Goal: Task Accomplishment & Management: Use online tool/utility

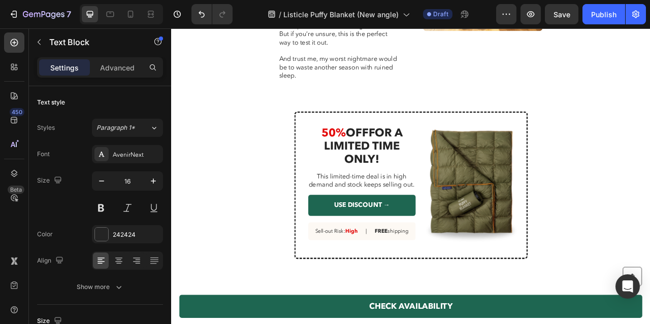
scroll to position [2498, 0]
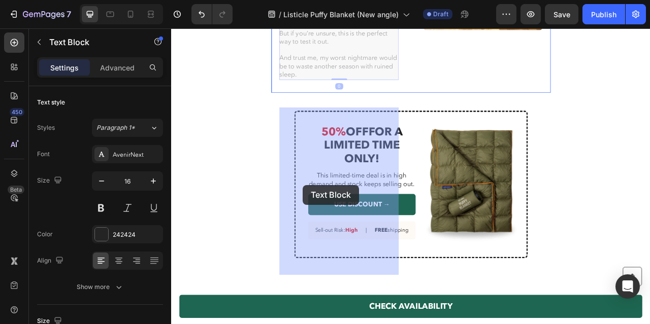
drag, startPoint x: 391, startPoint y: 228, endPoint x: 401, endPoint y: 231, distance: 10.6
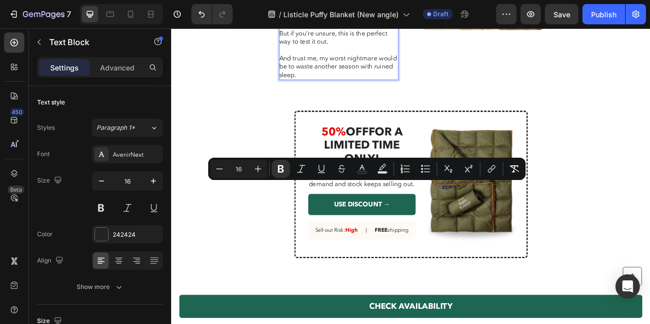
click at [421, 50] on p "We kept ours and even bought another! But if you’re unsure, this is the perfect…" at bounding box center [383, 34] width 151 height 31
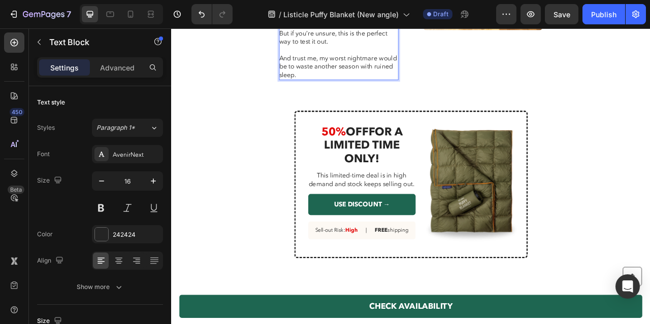
click at [412, 50] on p "We kept ours and even bought another! But if you’re unsure, this is the perfect…" at bounding box center [383, 34] width 151 height 31
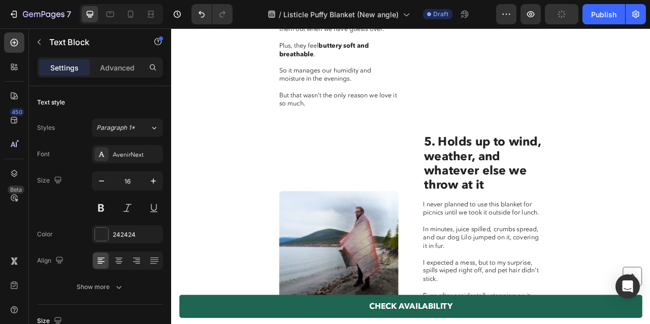
scroll to position [1865, 0]
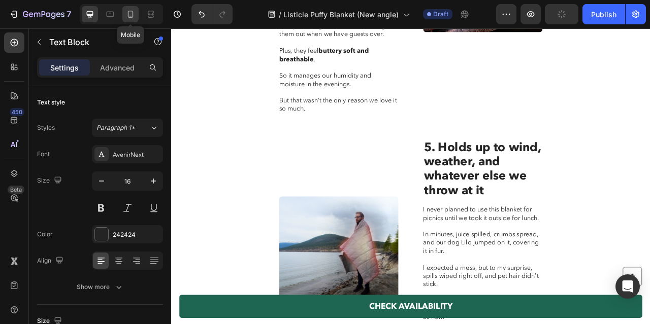
click at [130, 15] on icon at bounding box center [130, 14] width 10 height 10
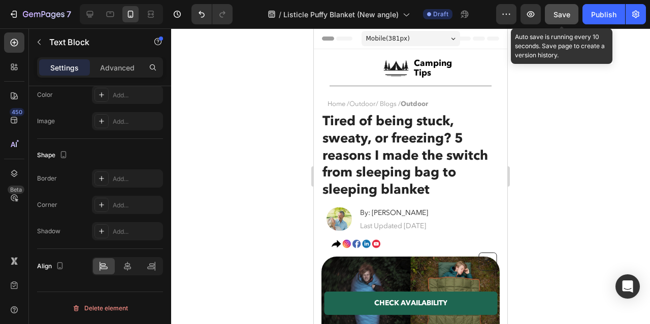
click at [569, 15] on span "Save" at bounding box center [561, 14] width 17 height 9
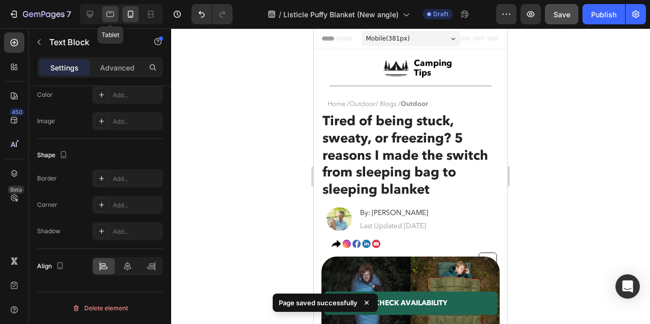
click at [110, 18] on icon at bounding box center [110, 14] width 10 height 10
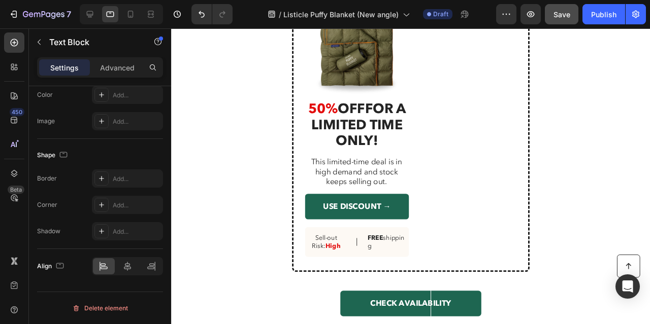
scroll to position [2367, 0]
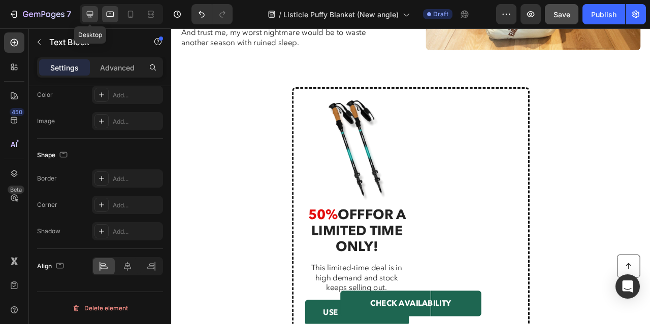
click at [87, 15] on icon at bounding box center [90, 14] width 7 height 7
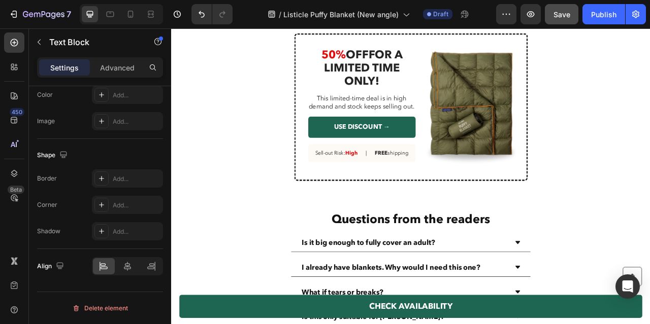
scroll to position [2849, 0]
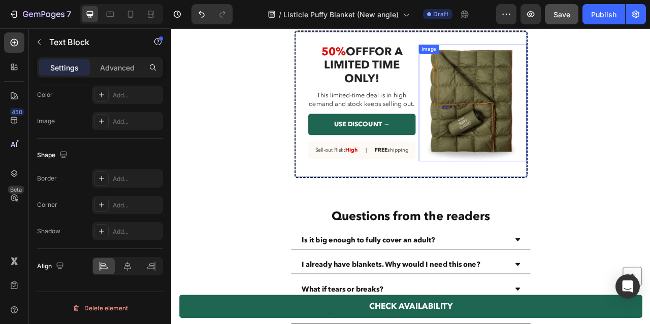
click at [519, 162] on img at bounding box center [553, 123] width 135 height 149
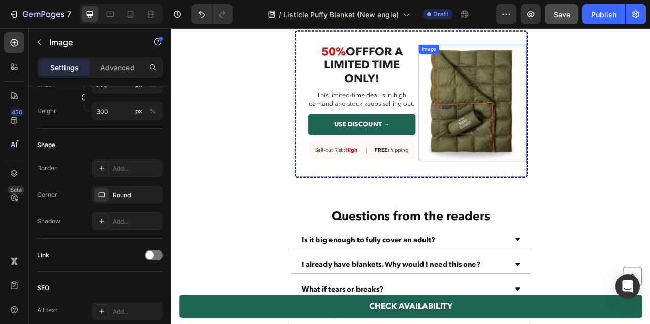
scroll to position [0, 0]
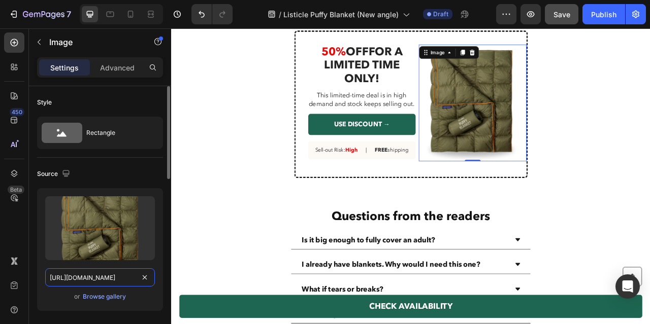
click at [131, 279] on input "https://cdn.shopify.com/s/files/1/0600/9880/5987/files/gempages_539722016786220…" at bounding box center [100, 278] width 110 height 18
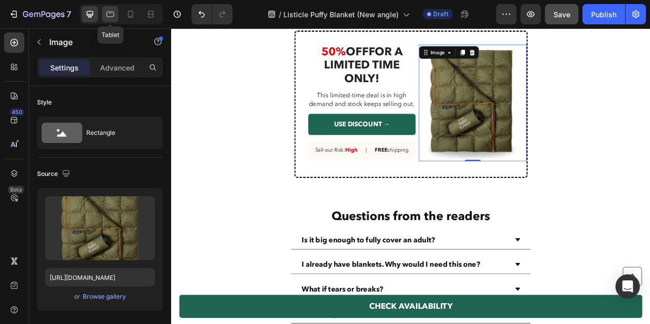
click at [111, 15] on icon at bounding box center [110, 14] width 10 height 10
type input "381"
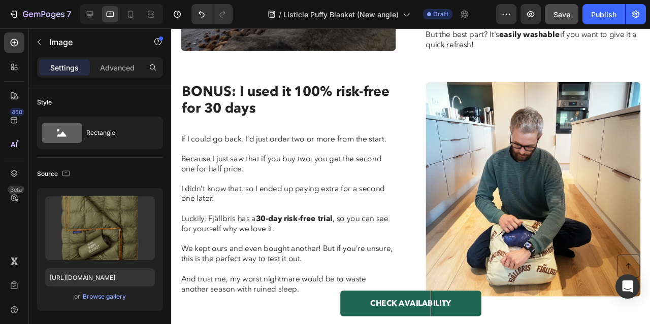
scroll to position [2347, 0]
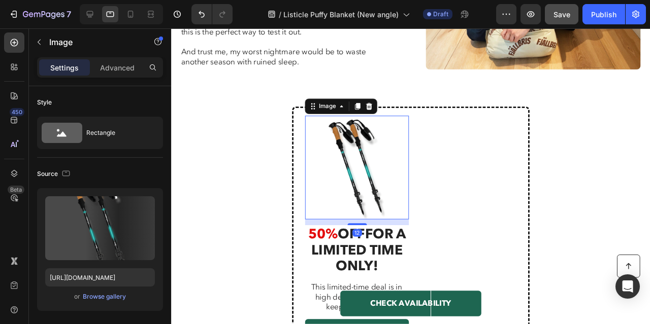
click at [376, 170] on img at bounding box center [366, 174] width 109 height 109
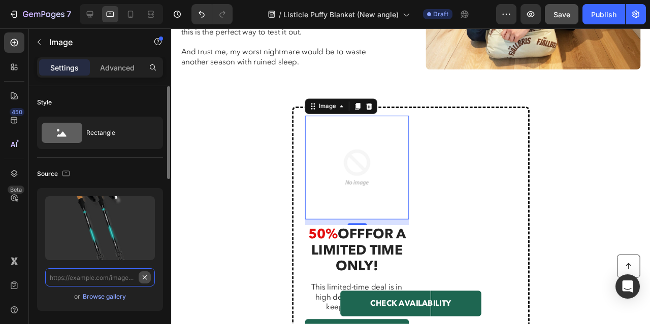
scroll to position [0, 0]
paste input "https://cdn.shopify.com/s/files/1/0600/9880/5987/files/gempages_539722016786220…"
type input "https://cdn.shopify.com/s/files/1/0600/9880/5987/files/gempages_539722016786220…"
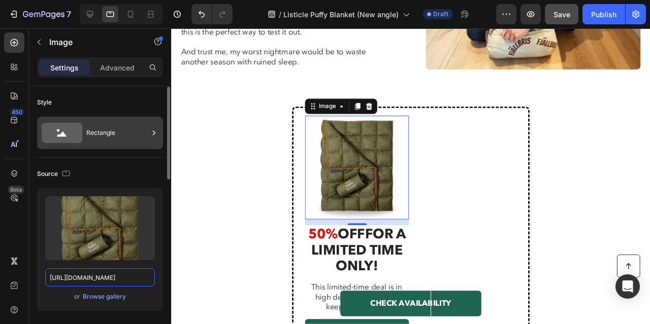
scroll to position [4, 0]
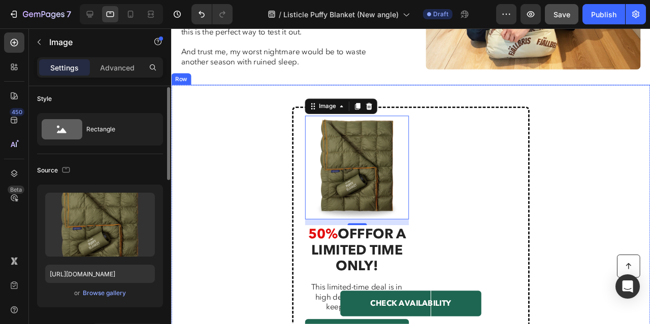
click at [215, 152] on div "Image 12 50% OFF FOR A LIMITED TIME ONLY! Heading This limited-time deal is in …" at bounding box center [423, 264] width 504 height 352
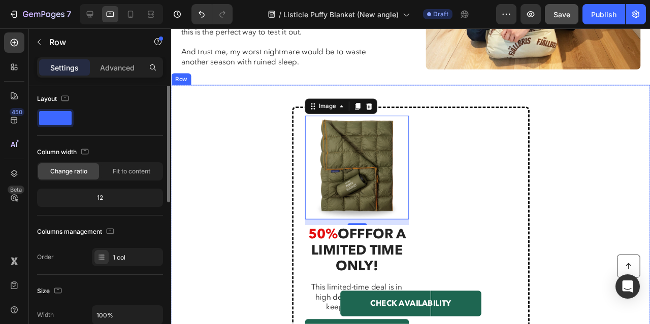
scroll to position [0, 0]
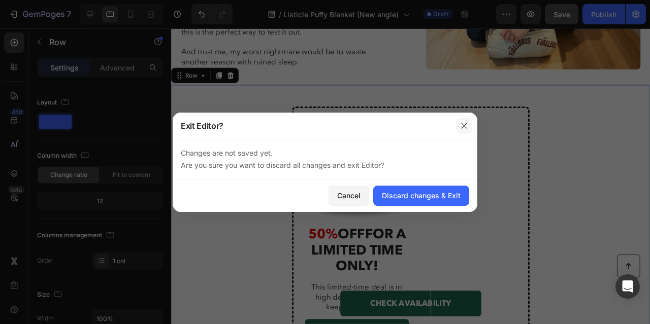
click at [464, 126] on icon "button" at bounding box center [464, 126] width 6 height 6
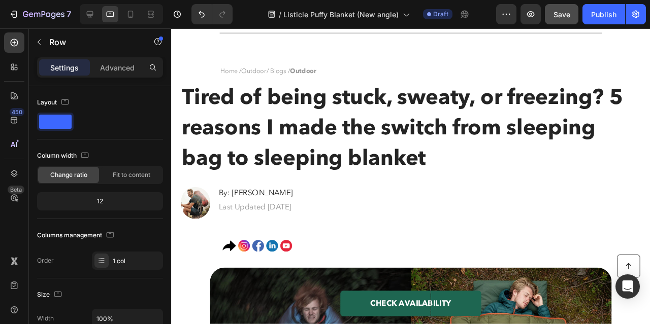
scroll to position [66, 0]
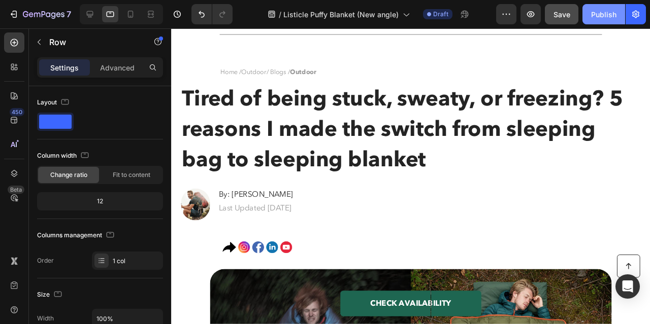
click at [596, 14] on div "Publish" at bounding box center [603, 14] width 25 height 11
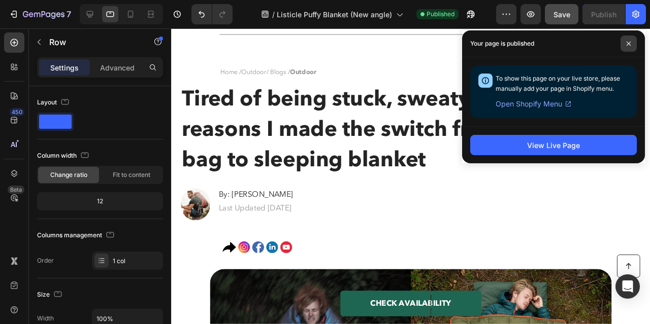
click at [634, 41] on span at bounding box center [629, 44] width 16 height 16
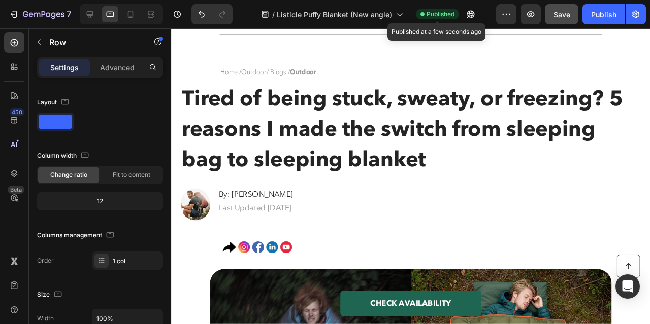
click at [435, 16] on span "Published" at bounding box center [441, 14] width 28 height 9
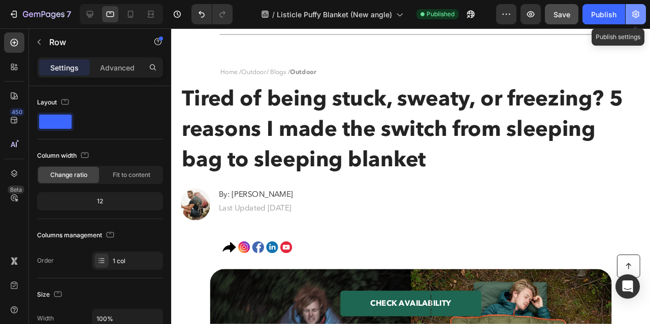
click at [629, 23] on button "button" at bounding box center [636, 14] width 20 height 20
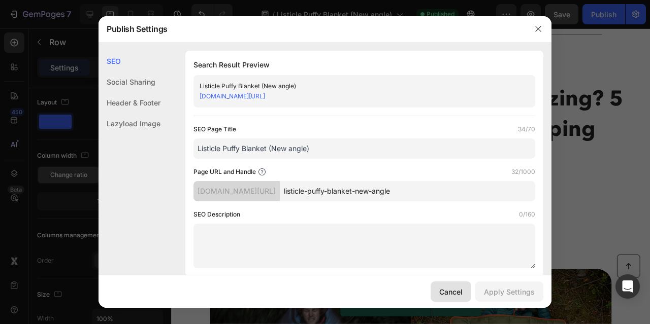
click at [452, 286] on button "Cancel" at bounding box center [451, 292] width 41 height 20
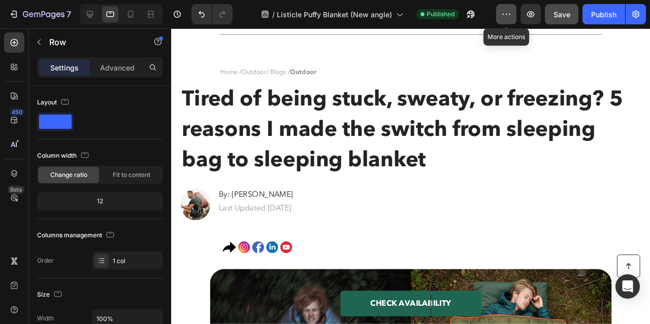
click at [510, 12] on icon "button" at bounding box center [506, 14] width 10 height 10
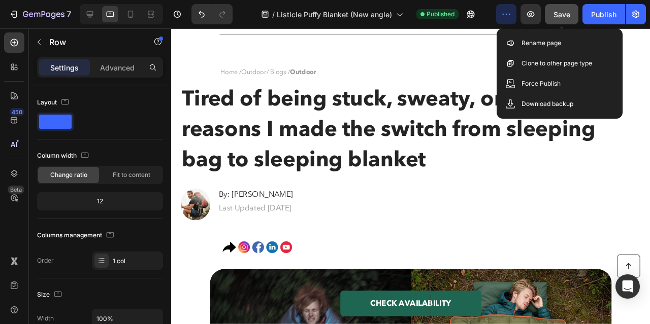
click at [565, 15] on span "Save" at bounding box center [561, 14] width 17 height 9
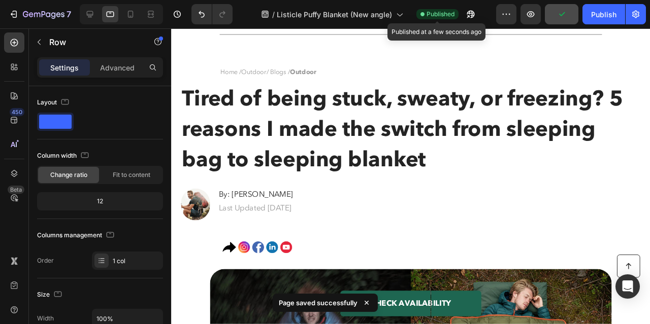
click at [440, 13] on span "Published" at bounding box center [441, 14] width 28 height 9
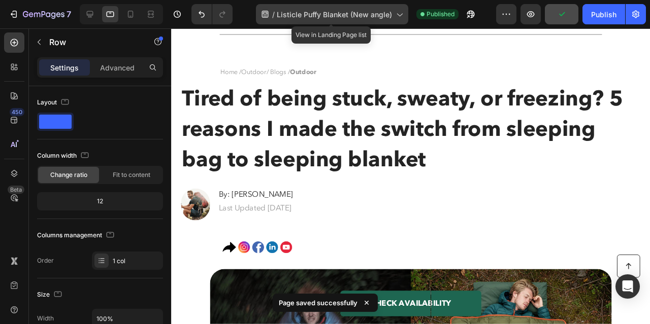
click at [398, 14] on icon at bounding box center [399, 14] width 10 height 10
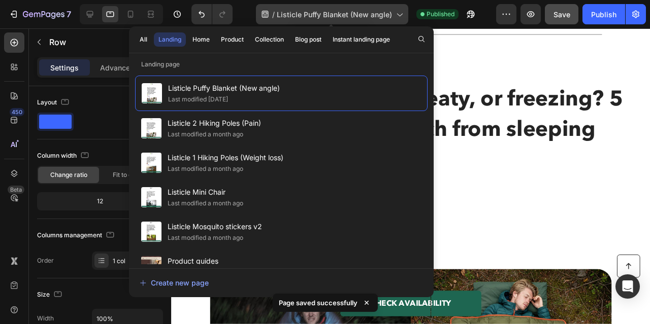
click at [398, 14] on icon at bounding box center [399, 14] width 10 height 10
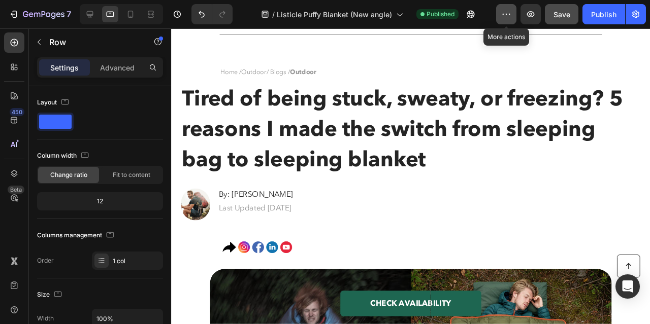
click at [513, 19] on button "button" at bounding box center [506, 14] width 20 height 20
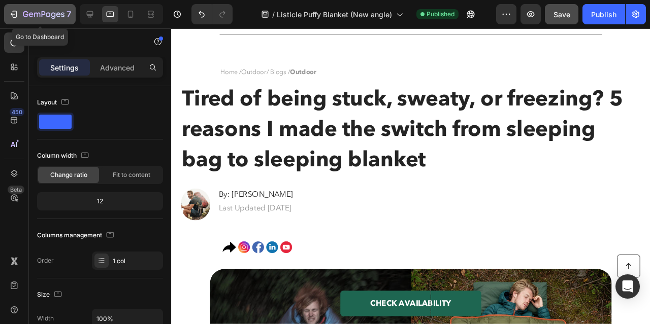
click at [16, 17] on icon "button" at bounding box center [15, 14] width 5 height 7
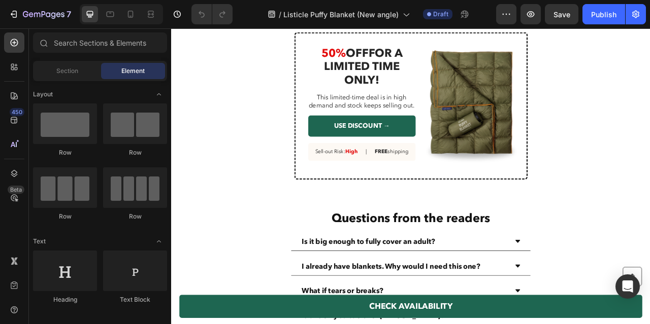
scroll to position [3089, 0]
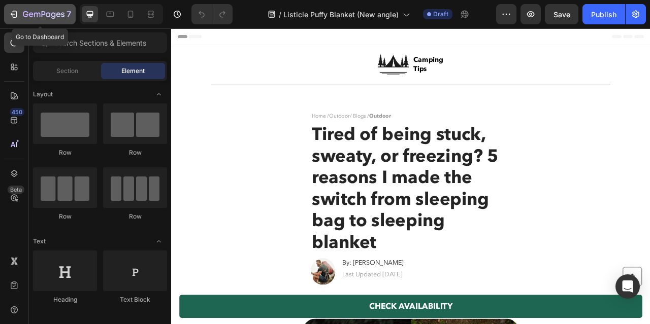
click at [41, 18] on icon "button" at bounding box center [44, 15] width 42 height 9
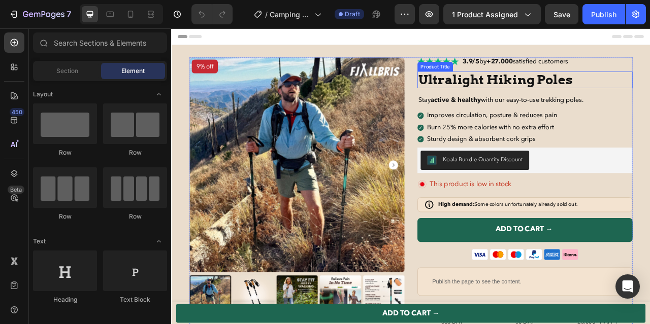
click at [570, 87] on h1 "Ultralight Hiking Poles" at bounding box center [621, 93] width 274 height 21
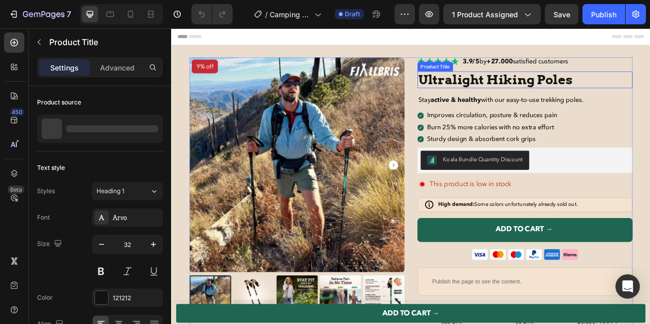
click at [570, 87] on h1 "Ultralight Hiking Poles" at bounding box center [621, 93] width 274 height 21
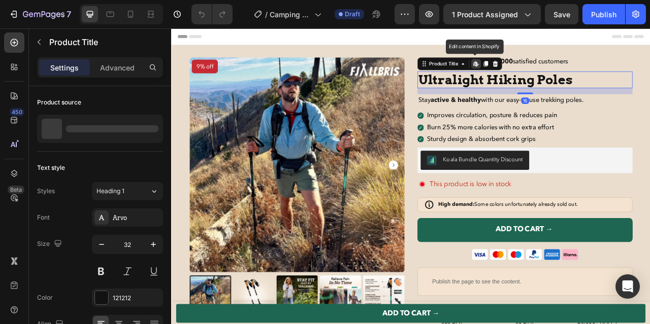
click at [570, 87] on h1 "Ultralight Hiking Poles" at bounding box center [621, 93] width 274 height 21
click at [590, 91] on h1 "Ultralight Hiking Poles" at bounding box center [621, 93] width 274 height 21
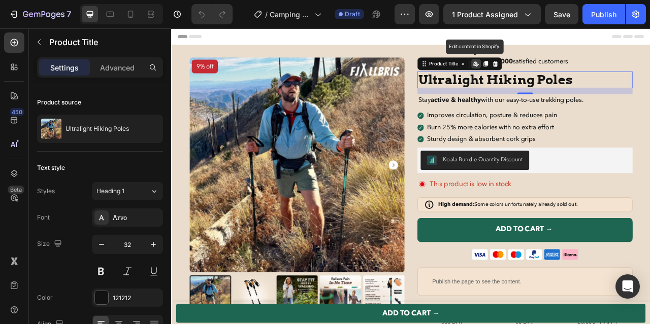
click at [590, 91] on h1 "Ultralight Hiking Poles" at bounding box center [621, 93] width 274 height 21
click at [649, 94] on h1 "Ultralight Hiking Poles" at bounding box center [621, 93] width 274 height 21
click at [522, 95] on h1 "Ultralight Hiking Poles" at bounding box center [621, 93] width 274 height 21
click at [539, 91] on h1 "Ultralight Hiking Poles" at bounding box center [621, 93] width 274 height 21
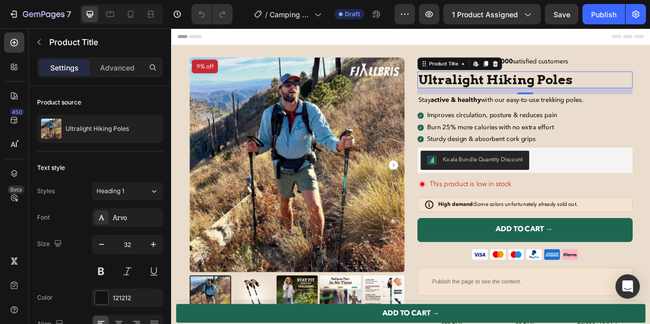
click at [539, 91] on h1 "Ultralight Hiking Poles" at bounding box center [621, 93] width 274 height 21
click at [649, 95] on h1 "Ultralight Hiking Poles" at bounding box center [621, 93] width 274 height 21
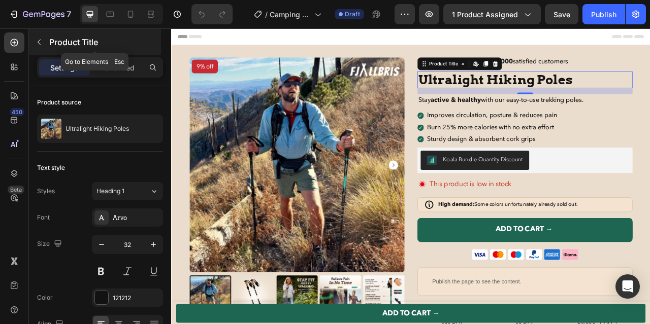
click at [43, 40] on button "button" at bounding box center [39, 42] width 16 height 16
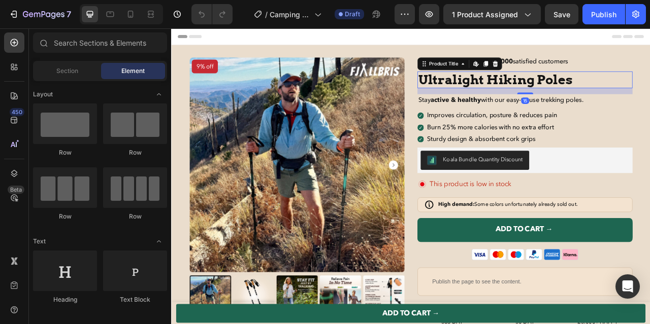
click at [523, 99] on h1 "Ultralight Hiking Poles" at bounding box center [621, 93] width 274 height 21
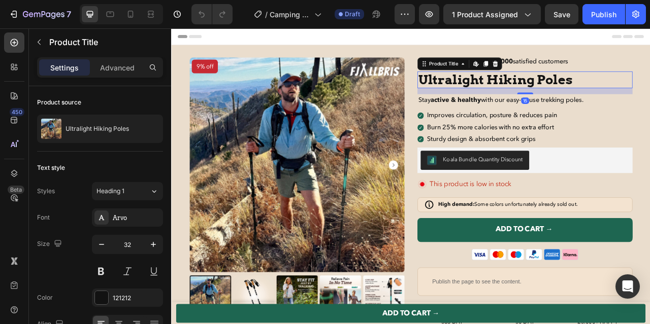
click at [523, 99] on h1 "Ultralight Hiking Poles" at bounding box center [621, 93] width 274 height 21
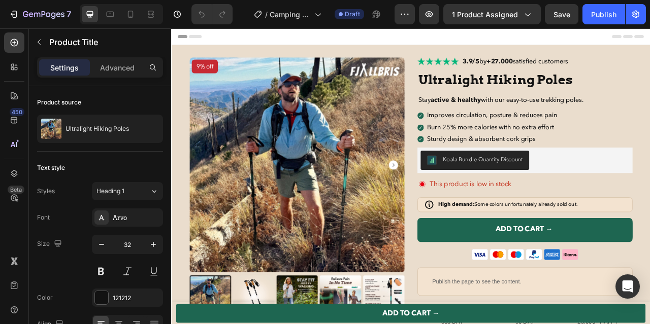
click at [557, 46] on div "Header" at bounding box center [475, 38] width 593 height 20
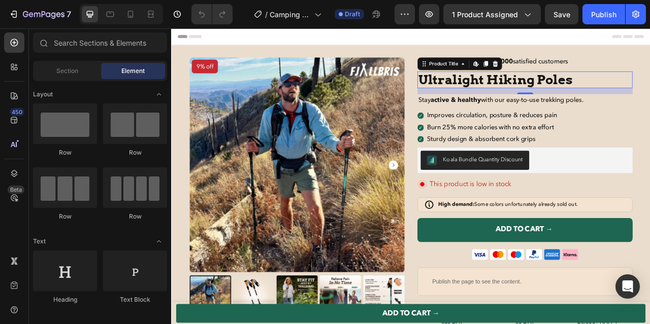
click at [520, 91] on h1 "Ultralight Hiking Poles" at bounding box center [621, 93] width 274 height 21
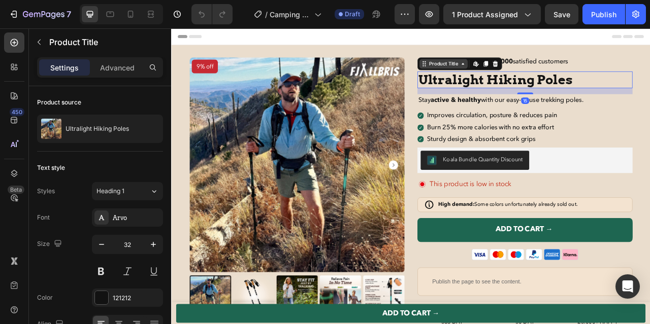
click at [513, 74] on div "Product Title" at bounding box center [517, 73] width 41 height 9
click at [575, 94] on h1 "Ultralight Hiking Poles" at bounding box center [621, 93] width 274 height 21
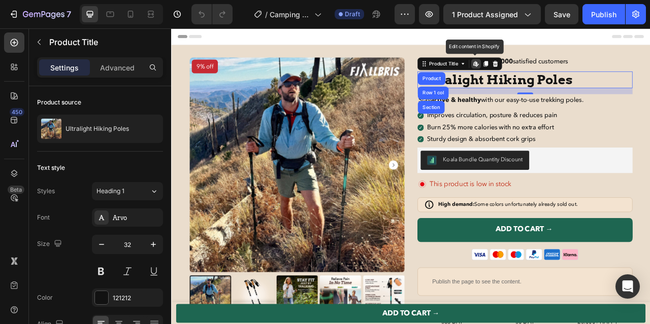
click at [559, 72] on icon at bounding box center [557, 73] width 4 height 6
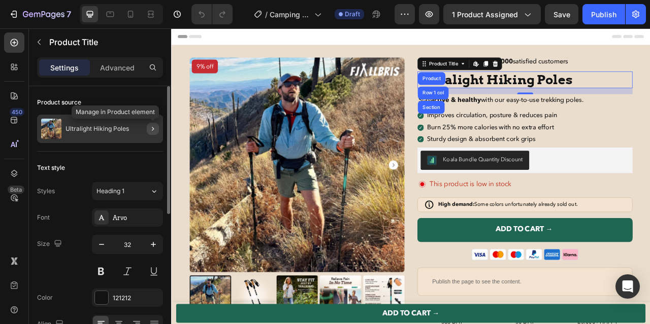
click at [148, 133] on button "button" at bounding box center [153, 129] width 12 height 12
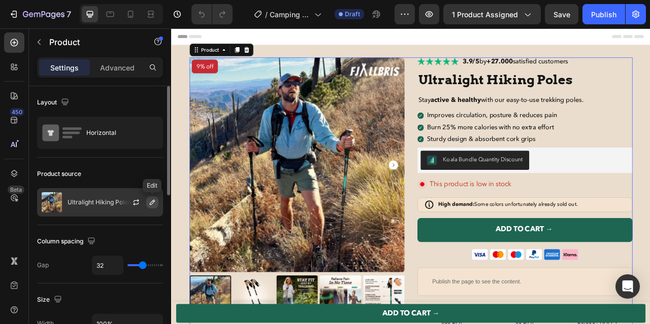
click at [152, 204] on icon "button" at bounding box center [152, 203] width 8 height 8
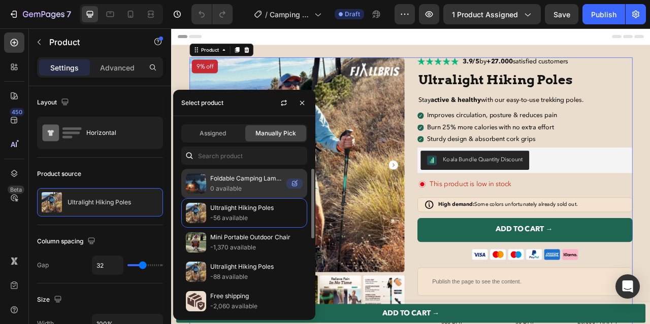
click at [221, 187] on p "0 available" at bounding box center [246, 189] width 72 height 10
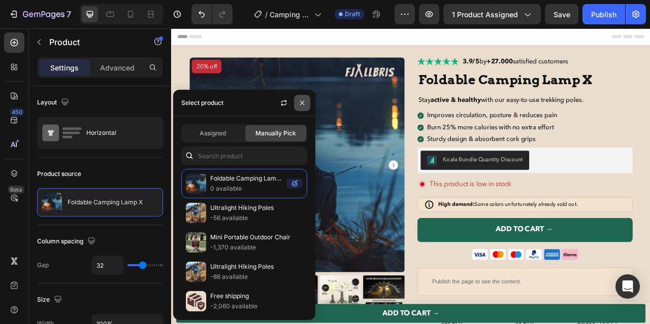
click at [303, 105] on icon "button" at bounding box center [302, 103] width 8 height 8
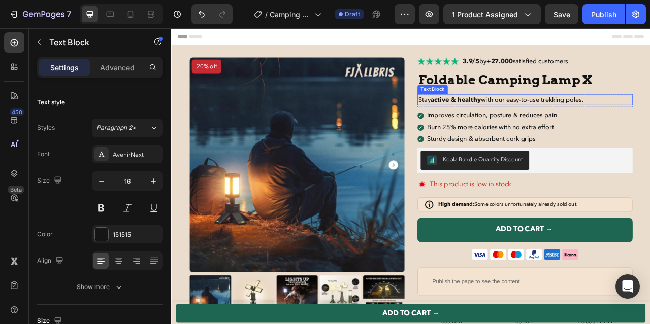
click at [569, 122] on p "Stay active & healthy with our easy-to-use trekking poles." at bounding box center [621, 119] width 272 height 12
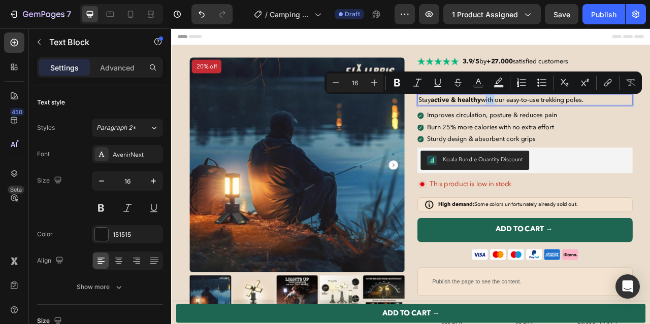
click at [571, 121] on p "Stay active & healthy with our easy-to-use trekking poles." at bounding box center [621, 119] width 272 height 12
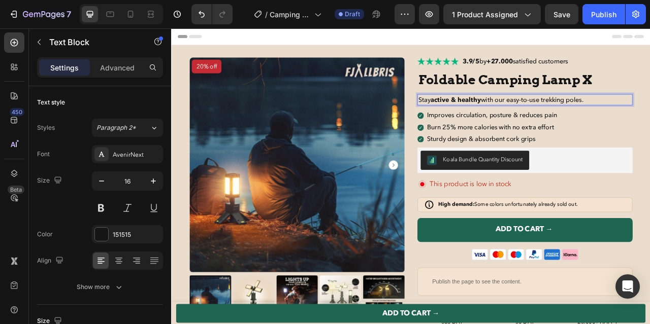
click at [571, 121] on p "Stay active & healthy with our easy-to-use trekking poles." at bounding box center [621, 119] width 272 height 12
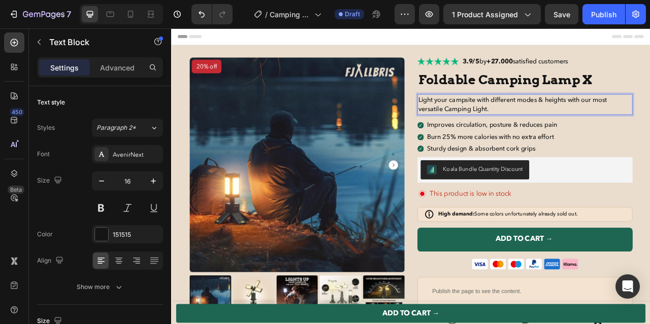
click at [599, 128] on p "Light your campsite with different modes & heights with our most versatile Camp…" at bounding box center [621, 125] width 272 height 24
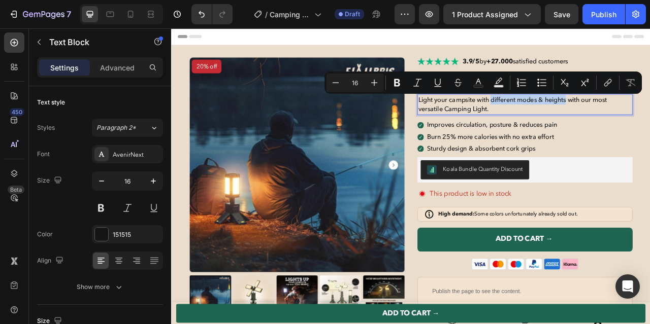
drag, startPoint x: 579, startPoint y: 121, endPoint x: 674, endPoint y: 120, distance: 95.5
click at [649, 120] on p "Light your campsite with different modes & heights with our most versatile Camp…" at bounding box center [621, 125] width 272 height 24
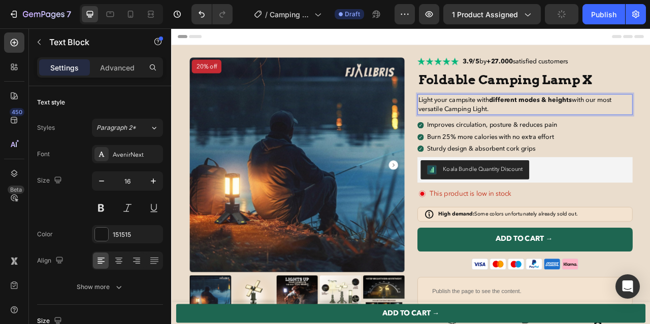
click at [649, 132] on p "Light your campsite with different modes & heights with our most versatile Camp…" at bounding box center [621, 125] width 272 height 24
click at [565, 154] on p "Improves circulation, posture & reduces pain" at bounding box center [579, 151] width 166 height 9
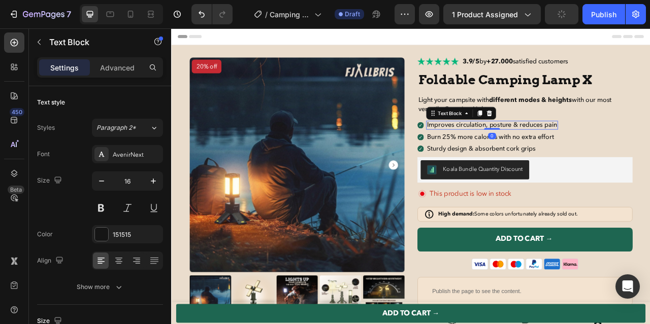
click at [562, 152] on p "Improves circulation, posture & reduces pain" at bounding box center [579, 151] width 166 height 9
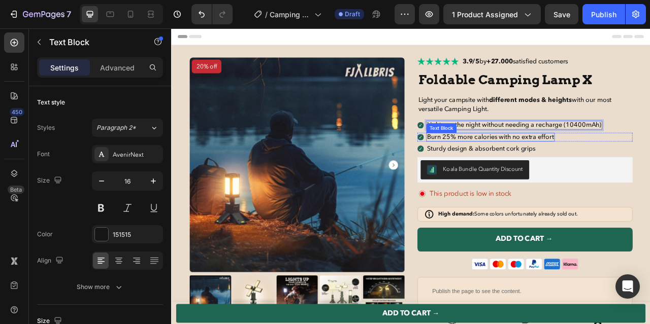
click at [550, 168] on p "Burn 25% more calories with no extra effort" at bounding box center [576, 166] width 161 height 9
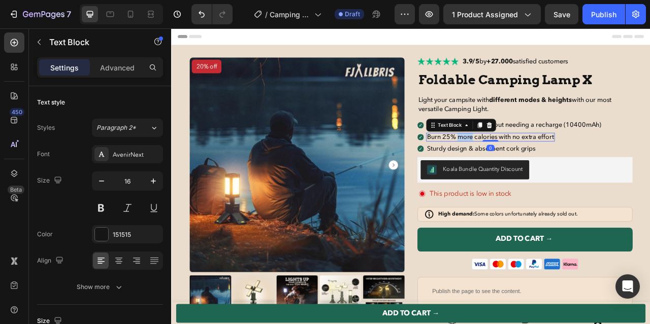
click at [550, 168] on p "Burn 25% more calories with no extra effort" at bounding box center [576, 166] width 161 height 9
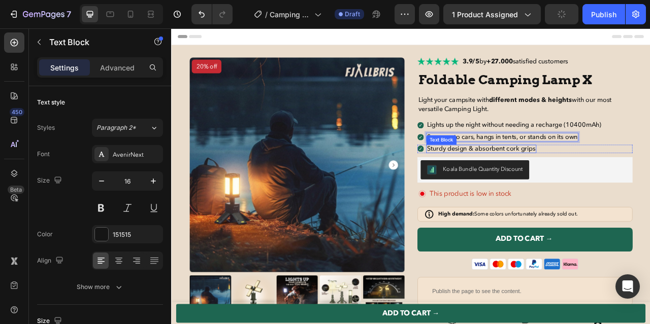
click at [561, 180] on p "Sturdy design & absorbent cork grips" at bounding box center [565, 182] width 138 height 9
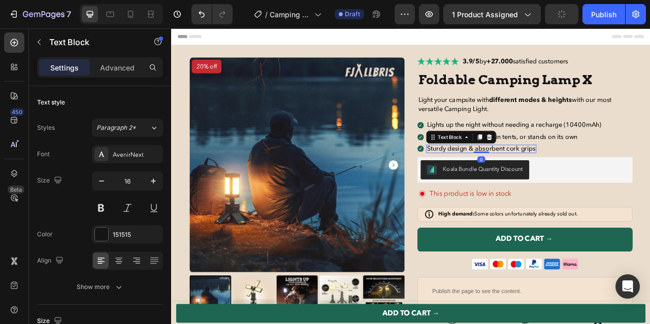
click at [561, 180] on p "Sturdy design & absorbent cork grips" at bounding box center [565, 182] width 138 height 9
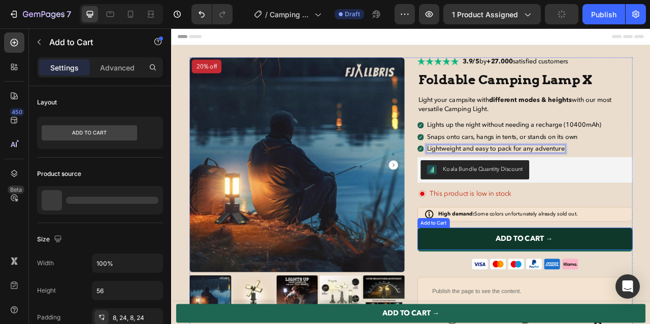
click at [572, 293] on button "Add to cart →" at bounding box center [621, 296] width 274 height 28
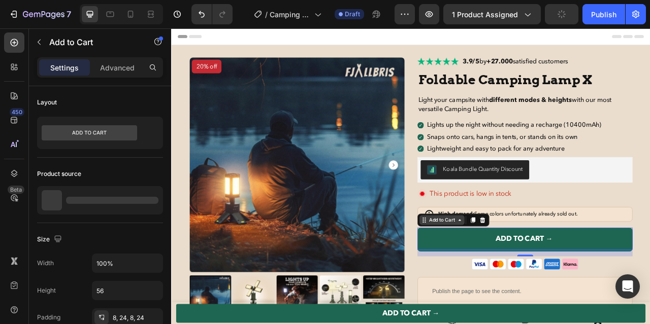
click at [542, 273] on div "Add to Cart" at bounding box center [514, 273] width 57 height 12
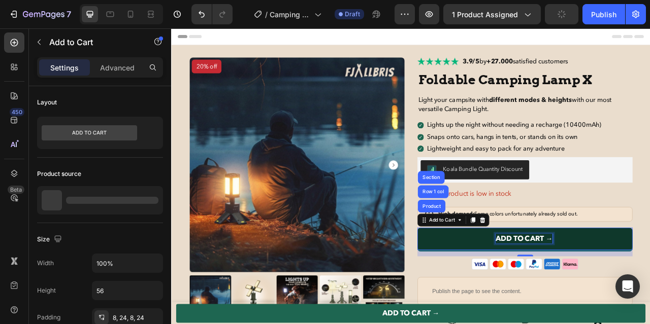
click at [583, 296] on div "Add to cart →" at bounding box center [619, 296] width 73 height 12
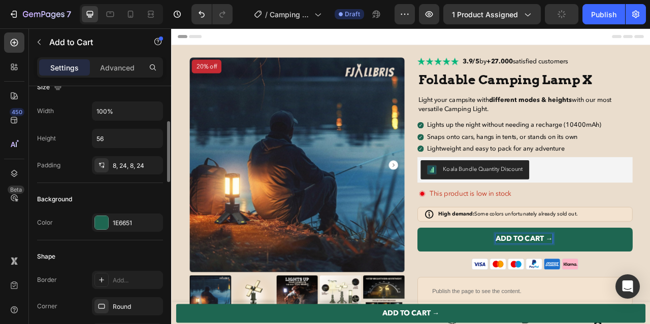
scroll to position [153, 0]
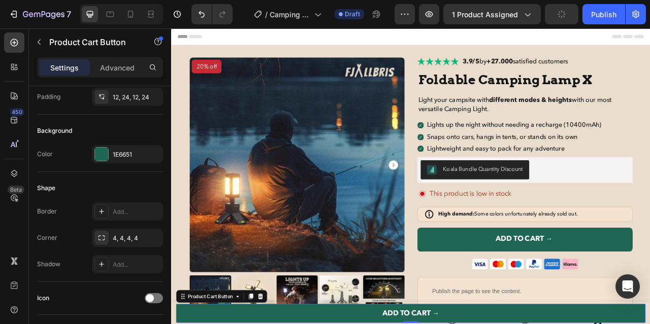
scroll to position [0, 0]
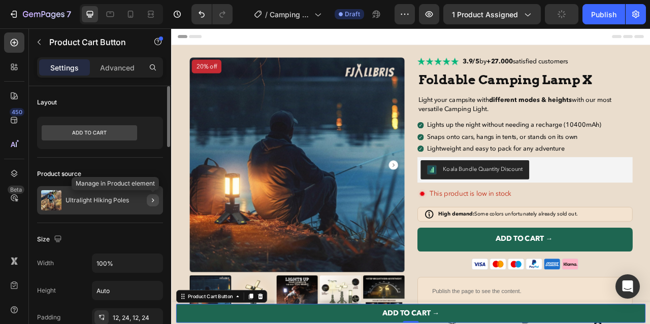
click at [155, 203] on icon "button" at bounding box center [153, 201] width 8 height 8
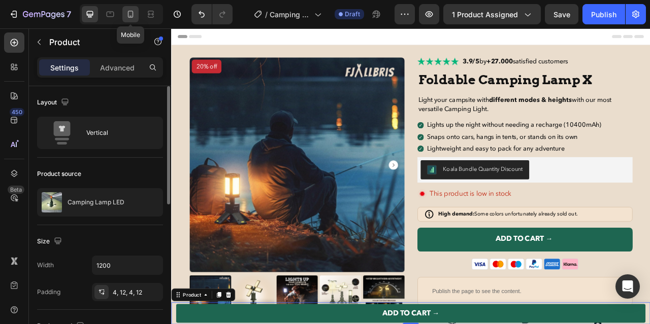
click at [127, 16] on icon at bounding box center [130, 14] width 10 height 10
type input "100%"
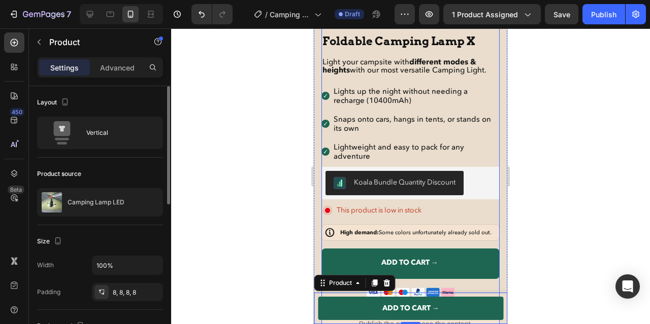
scroll to position [266, 0]
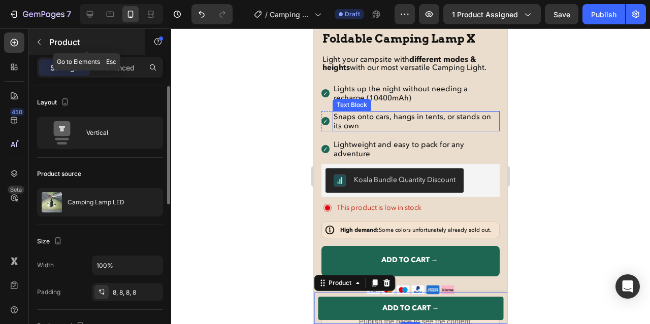
click at [39, 42] on icon "button" at bounding box center [39, 42] width 8 height 8
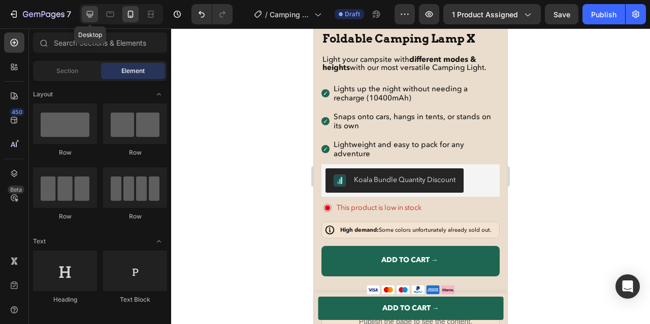
click at [94, 14] on icon at bounding box center [90, 14] width 10 height 10
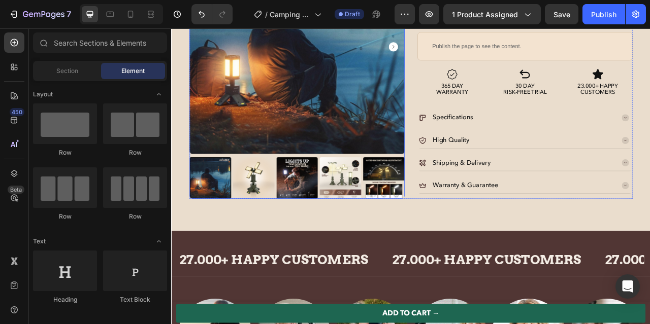
scroll to position [312, 0]
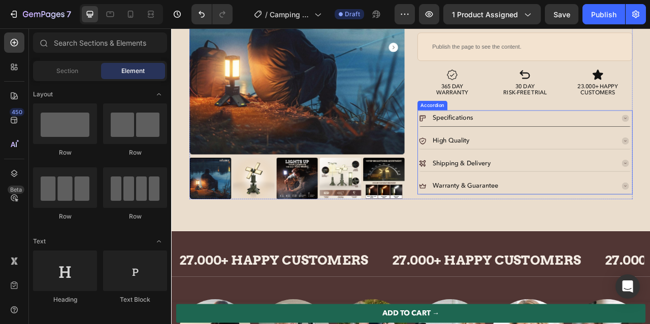
click at [629, 148] on div "Specifications" at bounding box center [610, 143] width 250 height 12
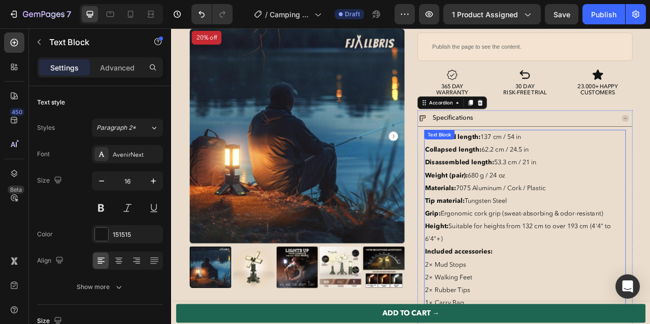
click at [587, 198] on p "Disassembled length: 53.3 cm / 21 in" at bounding box center [621, 199] width 254 height 16
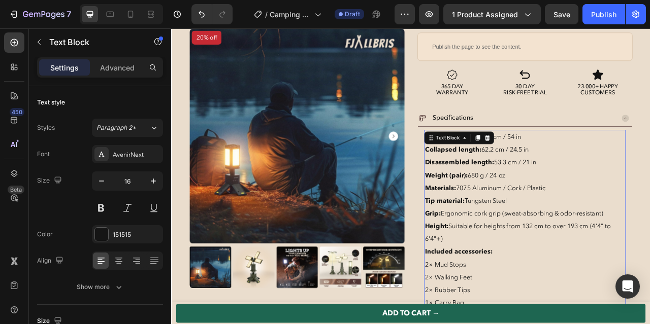
click at [547, 271] on p "Grip: Ergonomic cork grip (sweat-absorbing & odor-resistant)" at bounding box center [621, 264] width 254 height 16
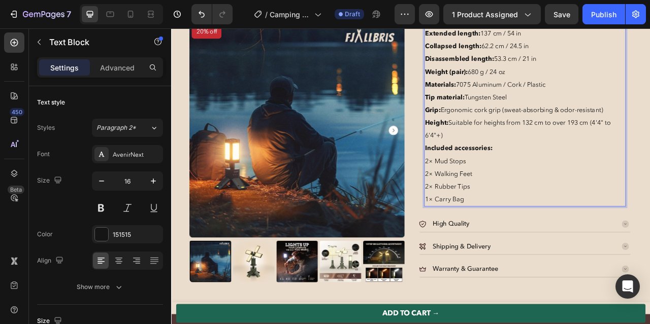
scroll to position [453, 0]
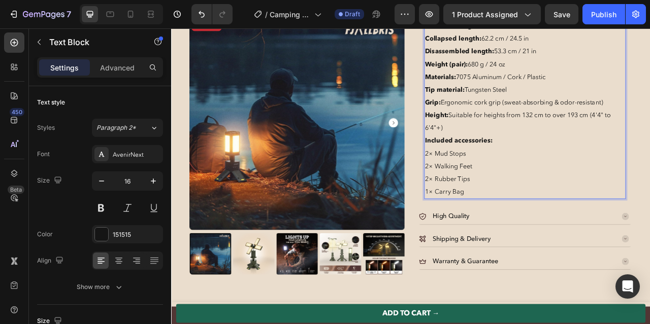
click at [545, 236] on p "1× Carry Bag" at bounding box center [621, 236] width 254 height 16
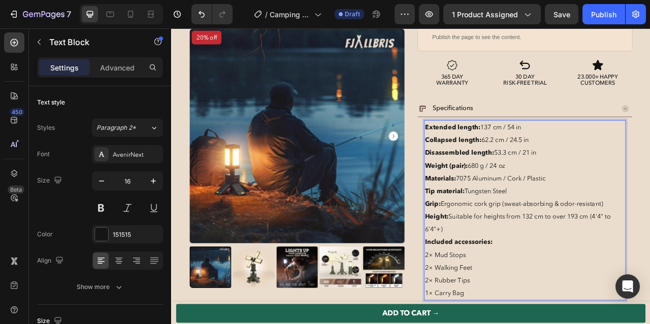
scroll to position [323, 0]
click at [498, 151] on strong "Extended length:" at bounding box center [529, 155] width 71 height 11
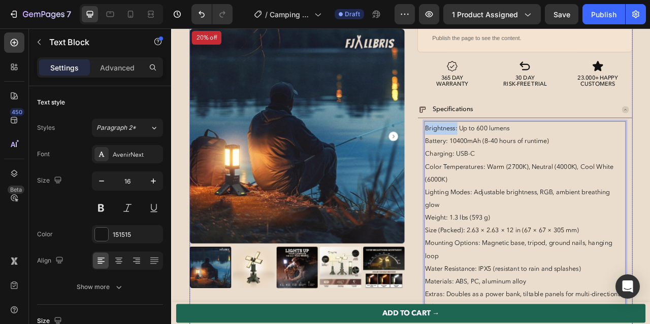
drag, startPoint x: 534, startPoint y: 155, endPoint x: 480, endPoint y: 155, distance: 54.3
click at [480, 155] on div "20% off Product Badge Product Images Image 3.9/5 by +27.000 satisfied customers…" at bounding box center [476, 116] width 564 height 746
drag, startPoint x: 522, startPoint y: 173, endPoint x: 481, endPoint y: 173, distance: 40.6
click at [481, 173] on div "20% off Product Badge Product Images Image 3.9/5 by +27.000 satisfied customers…" at bounding box center [476, 116] width 564 height 746
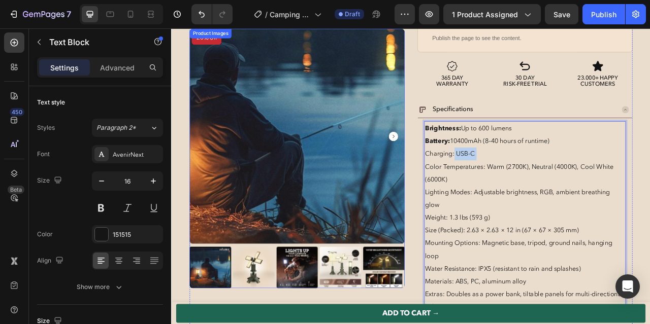
drag, startPoint x: 532, startPoint y: 191, endPoint x: 464, endPoint y: 194, distance: 67.6
click at [465, 196] on div "20% off Product Badge Product Images Image 3.9/5 by +27.000 satisfied customers…" at bounding box center [476, 116] width 564 height 746
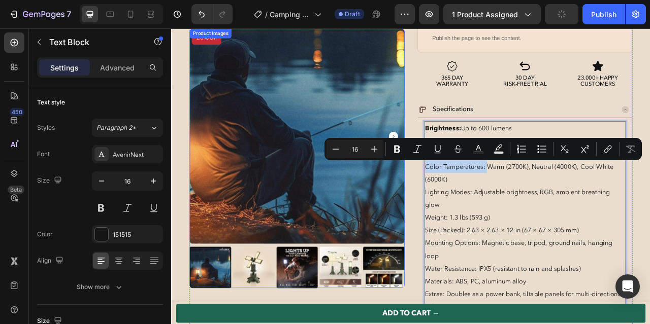
drag, startPoint x: 572, startPoint y: 205, endPoint x: 439, endPoint y: 206, distance: 133.0
click at [439, 206] on div "20% off Product Badge Product Images Image 3.9/5 by +27.000 satisfied customers…" at bounding box center [476, 116] width 564 height 746
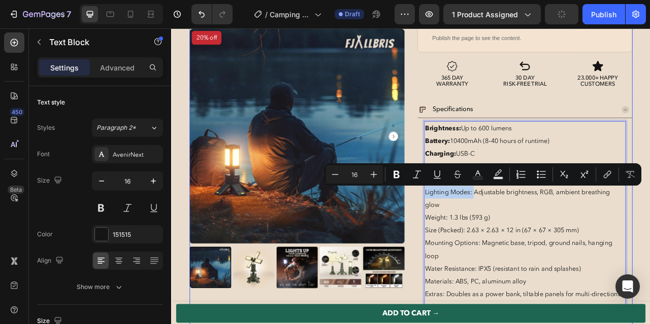
drag, startPoint x: 556, startPoint y: 238, endPoint x: 479, endPoint y: 233, distance: 77.4
click at [479, 233] on div "20% off Product Badge Product Images Image 3.9/5 by +27.000 satisfied customers…" at bounding box center [476, 116] width 564 height 746
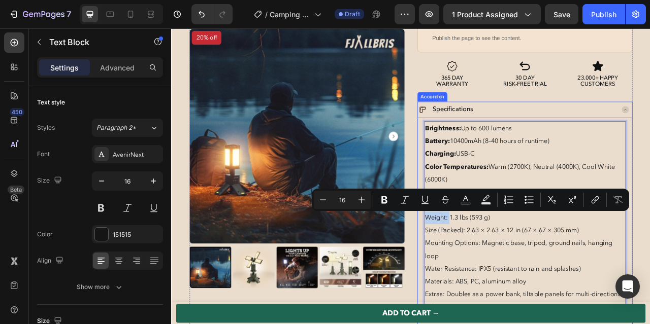
drag, startPoint x: 524, startPoint y: 268, endPoint x: 488, endPoint y: 267, distance: 35.5
click at [488, 268] on div "Brightness: Up to 600 lumens Battery: 10400mAh (8–40 hours of runtime) Charging…" at bounding box center [620, 269] width 273 height 254
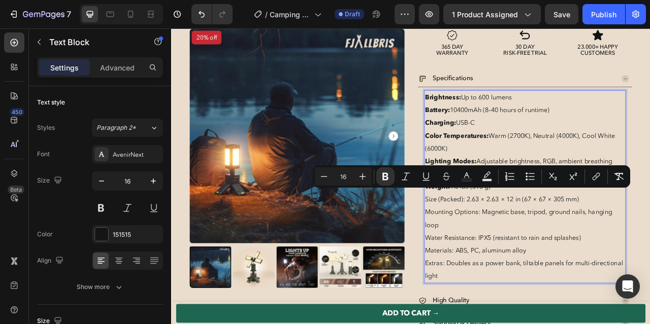
scroll to position [378, 0]
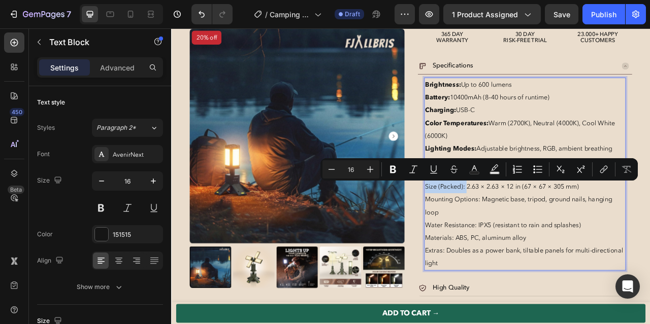
drag, startPoint x: 545, startPoint y: 231, endPoint x: 494, endPoint y: 232, distance: 51.8
click at [494, 232] on p "Size (Packed): 2.63 × 2.63 × 12 in (67 × 67 × 305 mm)" at bounding box center [621, 230] width 254 height 16
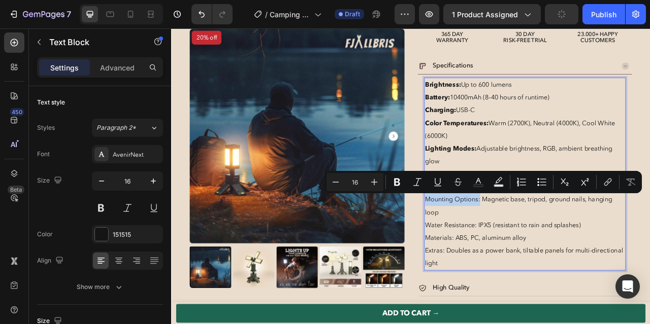
drag, startPoint x: 564, startPoint y: 248, endPoint x: 494, endPoint y: 250, distance: 70.6
click at [494, 250] on p "Mounting Options: Magnetic base, tripod, ground nails, hanging loop" at bounding box center [621, 254] width 254 height 32
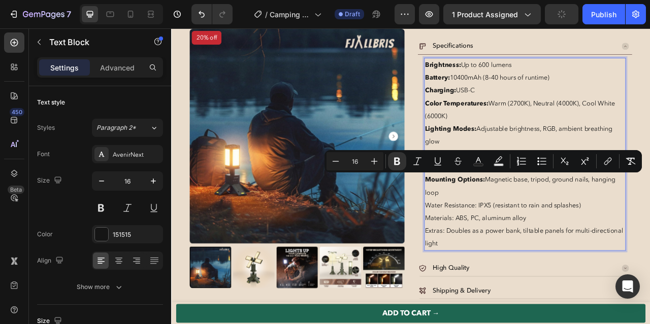
scroll to position [405, 0]
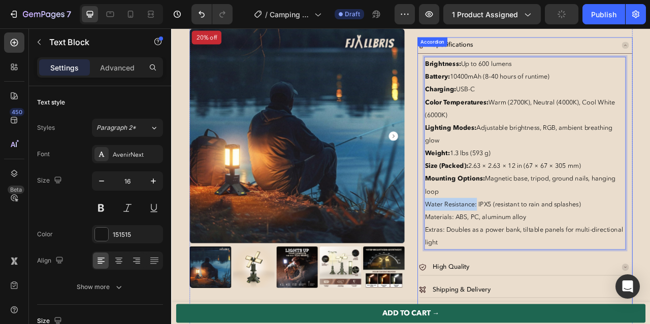
drag, startPoint x: 560, startPoint y: 255, endPoint x: 490, endPoint y: 254, distance: 70.1
click at [490, 254] on div "Brightness: Up to 600 lumens Battery: 10400mAh (8–40 hours of runtime) Charging…" at bounding box center [620, 187] width 273 height 254
drag, startPoint x: 529, startPoint y: 269, endPoint x: 488, endPoint y: 267, distance: 40.7
click at [488, 267] on div "Brightness: Up to 600 lumens Battery: 10400mAh (8–40 hours of runtime) Charging…" at bounding box center [620, 187] width 273 height 254
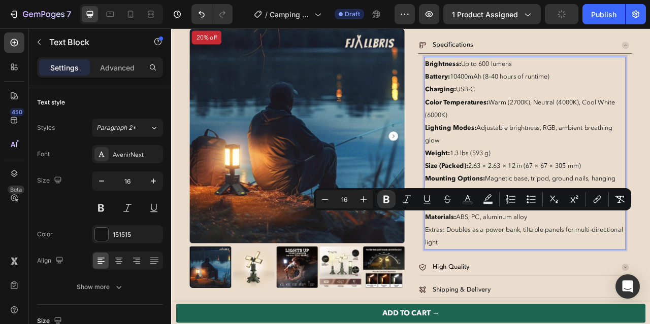
click at [512, 287] on p "Extras: Doubles as a power bank, tiltable panels for multi-directional light" at bounding box center [621, 293] width 254 height 32
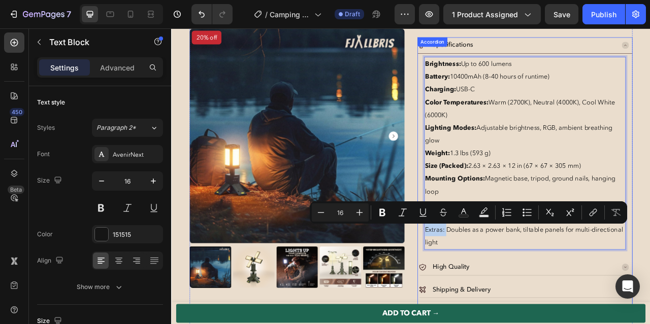
drag, startPoint x: 520, startPoint y: 288, endPoint x: 486, endPoint y: 288, distance: 33.5
click at [486, 288] on div "Brightness: Up to 600 lumens Battery: 10400mAh (8–40 hours of runtime) Charging…" at bounding box center [620, 187] width 273 height 254
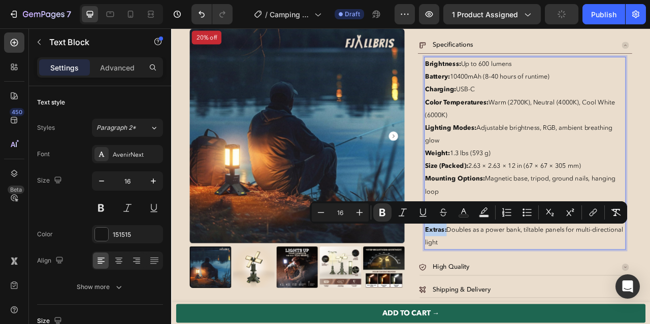
click at [542, 294] on p "Extras: Doubles as a power bank, tiltable panels for multi-directional light" at bounding box center [621, 293] width 254 height 32
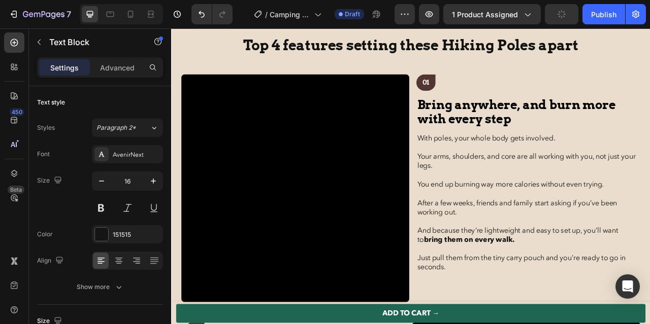
scroll to position [1173, 0]
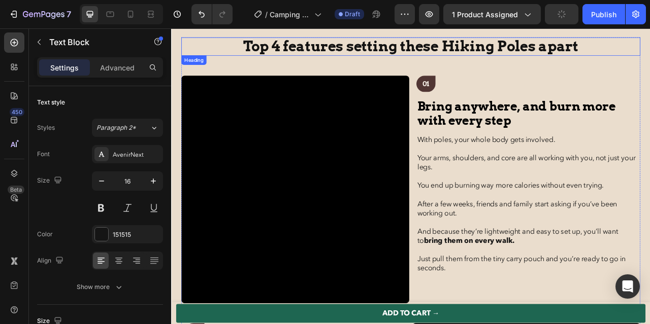
click at [515, 53] on strong "Top 4 features setting these Hiking Poles apart" at bounding box center [476, 51] width 427 height 22
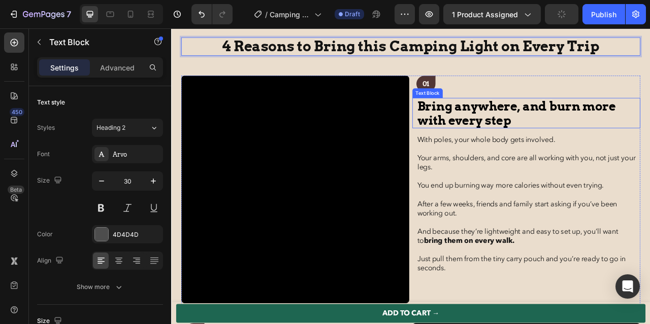
click at [523, 136] on span "Bring anywhere, and burn more with every step" at bounding box center [610, 136] width 252 height 37
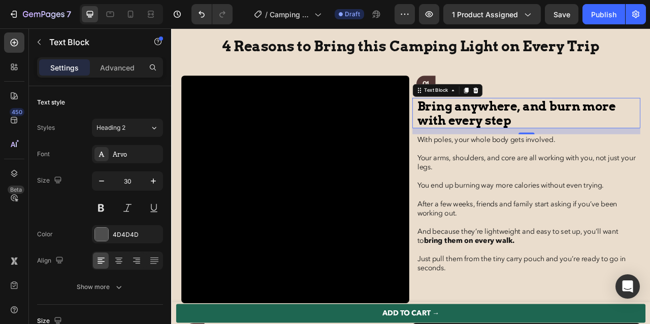
click at [508, 135] on span "Bring anywhere, and burn more with every step" at bounding box center [610, 136] width 252 height 37
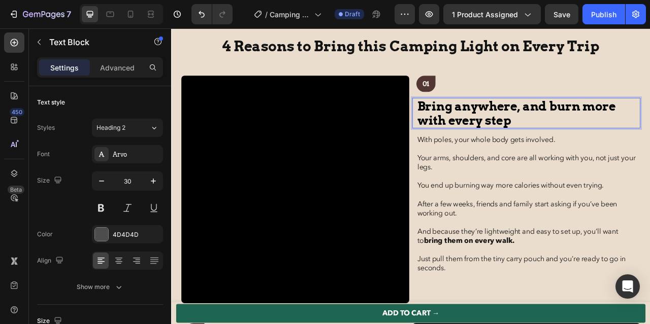
click at [512, 133] on span "Bring anywhere, and burn more with every step" at bounding box center [610, 136] width 252 height 37
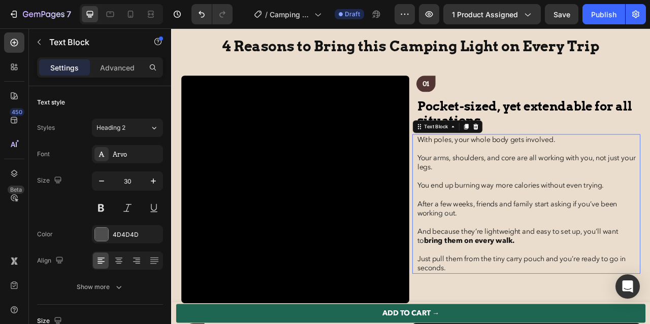
click at [489, 169] on p "With poles, your whole body gets involved." at bounding box center [623, 170] width 278 height 12
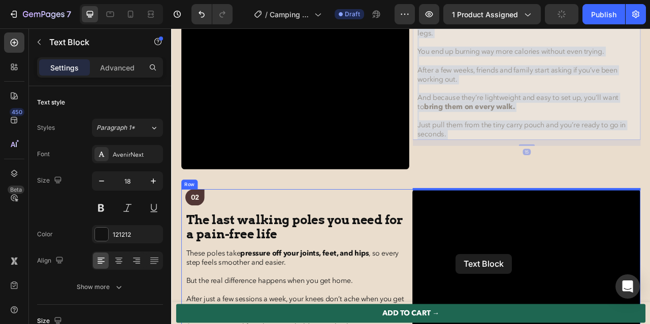
drag, startPoint x: 485, startPoint y: 168, endPoint x: 533, endPoint y: 316, distance: 155.9
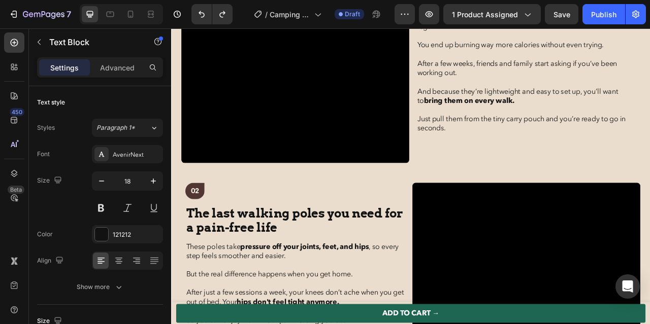
click at [526, 139] on p "Just pull them from the tiny carry pouch and you’re ready to go in seconds." at bounding box center [623, 149] width 278 height 23
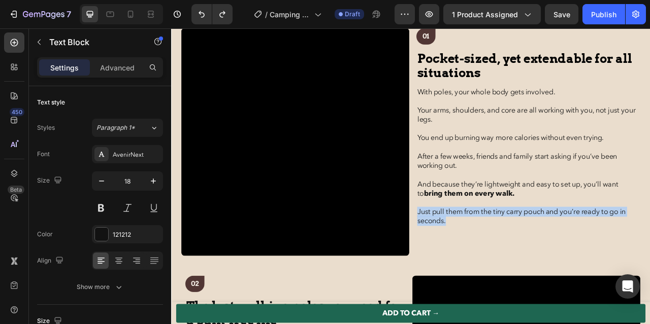
scroll to position [1230, 0]
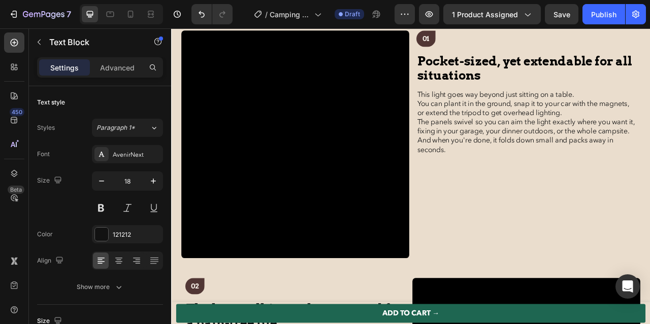
click at [649, 110] on p "This light goes way beyond just sitting on a table." at bounding box center [623, 113] width 278 height 12
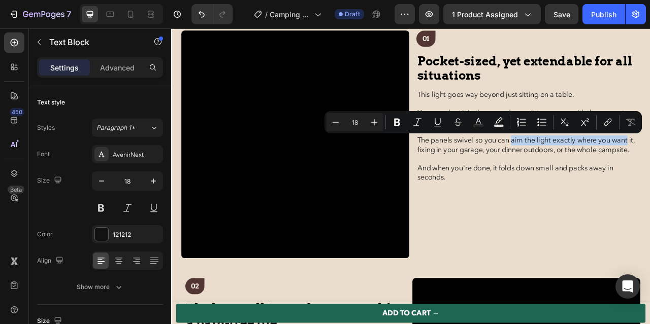
drag, startPoint x: 606, startPoint y: 172, endPoint x: 757, endPoint y: 171, distance: 151.3
click at [649, 171] on p "The panels swivel so you can aim the light exactly where you want it, fixing in…" at bounding box center [623, 176] width 278 height 23
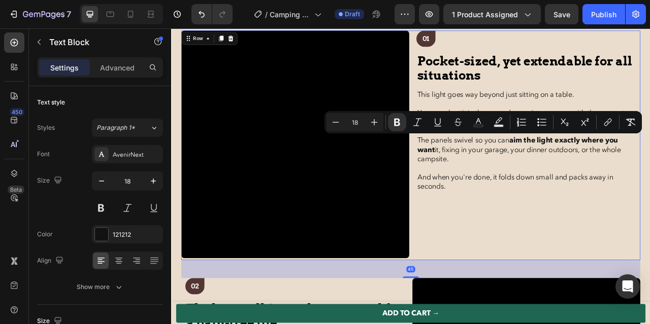
click at [649, 240] on div "01 Text Block Pocket-sized, yet extendable for all situations Text Block This l…" at bounding box center [623, 177] width 290 height 292
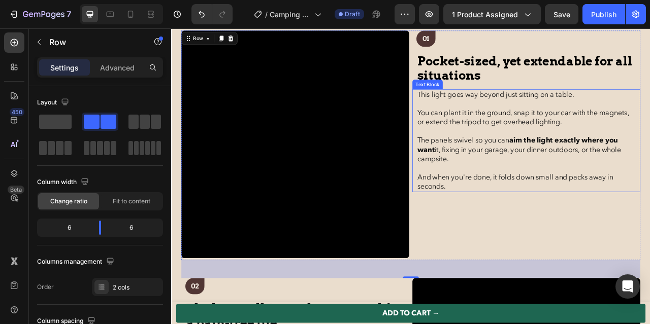
click at [602, 229] on p "And when you're done, it folds down small and packs away in seconds." at bounding box center [623, 223] width 278 height 23
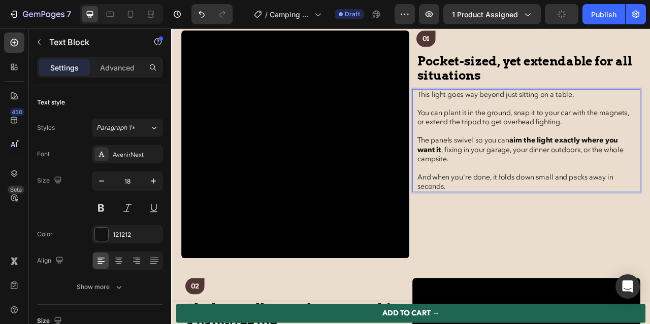
click at [575, 226] on p "And when you're done, it folds down small and packs away in seconds." at bounding box center [623, 223] width 278 height 23
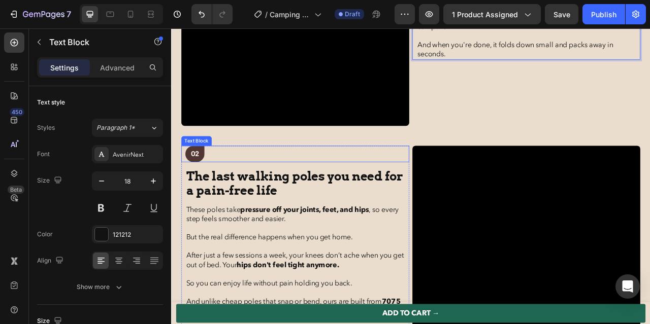
scroll to position [1415, 0]
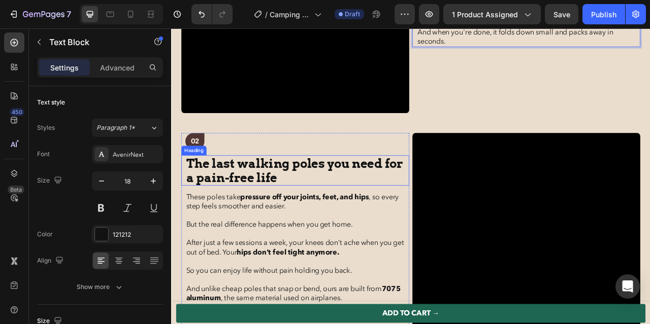
click at [314, 218] on h2 "The last walking poles you need for a pain-free life" at bounding box center [329, 209] width 280 height 39
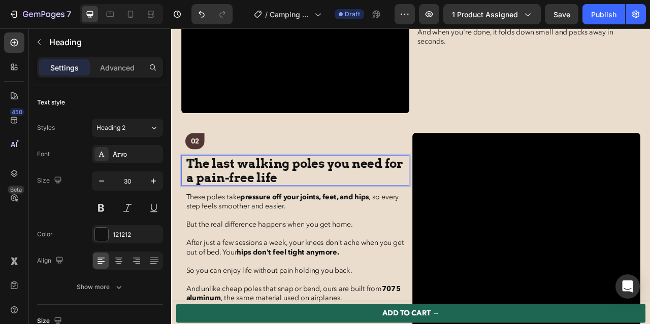
click at [314, 218] on p "The last walking poles you need for a pain-free life" at bounding box center [329, 209] width 278 height 37
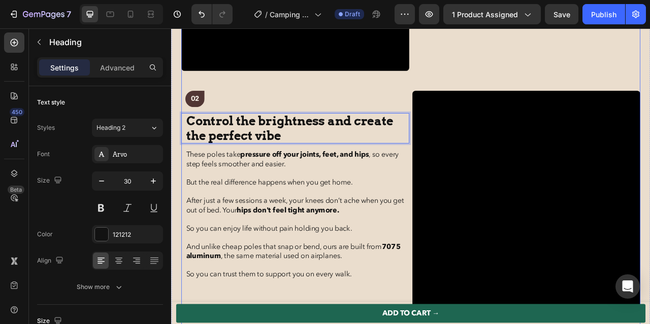
scroll to position [1493, 0]
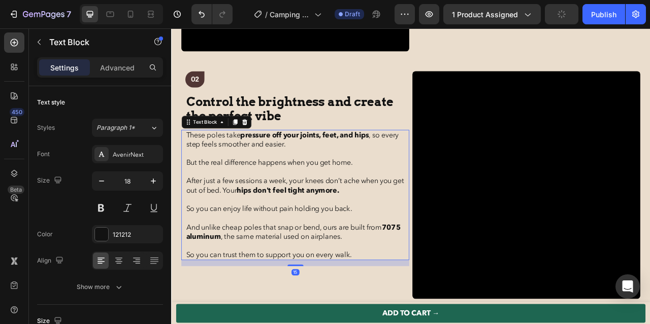
click at [259, 267] on p at bounding box center [329, 270] width 278 height 12
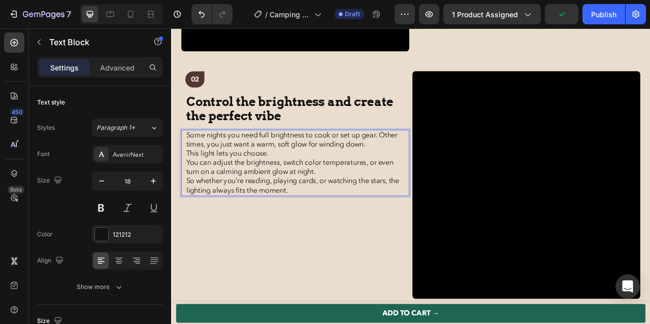
click at [446, 164] on p "Some nights you need full brightness to cook or set up gear. Other times, you j…" at bounding box center [329, 169] width 278 height 23
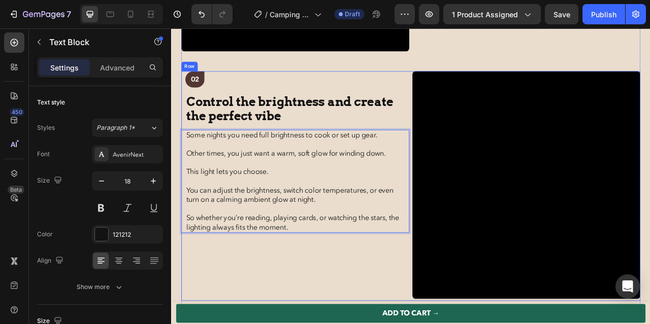
click at [382, 308] on div "02 Text Block 02 Text Block The last walking poles you need for a pain-free lif…" at bounding box center [329, 229] width 290 height 292
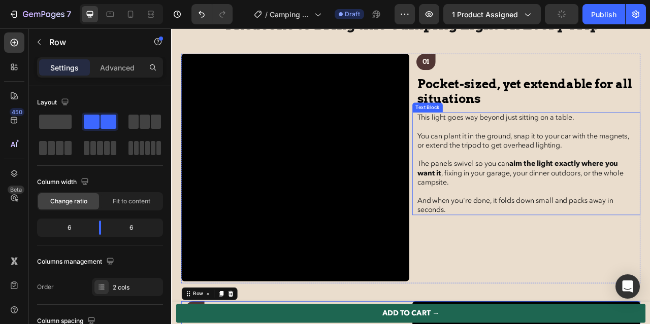
scroll to position [1195, 0]
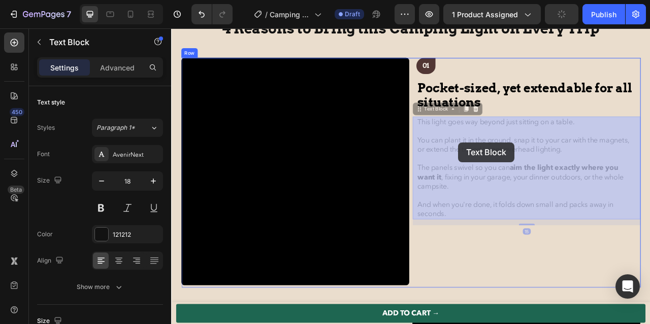
drag, startPoint x: 519, startPoint y: 172, endPoint x: 536, endPoint y: 173, distance: 16.3
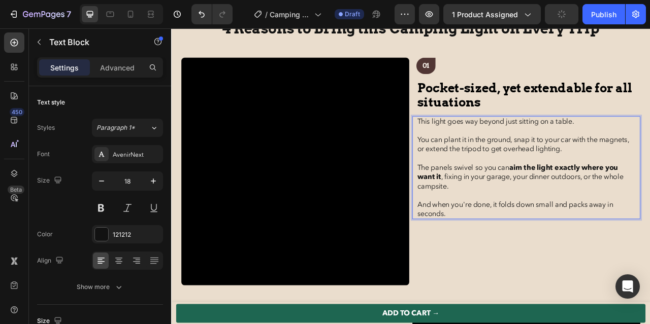
click at [522, 171] on p "You can plant it in the ground, snap it to your car with the magnets, or extend…" at bounding box center [623, 176] width 278 height 23
click at [519, 172] on p "You can plant it in the ground, snap it to your car with the magnets, or extend…" at bounding box center [623, 176] width 278 height 23
click at [548, 171] on p "You can plant it in the ground, snap it to your car with the magnets, or extend…" at bounding box center [623, 176] width 278 height 23
click at [615, 172] on p "You can plant it in the ground, snap it to your car with the magnets, or extend…" at bounding box center [623, 176] width 278 height 23
click at [641, 171] on p "You can plant it in the ground, snap it to your car with the magnets, or extend…" at bounding box center [623, 176] width 278 height 23
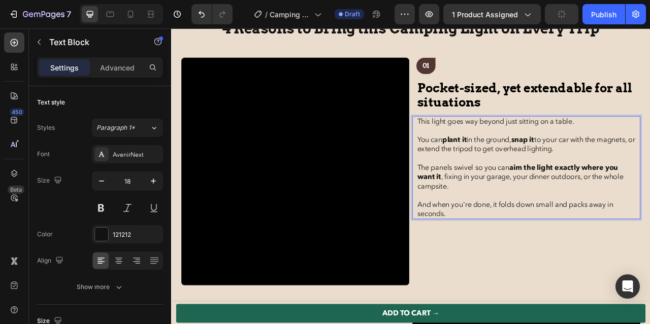
click at [538, 185] on p "You can plant it in the ground, snap it to your car with the magnets, or extend…" at bounding box center [623, 176] width 278 height 23
click at [563, 186] on p "You can plant it in the ground, snap it to your car with the magnets, or extend…" at bounding box center [623, 176] width 278 height 23
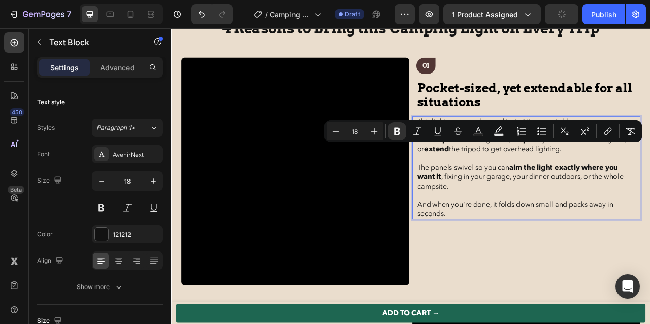
click at [568, 233] on p "The panels swivel so you can aim the light exactly where you want it , fixing i…" at bounding box center [623, 217] width 278 height 35
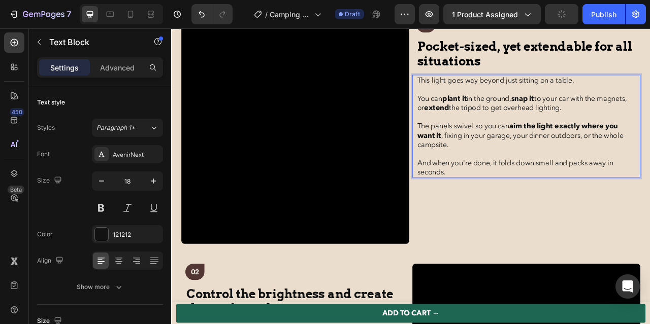
scroll to position [1251, 0]
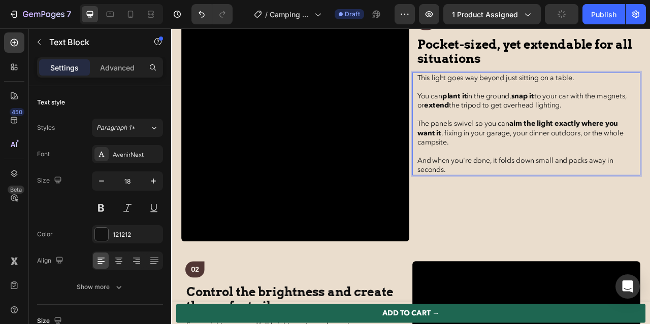
click at [592, 199] on p "And when you're done, it folds down small and packs away in seconds." at bounding box center [623, 202] width 278 height 23
click at [649, 196] on p "And when you're done, it folds down small and packs away in seconds." at bounding box center [623, 202] width 278 height 23
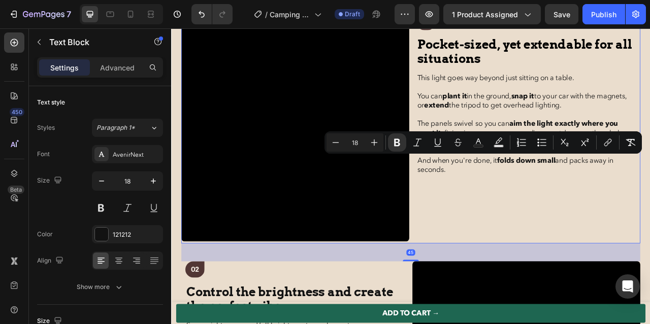
click at [649, 258] on div "01 Text Block Pocket-sized, yet extendable for all situations Text Block This l…" at bounding box center [623, 156] width 290 height 292
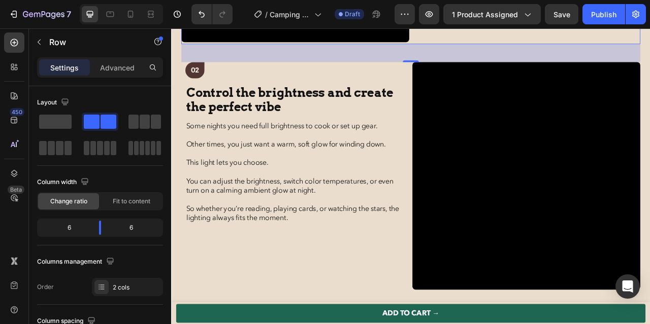
scroll to position [1539, 0]
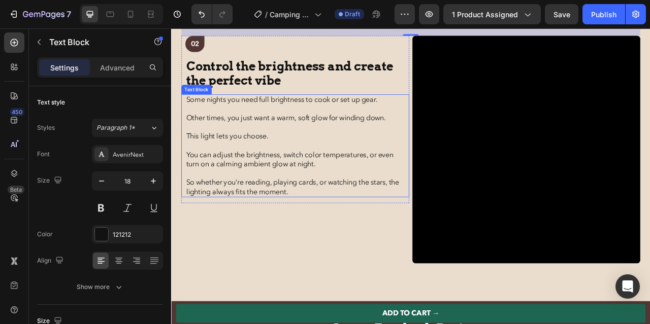
click at [288, 119] on p "Some nights you need full brightness to cook or set up gear." at bounding box center [329, 119] width 278 height 12
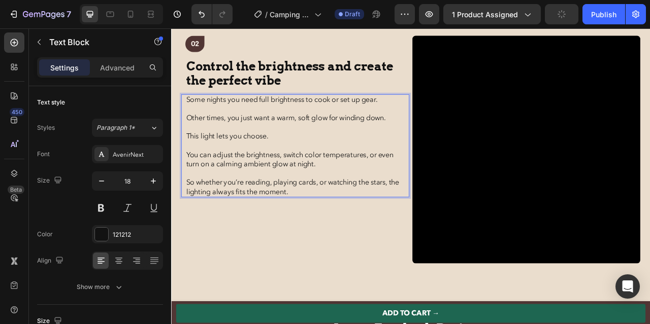
click at [286, 121] on p "Some nights you need full brightness to cook or set up gear." at bounding box center [329, 119] width 278 height 12
click at [341, 122] on p "Some nights you need full brightness to cook or set up gear." at bounding box center [329, 119] width 278 height 12
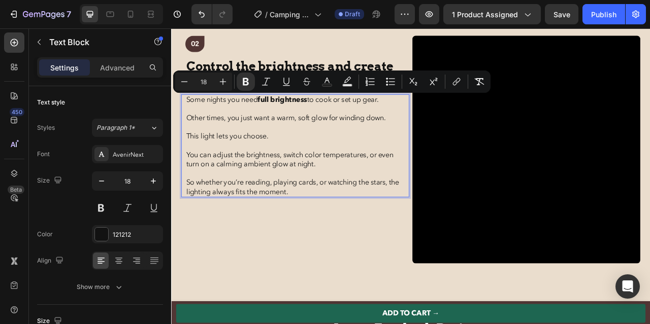
click at [309, 144] on p "Other times, you just want a warm, soft glow for winding down." at bounding box center [329, 143] width 278 height 12
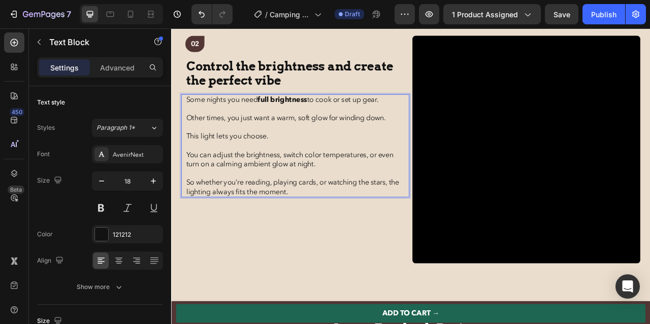
click at [373, 146] on p "Other times, you just want a warm, soft glow for winding down." at bounding box center [329, 143] width 278 height 12
click at [328, 202] on p "You can adjust the brightness, switch color temperatures, or even turn on a cal…" at bounding box center [329, 195] width 278 height 23
click at [224, 190] on p "You can adjust the brightness, switch color temperatures, or even turn on a cal…" at bounding box center [329, 195] width 278 height 23
click at [310, 188] on p "You can adjust the brightness, switch color temperatures, or even turn on a cal…" at bounding box center [329, 195] width 278 height 23
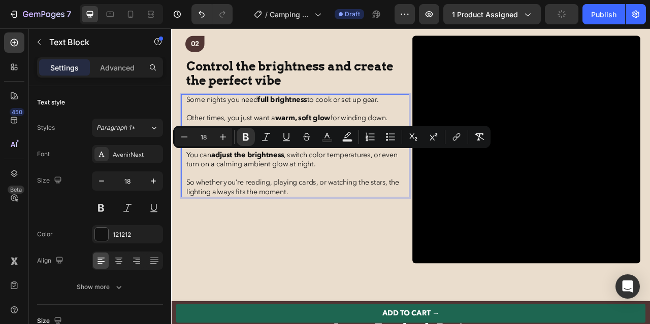
click at [375, 225] on p "So whether you’re reading, playing cards, or watching the stars, the lighting a…" at bounding box center [329, 230] width 278 height 23
click at [425, 191] on p "You can adjust the brightness, switch color temperatures, or even turn on a cal…" at bounding box center [329, 195] width 278 height 23
click at [329, 209] on p "Rich Text Editor. Editing area: main" at bounding box center [329, 213] width 278 height 12
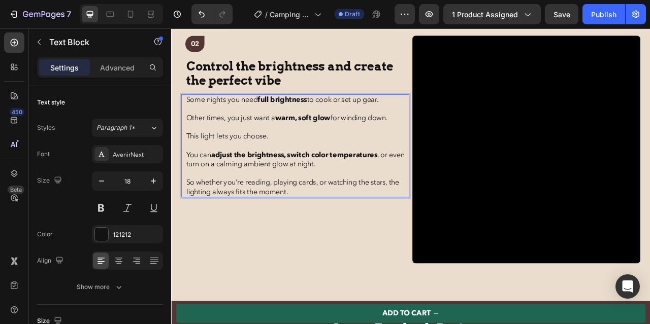
click at [252, 205] on p "You can adjust the brightness, switch color temperatures , or even turn on a ca…" at bounding box center [329, 195] width 278 height 23
click at [338, 201] on p "You can adjust the brightness, switch color temperatures , or even turn on a ca…" at bounding box center [329, 195] width 278 height 23
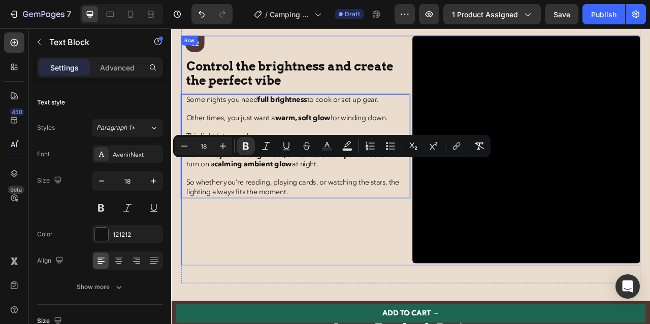
click at [374, 314] on div "02 Text Block 02 Text Block The last walking poles you need for a pain-free lif…" at bounding box center [329, 184] width 290 height 292
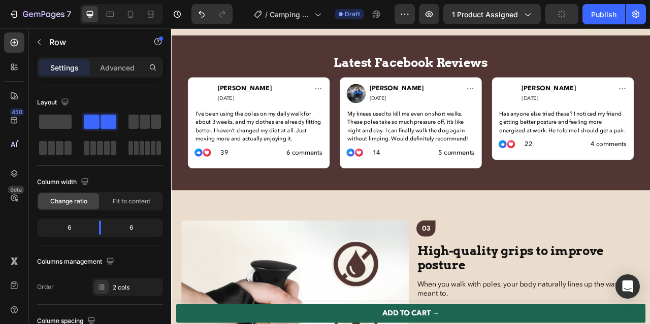
scroll to position [1880, 0]
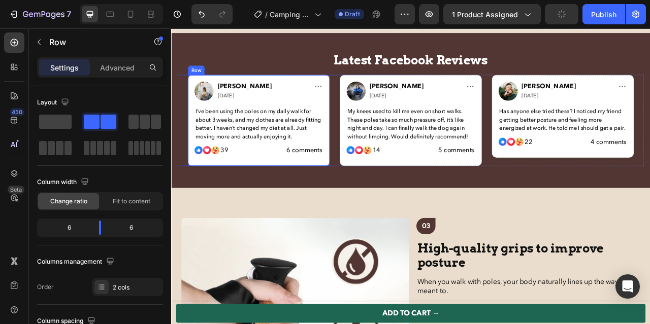
click at [318, 124] on div "Image Sarah I. Text Block 3 days ago Text Block Row Icon Row I’ve been using th…" at bounding box center [283, 145] width 164 height 99
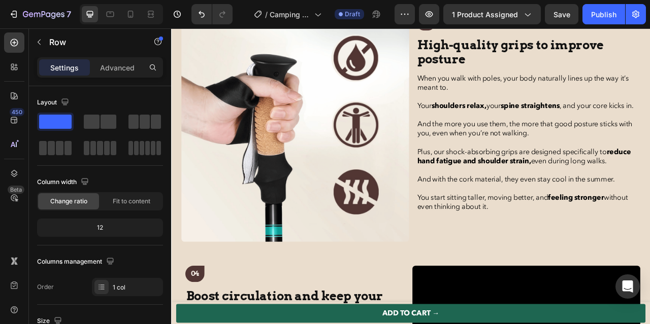
scroll to position [2104, 0]
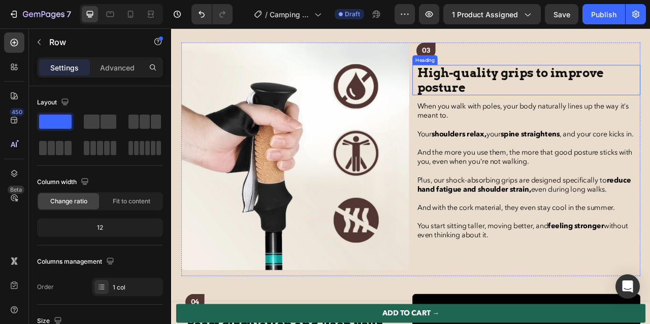
click at [513, 92] on h2 "High-quality grips to improve posture" at bounding box center [623, 94] width 280 height 39
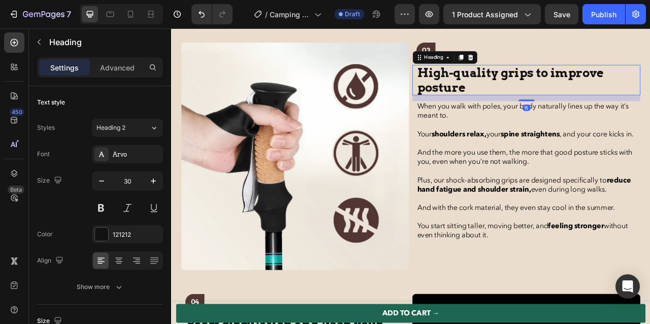
click at [513, 92] on h2 "High-quality grips to improve posture" at bounding box center [623, 94] width 280 height 39
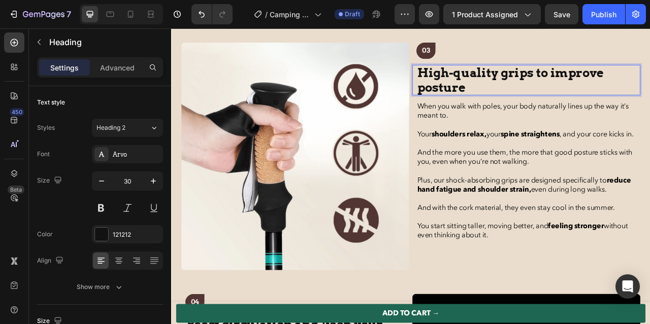
click at [513, 92] on p "High-quality grips to improve posture" at bounding box center [623, 94] width 278 height 37
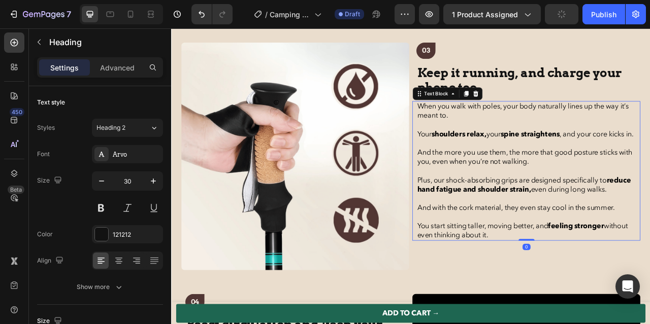
click at [490, 125] on span "When you walk with poles, your body naturally lines up the way it’s meant to." at bounding box center [618, 133] width 269 height 24
click at [523, 180] on p at bounding box center [623, 175] width 278 height 12
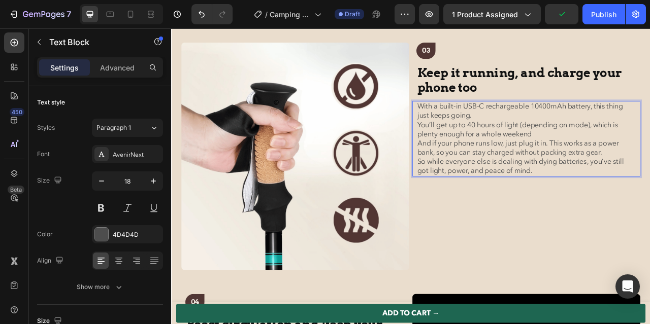
click at [577, 143] on p "With a built-in USB-C rechargeable 10400mAh battery, this thing just keeps goin…" at bounding box center [623, 133] width 278 height 23
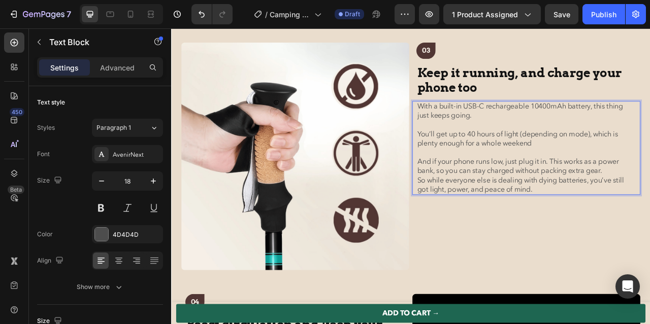
click at [649, 198] on p "And if your phone runs low, just plug it in. This works as a power bank, so you…" at bounding box center [623, 203] width 278 height 23
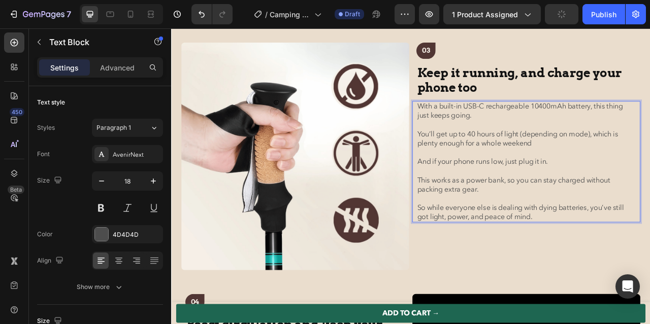
click at [513, 128] on p "With a built-in USB-C rechargeable 10400mAh battery, this thing just keeps goin…" at bounding box center [623, 133] width 278 height 23
click at [649, 130] on p "With a built-in USB-C rechargeable 10400mAh battery, this thing just keeps goin…" at bounding box center [623, 133] width 278 height 23
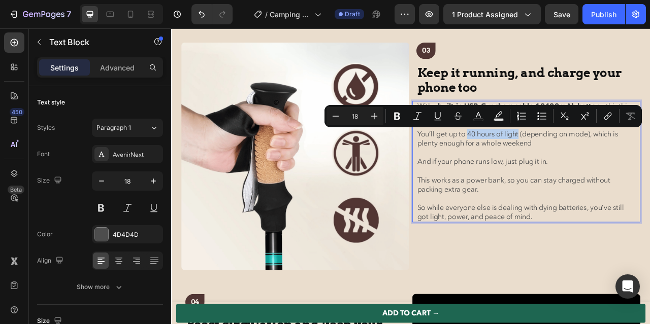
drag, startPoint x: 550, startPoint y: 164, endPoint x: 616, endPoint y: 166, distance: 66.6
click at [616, 166] on p "You’ll get up to 40 hours of light (depending on mode), which is plenty enough …" at bounding box center [623, 168] width 278 height 23
click at [597, 223] on p "This works as a power bank, so you can stay charged without packing extra gear." at bounding box center [623, 227] width 278 height 23
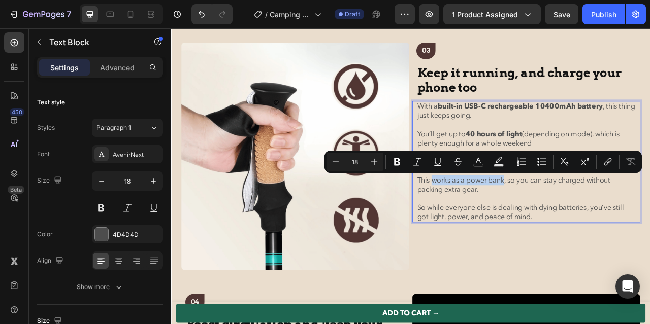
drag, startPoint x: 504, startPoint y: 222, endPoint x: 597, endPoint y: 223, distance: 92.9
click at [597, 223] on p "This works as a power bank, so you can stay charged without packing extra gear." at bounding box center [623, 227] width 278 height 23
click at [600, 273] on p "So while everyone else is dealing with dying batteries, you’ve still got light,…" at bounding box center [623, 262] width 278 height 23
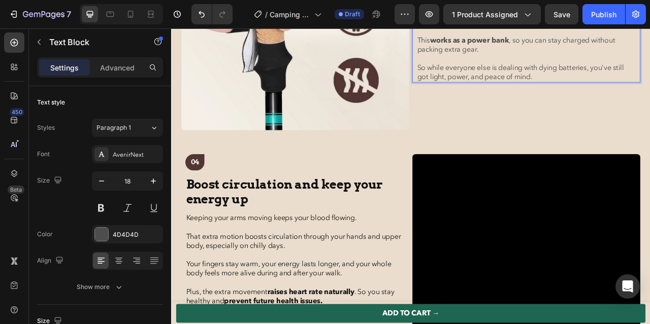
scroll to position [2283, 0]
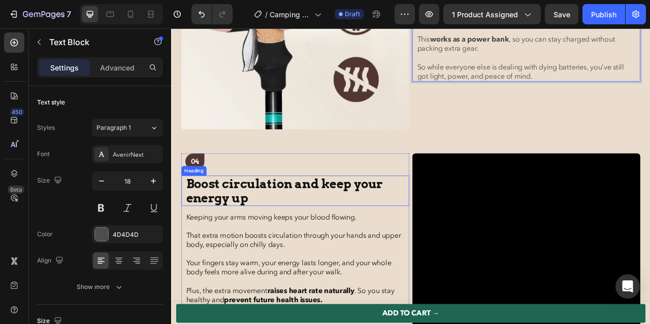
click at [232, 236] on h2 "Boost circulation and keep your energy up" at bounding box center [329, 235] width 280 height 39
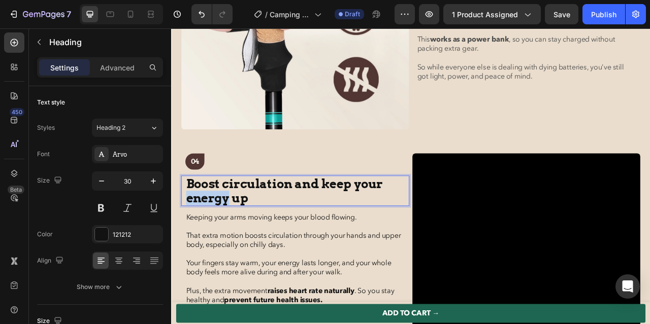
click at [232, 236] on p "Boost circulation and keep your energy up" at bounding box center [329, 235] width 278 height 37
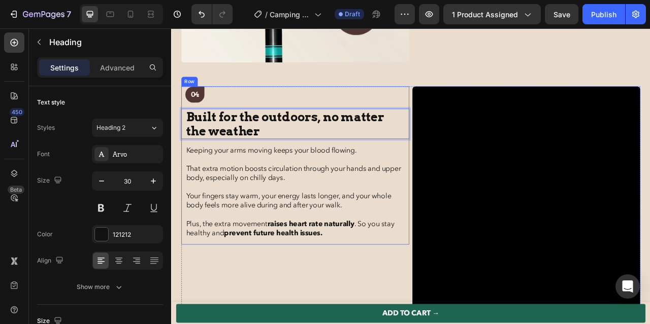
scroll to position [2405, 0]
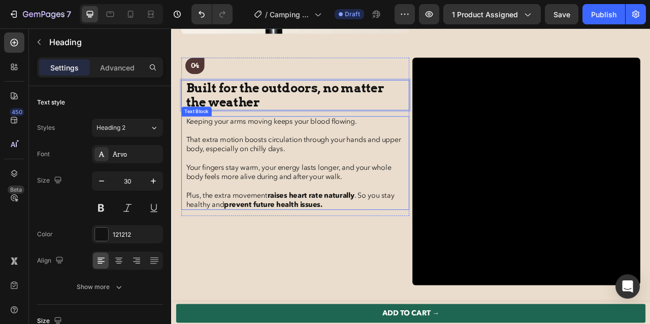
click at [237, 163] on p at bounding box center [329, 159] width 278 height 12
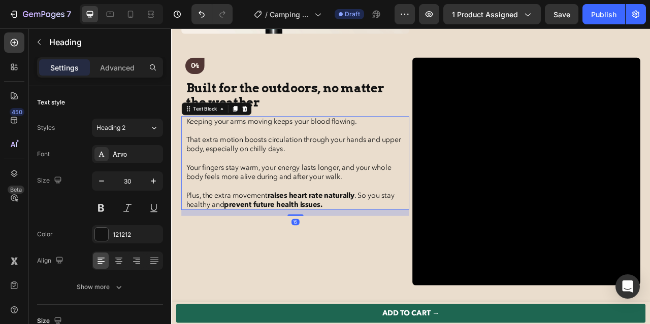
click at [237, 163] on p at bounding box center [329, 159] width 278 height 12
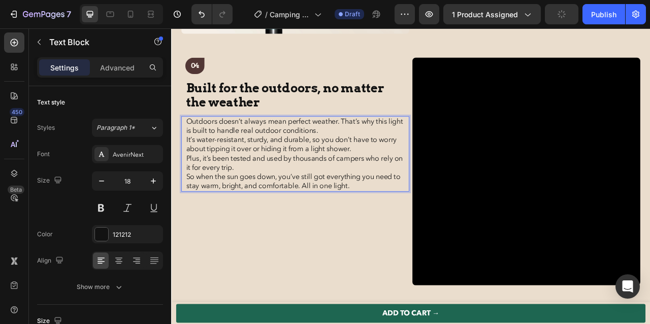
click at [391, 149] on p "Outdoors doesn’t always mean perfect weather. That’s why this light is built to…" at bounding box center [329, 152] width 278 height 23
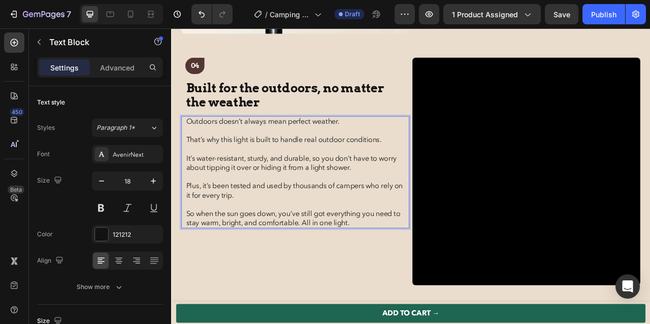
click at [350, 273] on p "So when the sun goes down, you’ve still got everything you need to stay warm, b…" at bounding box center [329, 269] width 278 height 23
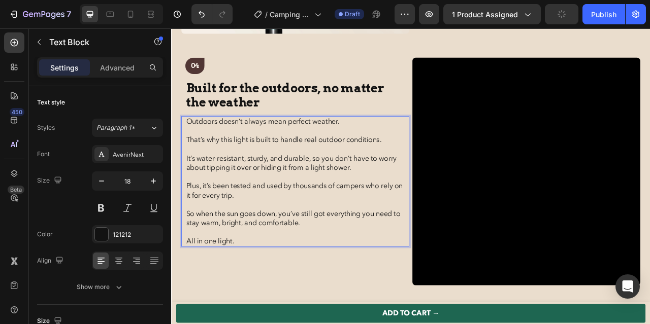
click at [247, 174] on p "That’s why this light is built to handle real outdoor conditions." at bounding box center [329, 171] width 278 height 12
click at [205, 194] on p "It’s water-resistant, sturdy, and durable, so you don’t have to worry about tip…" at bounding box center [329, 199] width 278 height 23
click at [349, 193] on p "It’s water-resistant, sturdy, and durable, so you don’t have to worry about tip…" at bounding box center [329, 199] width 278 height 23
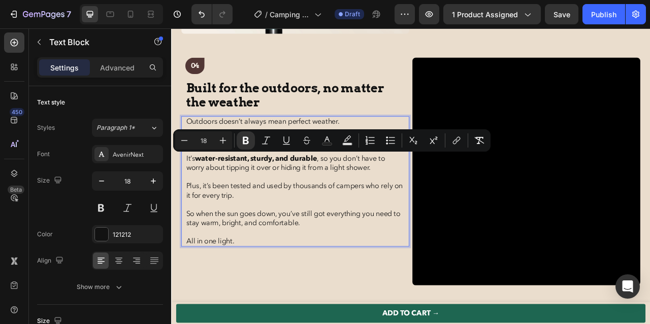
click at [345, 259] on p "So when the sun goes down, you’ve still got everything you need to stay warm, b…" at bounding box center [329, 269] width 278 height 23
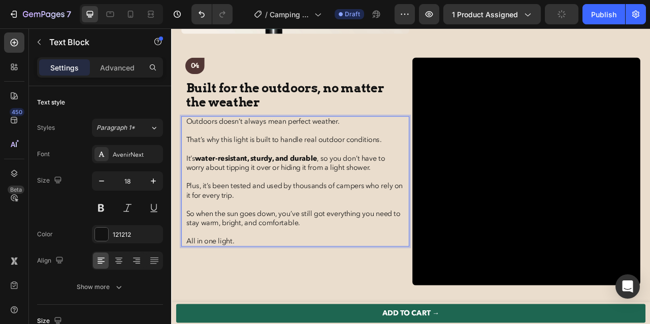
click at [337, 276] on p "So when the sun goes down, you’ve still got everything you need to stay warm, b…" at bounding box center [329, 269] width 278 height 23
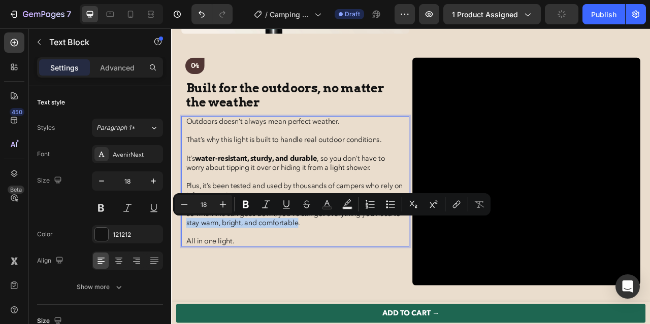
drag, startPoint x: 202, startPoint y: 277, endPoint x: 345, endPoint y: 276, distance: 143.2
click at [345, 276] on p "So when the sun goes down, you’ve still got everything you need to stay warm, b…" at bounding box center [329, 269] width 278 height 23
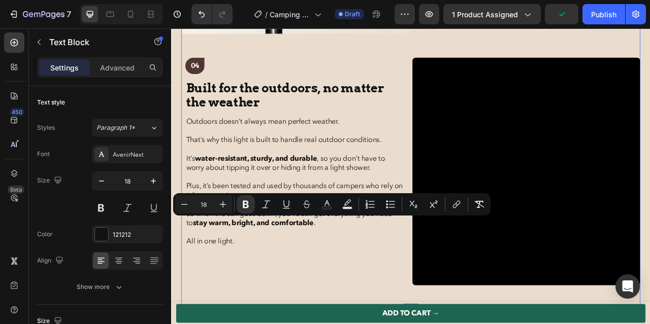
click at [362, 324] on div "03 Text Block High-quality grips to improve posture Heading Image 03 Text Block…" at bounding box center [476, 63] width 584 height 636
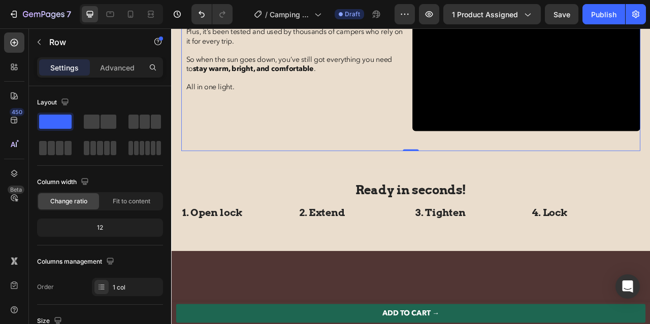
scroll to position [2626, 0]
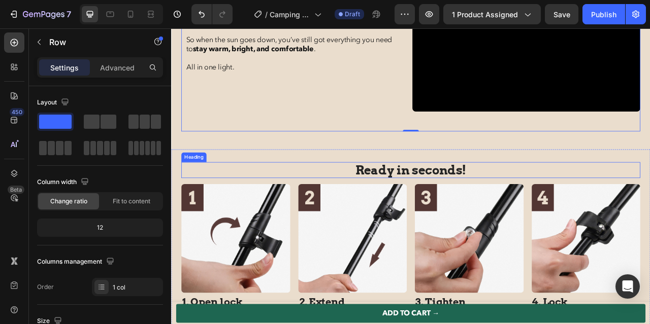
click at [372, 213] on h2 "Ready in seconds!" at bounding box center [476, 209] width 584 height 20
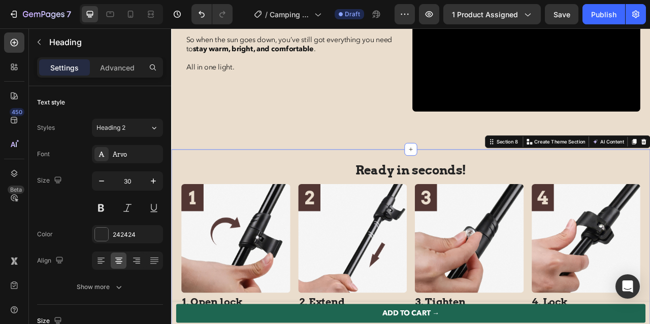
click at [323, 190] on div "Ready in seconds! Heading Image 1. Open lock Heading Image 2. Extend Heading Im…" at bounding box center [475, 303] width 609 height 243
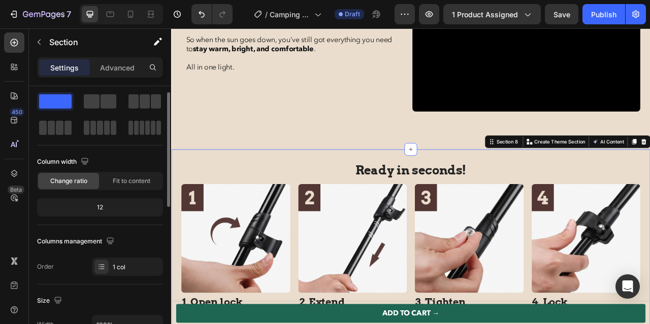
scroll to position [0, 0]
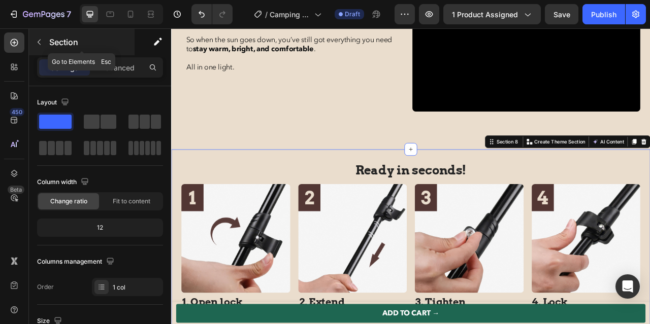
click at [41, 43] on icon "button" at bounding box center [39, 42] width 8 height 8
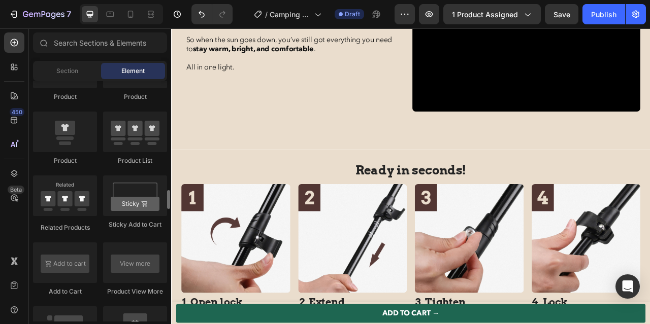
scroll to position [1368, 0]
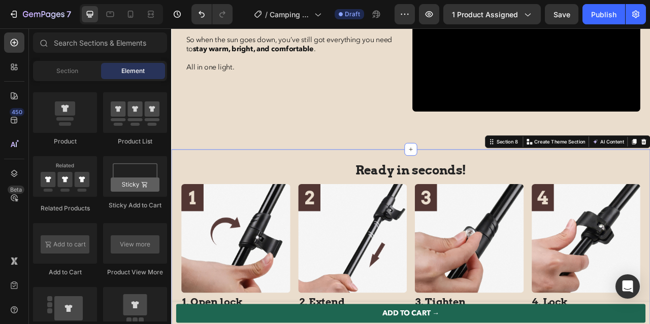
click at [508, 186] on div "Ready in seconds! Heading Image 1. Open lock Heading Image 2. Extend Heading Im…" at bounding box center [475, 303] width 609 height 243
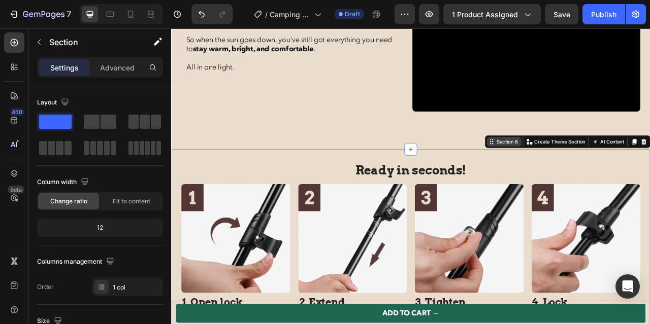
click at [597, 172] on div "Section 8" at bounding box center [597, 172] width 31 height 9
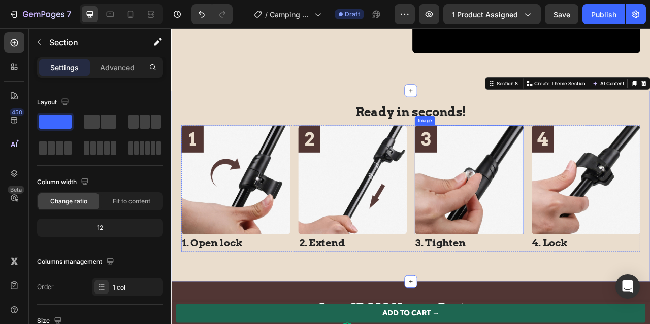
scroll to position [2707, 0]
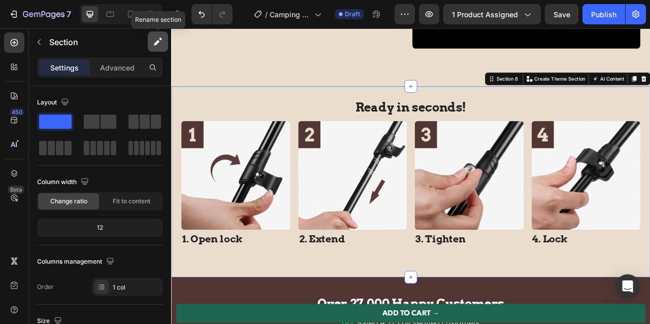
click at [157, 41] on icon "button" at bounding box center [157, 43] width 6 height 6
click at [125, 68] on p "Advanced" at bounding box center [117, 67] width 35 height 11
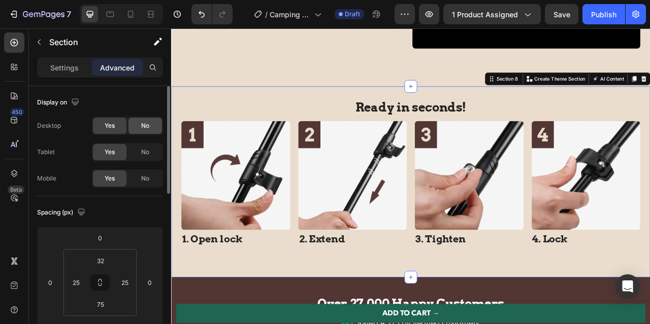
click at [147, 125] on span "No" at bounding box center [145, 125] width 8 height 9
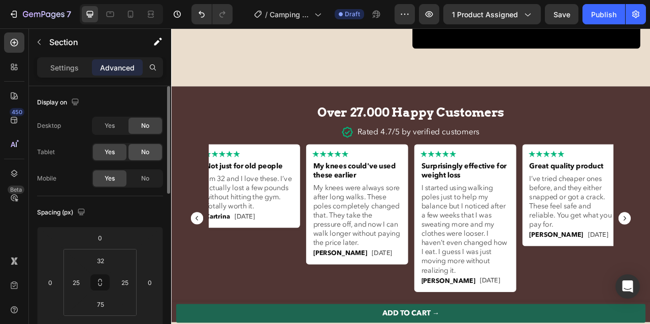
click at [147, 154] on span "No" at bounding box center [145, 152] width 8 height 9
click at [146, 180] on span "No" at bounding box center [145, 178] width 8 height 9
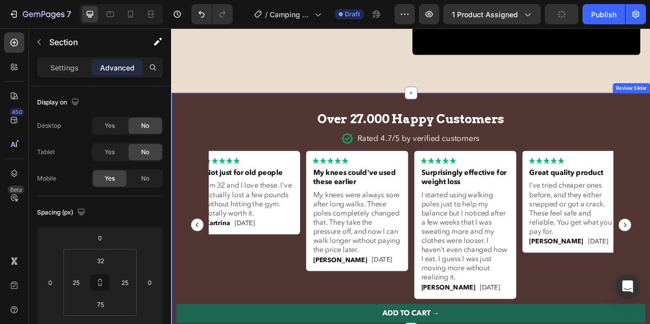
scroll to position [2699, 0]
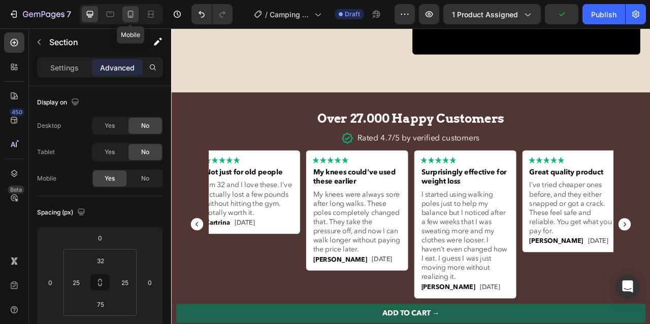
click at [128, 20] on div at bounding box center [130, 14] width 16 height 16
type input "5"
type input "45"
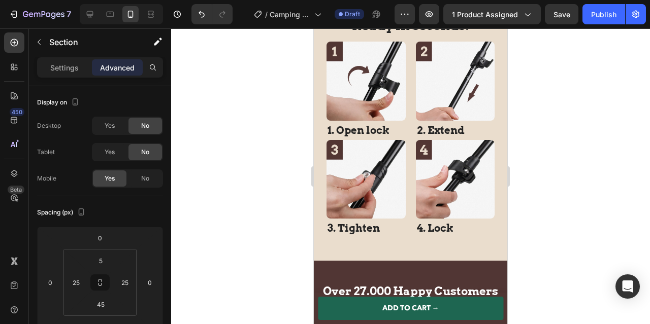
scroll to position [2910, 0]
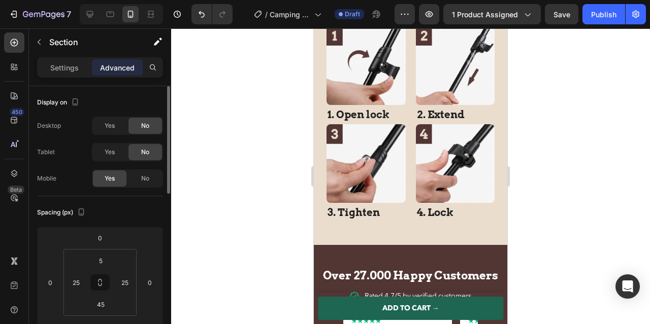
click at [137, 177] on div "No" at bounding box center [145, 179] width 34 height 16
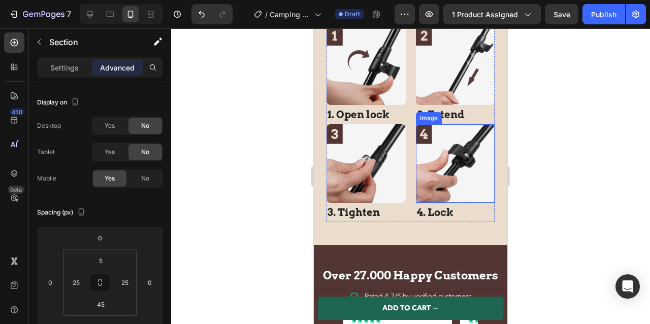
scroll to position [2751, 0]
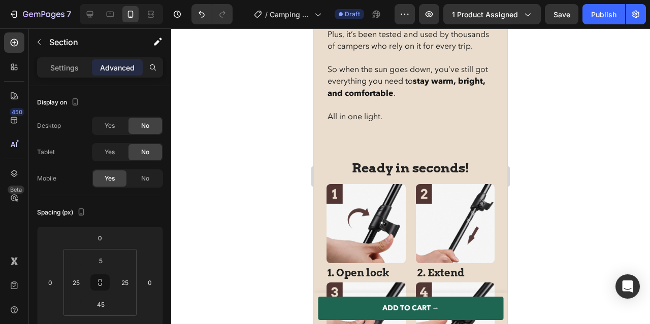
click at [500, 165] on div "Ready in seconds! Heading Image 1. Open lock Heading Image 2. Extend Heading Im…" at bounding box center [410, 280] width 193 height 247
click at [498, 174] on div "Ready in seconds! Heading Image 1. Open lock Heading Image 2. Extend Heading Im…" at bounding box center [410, 280] width 193 height 247
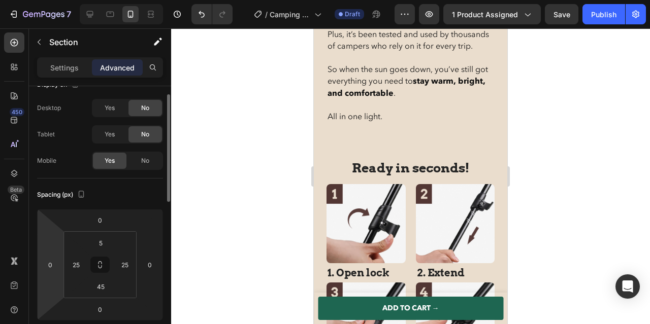
scroll to position [395, 0]
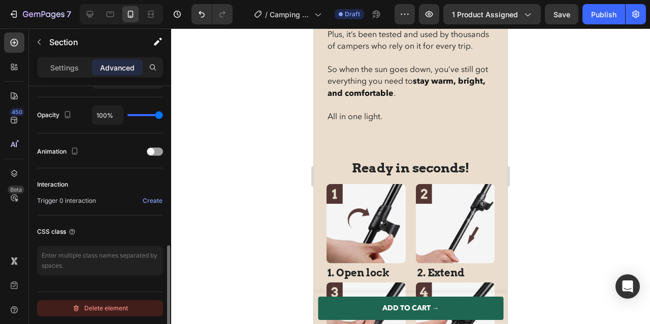
click at [93, 313] on div "Delete element" at bounding box center [100, 309] width 56 height 12
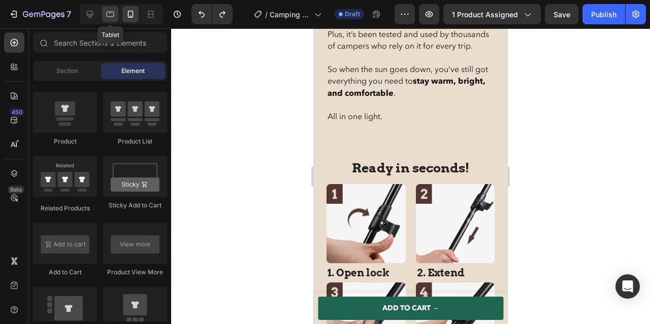
click at [106, 18] on icon at bounding box center [110, 14] width 10 height 10
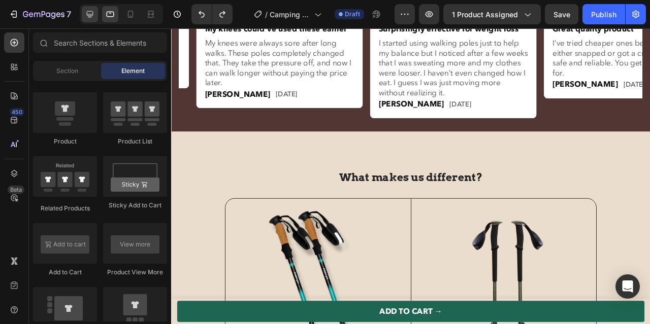
scroll to position [2804, 0]
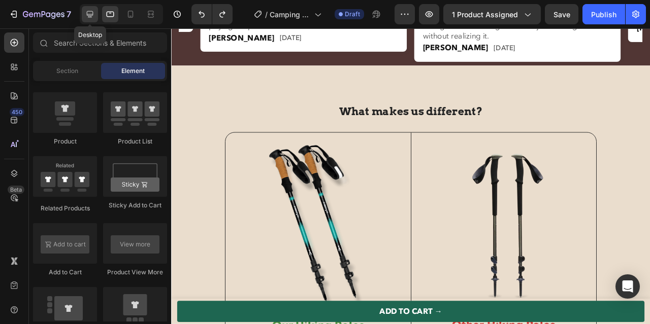
click at [90, 16] on icon at bounding box center [90, 14] width 10 height 10
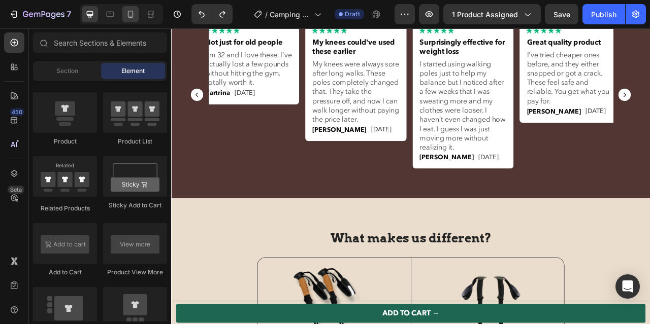
scroll to position [2835, 0]
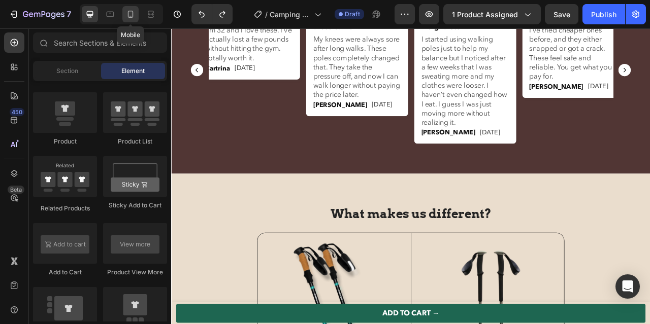
click at [129, 19] on icon at bounding box center [130, 14] width 10 height 10
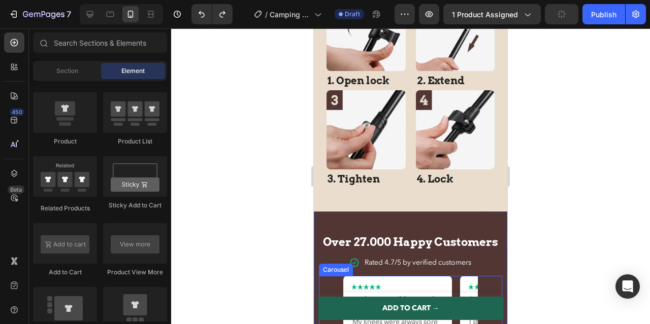
scroll to position [2611, 0]
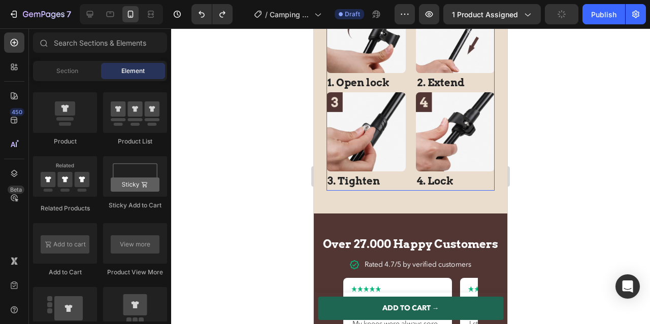
click at [362, 189] on div "Image 3. Tighten Heading" at bounding box center [366, 141] width 79 height 99
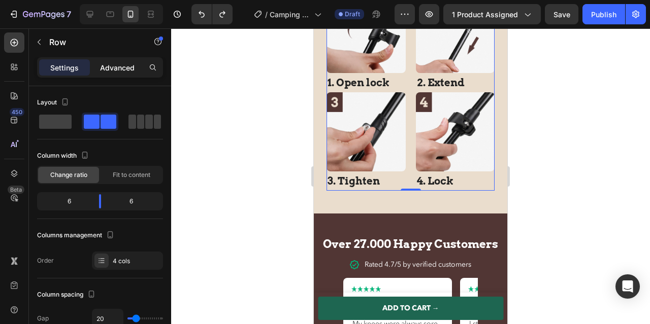
click at [132, 71] on p "Advanced" at bounding box center [117, 67] width 35 height 11
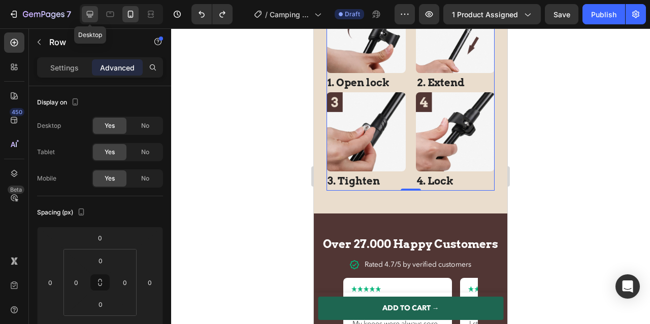
click at [93, 18] on icon at bounding box center [90, 14] width 10 height 10
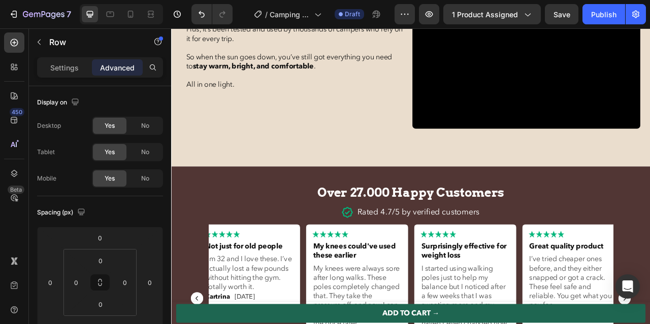
scroll to position [2607, 0]
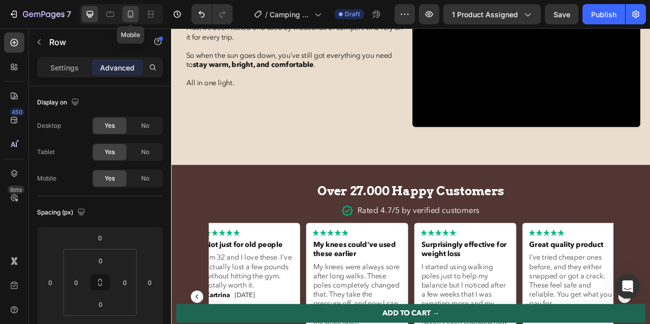
click at [128, 17] on icon at bounding box center [130, 14] width 10 height 10
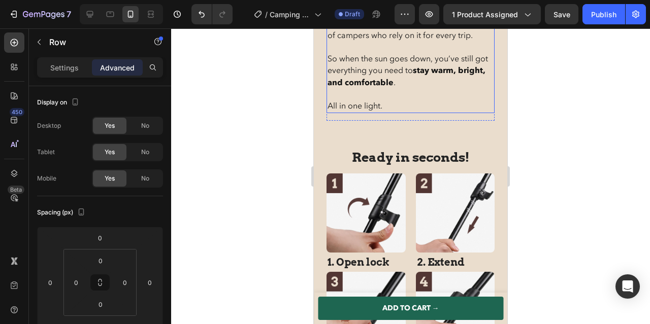
scroll to position [2769, 0]
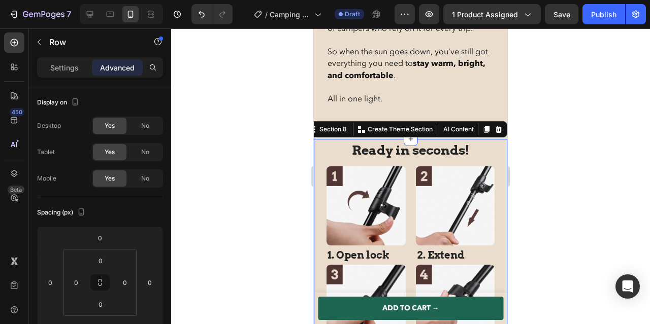
click at [319, 147] on div "Ready in seconds! Heading Image 1. Open lock Heading Image 2. Extend Heading Im…" at bounding box center [410, 262] width 193 height 247
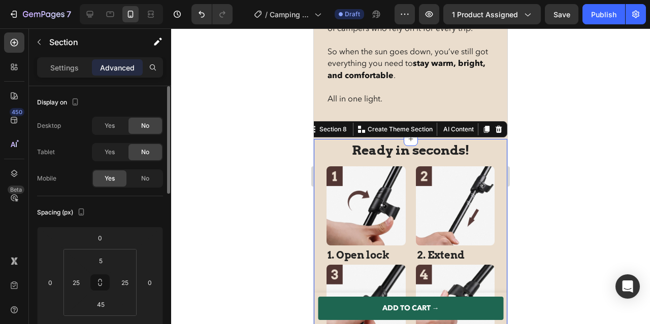
click at [114, 125] on span "Yes" at bounding box center [110, 125] width 10 height 9
click at [115, 148] on span "Yes" at bounding box center [110, 152] width 10 height 9
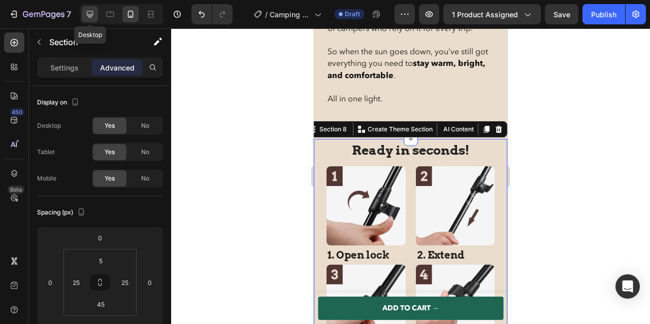
click at [85, 13] on icon at bounding box center [90, 14] width 10 height 10
type input "32"
type input "75"
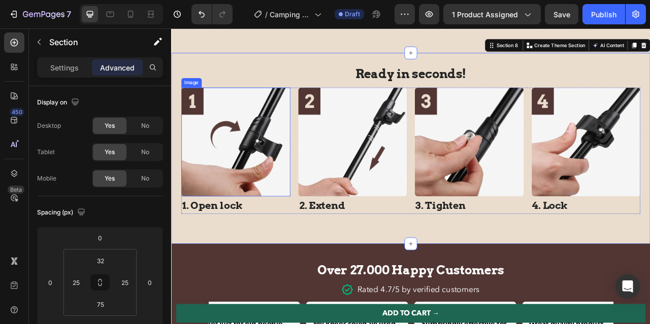
scroll to position [2745, 0]
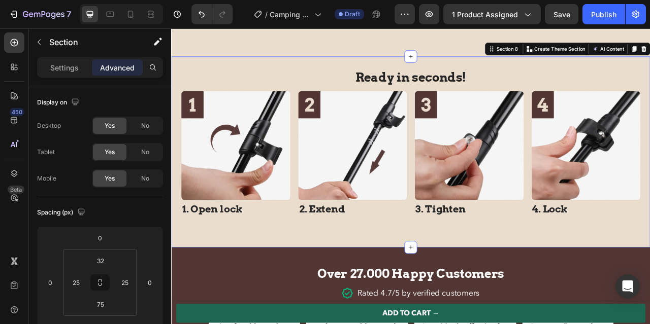
click at [342, 71] on div "Ready in seconds! Heading Image 1. Open lock Heading Image 2. Extend Heading Im…" at bounding box center [475, 185] width 609 height 243
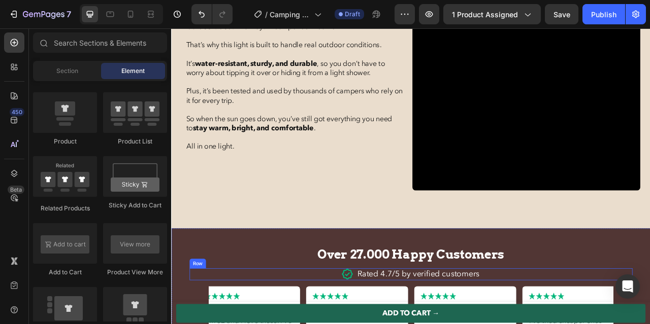
scroll to position [2502, 0]
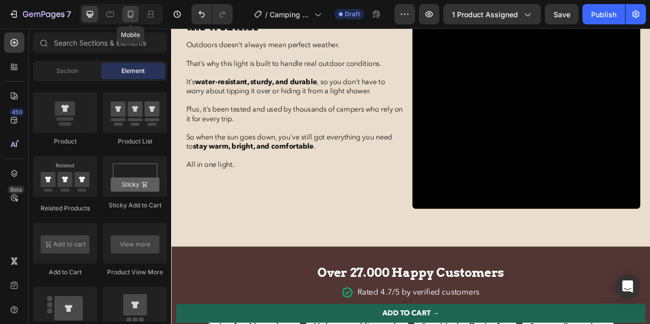
click at [133, 16] on icon at bounding box center [130, 14] width 10 height 10
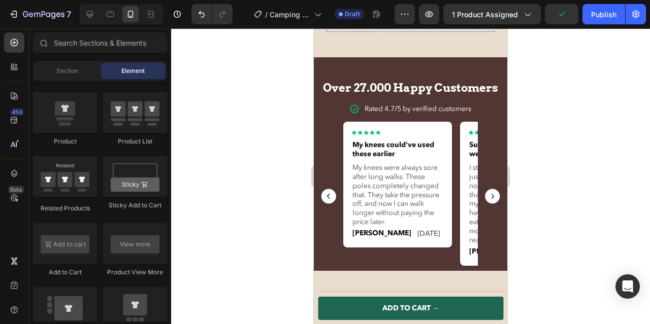
scroll to position [2851, 0]
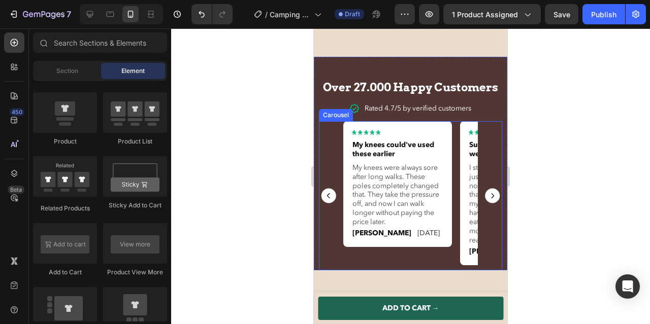
click at [492, 202] on rect "Carousel Next Arrow" at bounding box center [492, 196] width 15 height 15
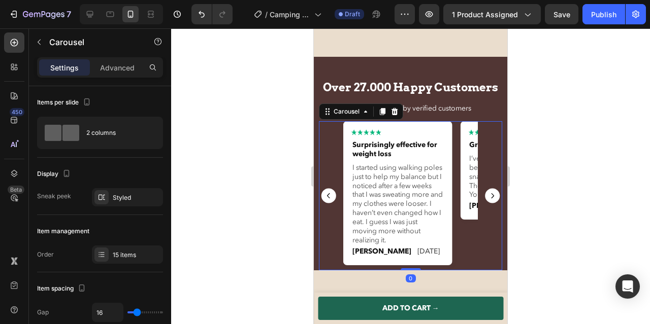
click at [494, 202] on rect "Carousel Next Arrow" at bounding box center [492, 196] width 15 height 15
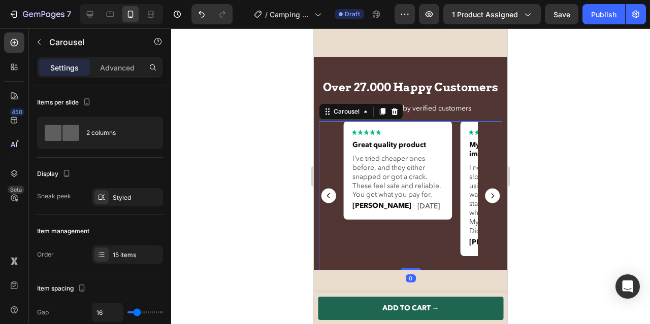
click at [494, 202] on rect "Carousel Next Arrow" at bounding box center [492, 196] width 15 height 15
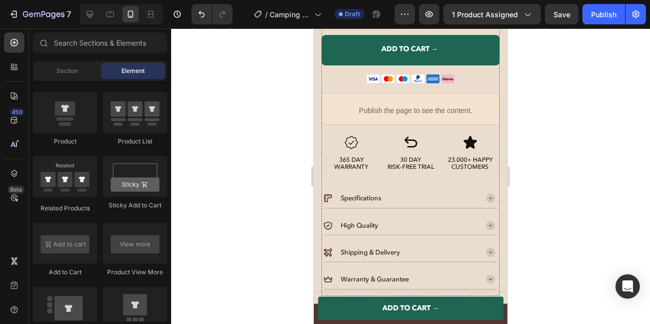
scroll to position [485, 0]
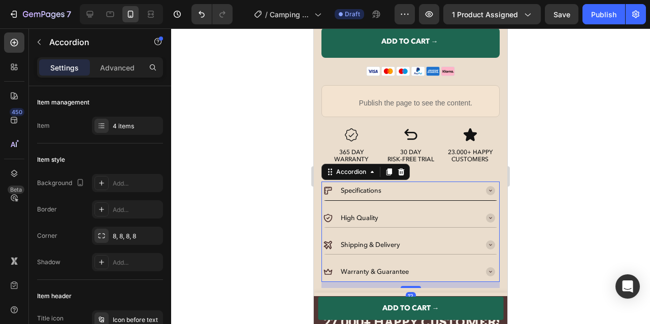
click at [490, 194] on rect at bounding box center [490, 190] width 9 height 9
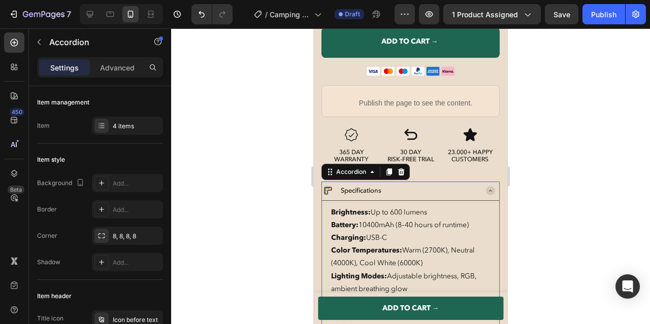
click at [493, 190] on rect at bounding box center [490, 190] width 9 height 9
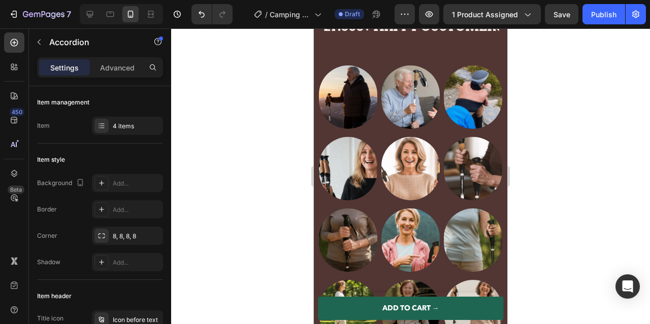
scroll to position [783, 0]
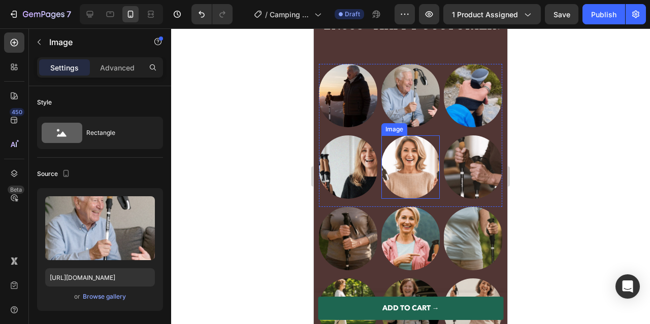
click at [411, 122] on img at bounding box center [410, 95] width 58 height 63
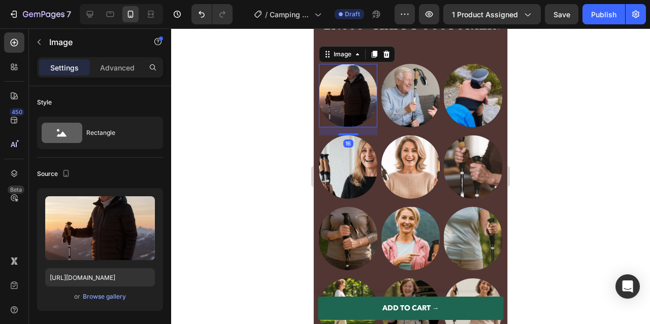
scroll to position [395, 0]
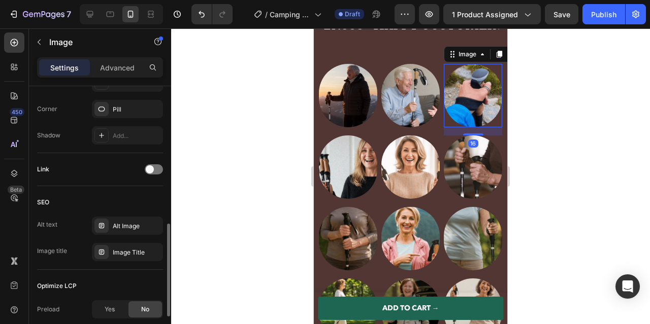
click at [490, 86] on img at bounding box center [473, 95] width 58 height 63
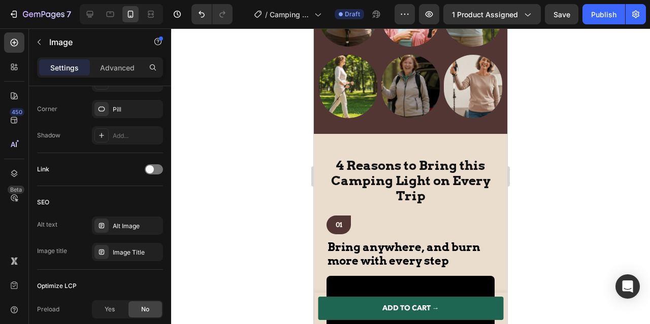
scroll to position [1014, 0]
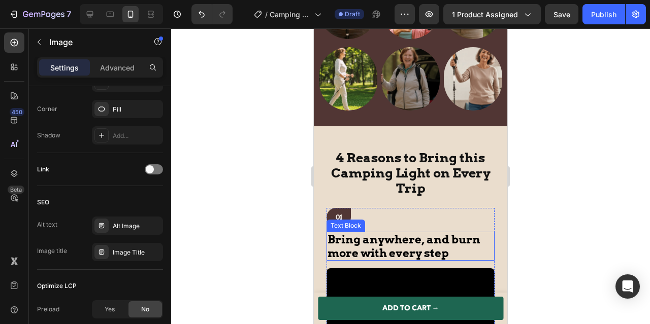
click at [404, 243] on span "Bring anywhere, and burn more with every step" at bounding box center [404, 246] width 153 height 26
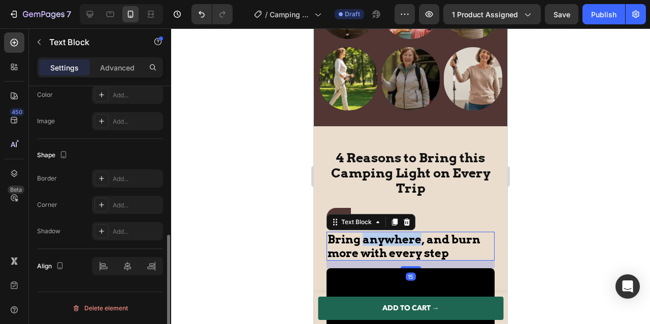
scroll to position [0, 0]
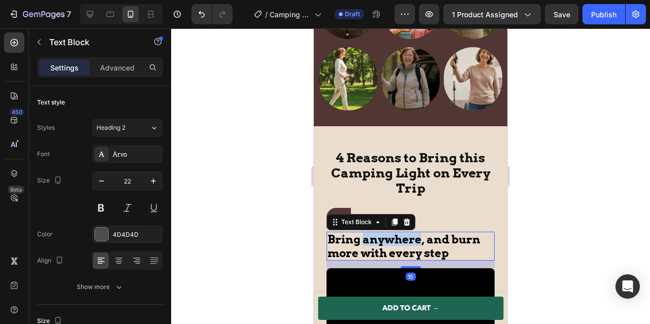
click at [404, 243] on span "Bring anywhere, and burn more with every step" at bounding box center [404, 246] width 153 height 26
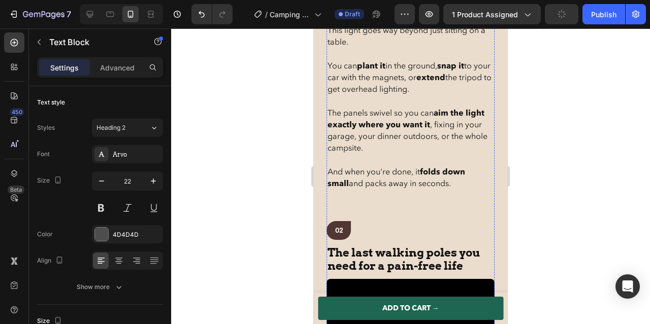
scroll to position [1432, 0]
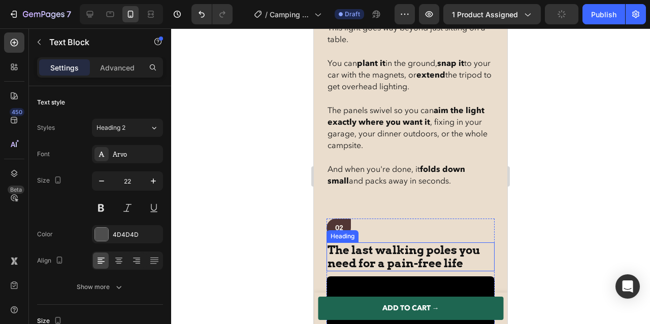
click at [403, 257] on h2 "The last walking poles you need for a pain-free life" at bounding box center [411, 257] width 168 height 29
click at [403, 257] on p "The last walking poles you need for a pain-free life" at bounding box center [411, 257] width 166 height 27
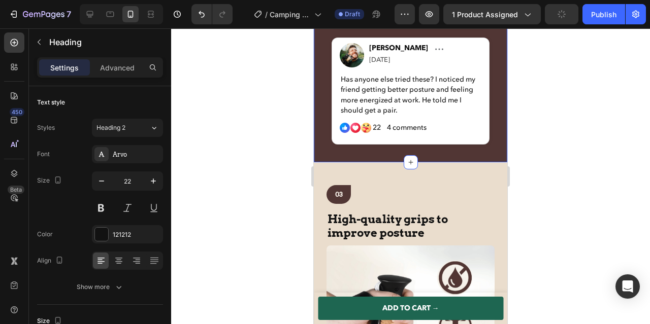
scroll to position [2424, 0]
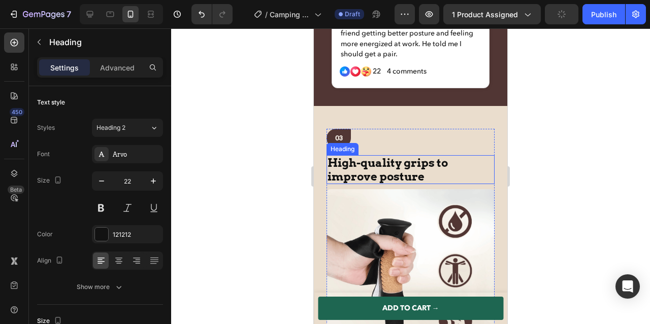
click at [369, 165] on h2 "High-quality grips to improve posture" at bounding box center [411, 169] width 168 height 29
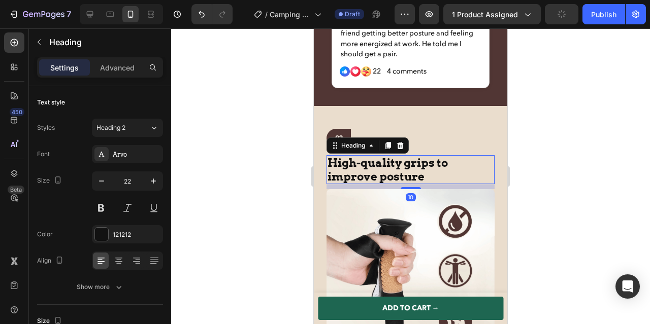
click at [369, 165] on h2 "High-quality grips to improve posture" at bounding box center [411, 169] width 168 height 29
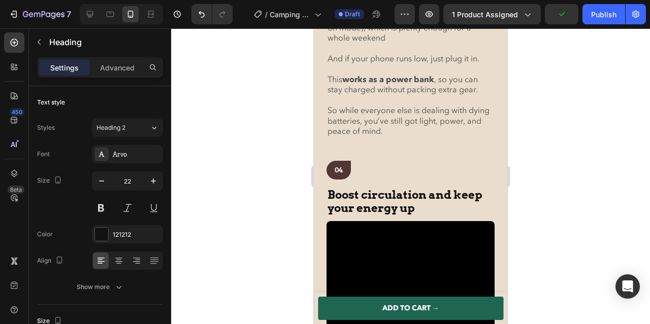
scroll to position [2821, 0]
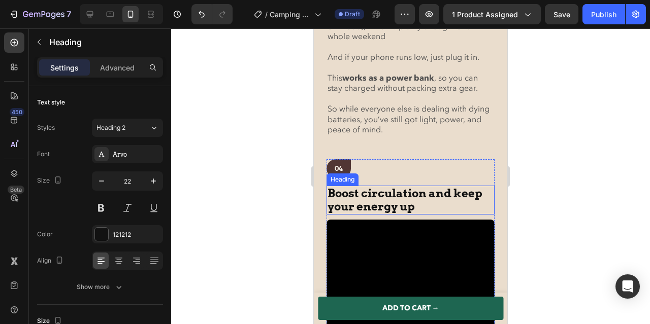
click at [363, 204] on h2 "Boost circulation and keep your energy up" at bounding box center [411, 200] width 168 height 29
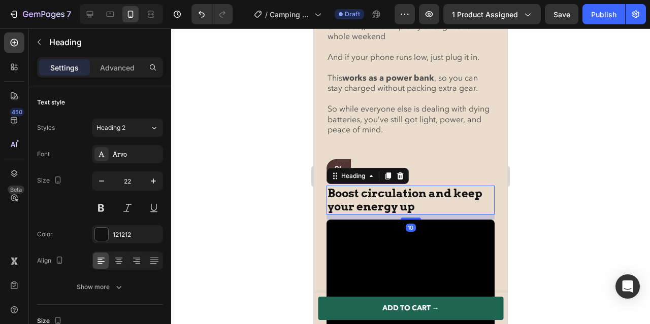
click at [363, 204] on h2 "Boost circulation and keep your energy up" at bounding box center [411, 200] width 168 height 29
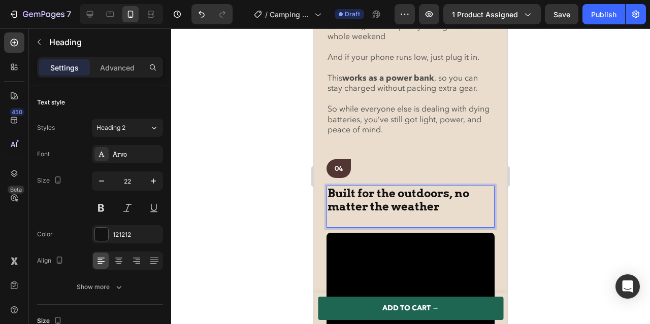
click at [363, 204] on p "Built for the outdoors, no matter the weather" at bounding box center [411, 207] width 166 height 40
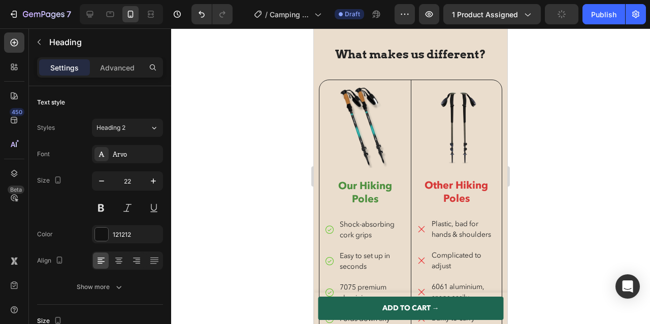
scroll to position [3651, 0]
click at [99, 15] on div at bounding box center [121, 14] width 83 height 20
click at [93, 15] on icon at bounding box center [90, 14] width 7 height 7
type input "30"
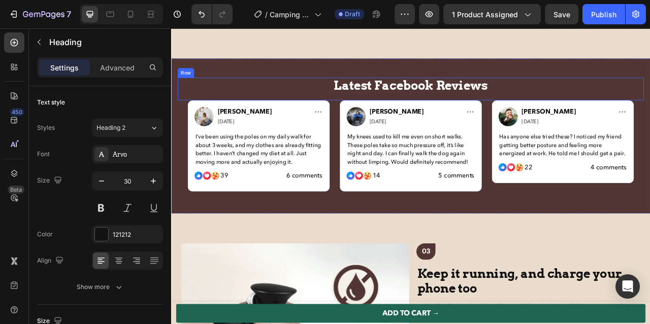
scroll to position [1891, 0]
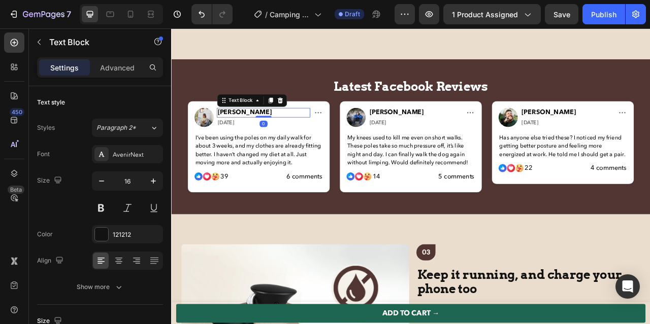
click at [240, 136] on strong "Sarah I." at bounding box center [264, 134] width 69 height 11
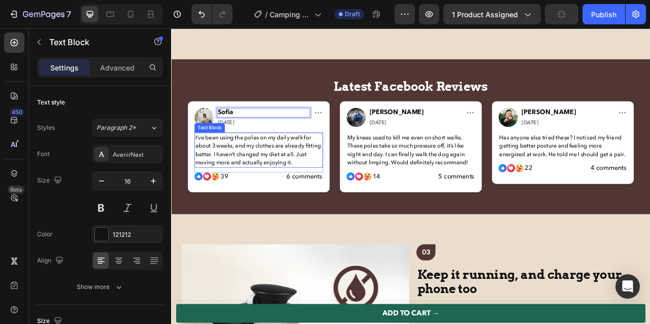
click at [252, 177] on p "I’ve been using the poles on my daily walk for about 3 weeks, and my clothes ar…" at bounding box center [282, 183] width 161 height 43
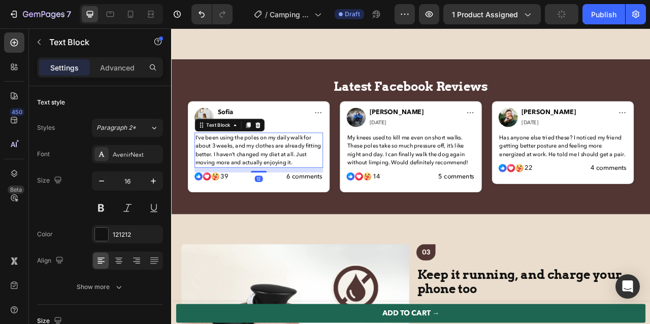
click at [252, 177] on p "I’ve been using the poles on my daily walk for about 3 weeks, and my clothes ar…" at bounding box center [282, 183] width 161 height 43
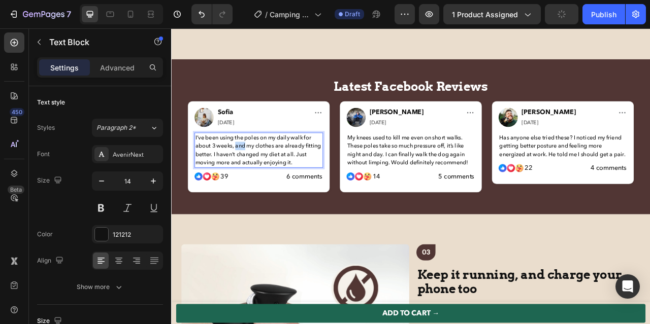
click at [252, 177] on p "I’ve been using the poles on my daily walk for about 3 weeks, and my clothes ar…" at bounding box center [282, 183] width 161 height 43
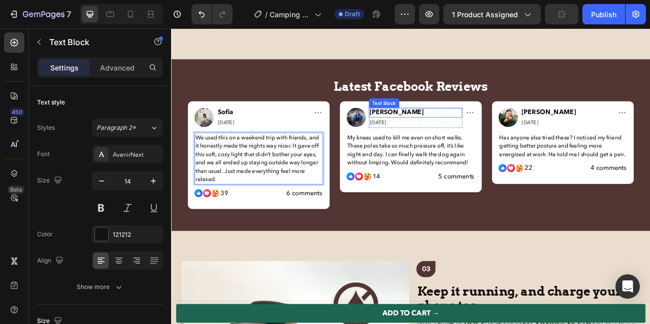
click at [436, 134] on strong "[PERSON_NAME]" at bounding box center [458, 134] width 69 height 11
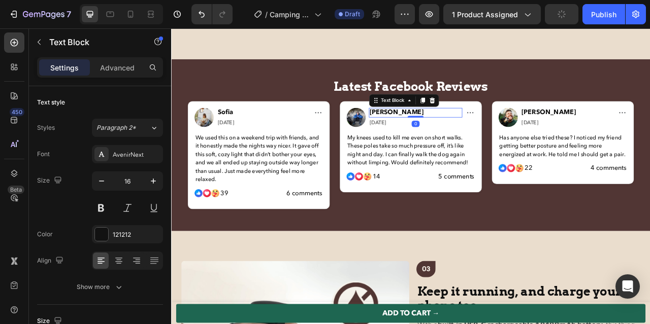
click at [436, 134] on strong "[PERSON_NAME]" at bounding box center [458, 134] width 69 height 11
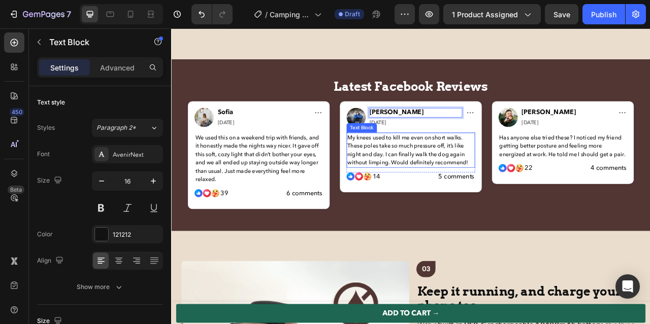
click at [455, 190] on p "My knees used to kill me even on short walks. These poles take so much pressure…" at bounding box center [475, 183] width 161 height 43
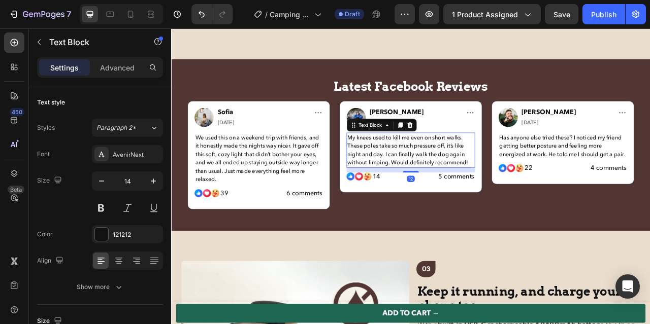
click at [455, 190] on p "My knees used to kill me even on short walks. These poles take so much pressure…" at bounding box center [475, 183] width 161 height 43
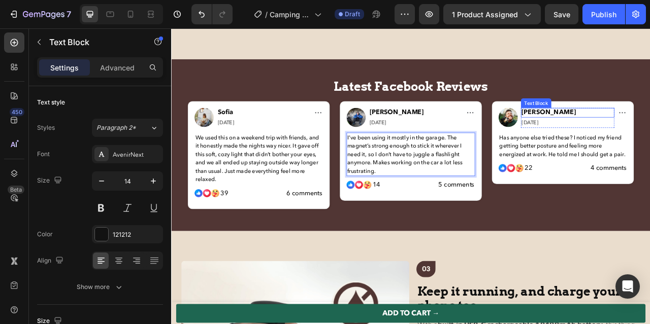
click at [646, 135] on strong "Michael Hansson" at bounding box center [651, 134] width 69 height 11
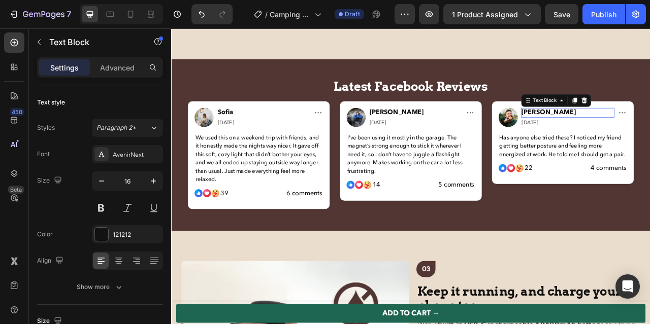
click at [646, 135] on strong "Michael Hansson" at bounding box center [651, 134] width 69 height 11
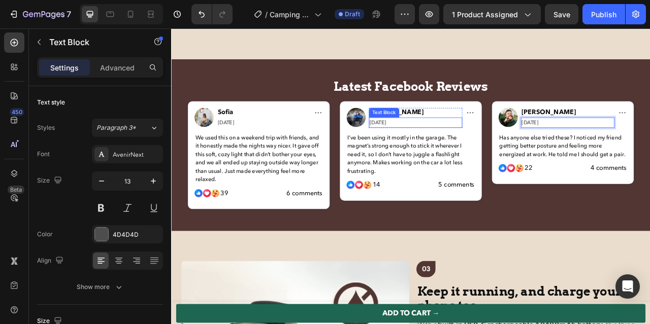
click at [427, 148] on p "[DATE]" at bounding box center [482, 148] width 117 height 11
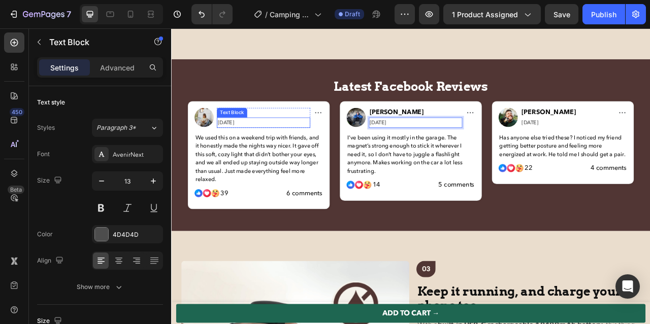
click at [232, 146] on p "[DATE]" at bounding box center [288, 148] width 117 height 11
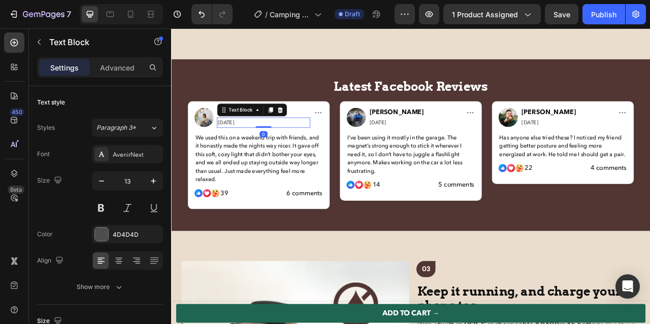
click at [232, 146] on p "[DATE]" at bounding box center [288, 148] width 117 height 11
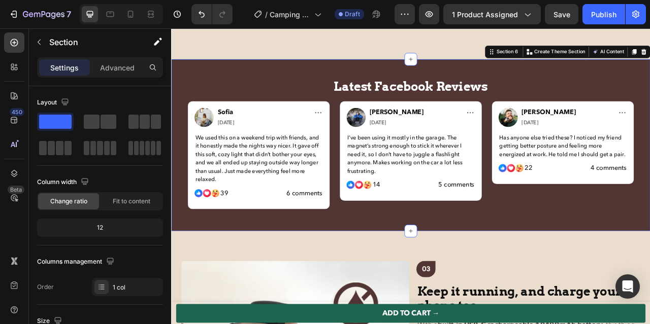
click at [262, 259] on div "Latest Facebook Reviews Heading Row Image Sofia Text Block 7 days ago Text Bloc…" at bounding box center [475, 177] width 609 height 219
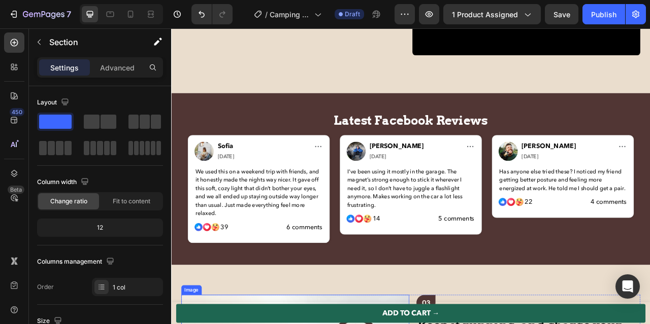
scroll to position [1809, 0]
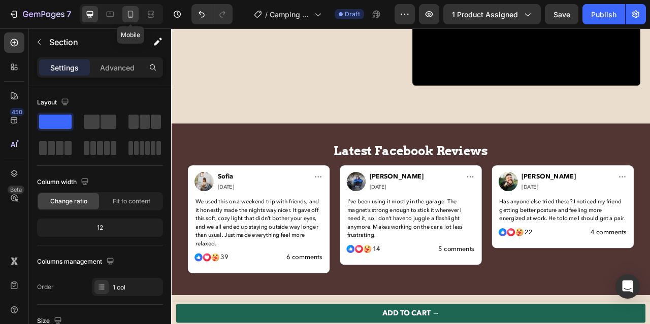
click at [131, 17] on icon at bounding box center [131, 14] width 6 height 7
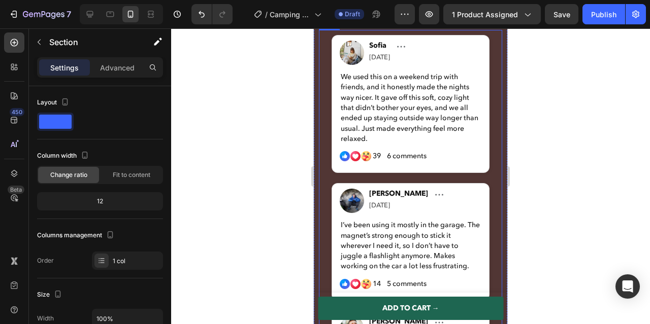
scroll to position [2111, 0]
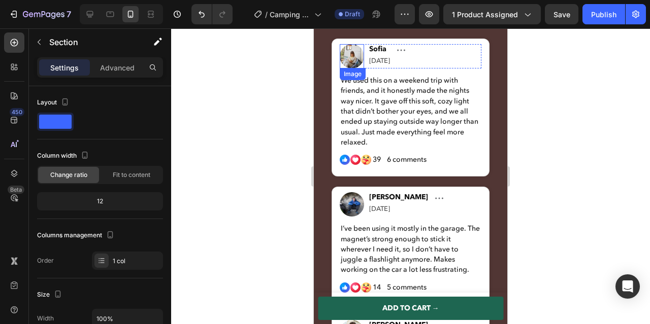
click at [352, 58] on img at bounding box center [352, 56] width 24 height 24
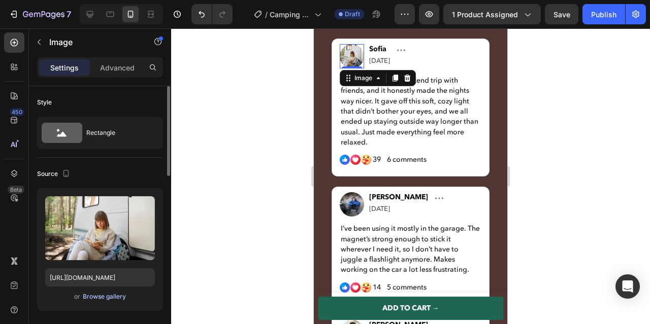
click at [115, 299] on div "Browse gallery" at bounding box center [104, 296] width 43 height 9
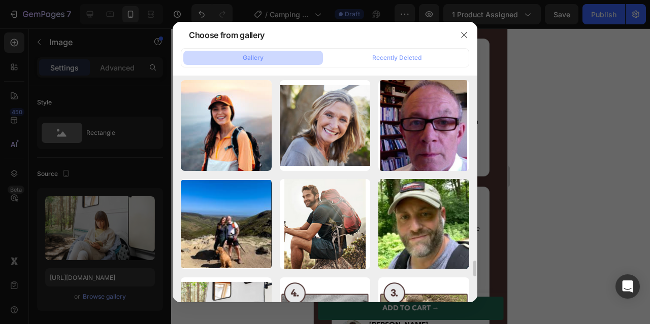
scroll to position [2675, 0]
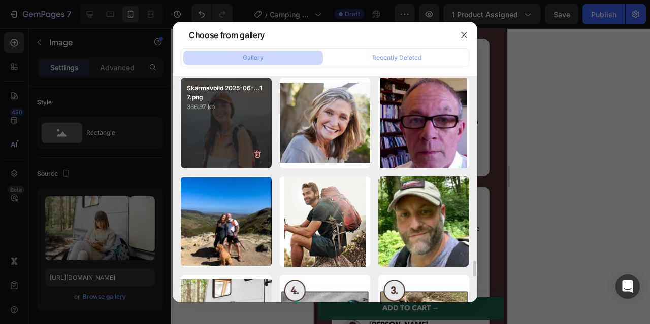
click at [233, 131] on div "Skärmavbild 2025-06-...17.png 366.97 kb" at bounding box center [226, 123] width 91 height 91
type input "https://cdn.shopify.com/s/files/1/0600/9880/5987/files/gempages_539722016786220…"
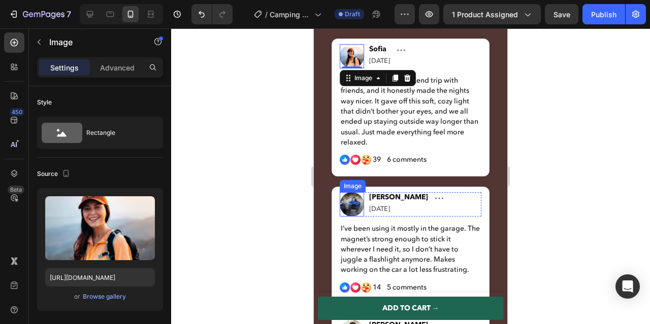
click at [354, 205] on img at bounding box center [352, 204] width 24 height 24
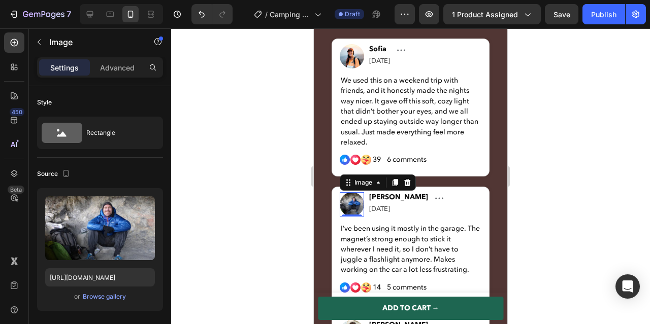
click at [352, 206] on img at bounding box center [352, 204] width 24 height 24
click at [92, 292] on div "Browse gallery" at bounding box center [104, 296] width 43 height 9
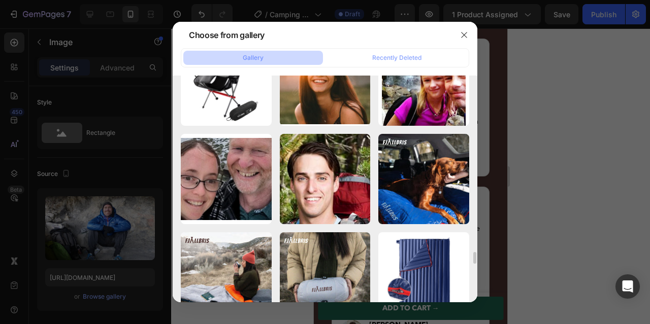
scroll to position [3314, 0]
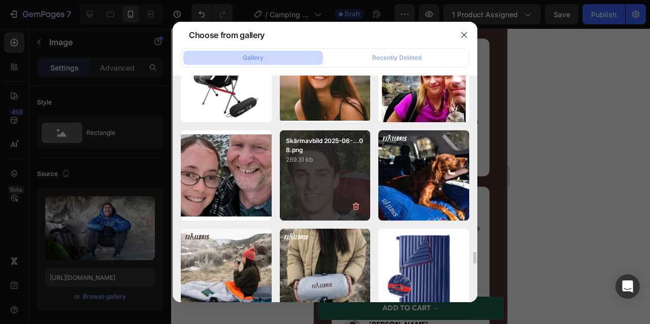
click at [338, 188] on div "Skärmavbild 2025-06-...08.png 289.31 kb" at bounding box center [325, 176] width 91 height 91
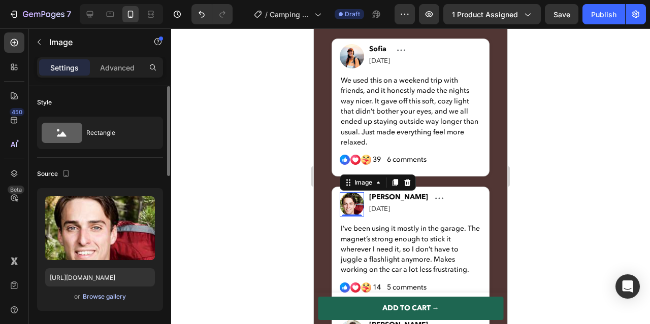
click at [99, 301] on div "Browse gallery" at bounding box center [104, 296] width 43 height 9
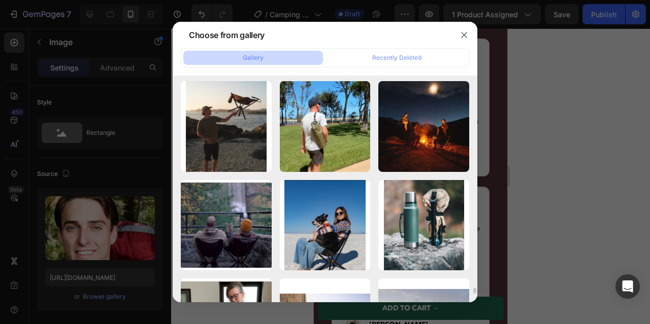
scroll to position [8103, 0]
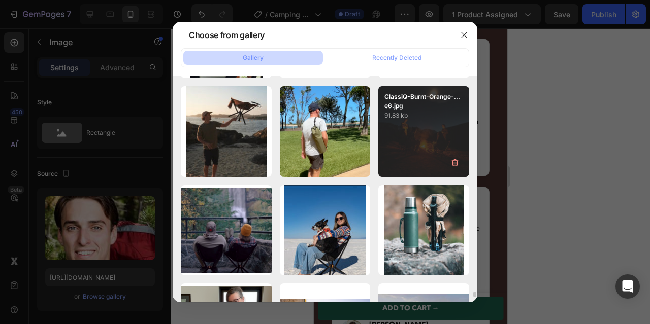
click at [423, 125] on div "ClassiQ-Burnt-Orange-...e6.jpg 91.83 kb" at bounding box center [423, 131] width 91 height 91
type input "https://cdn.shopify.com/s/files/1/0600/9880/5987/files/gempages_539722016786220…"
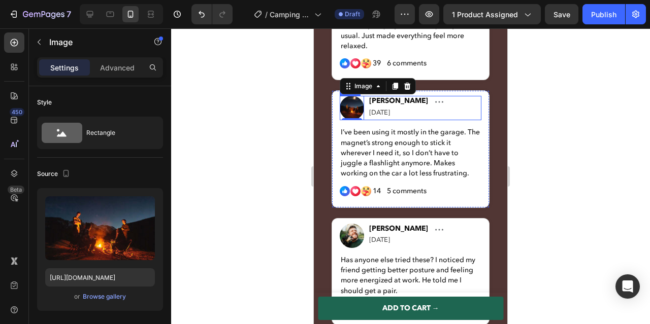
scroll to position [2209, 0]
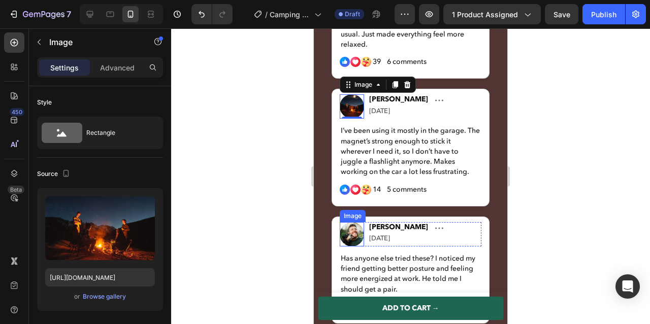
click at [352, 232] on img at bounding box center [352, 234] width 24 height 24
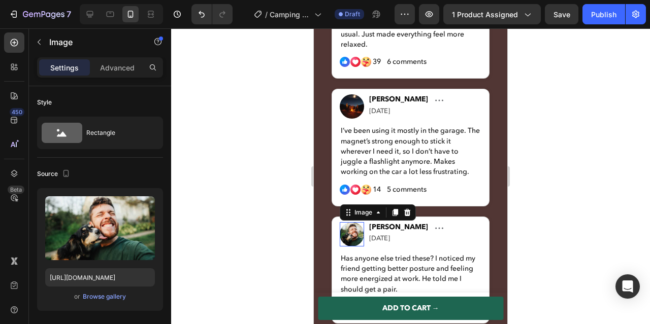
click at [352, 232] on img at bounding box center [352, 234] width 24 height 24
click at [119, 278] on input "https://cdn.shopify.com/s/files/1/0600/9880/5987/files/gempages_539722016786220…" at bounding box center [100, 278] width 110 height 18
click at [116, 299] on div "Browse gallery" at bounding box center [104, 296] width 43 height 9
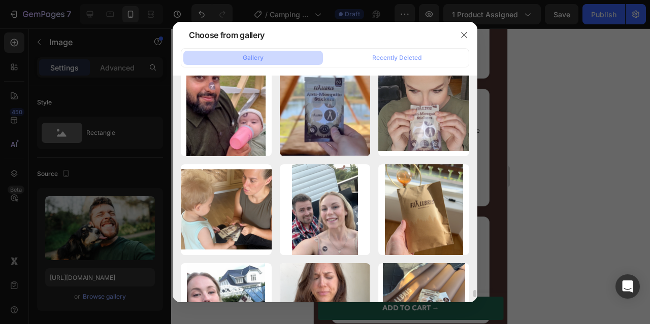
scroll to position [6544, 0]
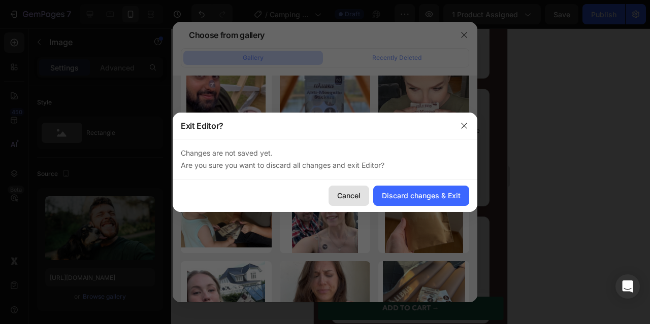
click at [365, 197] on button "Cancel" at bounding box center [349, 196] width 41 height 20
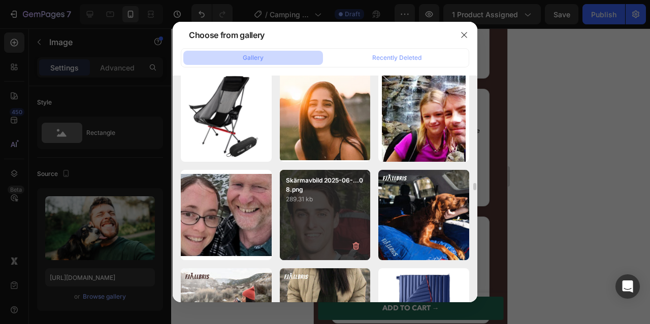
scroll to position [3274, 0]
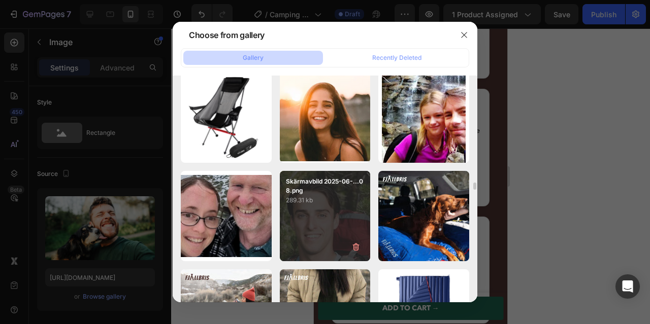
click at [334, 208] on div "Skärmavbild 2025-06-...08.png 289.31 kb" at bounding box center [325, 216] width 91 height 91
type input "https://cdn.shopify.com/s/files/1/0600/9880/5987/files/gempages_539722016786220…"
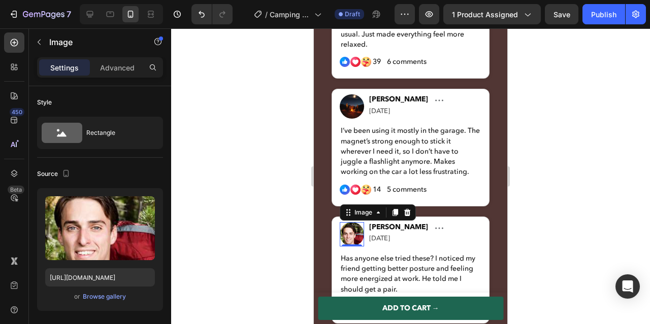
click at [286, 186] on div at bounding box center [410, 176] width 479 height 296
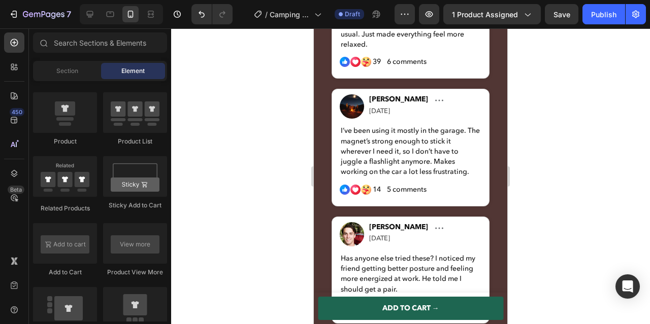
click at [538, 167] on div at bounding box center [410, 176] width 479 height 296
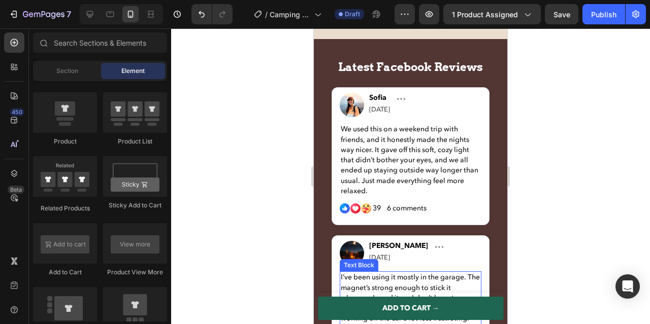
scroll to position [2063, 0]
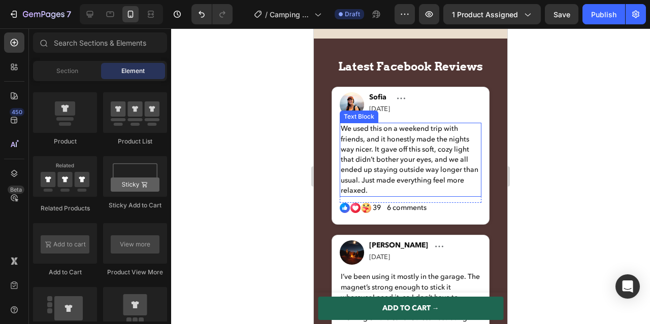
click at [400, 158] on p "We used this on a weekend trip with friends, and it honestly made the nights wa…" at bounding box center [411, 160] width 140 height 72
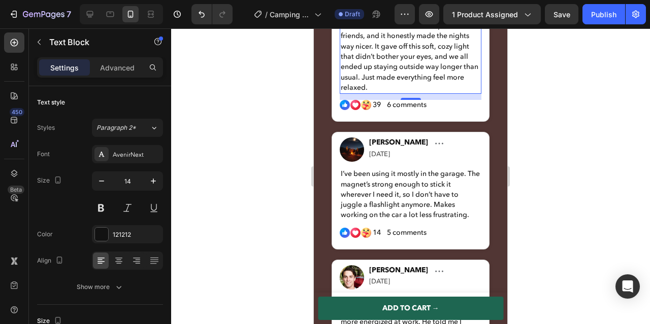
scroll to position [2166, 0]
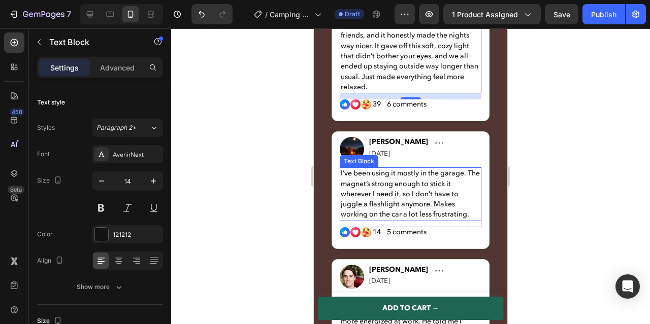
click at [403, 180] on p "I’ve been using it mostly in the garage. The magnet’s strong enough to stick it…" at bounding box center [411, 194] width 140 height 51
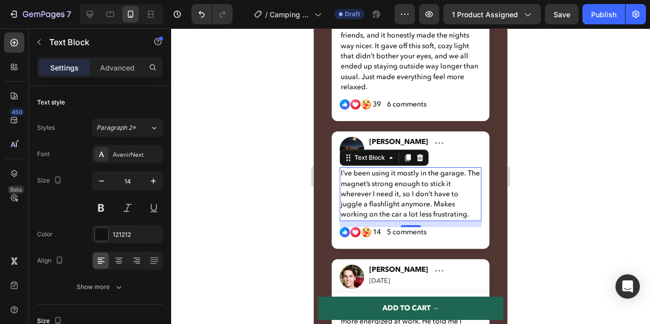
click at [418, 182] on p "I’ve been using it mostly in the garage. The magnet’s strong enough to stick it…" at bounding box center [411, 194] width 140 height 51
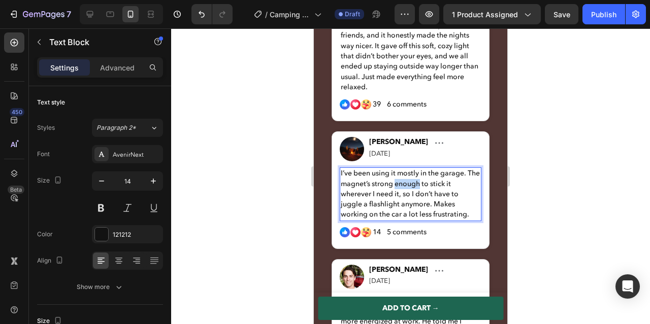
click at [418, 182] on p "I’ve been using it mostly in the garage. The magnet’s strong enough to stick it…" at bounding box center [411, 194] width 140 height 51
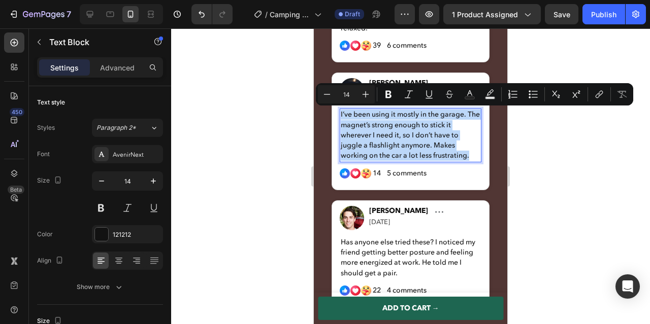
scroll to position [2244, 0]
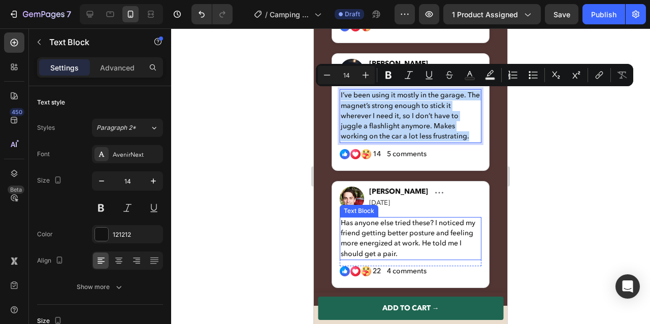
click at [403, 231] on p "Has anyone else tried these? I noticed my friend getting better posture and fee…" at bounding box center [411, 238] width 140 height 41
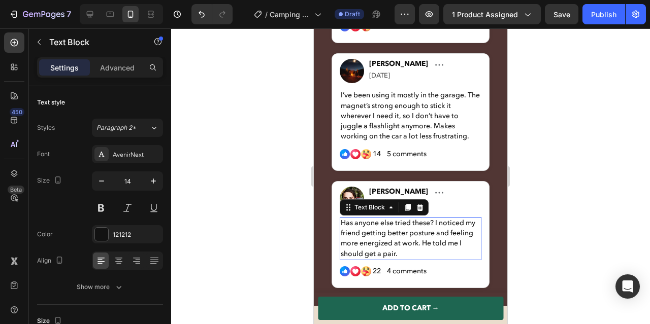
click at [403, 231] on p "Has anyone else tried these? I noticed my friend getting better posture and fee…" at bounding box center [411, 238] width 140 height 41
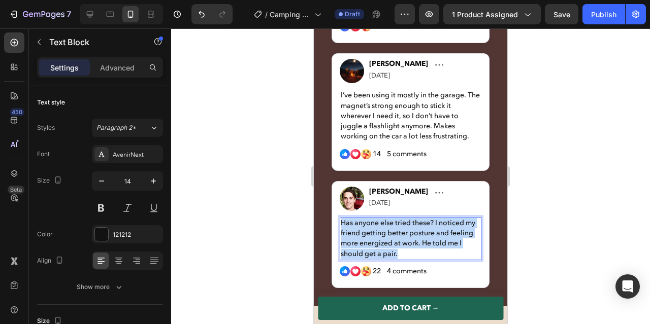
click at [403, 231] on p "Has anyone else tried these? I noticed my friend getting better posture and fee…" at bounding box center [411, 238] width 140 height 41
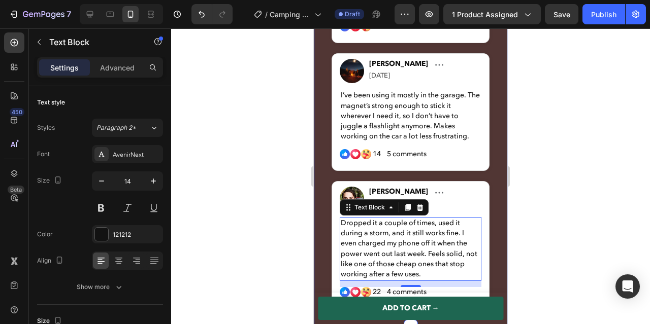
click at [546, 192] on div at bounding box center [410, 176] width 479 height 296
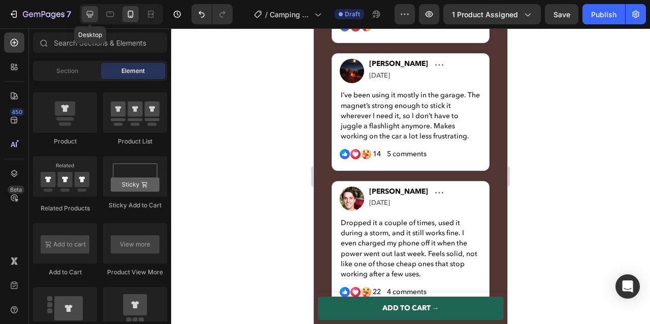
click at [92, 14] on icon at bounding box center [90, 14] width 7 height 7
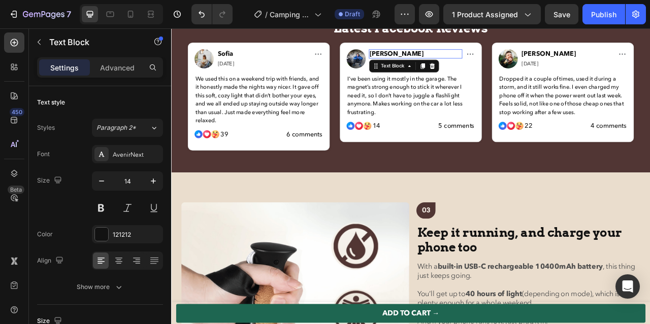
click at [433, 66] on div "Marcus A. Text Block 0 2 days ago Text Block" at bounding box center [481, 67] width 119 height 25
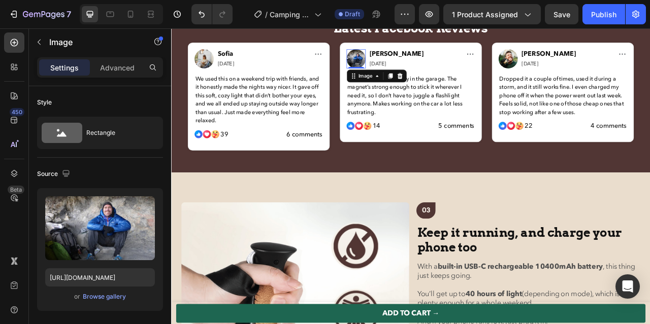
click at [410, 70] on img at bounding box center [406, 67] width 24 height 24
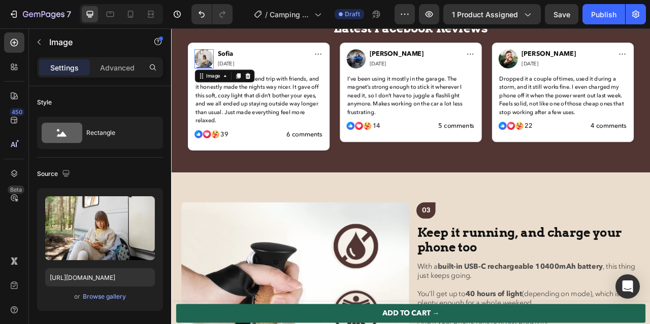
click at [214, 65] on img at bounding box center [213, 67] width 24 height 24
click at [132, 18] on icon at bounding box center [130, 14] width 10 height 10
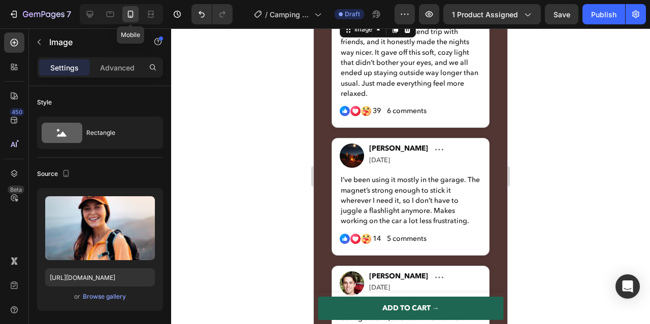
scroll to position [2091, 0]
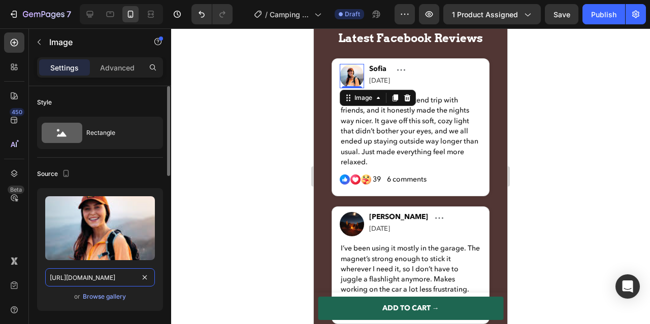
click at [111, 275] on input "https://cdn.shopify.com/s/files/1/0600/9880/5987/files/gempages_539722016786220…" at bounding box center [100, 278] width 110 height 18
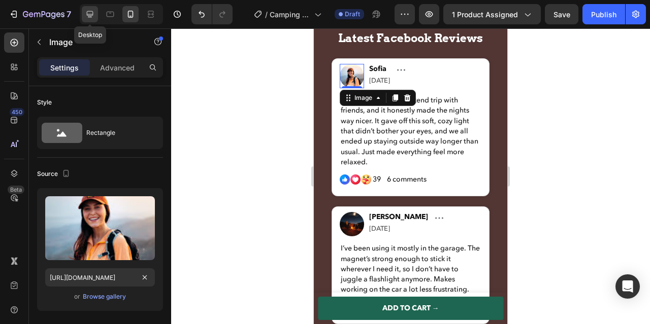
click at [87, 13] on icon at bounding box center [90, 14] width 10 height 10
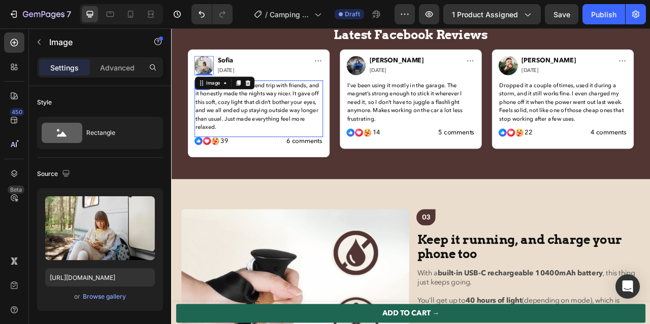
scroll to position [1904, 0]
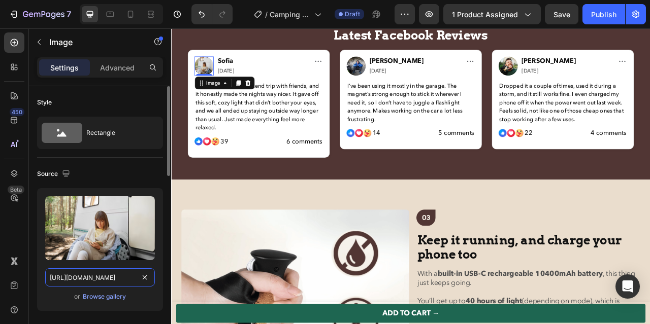
click at [110, 280] on input "https://cdn.shopify.com/s/files/1/0600/9880/5987/files/gempages_539722016786220…" at bounding box center [100, 278] width 110 height 18
paste input "dad62640-e64b-490c-8d0f-94c7e359ae3"
type input "https://cdn.shopify.com/s/files/1/0600/9880/5987/files/gempages_539722016786220…"
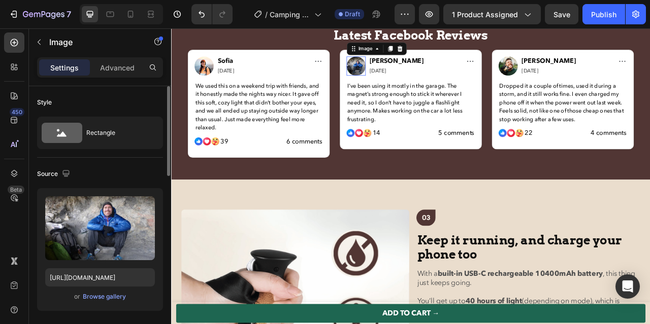
click at [403, 75] on img at bounding box center [406, 76] width 24 height 24
click at [129, 17] on icon at bounding box center [131, 14] width 6 height 7
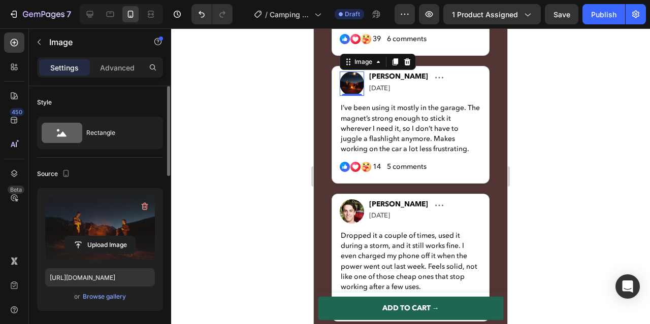
scroll to position [1939, 0]
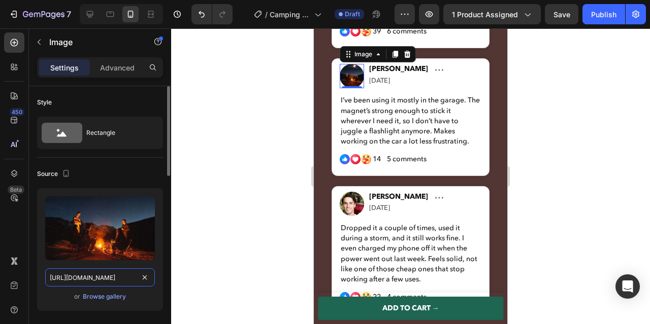
click at [105, 282] on input "https://cdn.shopify.com/s/files/1/0600/9880/5987/files/gempages_539722016786220…" at bounding box center [100, 278] width 110 height 18
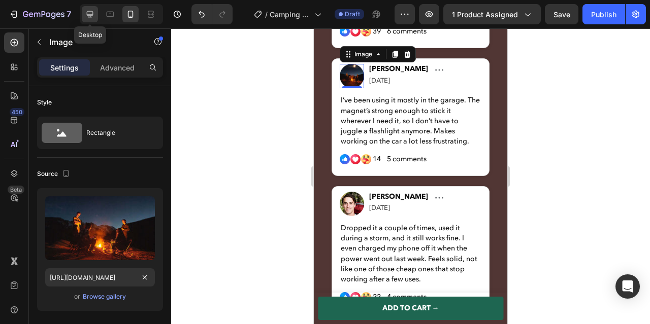
click at [85, 18] on icon at bounding box center [90, 14] width 10 height 10
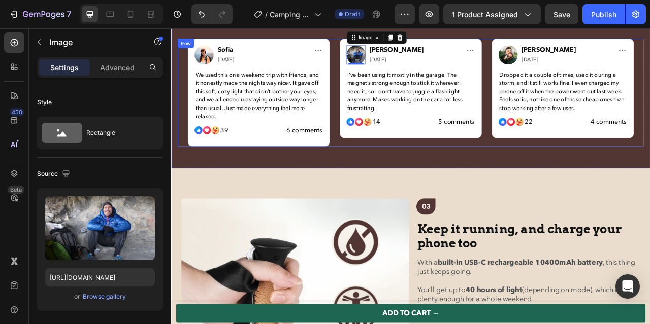
scroll to position [1904, 0]
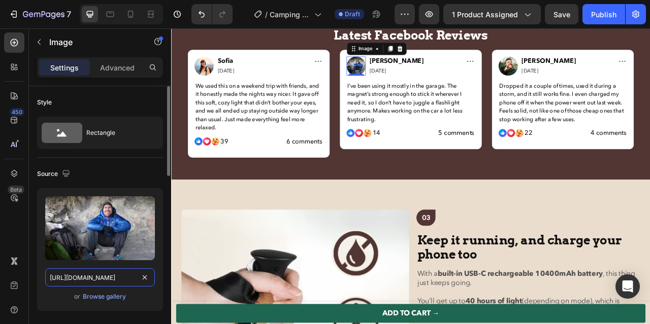
click at [108, 276] on input "https://cdn.shopify.com/s/files/1/0600/9880/5987/files/gempages_539722016786220…" at bounding box center [100, 278] width 110 height 18
paste input "f0e66a5-9684-41d1-8cdd-583ac584f2c9"
type input "https://cdn.shopify.com/s/files/1/0600/9880/5987/files/gempages_539722016786220…"
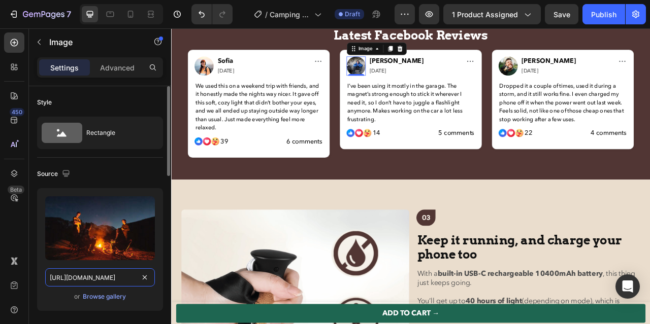
scroll to position [0, 311]
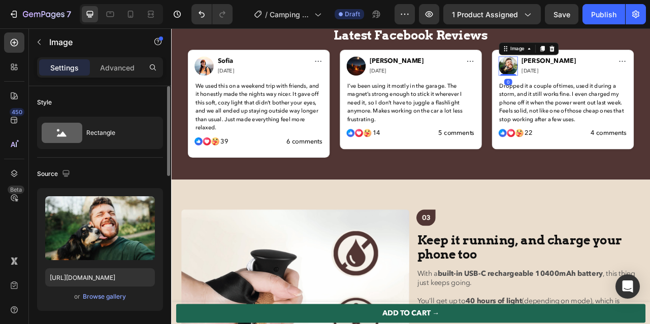
click at [599, 84] on img at bounding box center [600, 76] width 24 height 24
click at [130, 15] on icon at bounding box center [130, 14] width 10 height 10
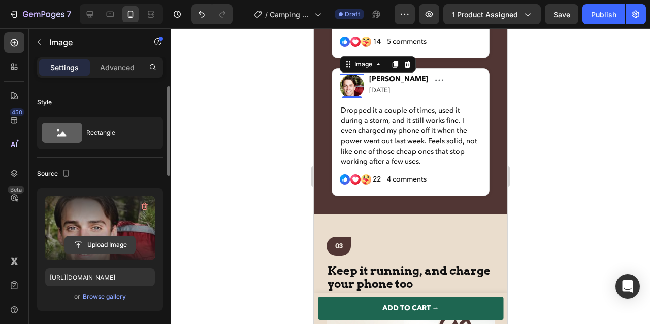
scroll to position [2067, 0]
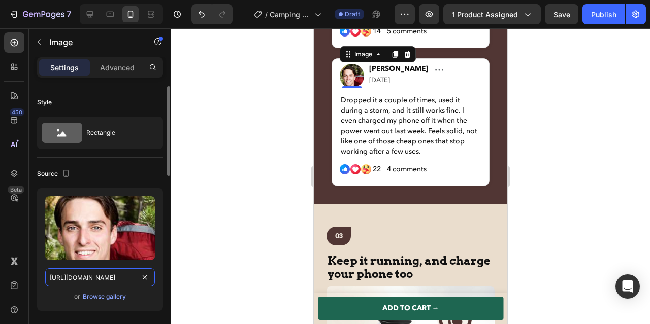
click at [97, 281] on input "https://cdn.shopify.com/s/files/1/0600/9880/5987/files/gempages_539722016786220…" at bounding box center [100, 278] width 110 height 18
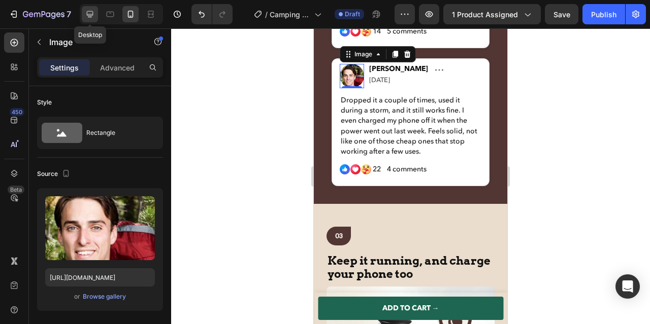
click at [91, 19] on div at bounding box center [90, 14] width 16 height 16
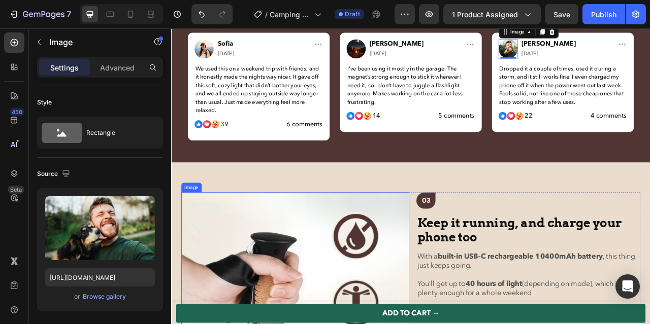
scroll to position [1904, 0]
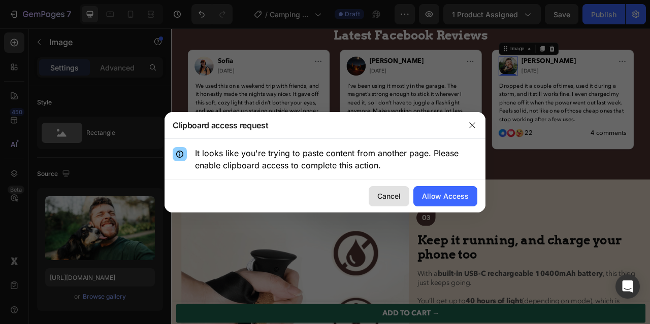
click at [394, 197] on div "Cancel" at bounding box center [388, 196] width 23 height 11
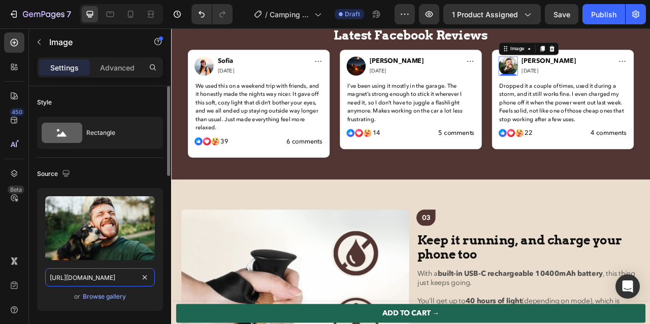
click at [99, 279] on input "https://cdn.shopify.com/s/files/1/0600/9880/5987/files/gempages_539722016786220…" at bounding box center [100, 278] width 110 height 18
paste input "4f0e66a5-9684-41d1-8cdd-583ac584f2c9"
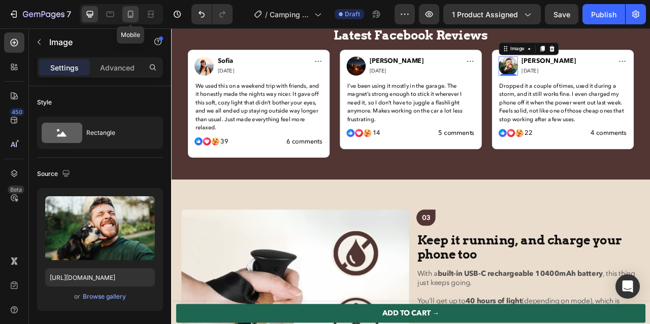
scroll to position [0, 0]
click at [134, 15] on icon at bounding box center [130, 14] width 10 height 10
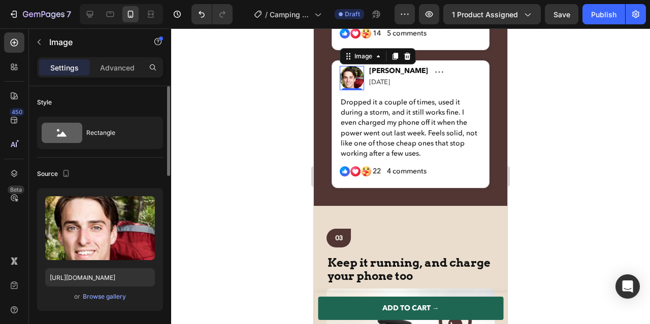
scroll to position [2067, 0]
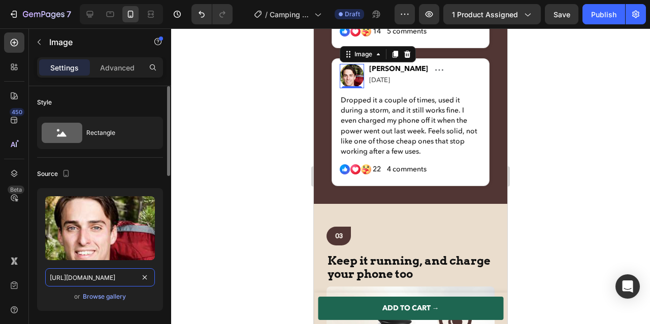
click at [98, 280] on input "https://cdn.shopify.com/s/files/1/0600/9880/5987/files/gempages_539722016786220…" at bounding box center [100, 278] width 110 height 18
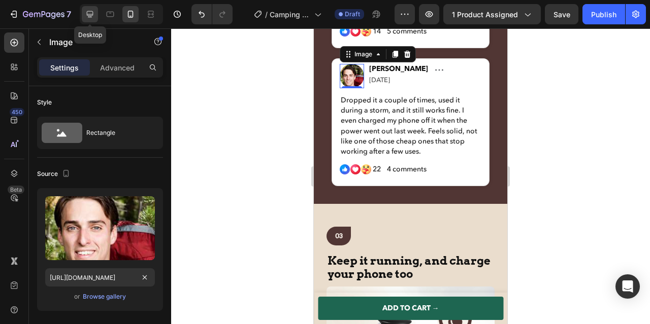
click at [90, 11] on icon at bounding box center [90, 14] width 10 height 10
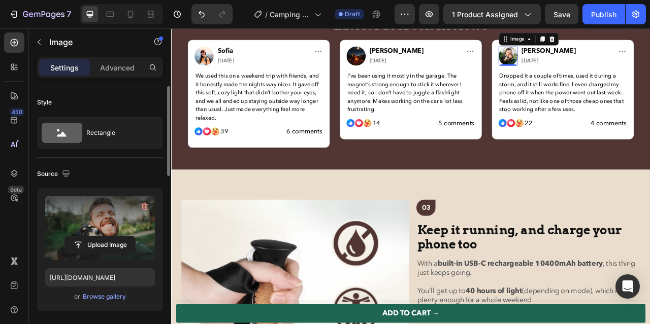
scroll to position [1904, 0]
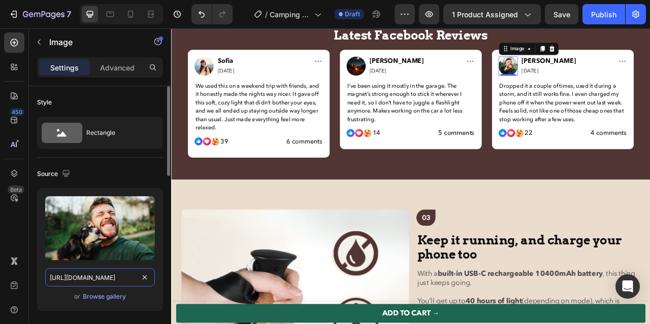
click at [97, 278] on input "https://cdn.shopify.com/s/files/1/0600/9880/5987/files/gempages_539722016786220…" at bounding box center [100, 278] width 110 height 18
paste input "c36b21b-d254-4710-a2d1-7b8a1a08e5b4.pn"
type input "https://cdn.shopify.com/s/files/1/0600/9880/5987/files/gempages_539722016786220…"
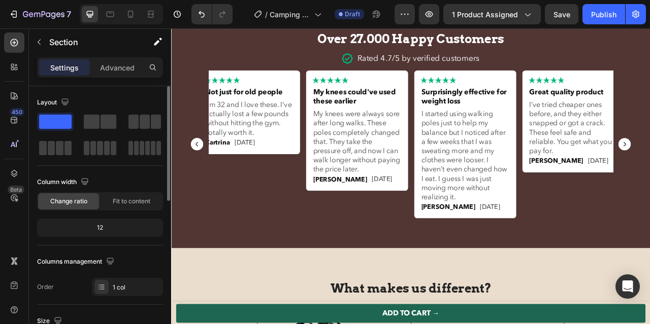
scroll to position [2814, 0]
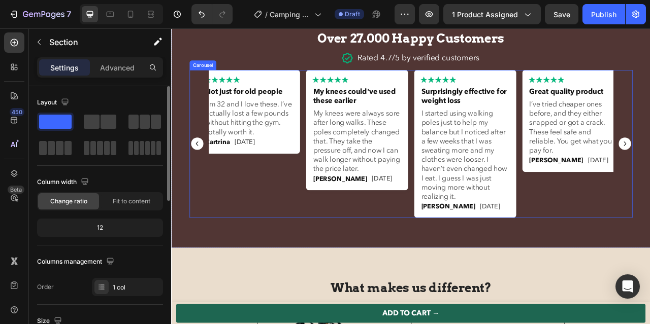
click at [203, 171] on rect "Carousel Back Arrow" at bounding box center [204, 176] width 16 height 16
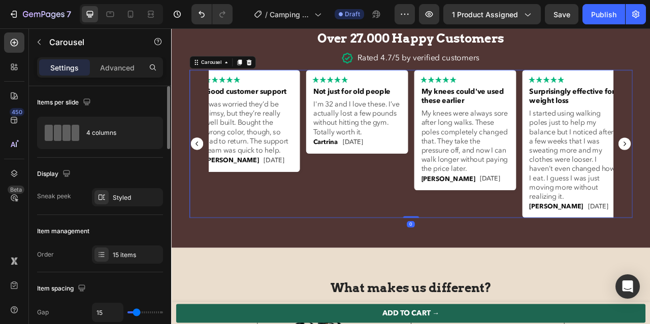
click at [203, 171] on rect "Carousel Back Arrow" at bounding box center [204, 176] width 16 height 16
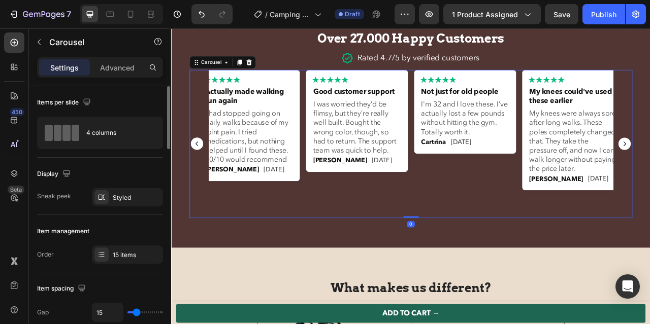
click at [203, 171] on rect "Carousel Back Arrow" at bounding box center [204, 176] width 16 height 16
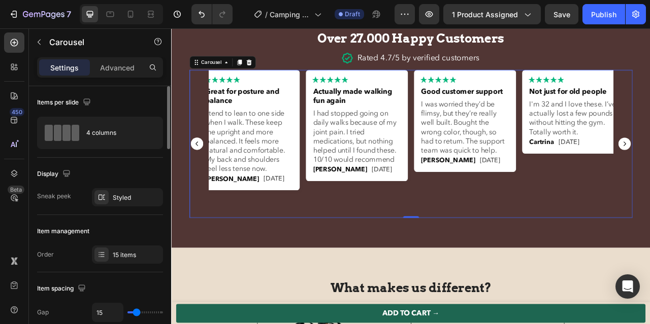
click at [206, 179] on rect "Carousel Back Arrow" at bounding box center [204, 176] width 16 height 16
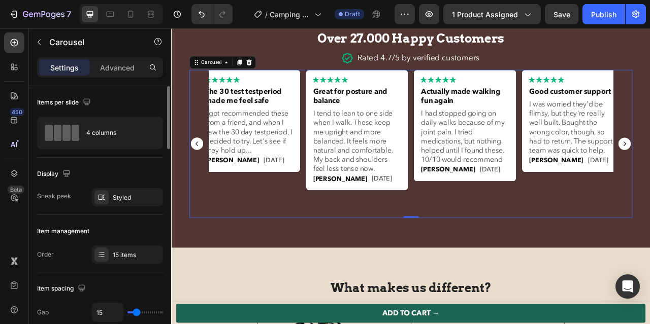
click at [206, 179] on rect "Carousel Back Arrow" at bounding box center [204, 176] width 16 height 16
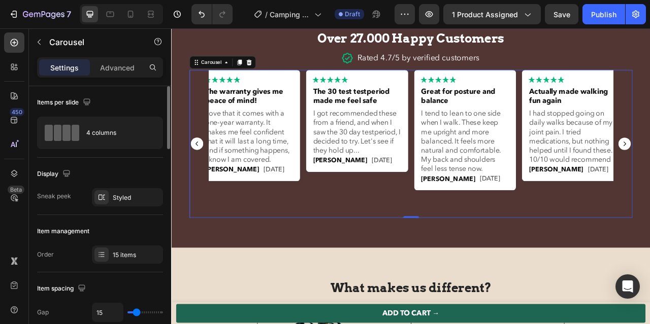
click at [206, 179] on rect "Carousel Back Arrow" at bounding box center [204, 176] width 16 height 16
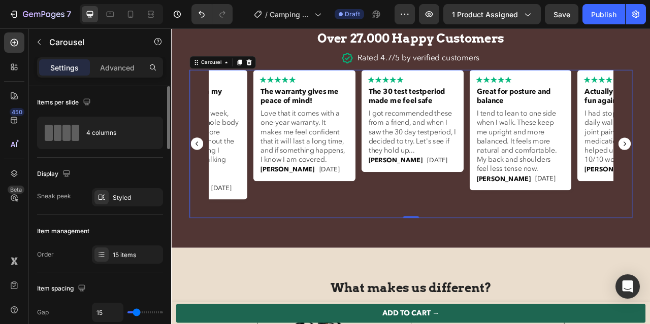
click at [206, 179] on rect "Carousel Back Arrow" at bounding box center [204, 176] width 16 height 16
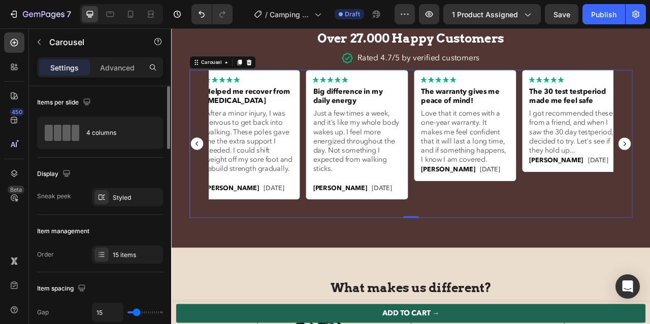
click at [206, 179] on rect "Carousel Back Arrow" at bounding box center [204, 176] width 16 height 16
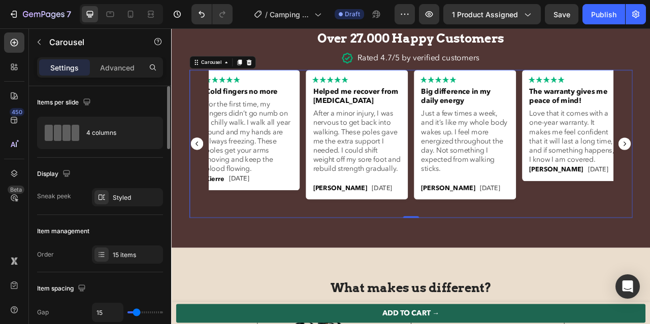
click at [206, 179] on rect "Carousel Back Arrow" at bounding box center [204, 176] width 16 height 16
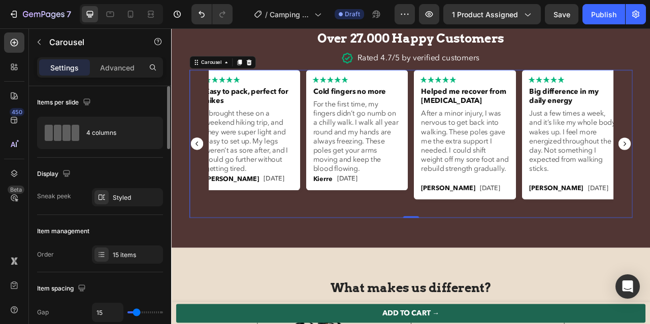
click at [206, 179] on rect "Carousel Back Arrow" at bounding box center [204, 176] width 16 height 16
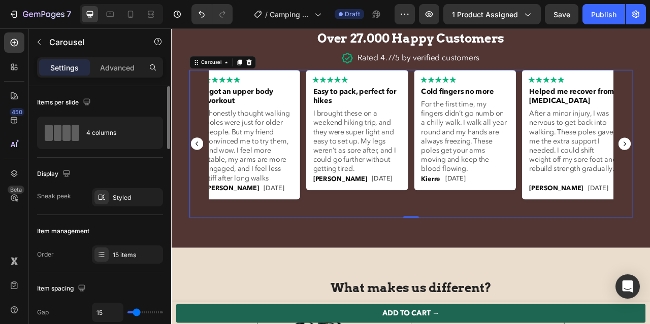
click at [206, 179] on rect "Carousel Back Arrow" at bounding box center [204, 176] width 16 height 16
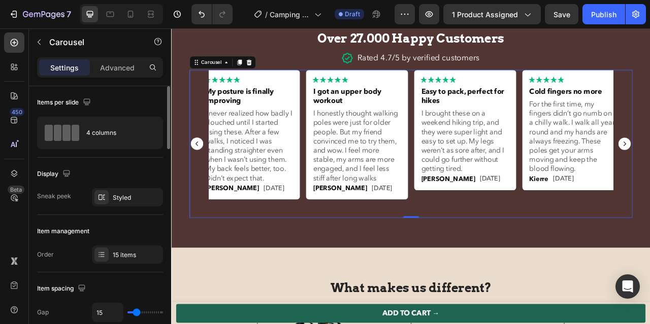
click at [206, 179] on rect "Carousel Back Arrow" at bounding box center [204, 176] width 16 height 16
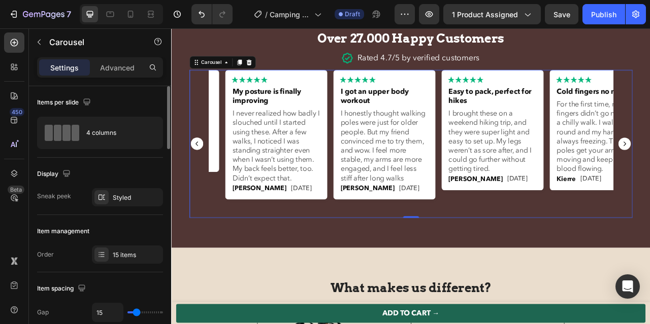
click at [206, 179] on rect "Carousel Back Arrow" at bounding box center [204, 176] width 16 height 16
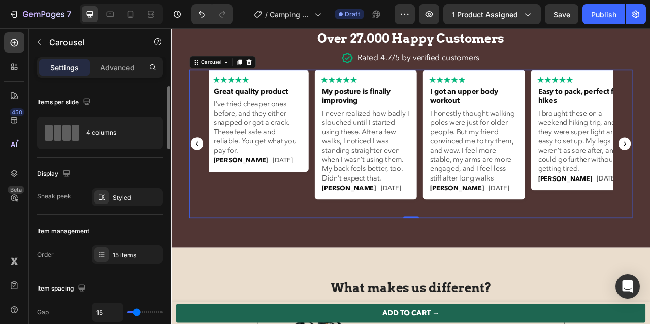
click at [206, 179] on rect "Carousel Back Arrow" at bounding box center [204, 176] width 16 height 16
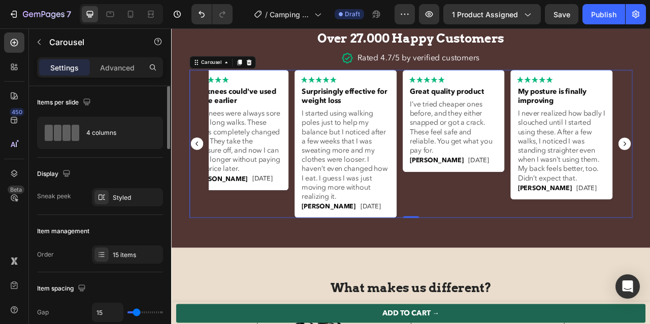
click at [206, 179] on rect "Carousel Back Arrow" at bounding box center [204, 176] width 16 height 16
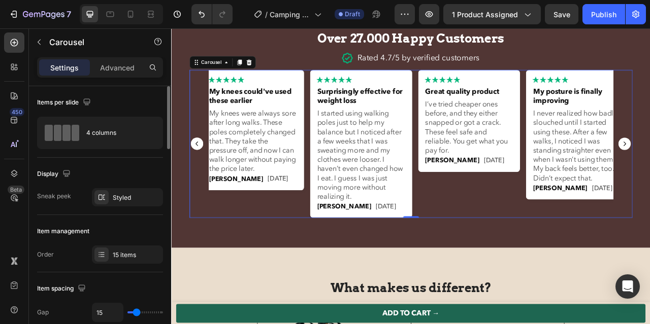
click at [206, 179] on rect "Carousel Back Arrow" at bounding box center [204, 176] width 16 height 16
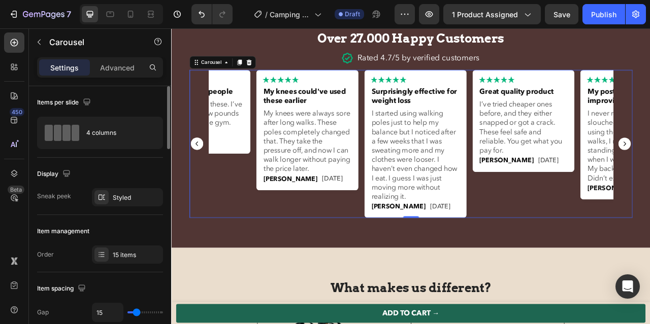
click at [206, 179] on rect "Carousel Back Arrow" at bounding box center [204, 176] width 16 height 16
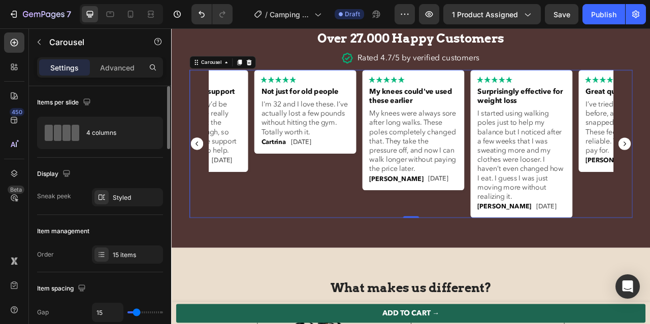
click at [206, 179] on rect "Carousel Back Arrow" at bounding box center [204, 176] width 16 height 16
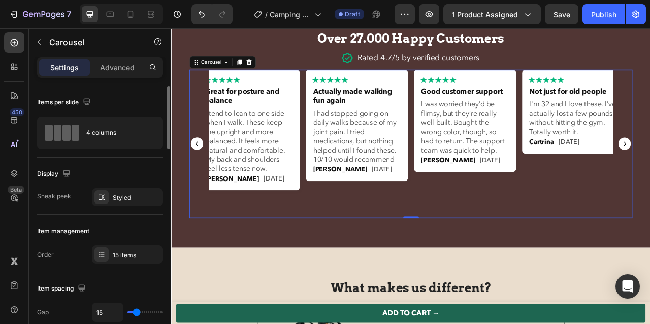
click at [206, 179] on rect "Carousel Back Arrow" at bounding box center [204, 176] width 16 height 16
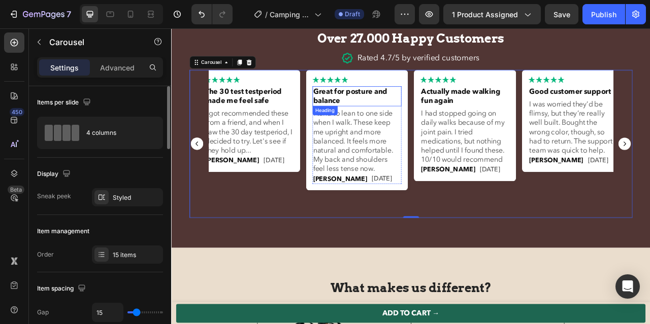
click at [375, 115] on h2 "Great for posture and balance" at bounding box center [407, 114] width 114 height 25
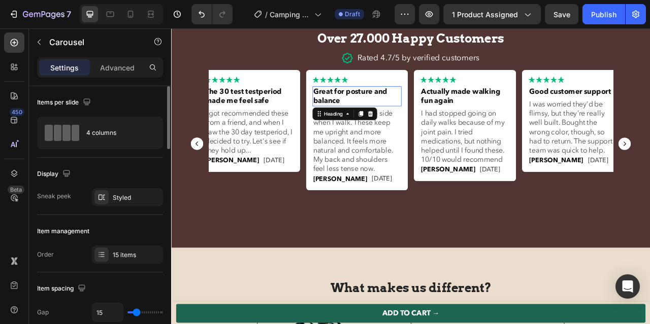
click at [375, 115] on h2 "Great for posture and balance" at bounding box center [407, 114] width 114 height 25
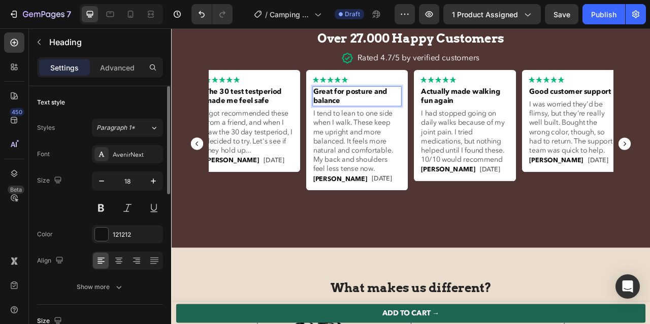
click at [375, 115] on p "Great for posture and balance" at bounding box center [407, 114] width 112 height 23
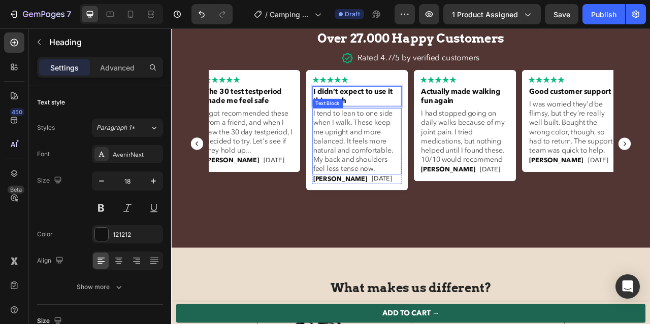
click at [389, 153] on p "I tend to lean to one side when I walk. These keep me upright and more balanced…" at bounding box center [407, 172] width 112 height 82
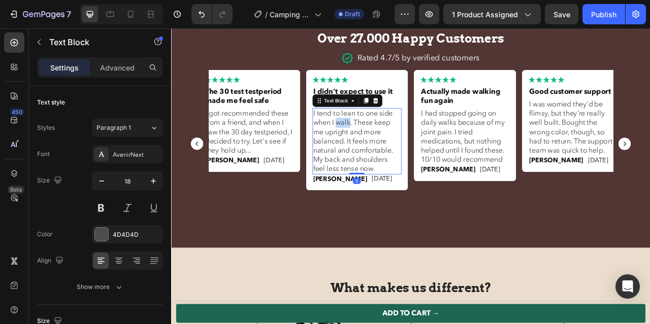
click at [389, 153] on p "I tend to lean to one side when I walk. These keep me upright and more balanced…" at bounding box center [407, 172] width 112 height 82
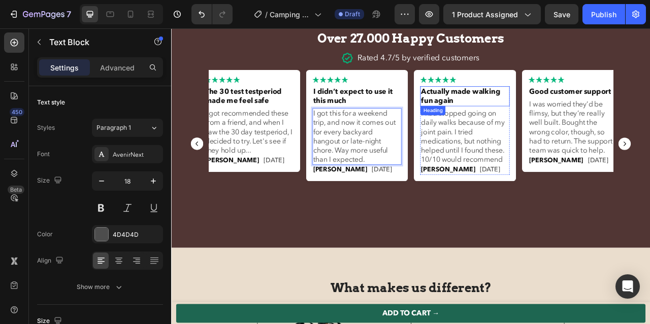
click at [509, 114] on h2 "Actually made walking fun again" at bounding box center [544, 114] width 114 height 25
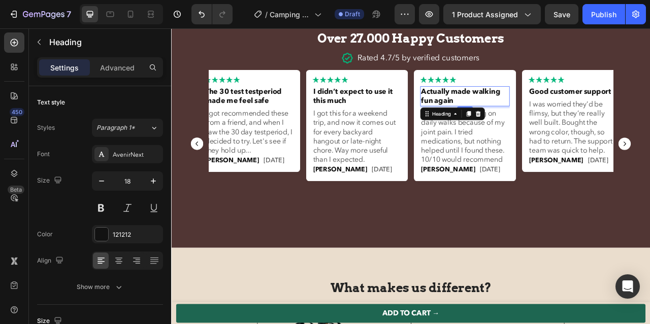
click at [509, 114] on h2 "Actually made walking fun again" at bounding box center [544, 114] width 114 height 25
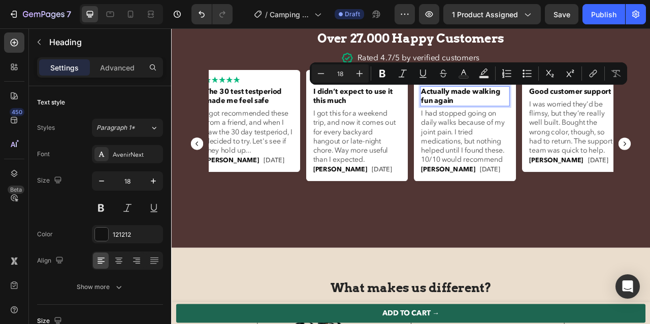
click at [509, 114] on p "Actually made walking fun again" at bounding box center [544, 114] width 112 height 23
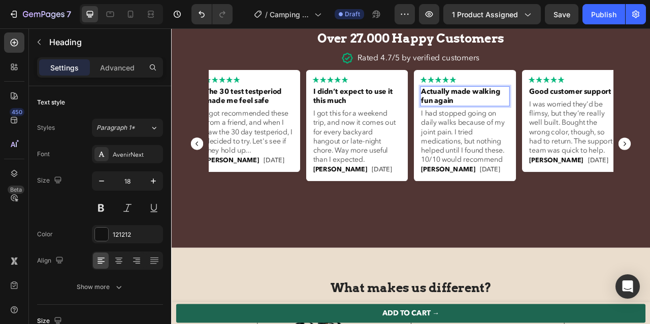
click at [509, 114] on p "Actually made walking fun again" at bounding box center [544, 114] width 112 height 23
click at [510, 150] on p "I had stopped going on daily walks because of my joint pain. I tried medication…" at bounding box center [544, 166] width 112 height 70
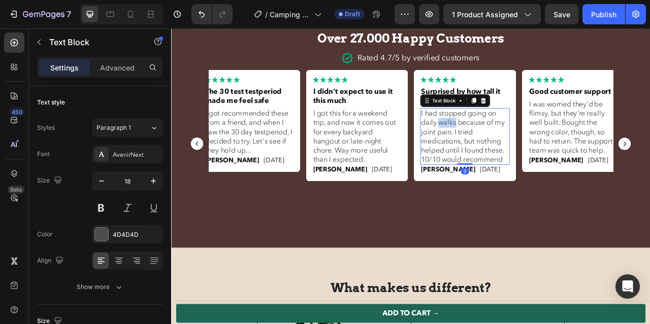
click at [510, 150] on p "I had stopped going on daily walks because of my joint pain. I tried medication…" at bounding box center [544, 166] width 112 height 70
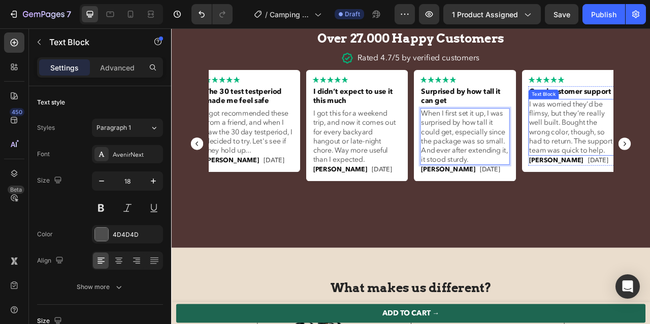
click at [637, 110] on div "Text Block" at bounding box center [644, 112] width 35 height 9
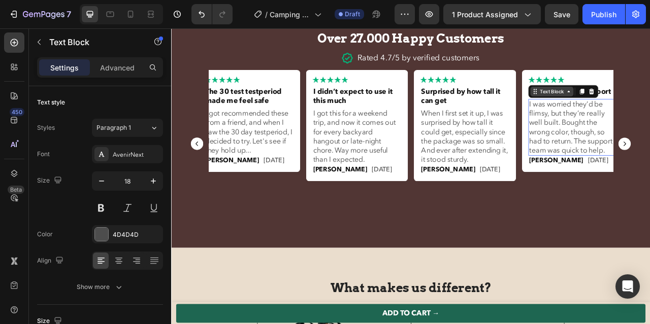
click at [637, 110] on icon at bounding box center [634, 109] width 8 height 8
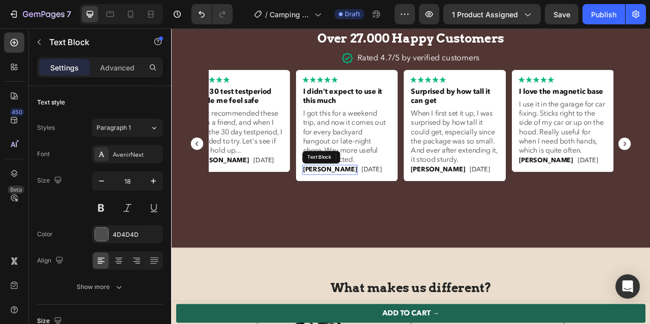
click at [361, 209] on p "[PERSON_NAME]" at bounding box center [372, 208] width 69 height 10
click at [364, 210] on p "[PERSON_NAME]" at bounding box center [372, 208] width 69 height 10
click at [502, 209] on p "[PERSON_NAME]" at bounding box center [509, 208] width 69 height 10
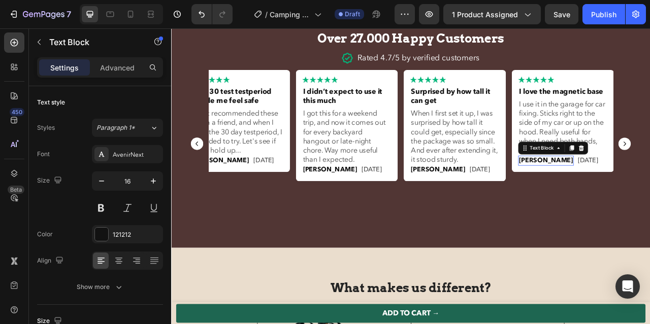
click at [625, 197] on p "[PERSON_NAME]" at bounding box center [647, 196] width 69 height 10
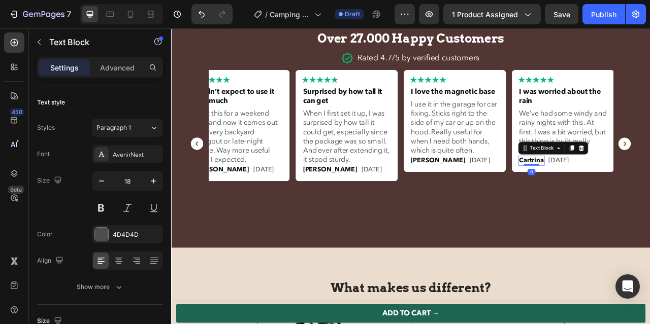
click at [637, 198] on p "Cartrina" at bounding box center [628, 196] width 31 height 10
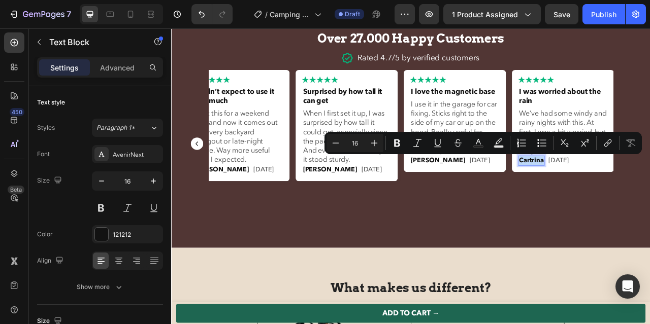
click at [637, 198] on p "Cartrina" at bounding box center [628, 196] width 31 height 10
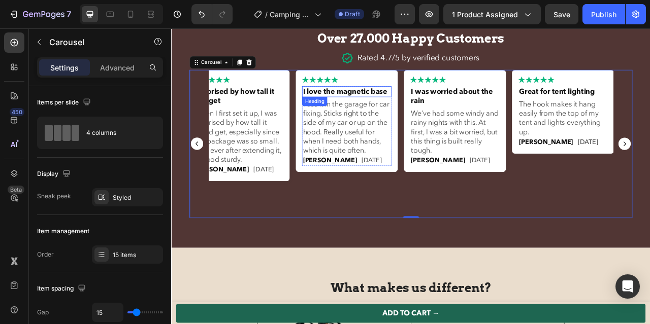
click at [382, 109] on p "I love the magnetic base" at bounding box center [394, 109] width 112 height 12
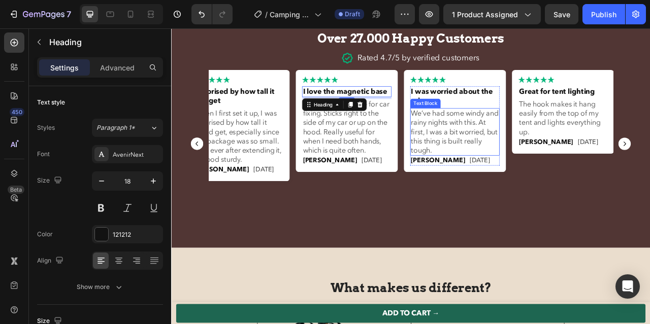
click at [533, 144] on p "We’ve had some windy and rainy nights with this. At first, I was a bit worried,…" at bounding box center [531, 160] width 112 height 58
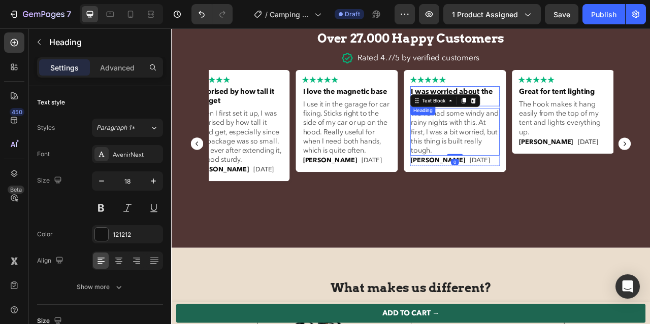
click at [572, 116] on p "I was worried about the rain" at bounding box center [531, 114] width 112 height 23
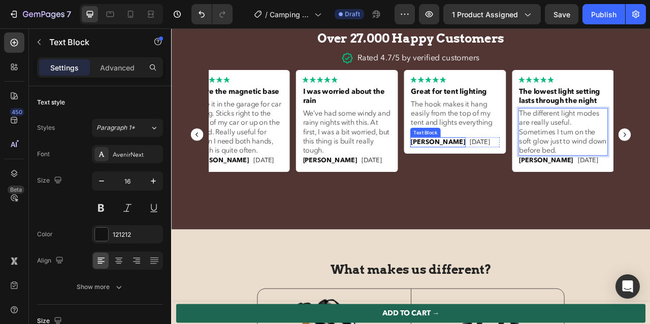
click at [490, 172] on p "Lena" at bounding box center [509, 173] width 69 height 10
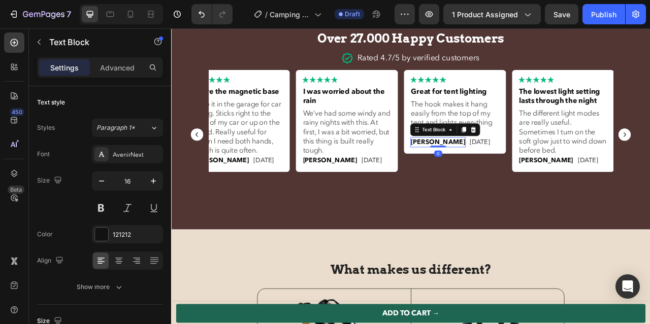
click at [490, 172] on p "Lena" at bounding box center [509, 173] width 69 height 10
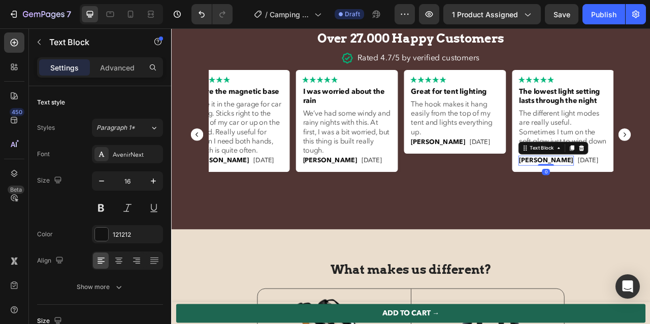
click at [626, 197] on p "Carl" at bounding box center [647, 196] width 69 height 10
click at [623, 198] on p "Carl" at bounding box center [647, 196] width 69 height 10
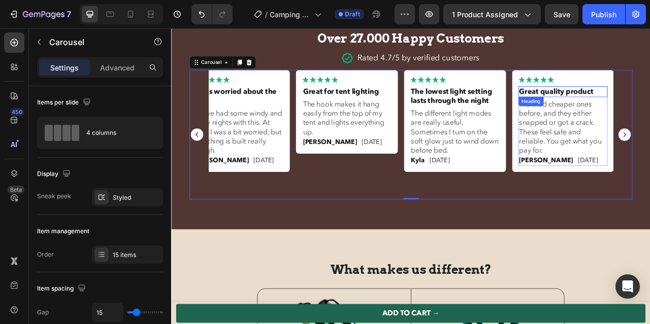
click at [649, 109] on strong "Great quality product" at bounding box center [660, 109] width 94 height 13
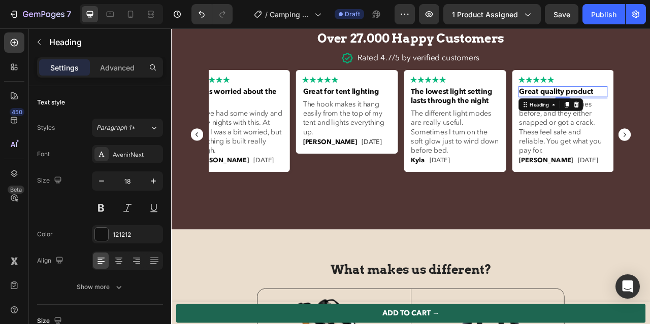
click at [649, 109] on strong "Great quality product" at bounding box center [660, 109] width 94 height 13
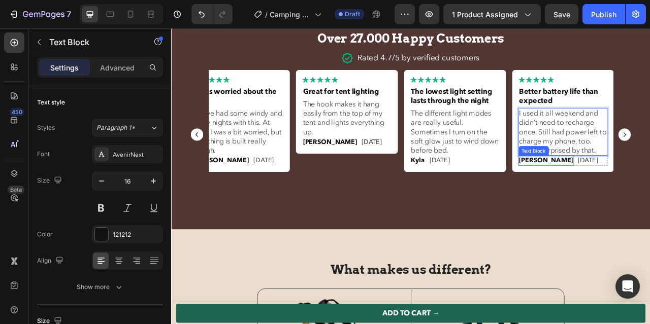
click at [642, 196] on p "Christina" at bounding box center [647, 196] width 69 height 10
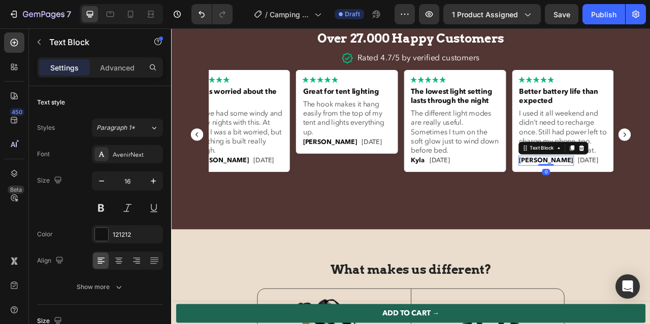
click at [645, 194] on p "Christina" at bounding box center [647, 196] width 69 height 10
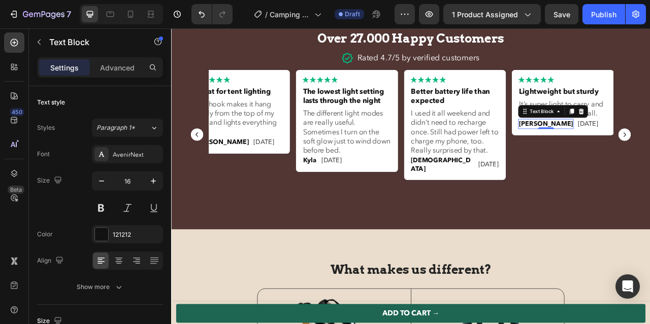
click at [636, 152] on p "Patrick" at bounding box center [647, 150] width 69 height 10
click at [636, 147] on p "Patrick" at bounding box center [647, 150] width 69 height 10
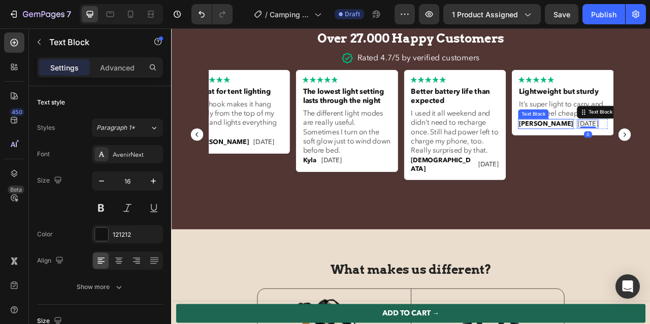
click at [637, 152] on p "Patrick" at bounding box center [647, 150] width 69 height 10
click at [636, 149] on p "Patrick" at bounding box center [647, 150] width 69 height 10
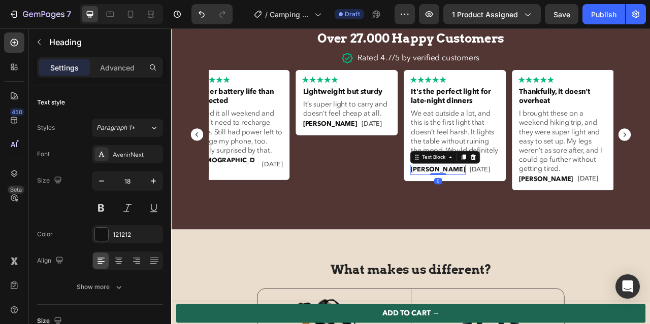
click at [484, 208] on p "Peter" at bounding box center [509, 208] width 69 height 10
click at [492, 209] on p "Peter" at bounding box center [509, 208] width 69 height 10
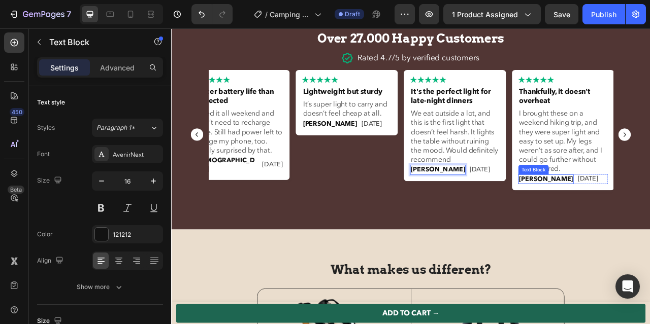
click at [634, 219] on p "Malene S." at bounding box center [647, 220] width 69 height 10
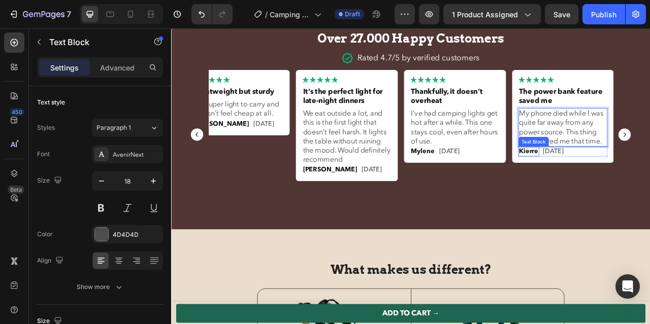
click at [629, 184] on p "Kierre" at bounding box center [625, 185] width 24 height 10
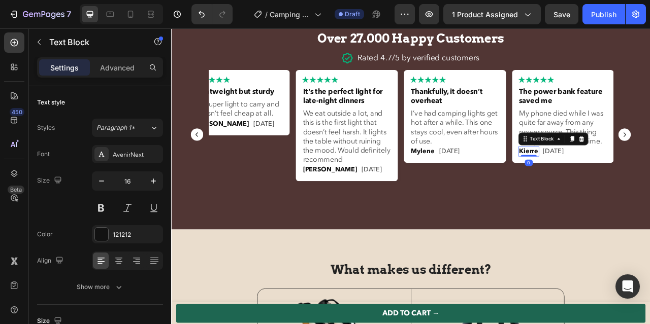
click at [634, 186] on p "Kierre" at bounding box center [625, 185] width 24 height 10
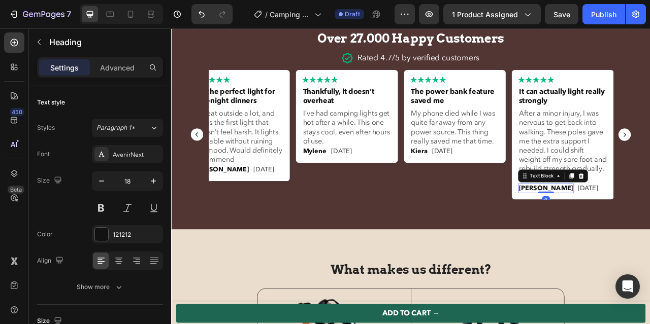
click at [632, 237] on p "Laura" at bounding box center [647, 232] width 69 height 10
click at [629, 237] on p "Laura" at bounding box center [647, 232] width 69 height 10
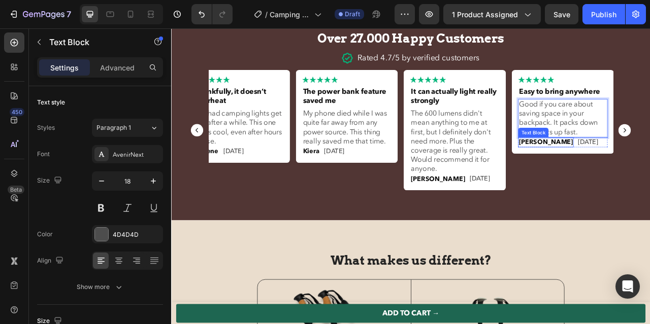
click at [629, 177] on p "Martin" at bounding box center [647, 173] width 69 height 10
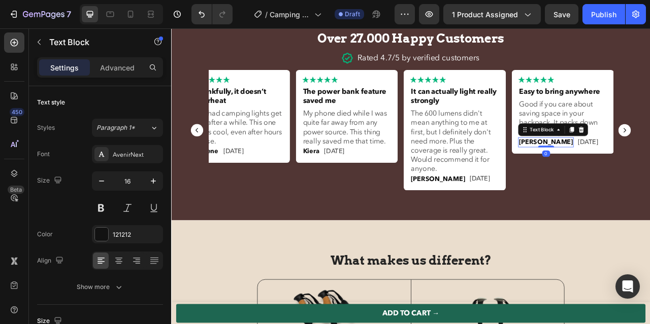
click at [629, 177] on p "Martin" at bounding box center [647, 173] width 69 height 10
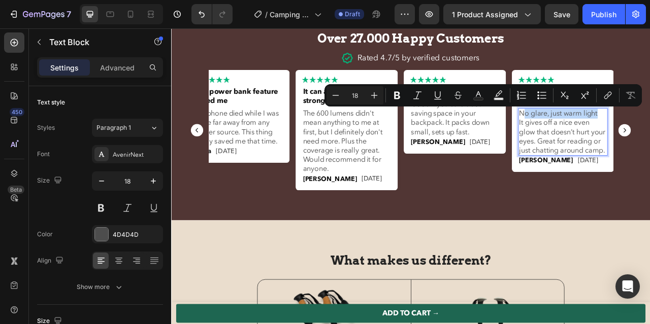
drag, startPoint x: 713, startPoint y: 136, endPoint x: 618, endPoint y: 138, distance: 95.5
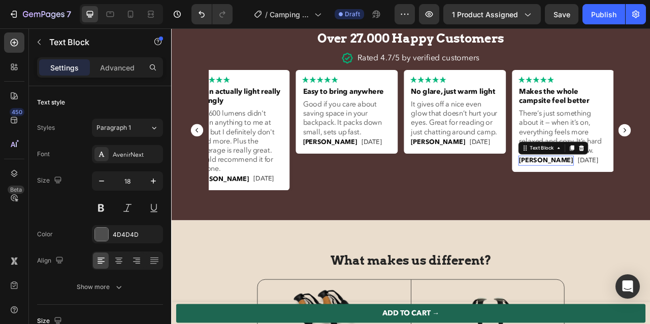
click at [634, 197] on p "[PERSON_NAME]" at bounding box center [647, 196] width 69 height 10
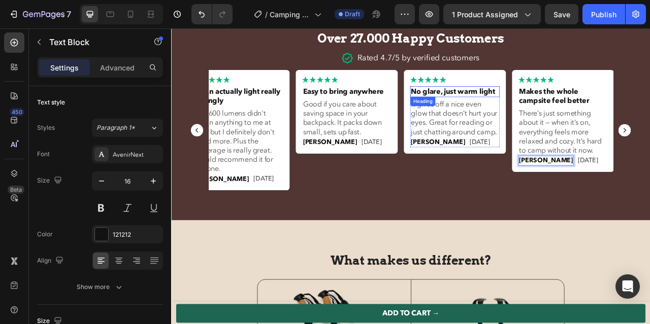
scroll to position [2788, 0]
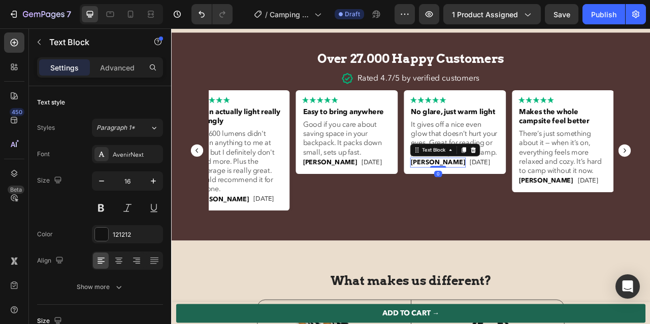
click at [494, 205] on div "Marty Text Block 0" at bounding box center [509, 199] width 71 height 12
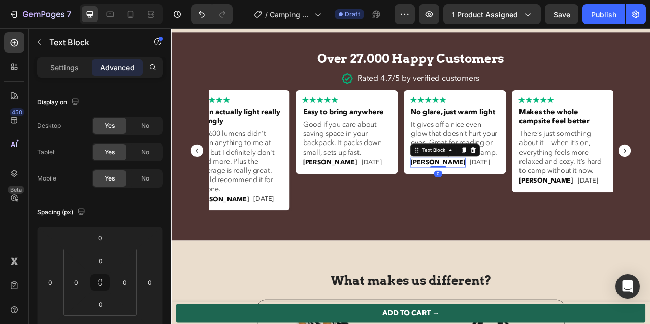
click at [500, 206] on div at bounding box center [510, 205] width 20 height 2
click at [492, 204] on p "[PERSON_NAME]" at bounding box center [509, 199] width 69 height 10
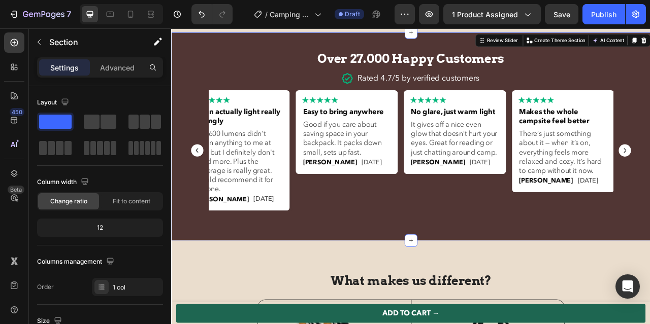
click at [508, 263] on div "Over 27.000 Happy Customers Heading Rated 4.7/5 by verified customers Text Bloc…" at bounding box center [475, 166] width 609 height 265
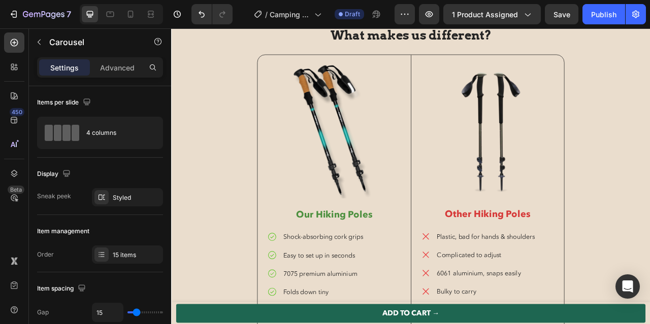
scroll to position [3100, 0]
click at [239, 298] on div "What makes us different? Heading Image Our Hiking Poles Text Block Shock-absorb…" at bounding box center [476, 237] width 594 height 420
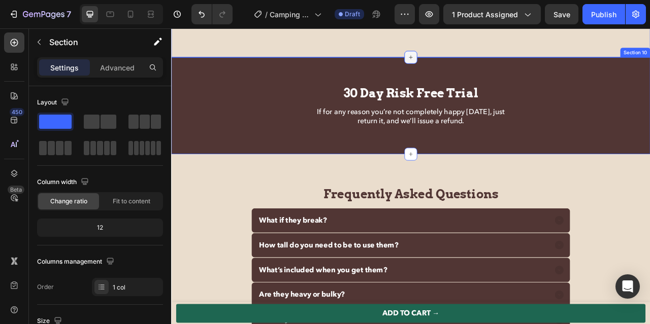
scroll to position [3525, 0]
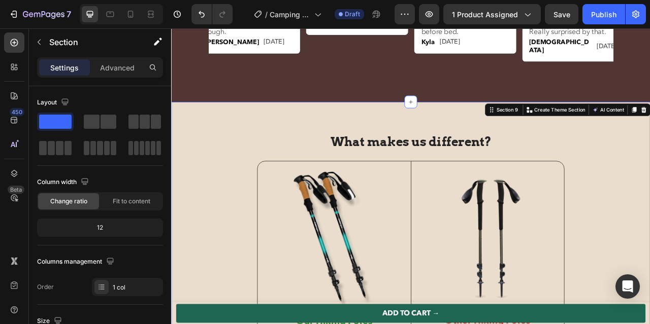
scroll to position [2946, 0]
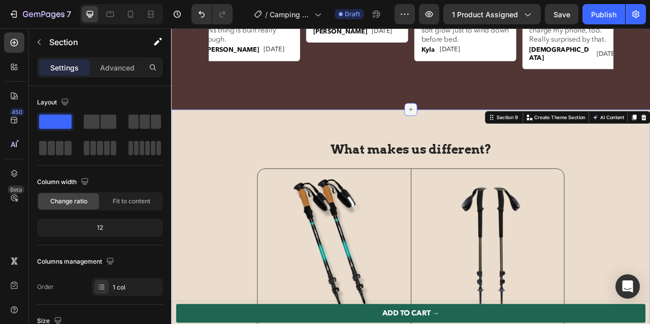
click at [474, 136] on icon at bounding box center [476, 131] width 8 height 8
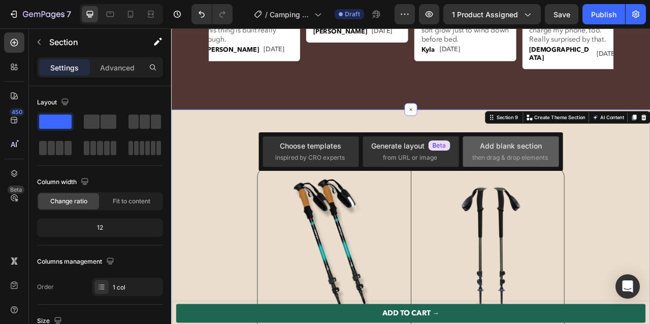
click at [492, 154] on span "then drag & drop elements" at bounding box center [510, 157] width 76 height 9
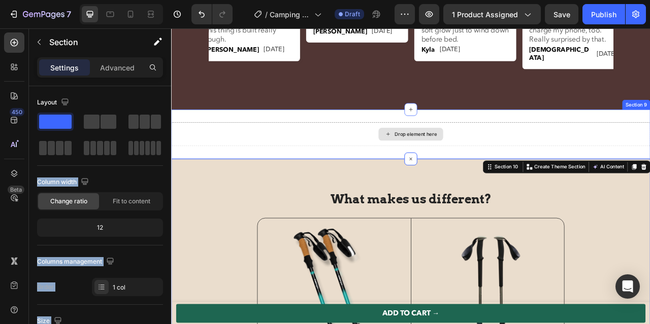
drag, startPoint x: 231, startPoint y: 178, endPoint x: 318, endPoint y: 168, distance: 88.5
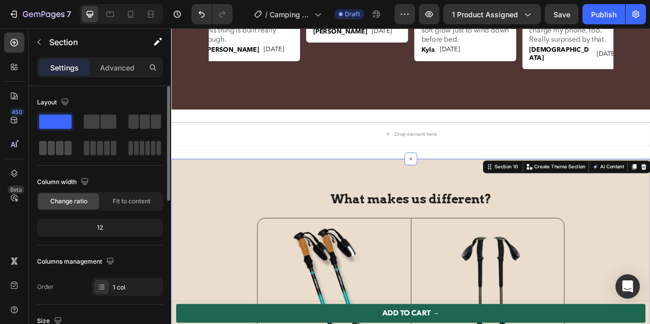
click at [52, 150] on span at bounding box center [52, 148] width 8 height 14
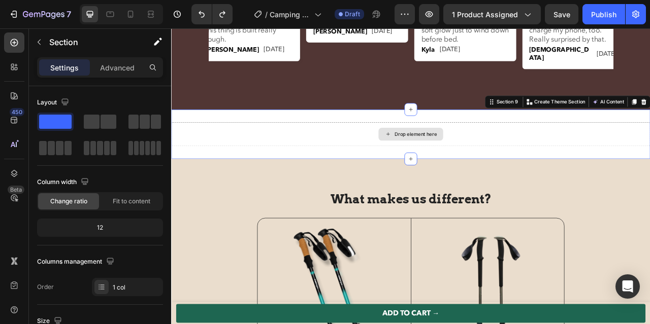
click at [416, 157] on div "Drop element here" at bounding box center [475, 163] width 609 height 30
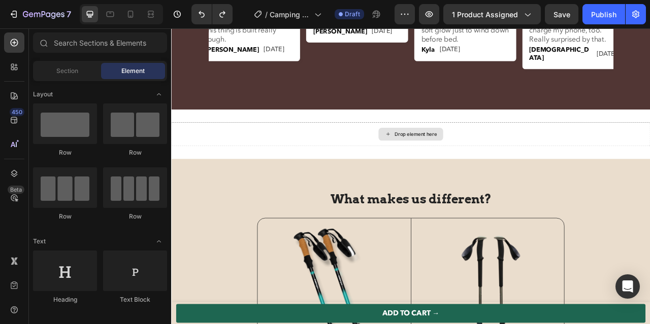
click at [475, 166] on div "Drop element here" at bounding box center [476, 163] width 82 height 16
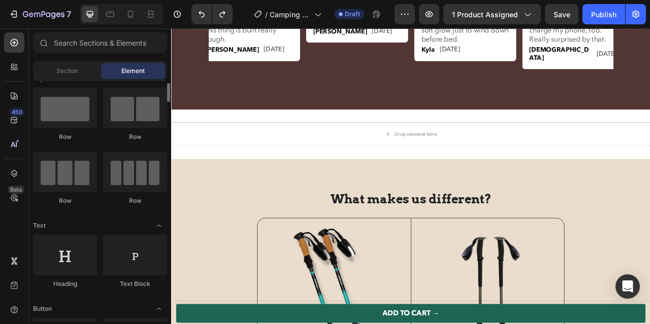
scroll to position [9, 0]
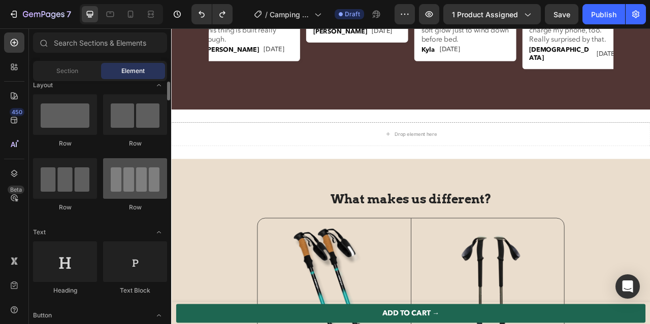
click at [129, 189] on div at bounding box center [135, 178] width 64 height 41
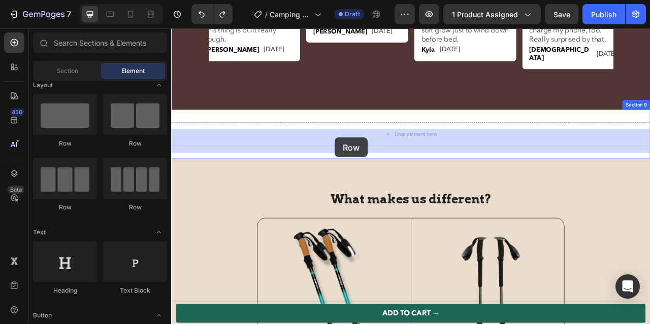
drag, startPoint x: 301, startPoint y: 218, endPoint x: 376, endPoint y: 164, distance: 93.1
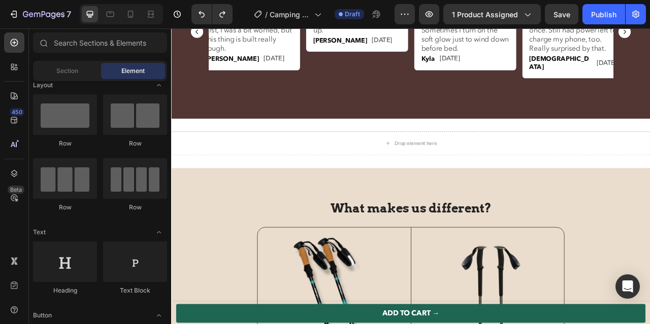
scroll to position [2941, 0]
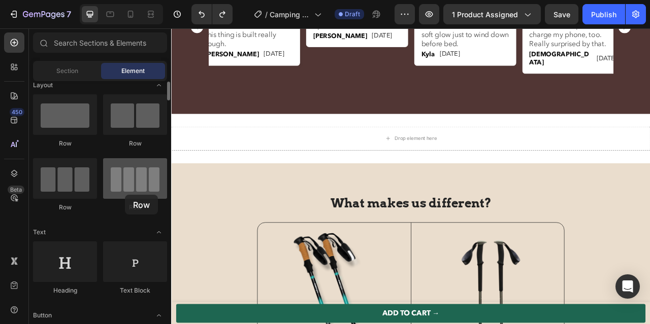
drag, startPoint x: 141, startPoint y: 183, endPoint x: 124, endPoint y: 194, distance: 19.9
click at [124, 194] on div at bounding box center [135, 178] width 64 height 41
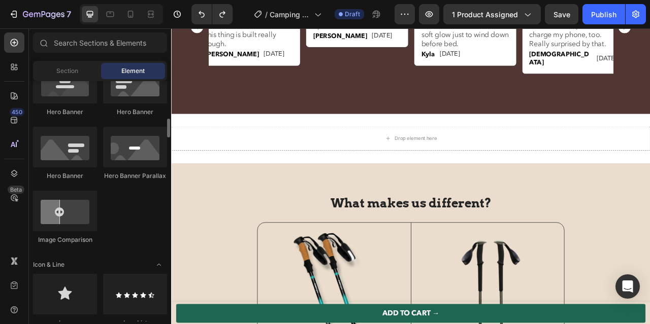
scroll to position [483, 0]
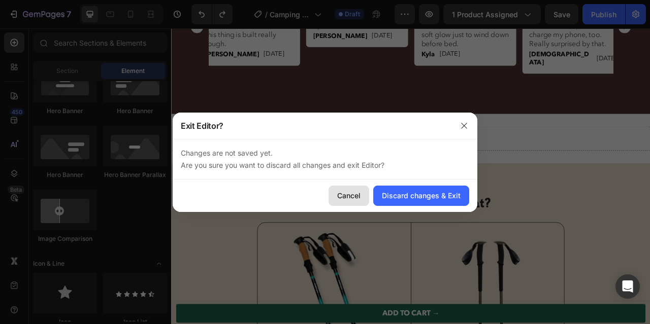
click at [354, 190] on div "Cancel" at bounding box center [348, 195] width 23 height 11
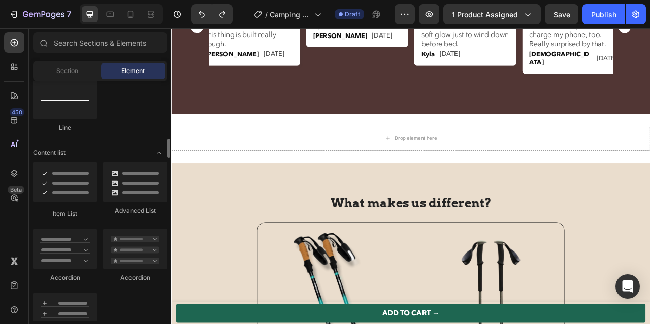
scroll to position [741, 0]
click at [135, 200] on div at bounding box center [135, 183] width 64 height 41
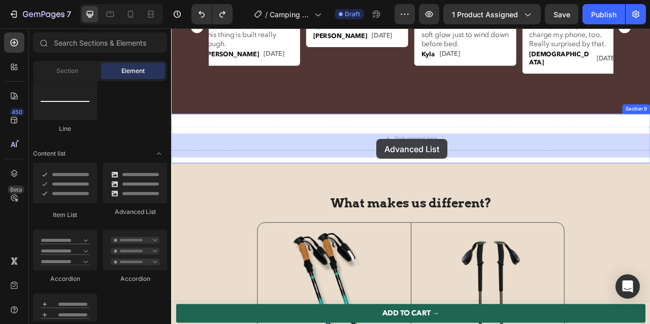
drag, startPoint x: 305, startPoint y: 204, endPoint x: 432, endPoint y: 170, distance: 131.9
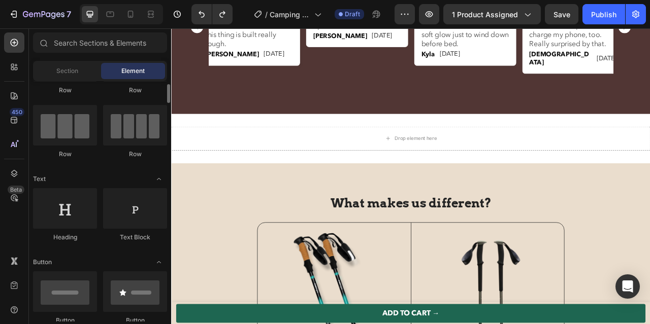
scroll to position [61, 0]
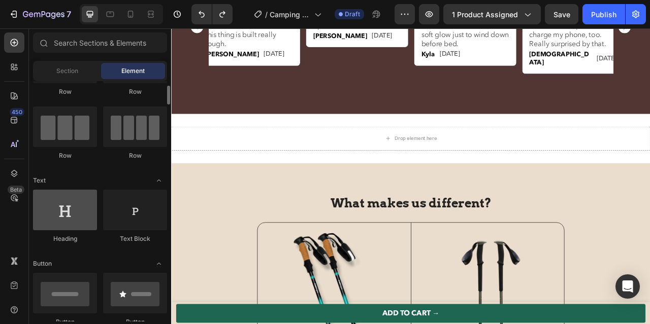
click at [79, 210] on div at bounding box center [65, 210] width 64 height 41
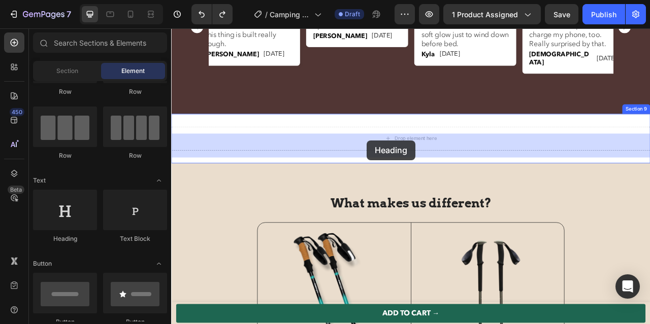
drag, startPoint x: 250, startPoint y: 234, endPoint x: 420, endPoint y: 171, distance: 180.7
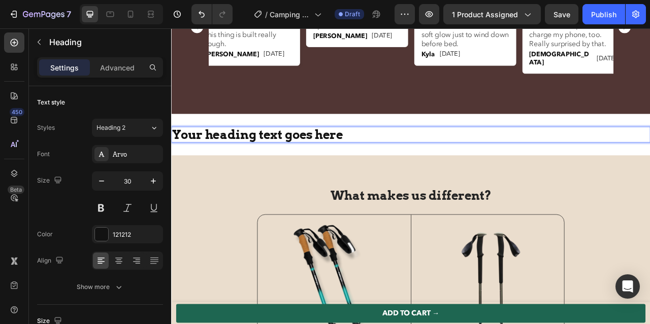
click at [406, 173] on h2 "Your heading text goes here" at bounding box center [475, 163] width 609 height 20
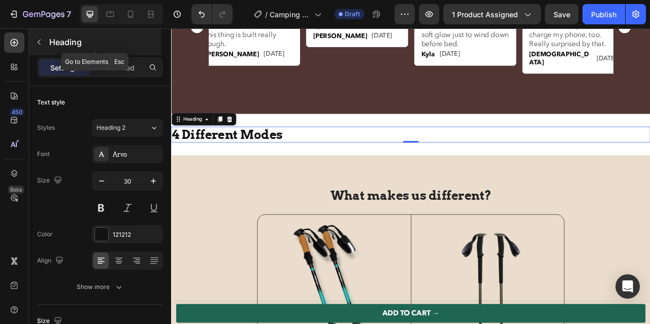
click at [42, 40] on icon "button" at bounding box center [39, 42] width 8 height 8
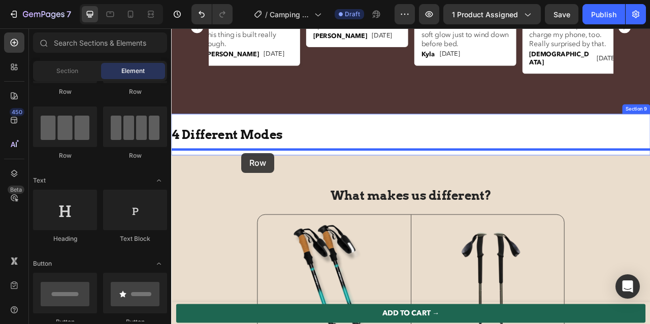
drag, startPoint x: 291, startPoint y: 161, endPoint x: 260, endPoint y: 187, distance: 41.1
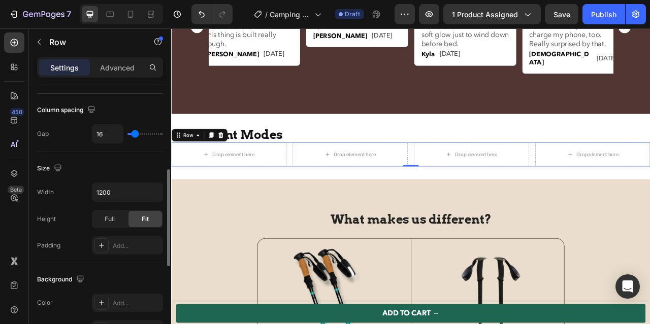
scroll to position [224, 0]
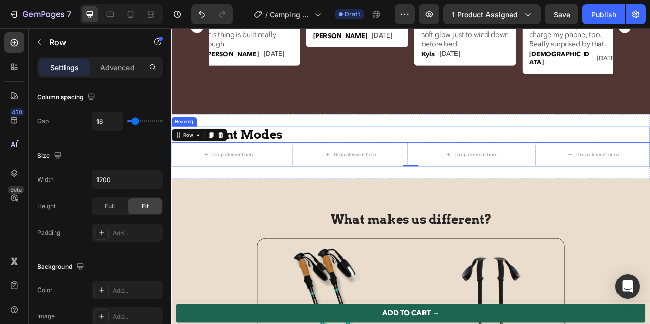
click at [286, 173] on p "4 Different Modes" at bounding box center [475, 163] width 607 height 18
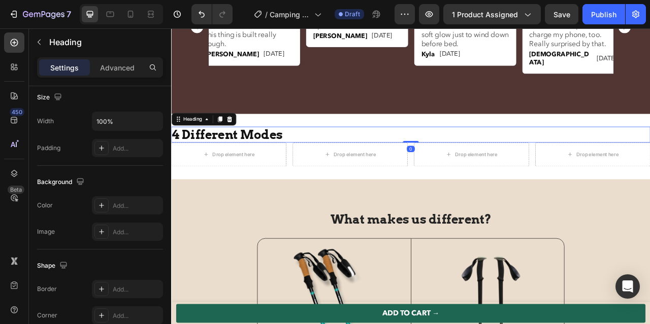
scroll to position [0, 0]
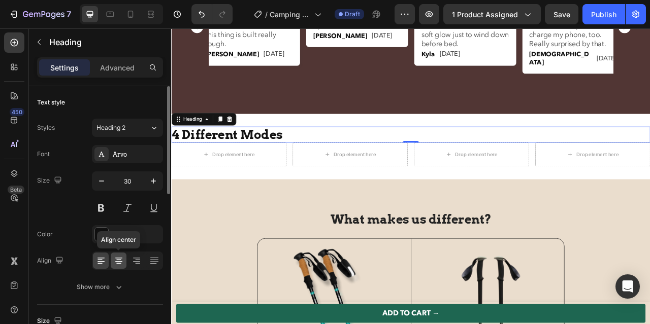
click at [121, 257] on icon at bounding box center [119, 261] width 10 height 10
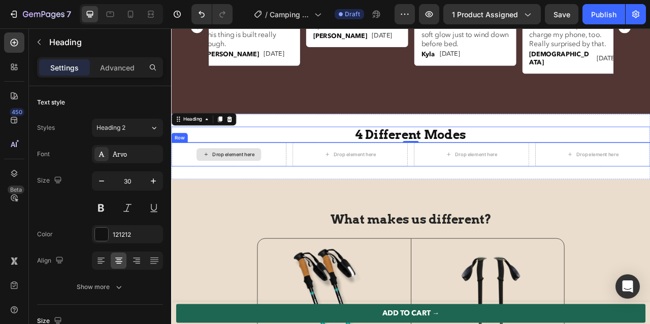
click at [259, 193] on div "Drop element here" at bounding box center [250, 189] width 54 height 8
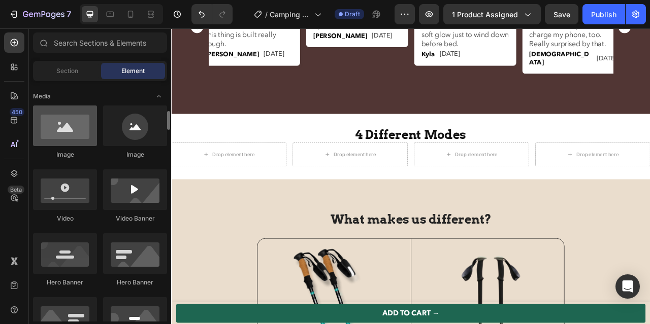
scroll to position [324, 0]
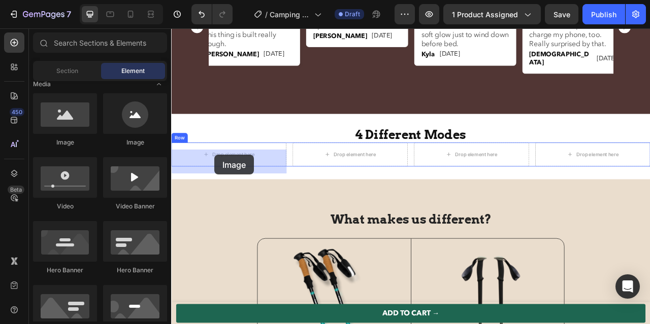
drag, startPoint x: 241, startPoint y: 153, endPoint x: 227, endPoint y: 191, distance: 40.2
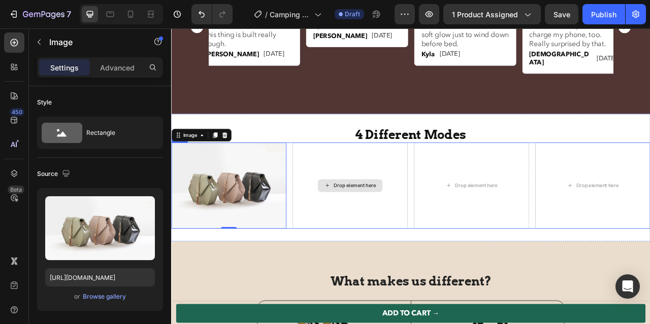
drag, startPoint x: 239, startPoint y: 161, endPoint x: 397, endPoint y: 233, distance: 173.4
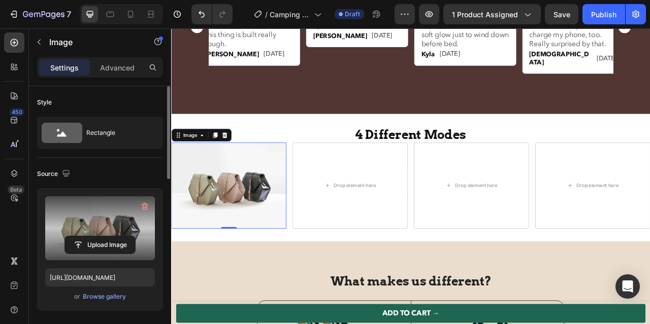
click at [104, 224] on label at bounding box center [100, 229] width 110 height 64
click at [104, 237] on input "file" at bounding box center [100, 245] width 70 height 17
click at [120, 207] on label at bounding box center [100, 229] width 110 height 64
click at [120, 237] on input "file" at bounding box center [100, 245] width 70 height 17
click at [144, 204] on icon "button" at bounding box center [145, 207] width 7 height 8
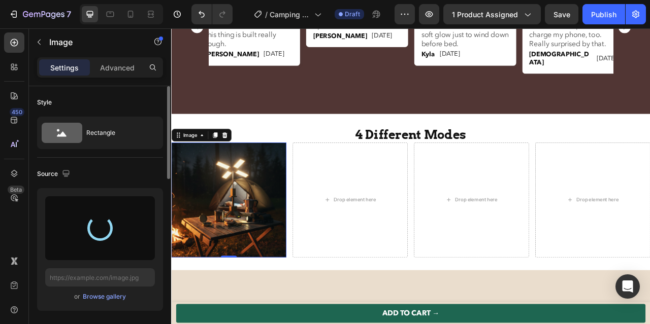
type input "[URL][DOMAIN_NAME]"
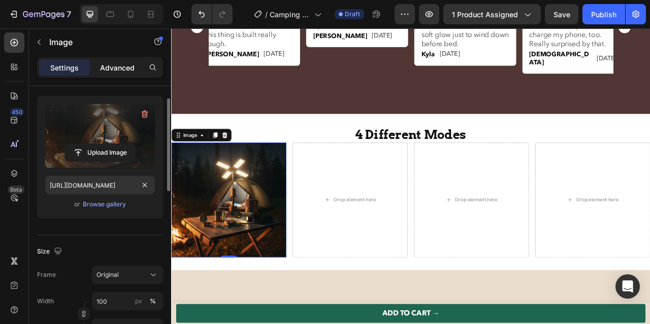
scroll to position [71, 0]
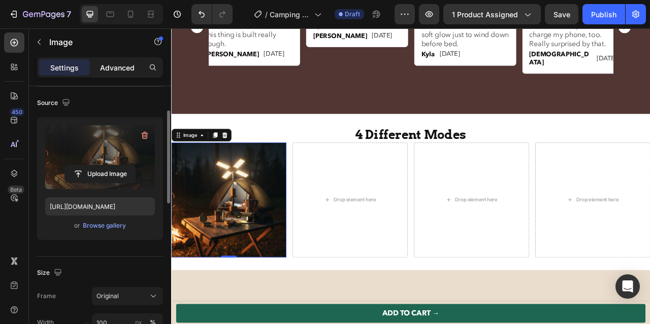
click at [116, 66] on p "Advanced" at bounding box center [117, 67] width 35 height 11
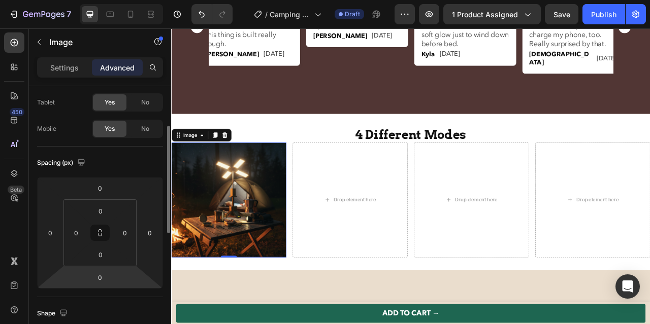
scroll to position [64, 0]
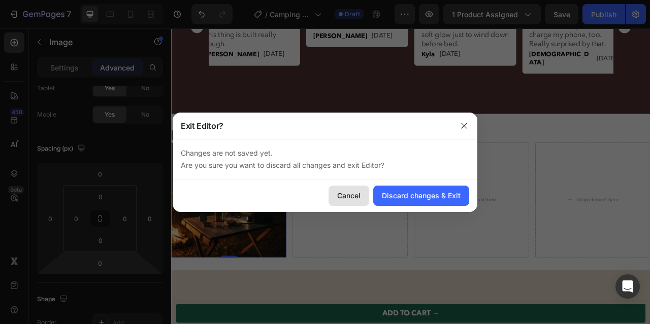
click at [354, 200] on div "Cancel" at bounding box center [348, 195] width 23 height 11
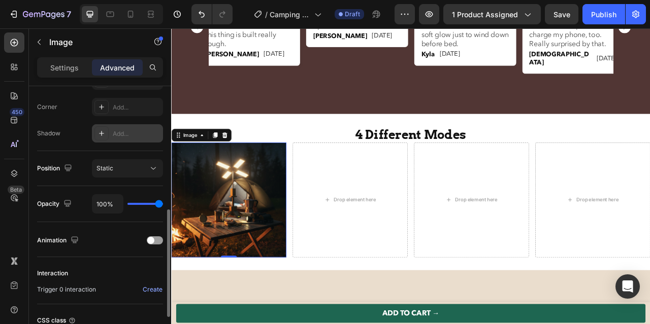
scroll to position [309, 0]
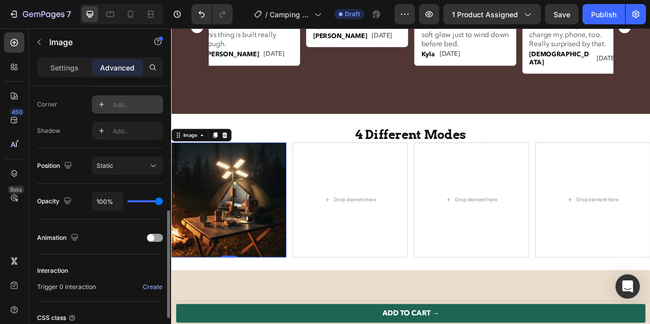
click at [115, 107] on div "Add..." at bounding box center [137, 105] width 48 height 9
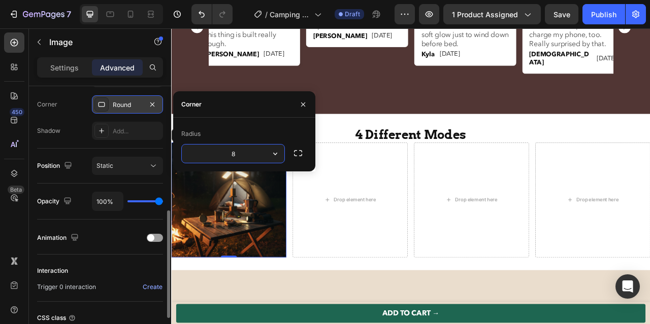
click at [251, 152] on input "8" at bounding box center [233, 154] width 103 height 18
click at [305, 102] on icon "button" at bounding box center [303, 105] width 8 height 8
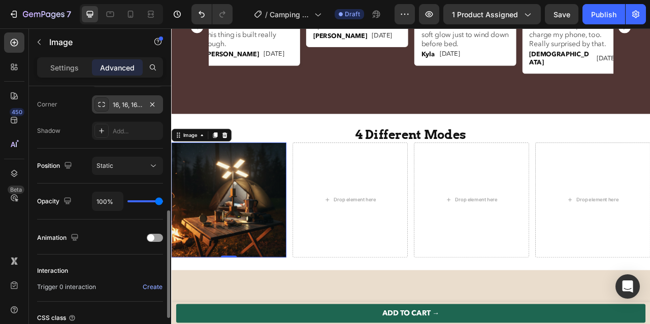
click at [271, 268] on img at bounding box center [244, 247] width 146 height 146
click at [95, 104] on div at bounding box center [101, 104] width 14 height 14
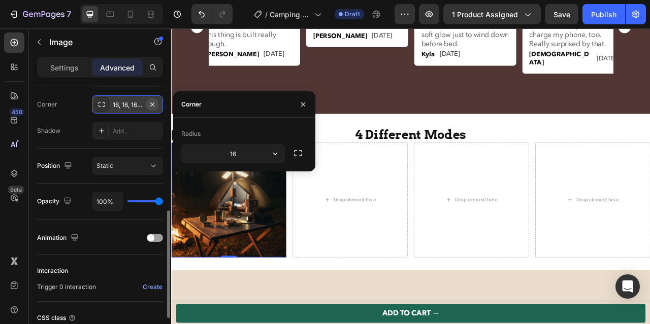
click at [154, 104] on icon "button" at bounding box center [152, 105] width 8 height 8
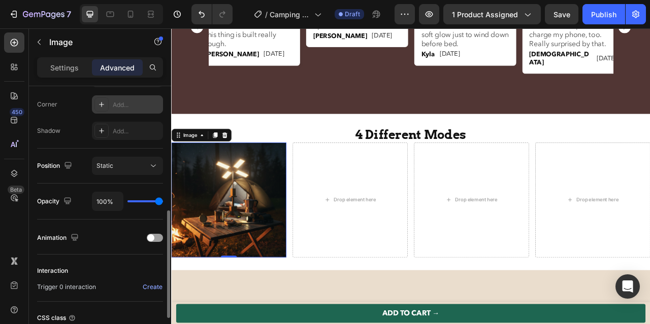
click at [130, 104] on div "Add..." at bounding box center [137, 105] width 48 height 9
type input "8"
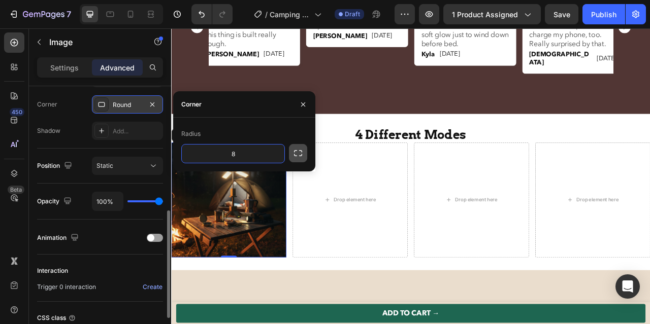
click at [302, 153] on icon "button" at bounding box center [298, 153] width 10 height 10
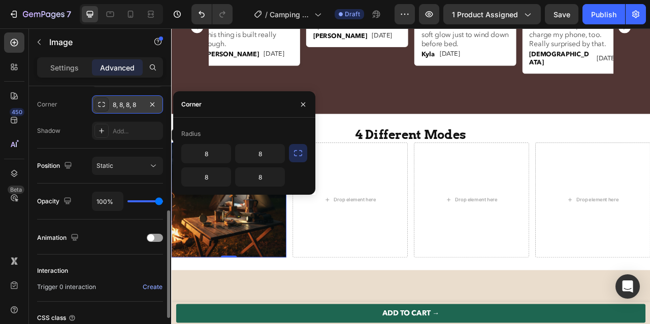
click at [294, 153] on icon "button" at bounding box center [298, 153] width 10 height 10
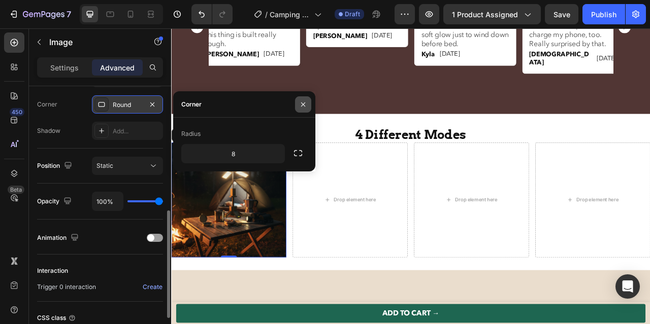
click at [303, 106] on icon "button" at bounding box center [303, 105] width 8 height 8
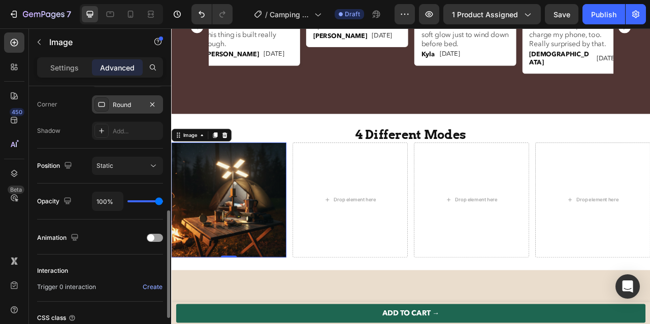
click at [269, 232] on img at bounding box center [244, 247] width 146 height 146
click at [55, 62] on p "Settings" at bounding box center [64, 67] width 28 height 11
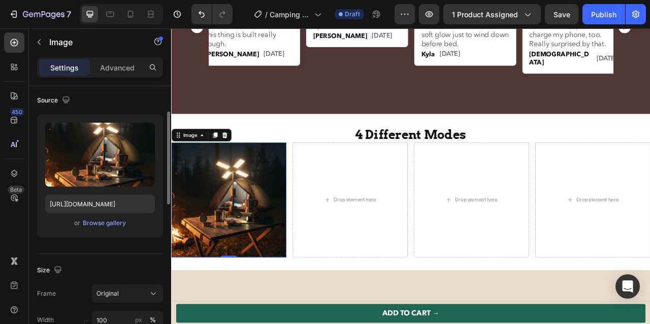
scroll to position [74, 0]
click at [385, 239] on div "Drop element here" at bounding box center [398, 247] width 146 height 146
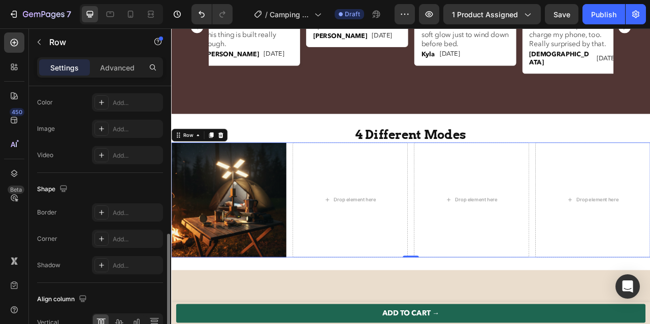
scroll to position [411, 0]
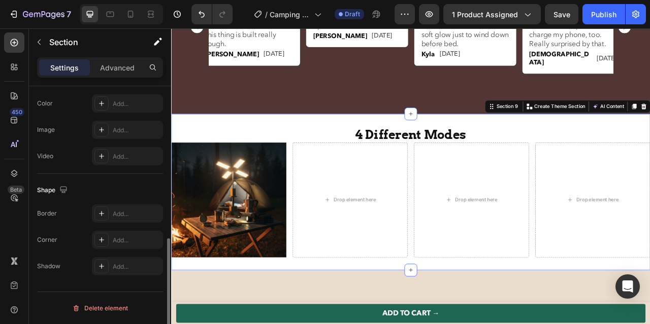
click at [245, 324] on div "4 Different Modes Heading Image Drop element here Drop element here Drop elemen…" at bounding box center [475, 236] width 609 height 199
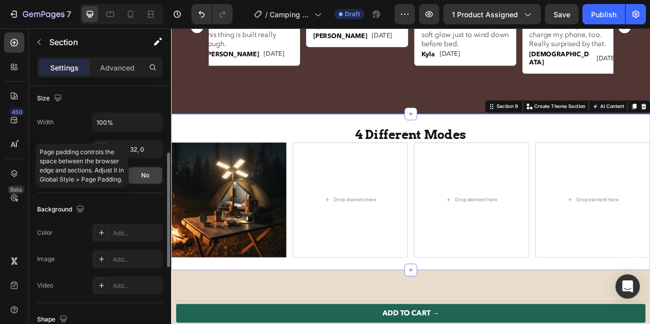
scroll to position [239, 0]
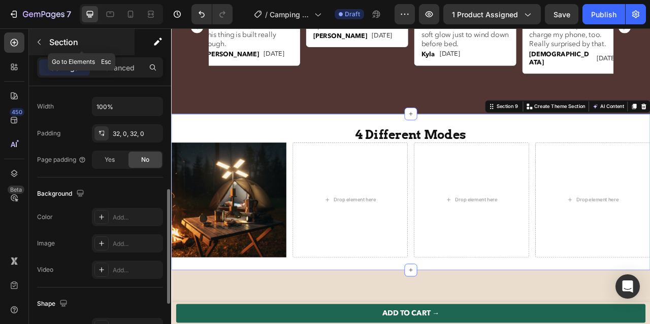
click at [38, 41] on icon "button" at bounding box center [39, 42] width 8 height 8
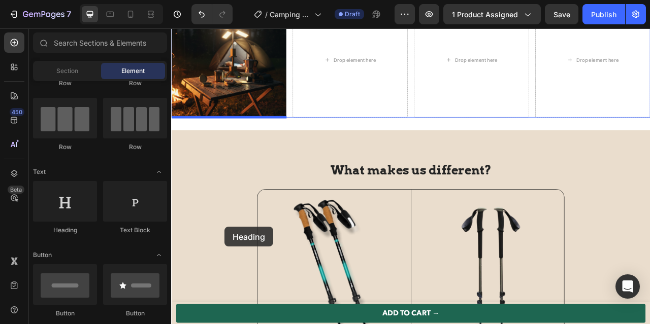
scroll to position [3136, 0]
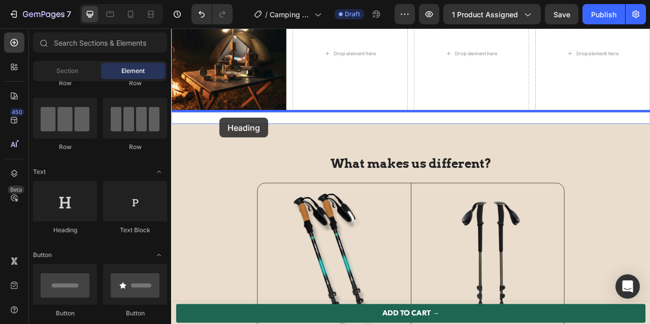
drag, startPoint x: 242, startPoint y: 235, endPoint x: 233, endPoint y: 142, distance: 93.4
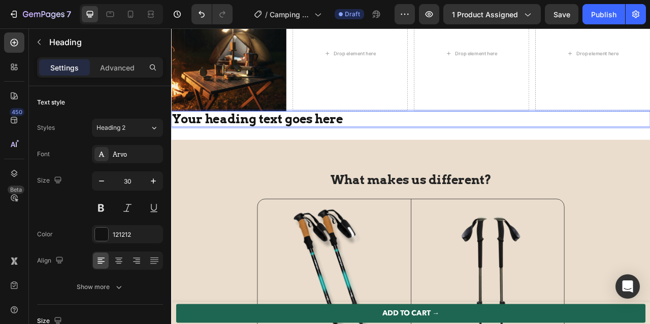
click at [251, 151] on h2 "Your heading text goes here" at bounding box center [475, 144] width 609 height 20
click at [394, 143] on p "Your heading text goes here" at bounding box center [475, 144] width 607 height 18
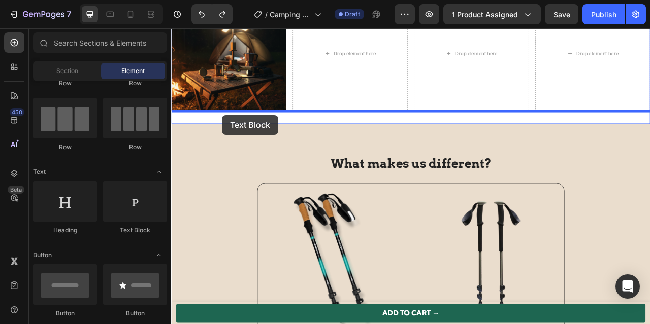
drag, startPoint x: 314, startPoint y: 235, endPoint x: 236, endPoint y: 138, distance: 124.9
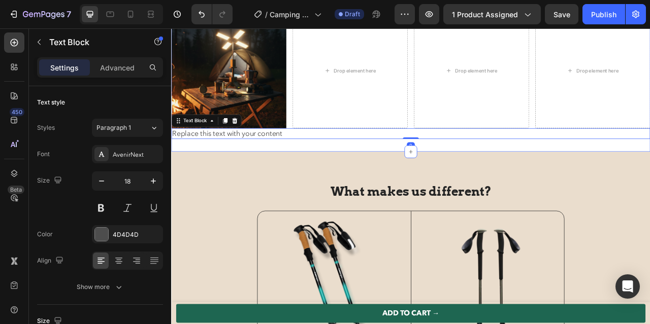
scroll to position [3112, 0]
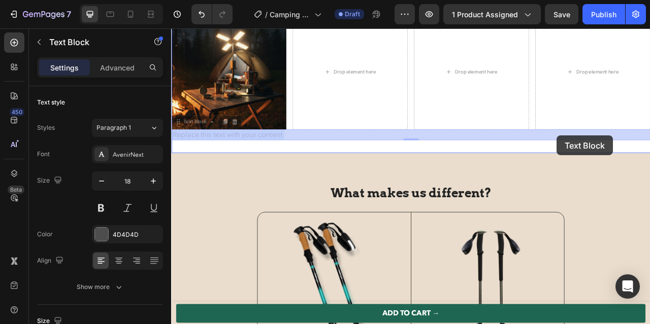
drag, startPoint x: 760, startPoint y: 162, endPoint x: 655, endPoint y: 166, distance: 104.7
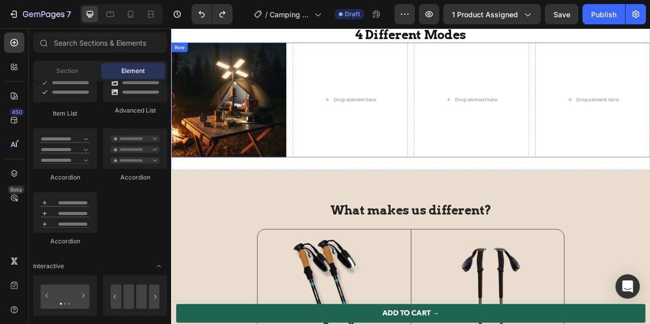
scroll to position [3003, 0]
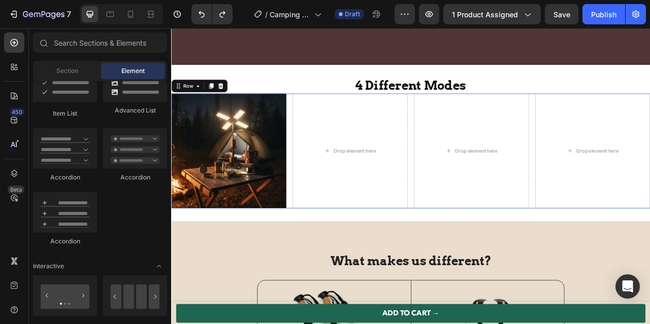
click at [321, 158] on div "Image Drop element here Drop element here Drop element here Row 0" at bounding box center [475, 184] width 609 height 146
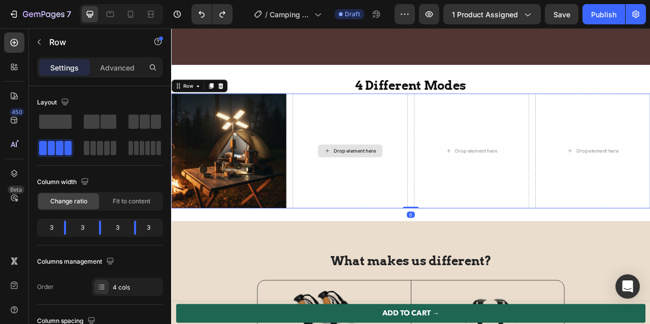
click at [341, 150] on div "Drop element here" at bounding box center [398, 184] width 146 height 146
click at [234, 105] on icon at bounding box center [234, 100] width 7 height 7
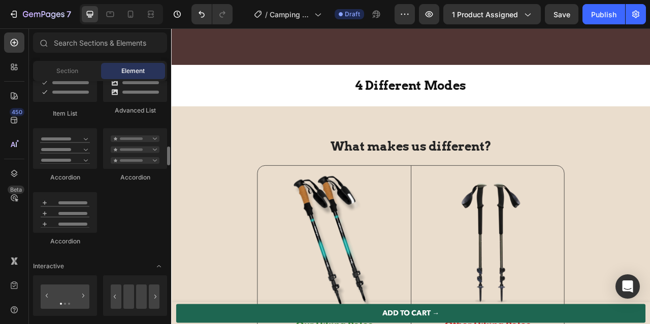
scroll to position [850, 0]
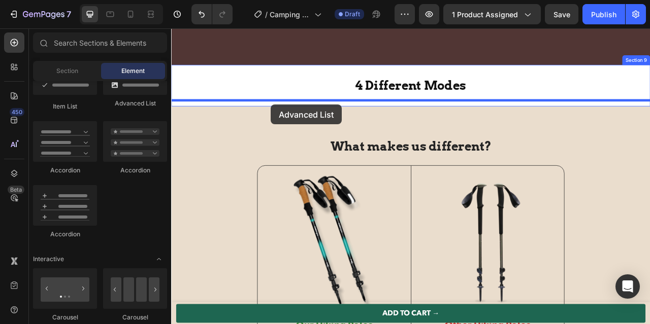
drag, startPoint x: 304, startPoint y: 125, endPoint x: 298, endPoint y: 125, distance: 6.6
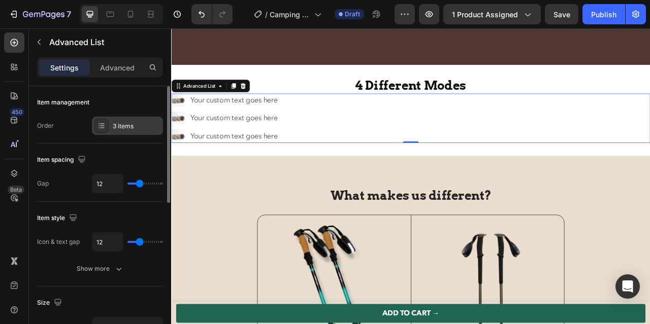
click at [126, 131] on div "3 items" at bounding box center [127, 126] width 71 height 18
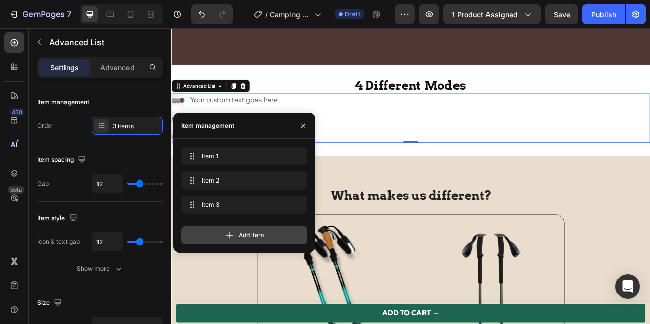
click at [229, 235] on icon at bounding box center [229, 236] width 7 height 7
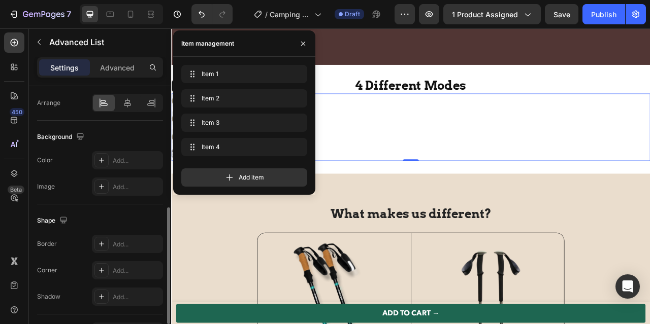
scroll to position [279, 0]
click at [81, 216] on div "Shape" at bounding box center [100, 219] width 126 height 16
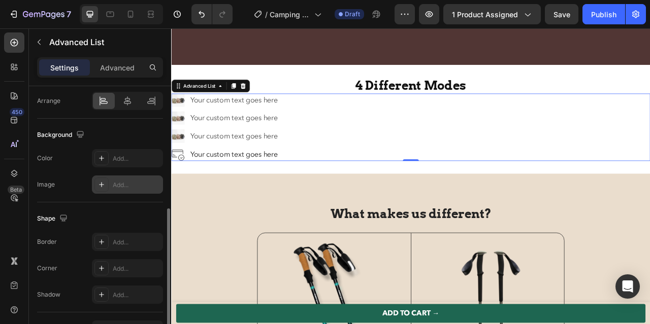
click at [105, 182] on icon at bounding box center [101, 185] width 8 height 8
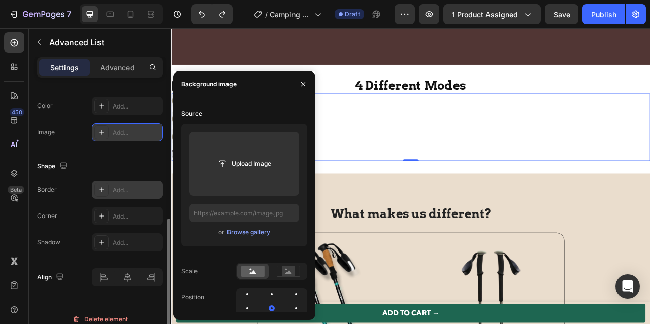
scroll to position [343, 0]
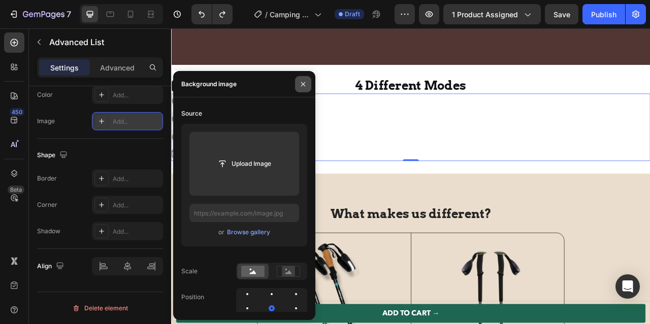
click at [303, 83] on icon "button" at bounding box center [303, 84] width 4 height 4
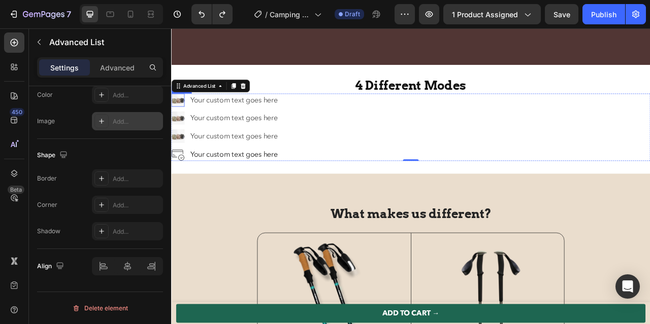
click at [181, 128] on img at bounding box center [179, 119] width 17 height 17
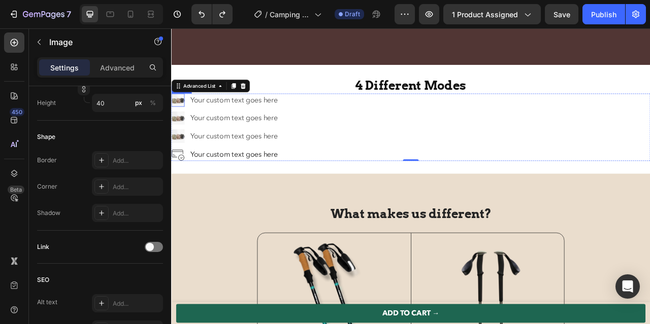
scroll to position [0, 0]
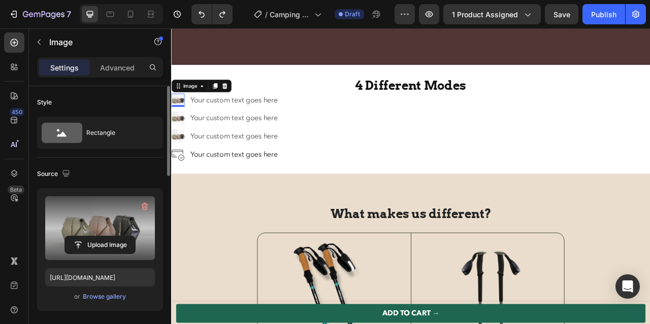
click at [112, 216] on label at bounding box center [100, 229] width 110 height 64
click at [112, 237] on input "file" at bounding box center [100, 245] width 70 height 17
click at [147, 205] on icon "button" at bounding box center [145, 207] width 7 height 8
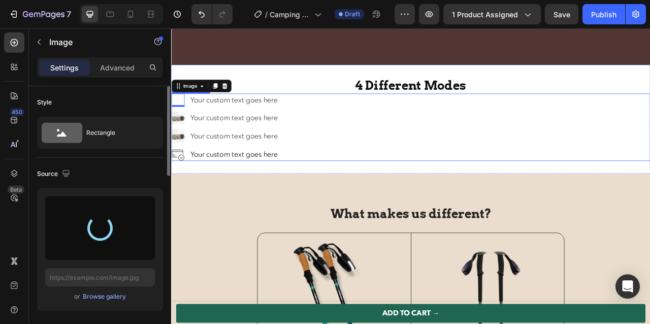
type input "https://cdn.shopify.com/s/files/1/0600/9880/5987/files/gempages_539722016786220…"
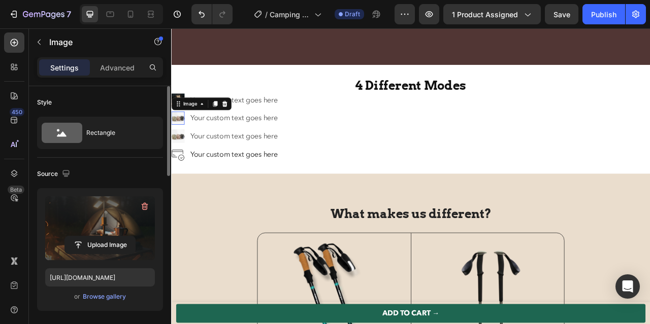
click at [182, 149] on img at bounding box center [179, 142] width 17 height 17
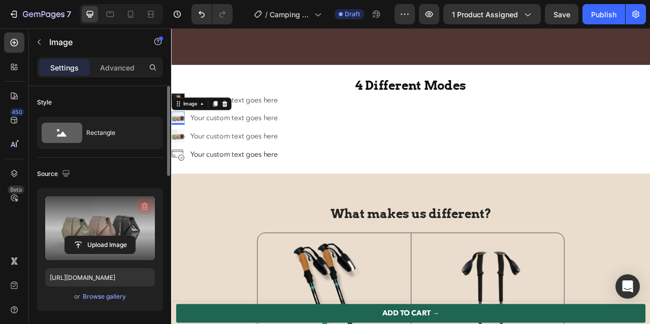
click at [144, 207] on icon "button" at bounding box center [144, 207] width 1 height 3
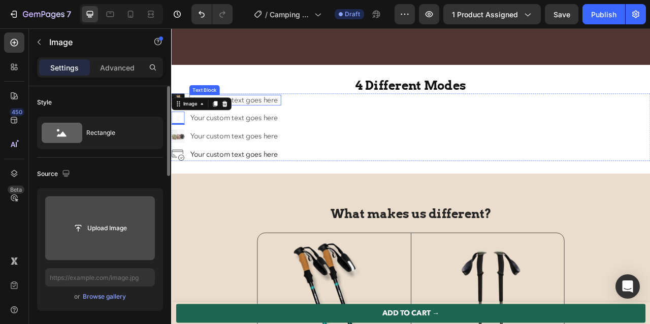
click at [266, 126] on div "Your custom text goes here" at bounding box center [252, 120] width 117 height 14
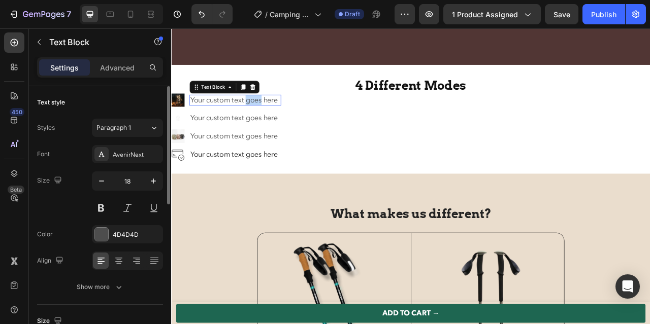
click at [266, 125] on p "Your custom text goes here" at bounding box center [252, 120] width 115 height 12
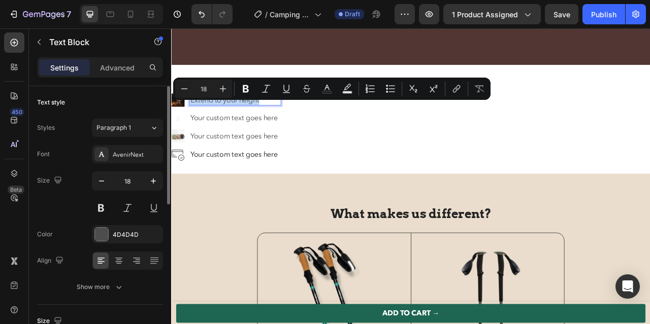
click at [302, 125] on p "Extend to your height" at bounding box center [252, 120] width 115 height 12
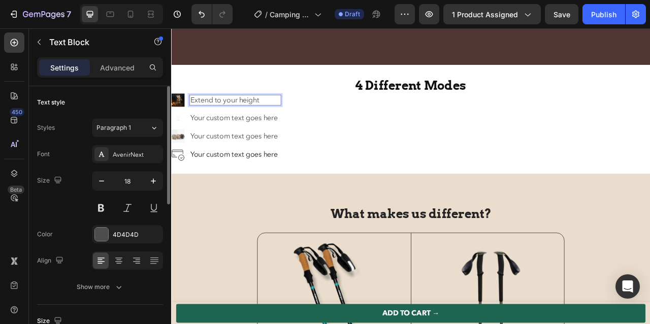
click at [302, 125] on p "Extend to your height" at bounding box center [252, 120] width 115 height 12
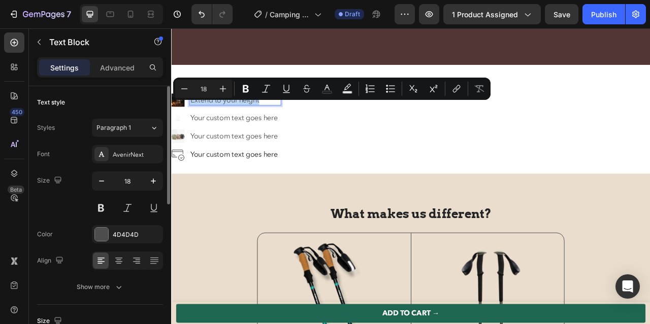
click at [302, 125] on p "Extend to your height" at bounding box center [252, 120] width 115 height 12
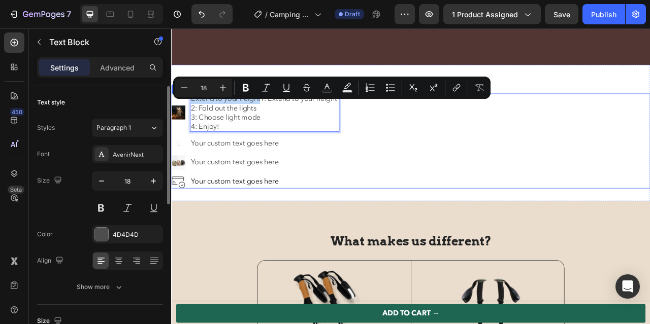
drag, startPoint x: 285, startPoint y: 126, endPoint x: 186, endPoint y: 132, distance: 98.7
click at [186, 132] on li "Image Extend to your height1: Extend to your height 2: Fold out the lights 3: C…" at bounding box center [278, 135] width 214 height 49
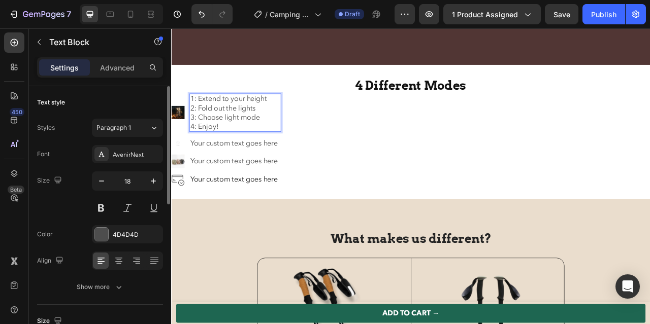
click at [300, 124] on p "1: Extend to your height" at bounding box center [252, 118] width 115 height 12
click at [236, 147] on p "3: Choose light mode" at bounding box center [252, 142] width 115 height 12
click at [237, 159] on p "4: Enjoy!" at bounding box center [252, 153] width 115 height 12
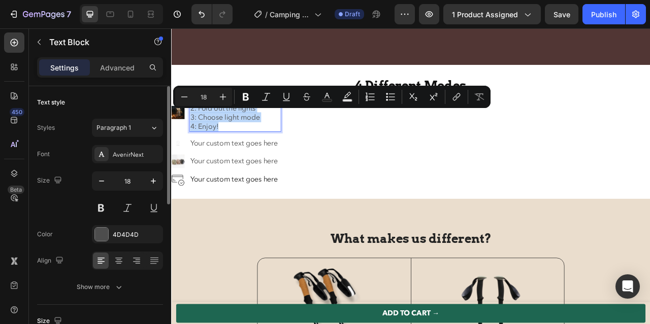
drag, startPoint x: 237, startPoint y: 160, endPoint x: 195, endPoint y: 138, distance: 47.7
click at [195, 138] on div "1: Extend to your height 2: Fold out the lights 3: Choose light mode 4: Enjoy!" at bounding box center [252, 135] width 117 height 49
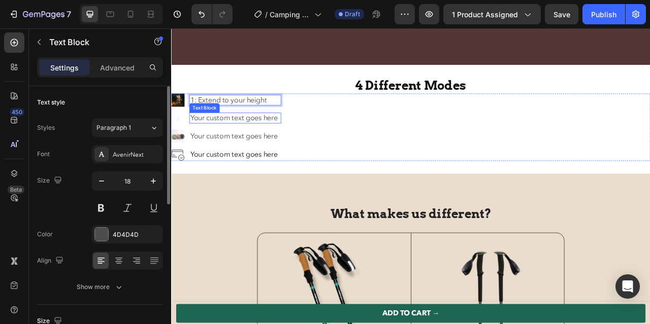
click at [214, 149] on div "Your custom text goes here" at bounding box center [252, 143] width 117 height 14
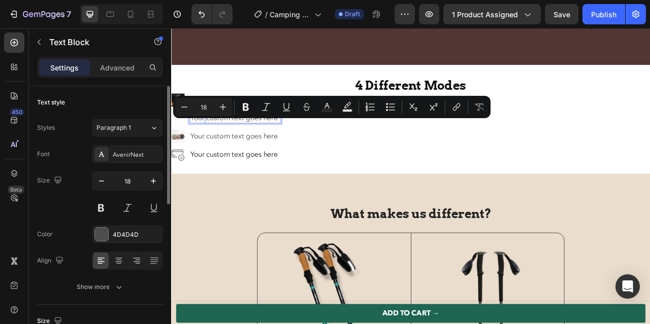
click at [214, 148] on p "Your custom text goes here" at bounding box center [252, 143] width 115 height 12
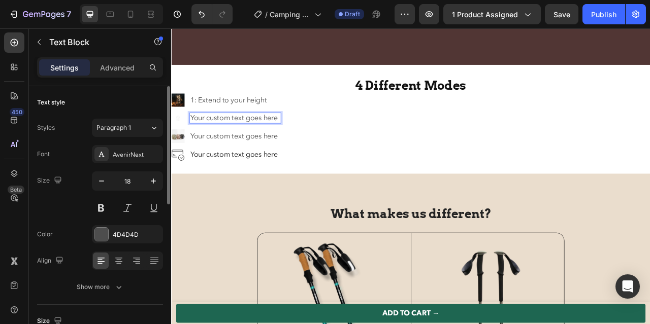
click at [214, 148] on p "Your custom text goes here" at bounding box center [252, 143] width 115 height 12
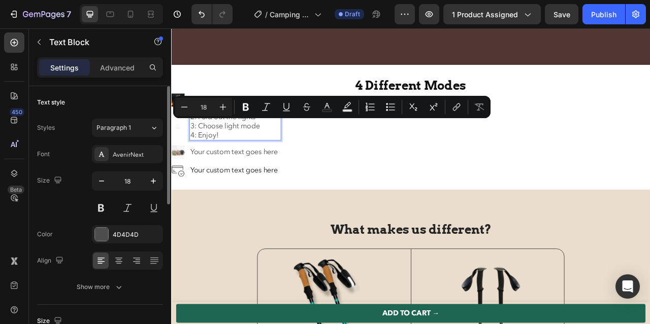
scroll to position [3002, 0]
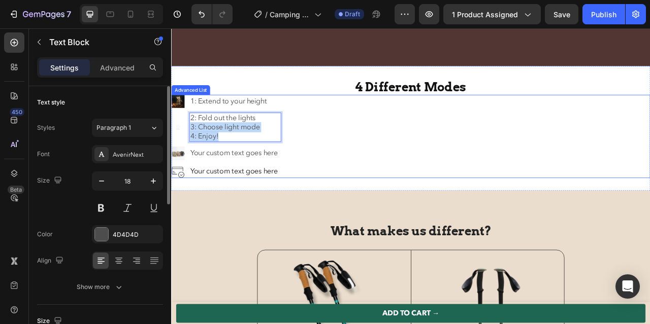
drag, startPoint x: 196, startPoint y: 160, endPoint x: 238, endPoint y: 182, distance: 47.9
click at [238, 182] on ul "Image 1: Extend to your height Text Block Image 2: Fold out the lights 3: Choos…" at bounding box center [241, 166] width 140 height 106
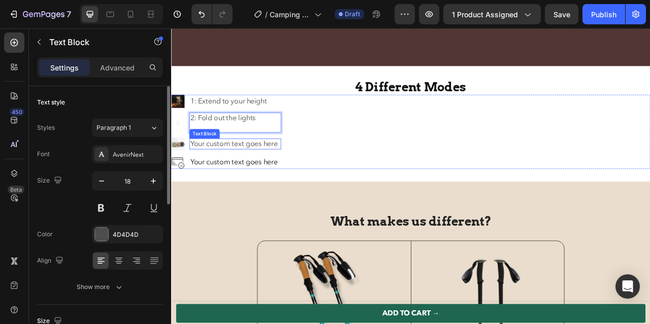
scroll to position [3003, 0]
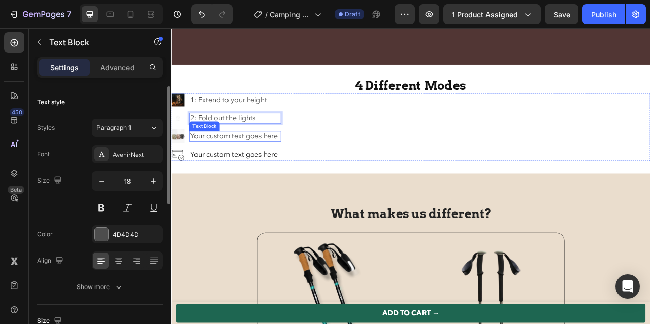
click at [236, 173] on div "Your custom text goes here" at bounding box center [252, 166] width 117 height 14
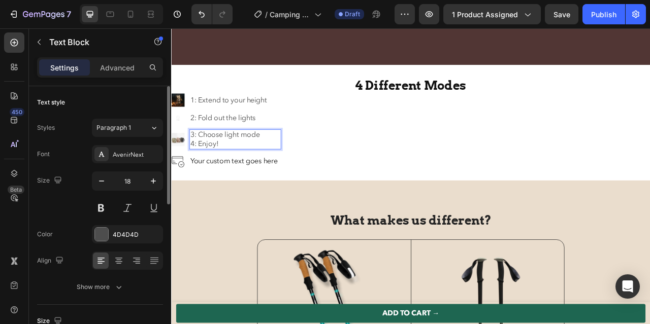
scroll to position [3002, 0]
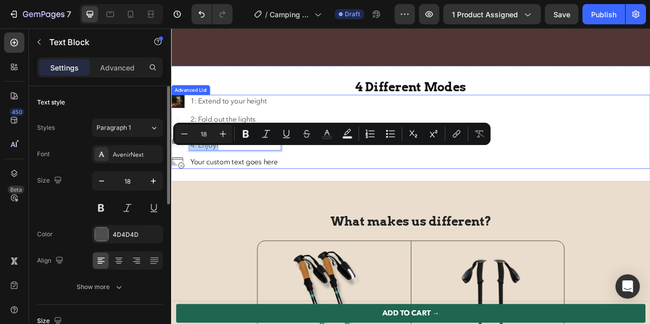
drag, startPoint x: 244, startPoint y: 184, endPoint x: 192, endPoint y: 184, distance: 52.3
click at [192, 184] on li "Image 3: Choose light mode 4: Enjoy! Text Block 0" at bounding box center [241, 170] width 140 height 25
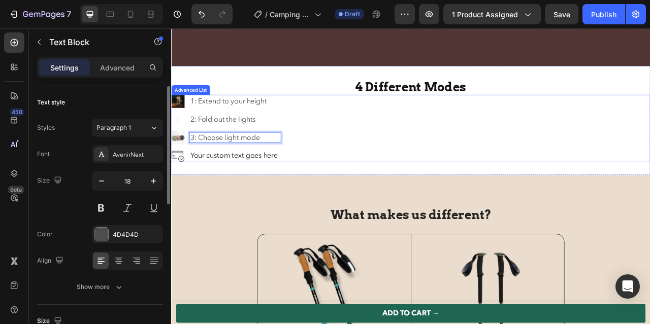
scroll to position [3003, 0]
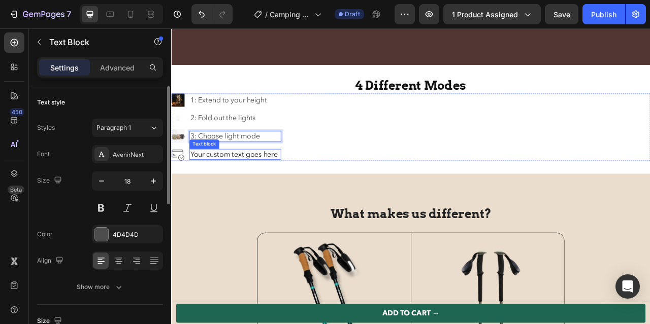
click at [225, 192] on div "Your custom text goes here" at bounding box center [252, 189] width 117 height 14
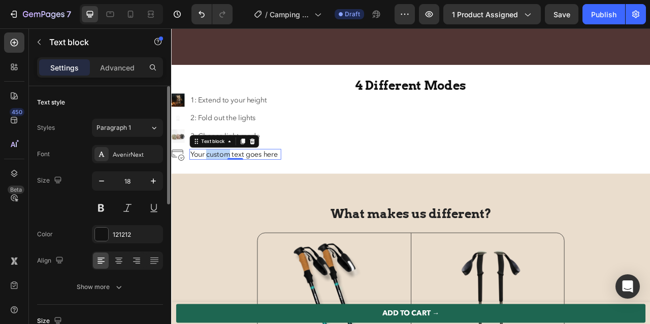
click at [225, 192] on p "Your custom text goes here" at bounding box center [252, 189] width 115 height 12
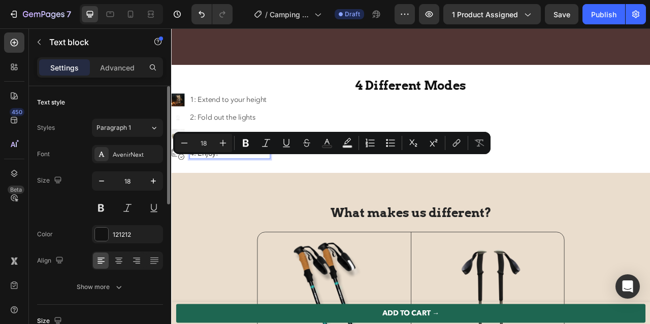
scroll to position [3002, 0]
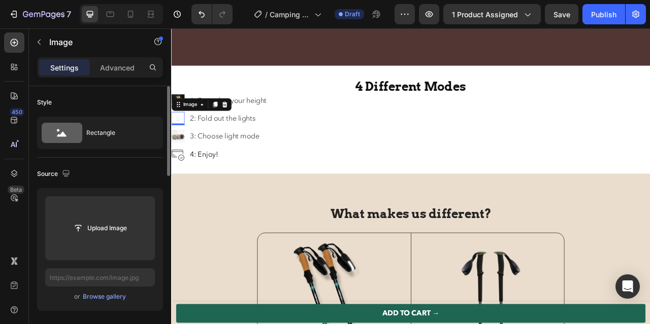
click at [186, 151] on img at bounding box center [179, 143] width 17 height 17
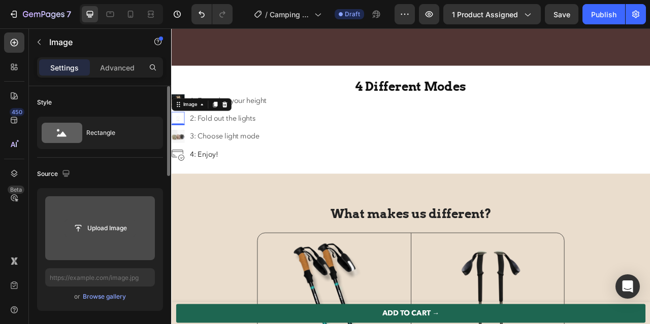
click at [100, 230] on input "file" at bounding box center [100, 228] width 70 height 17
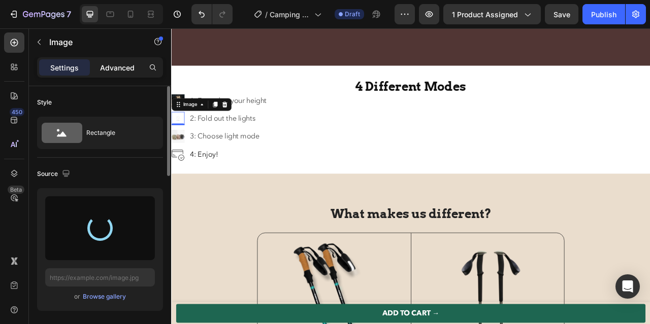
click at [119, 65] on p "Advanced" at bounding box center [117, 67] width 35 height 11
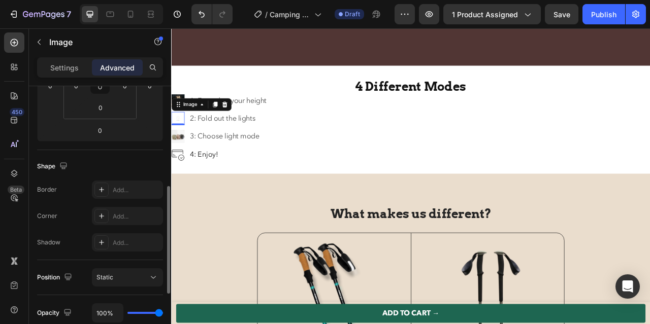
scroll to position [186, 0]
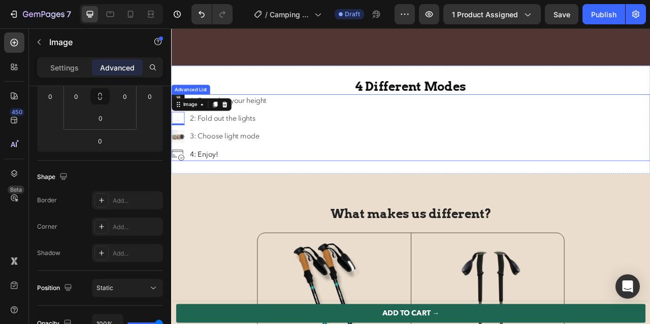
click at [329, 146] on div "Image 1: Extend to your height Text Block Image 0 2: Fold out the lights Text B…" at bounding box center [475, 154] width 609 height 85
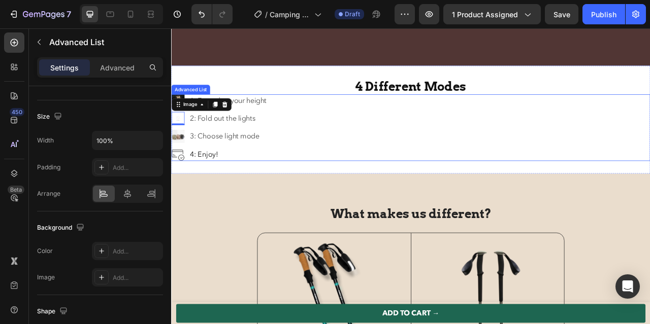
scroll to position [0, 0]
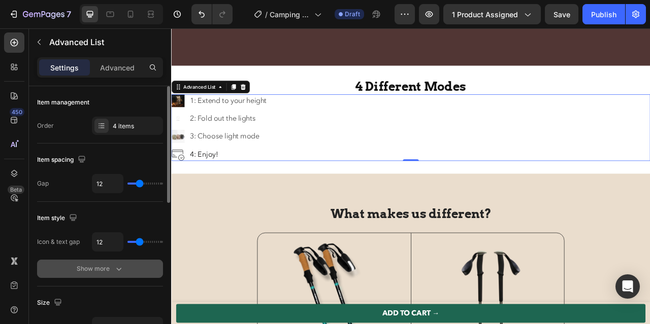
click at [111, 266] on div "Show more" at bounding box center [100, 269] width 47 height 10
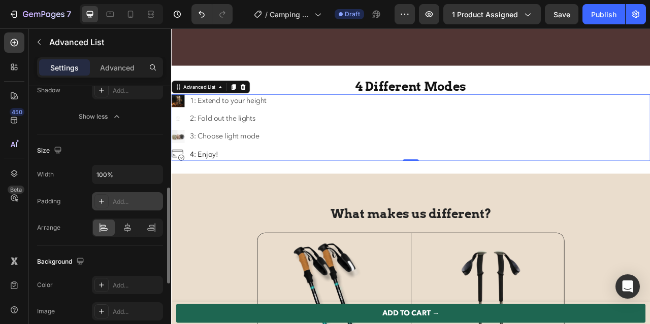
scroll to position [285, 0]
click at [128, 230] on icon at bounding box center [127, 227] width 10 height 10
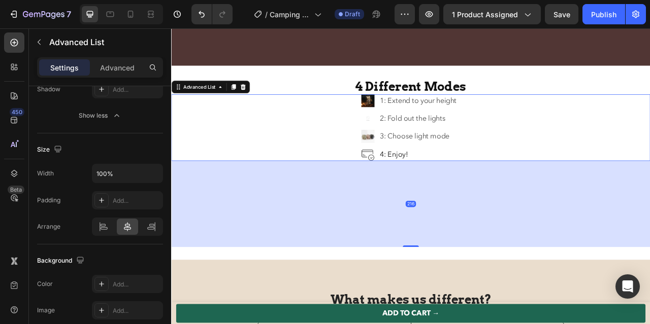
drag, startPoint x: 477, startPoint y: 204, endPoint x: 488, endPoint y: 313, distance: 110.3
click at [488, 197] on div "216" at bounding box center [475, 197] width 609 height 0
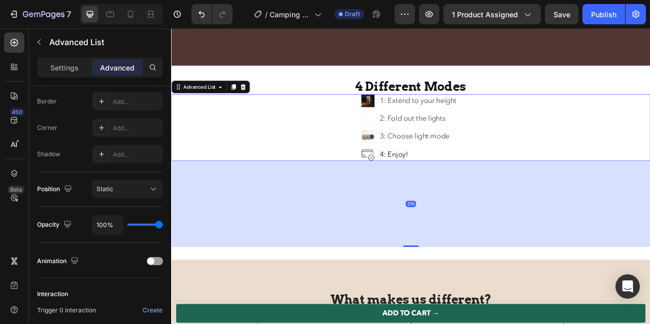
type input "0"
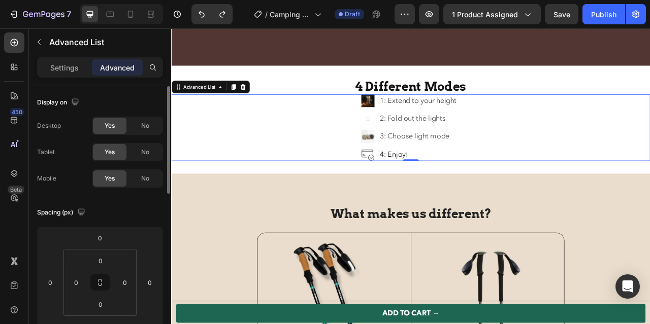
scroll to position [2, 0]
click at [66, 72] on p "Settings" at bounding box center [64, 67] width 28 height 11
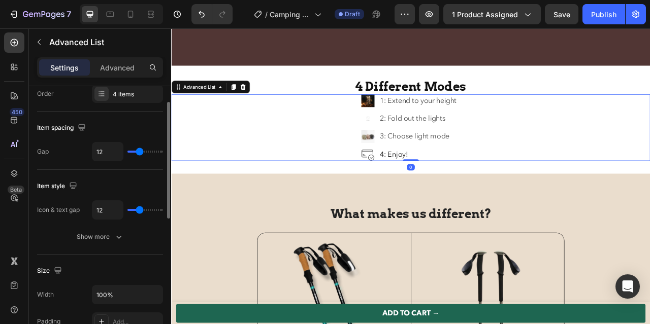
scroll to position [34, 0]
type input "22"
type input "24"
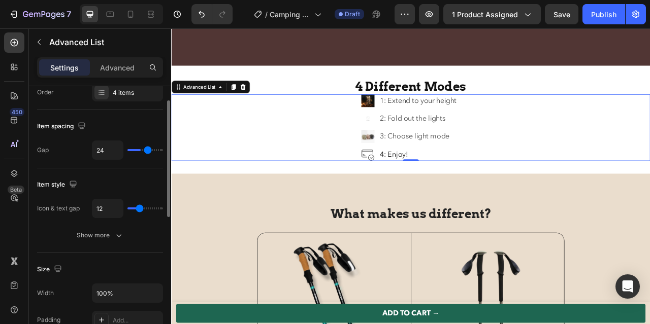
type input "25"
type input "26"
type input "28"
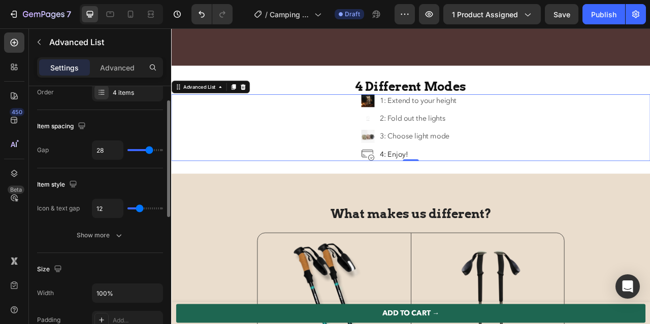
type input "28"
type input "29"
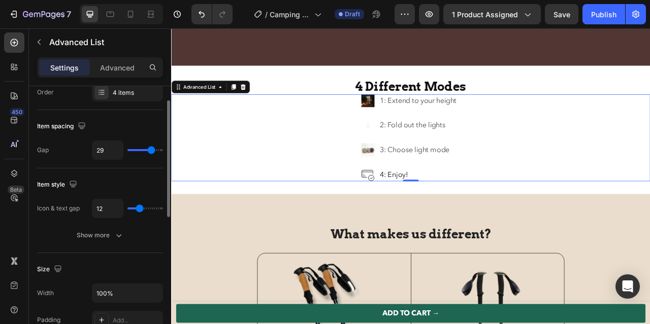
type input "30"
type input "31"
type input "32"
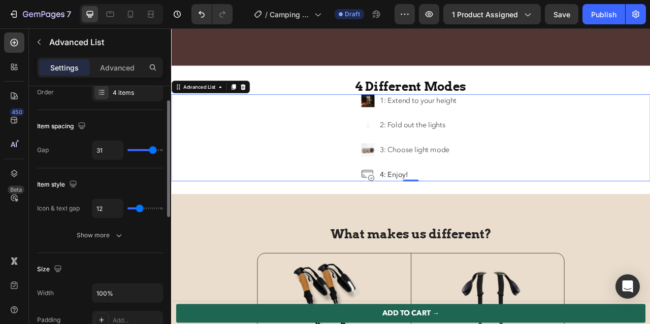
type input "32"
type input "33"
type input "34"
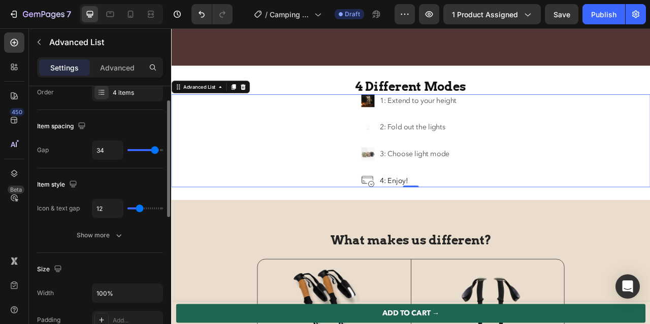
type input "40"
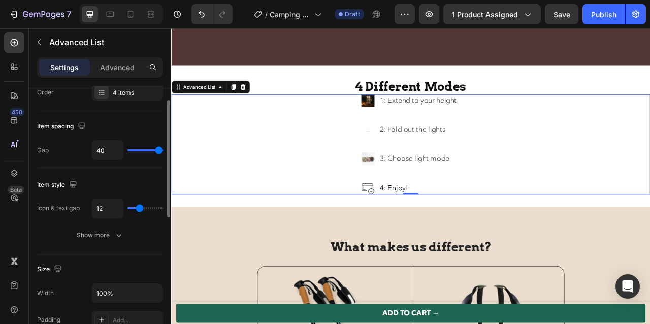
type input "31"
type input "30"
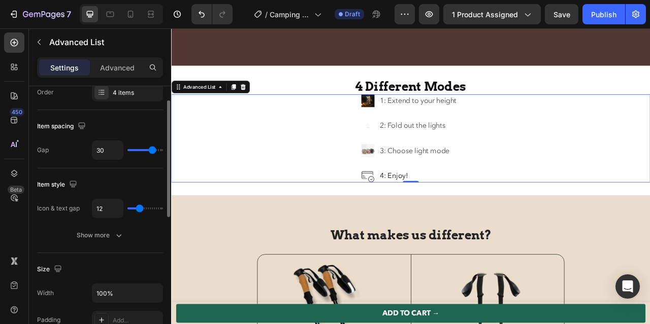
type input "29"
type input "28"
type input "27"
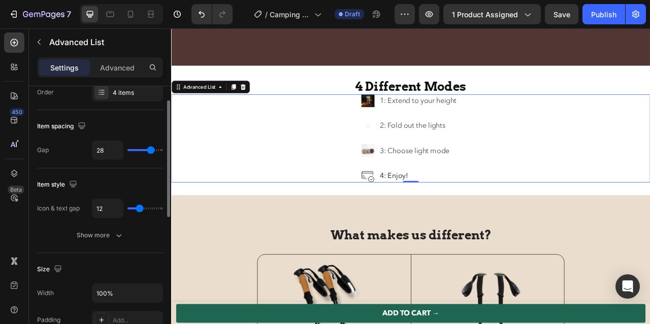
type input "27"
type input "26"
type input "24"
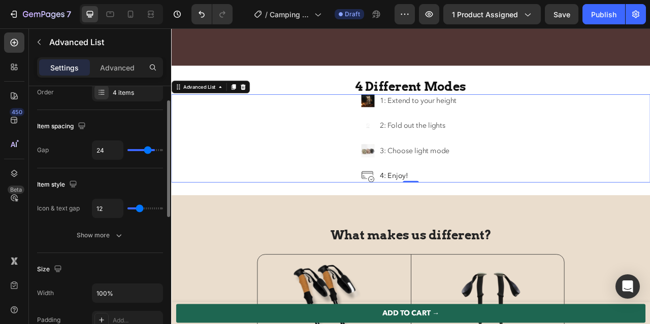
type input "23"
type input "22"
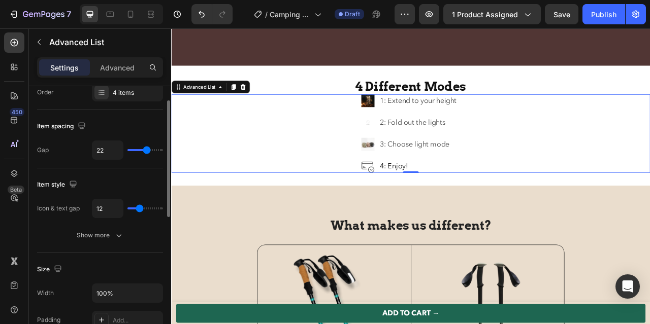
drag, startPoint x: 140, startPoint y: 149, endPoint x: 147, endPoint y: 173, distance: 24.9
type input "22"
click at [147, 151] on input "range" at bounding box center [145, 150] width 36 height 2
type input "24"
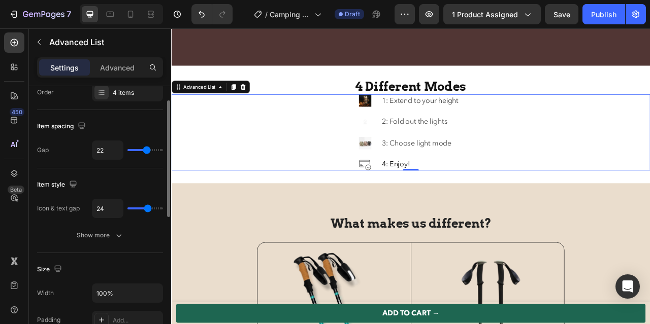
type input "31"
type input "37"
type input "40"
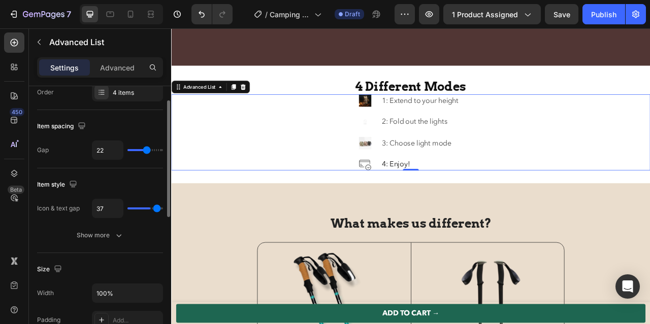
type input "40"
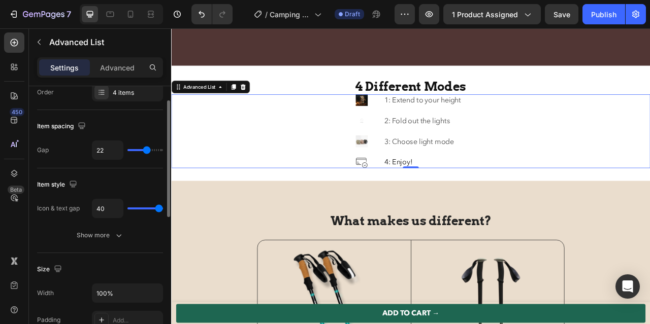
type input "22"
type input "21"
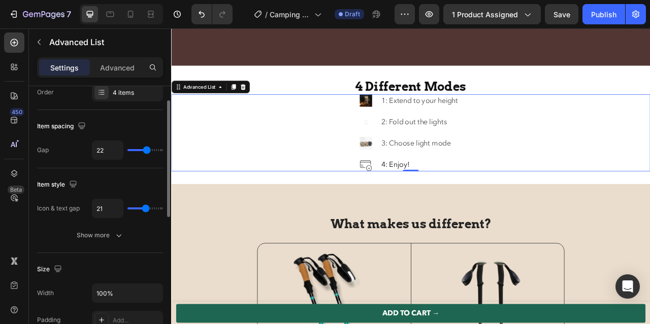
type input "20"
type input "19"
type input "18"
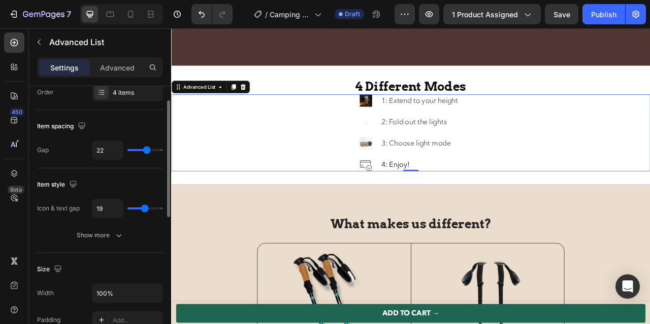
type input "18"
type input "17"
type input "16"
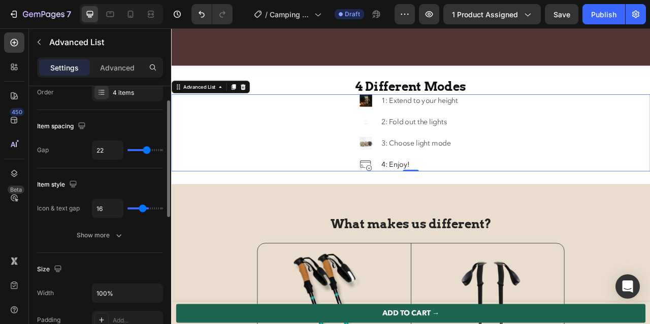
type input "15"
type input "14"
type input "13"
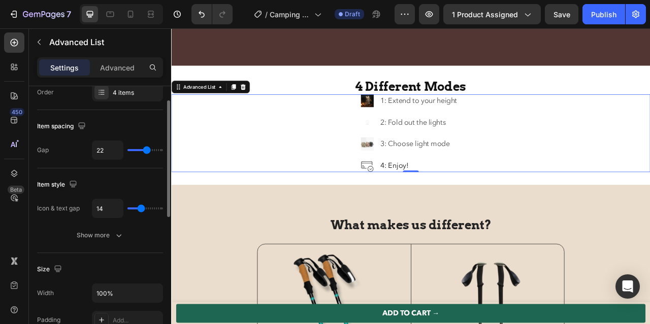
type input "13"
type input "12"
type input "10"
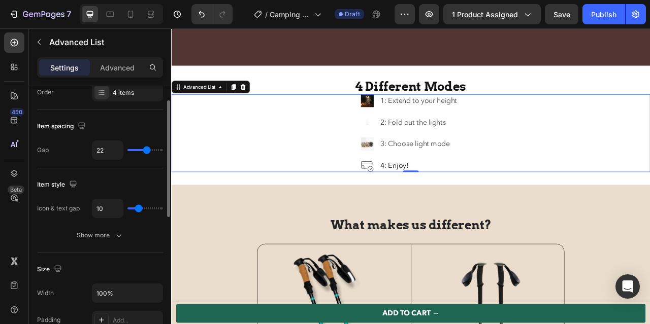
type input "8"
type input "6"
type input "5"
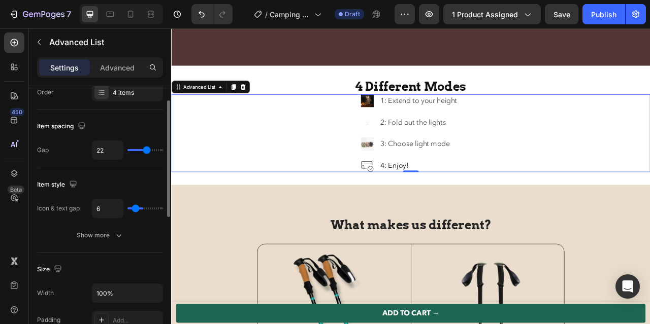
type input "5"
type input "4"
type input "3"
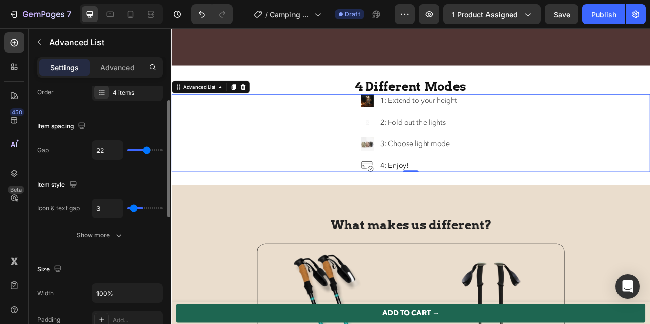
type input "2"
type input "0"
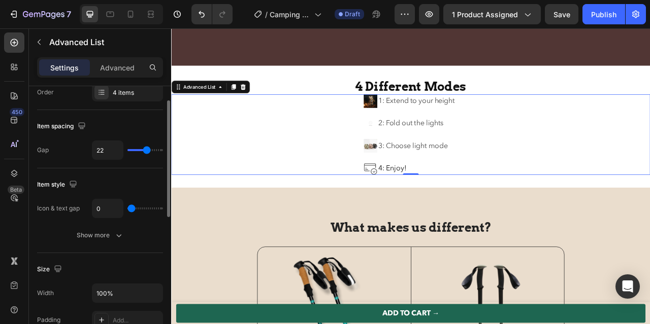
type input "2"
type input "3"
type input "4"
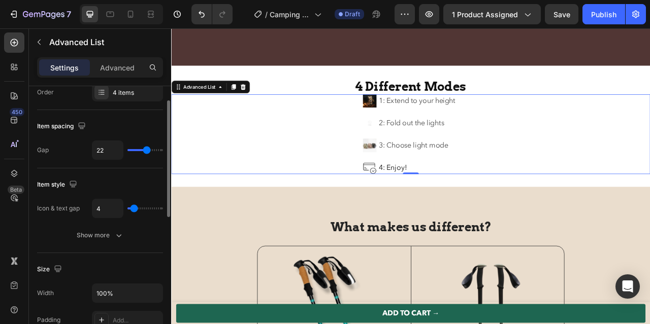
drag, startPoint x: 139, startPoint y: 207, endPoint x: 134, endPoint y: 210, distance: 6.1
type input "4"
click at [134, 210] on input "range" at bounding box center [145, 209] width 36 height 2
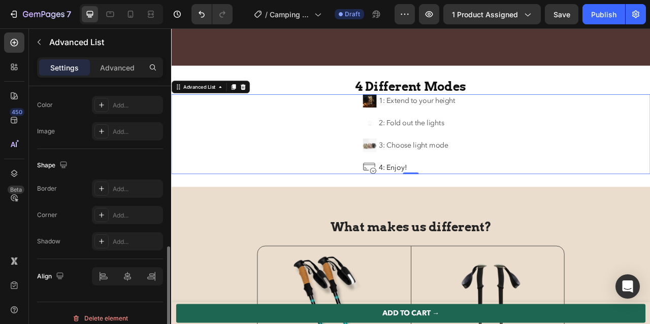
scroll to position [343, 0]
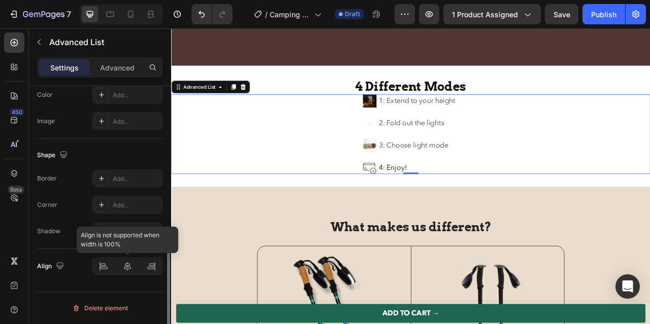
click at [128, 265] on div at bounding box center [127, 266] width 71 height 18
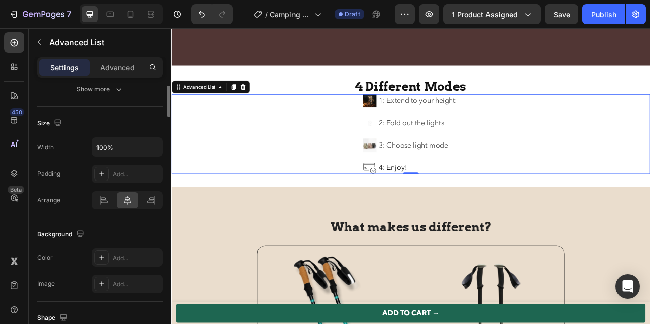
scroll to position [0, 0]
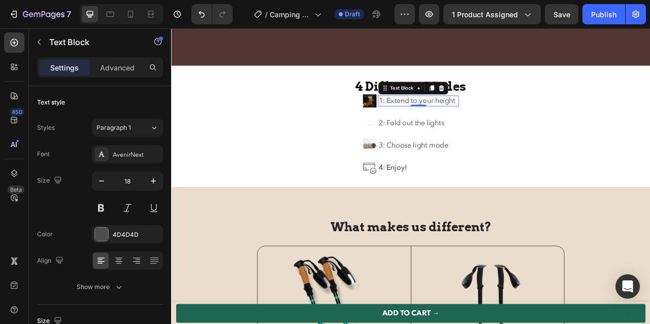
click at [508, 126] on p "1: Extend to your height" at bounding box center [485, 121] width 101 height 12
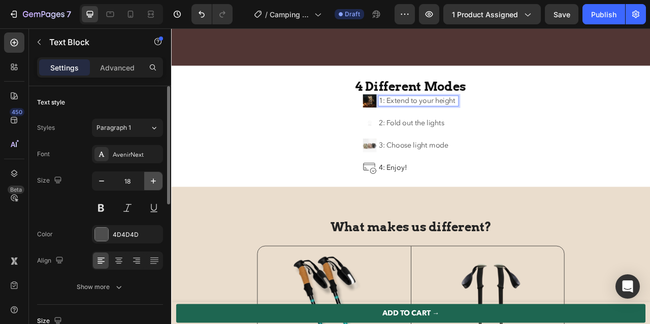
click at [155, 177] on icon "button" at bounding box center [153, 181] width 10 height 10
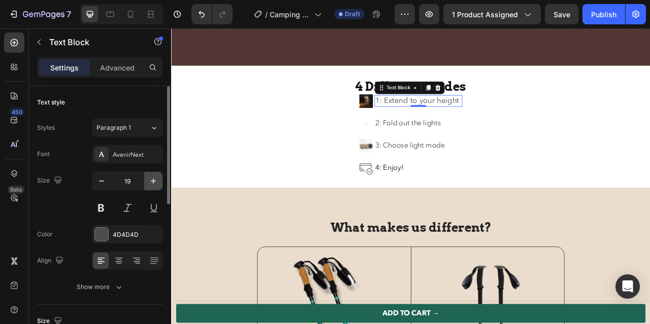
click at [155, 177] on icon "button" at bounding box center [153, 181] width 10 height 10
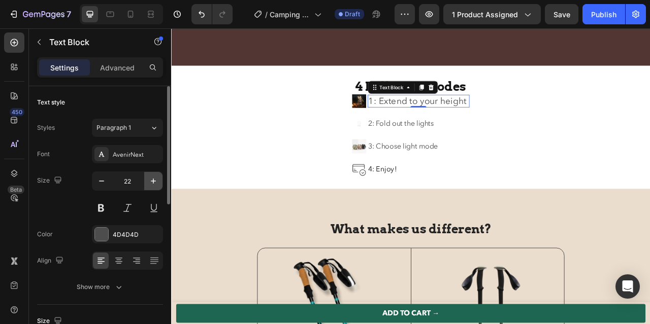
click at [155, 177] on icon "button" at bounding box center [153, 181] width 10 height 10
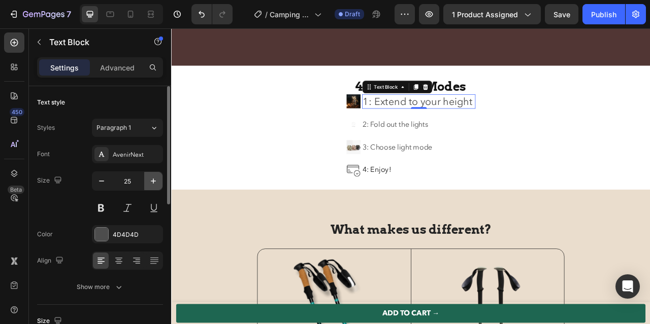
click at [155, 177] on icon "button" at bounding box center [153, 181] width 10 height 10
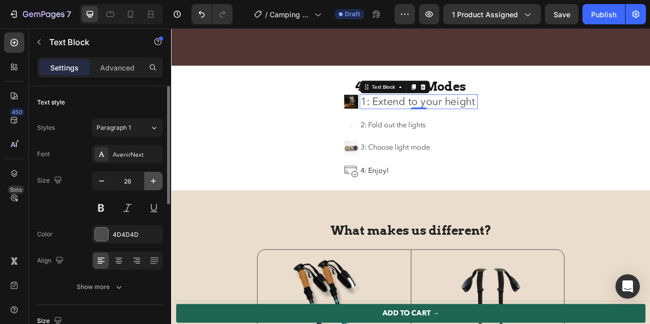
click at [155, 177] on icon "button" at bounding box center [153, 181] width 10 height 10
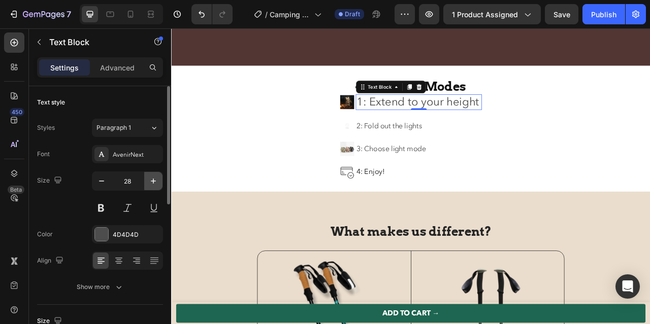
click at [155, 177] on icon "button" at bounding box center [153, 181] width 10 height 10
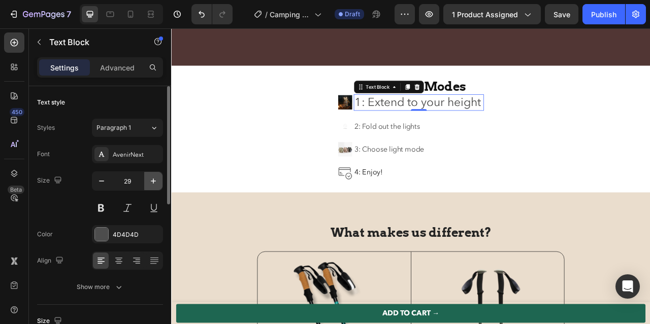
click at [155, 177] on icon "button" at bounding box center [153, 181] width 10 height 10
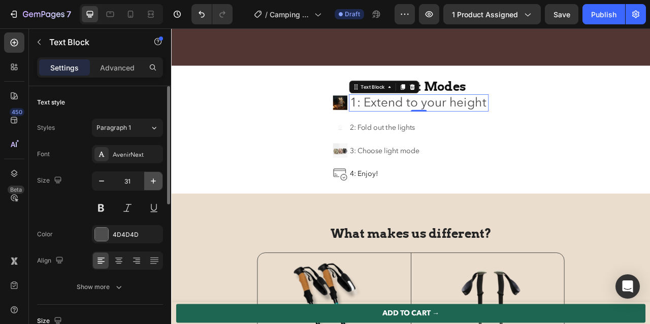
click at [155, 177] on icon "button" at bounding box center [153, 181] width 10 height 10
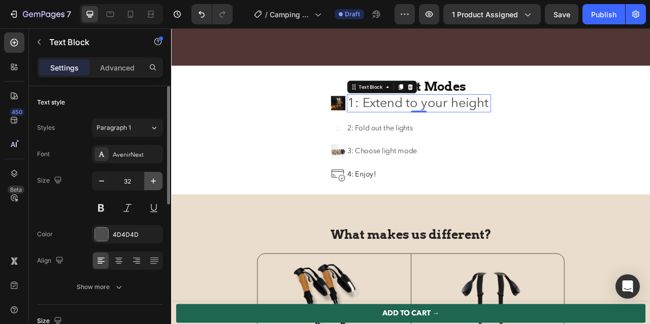
click at [155, 177] on icon "button" at bounding box center [153, 181] width 10 height 10
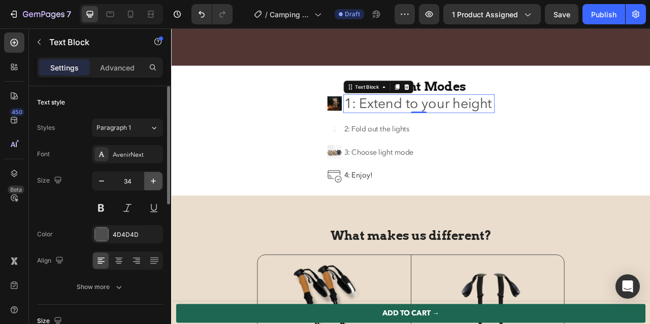
click at [155, 177] on icon "button" at bounding box center [153, 181] width 10 height 10
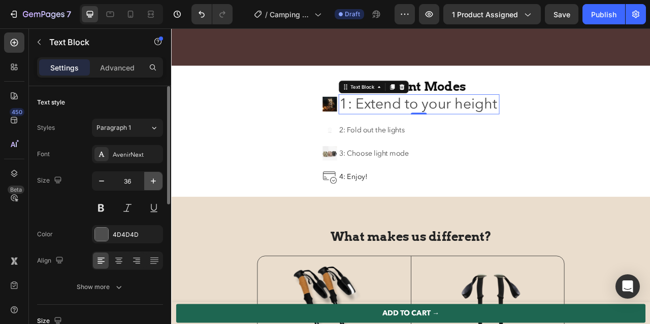
click at [155, 177] on icon "button" at bounding box center [153, 181] width 10 height 10
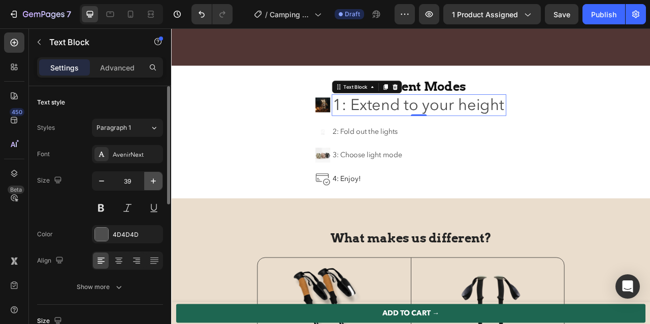
click at [155, 177] on icon "button" at bounding box center [153, 181] width 10 height 10
type input "40"
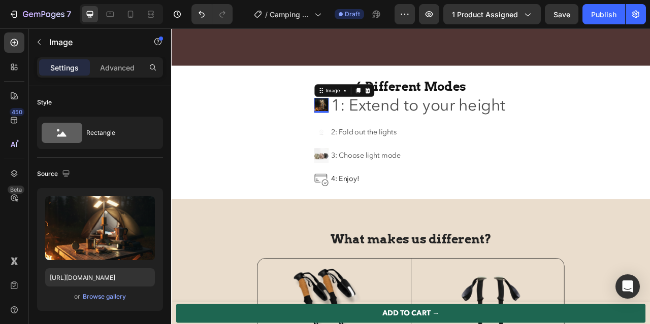
click at [355, 135] on img at bounding box center [362, 126] width 19 height 19
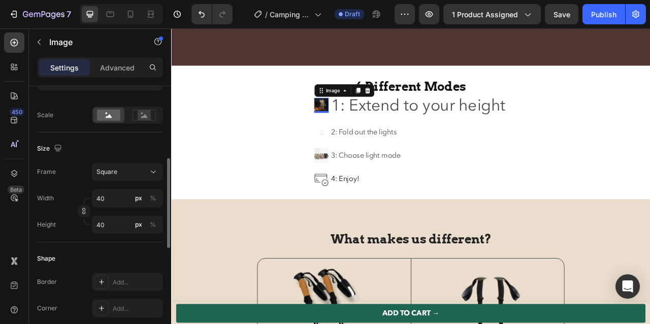
scroll to position [219, 0]
click at [149, 115] on rect at bounding box center [144, 117] width 13 height 10
click at [113, 117] on rect at bounding box center [108, 116] width 23 height 11
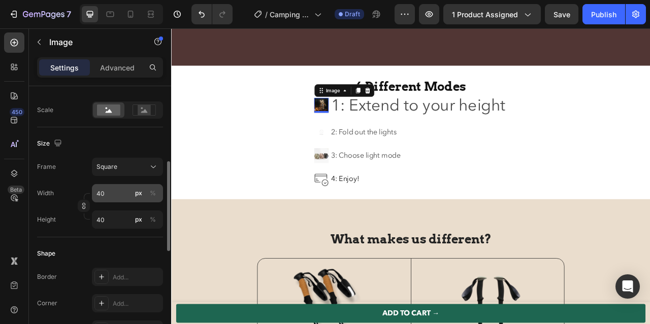
scroll to position [225, 0]
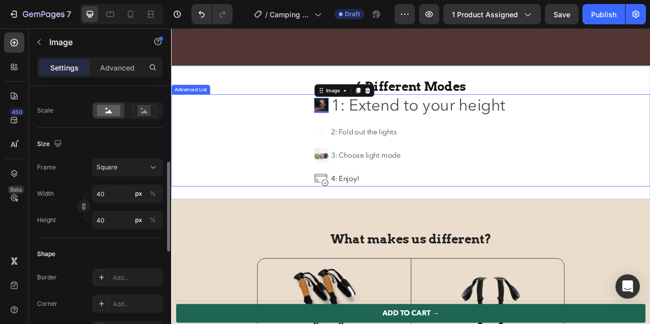
click at [287, 121] on div "Image 0 1: Extend to your height Text Block Image 2: Fold out the lights Text B…" at bounding box center [475, 170] width 609 height 117
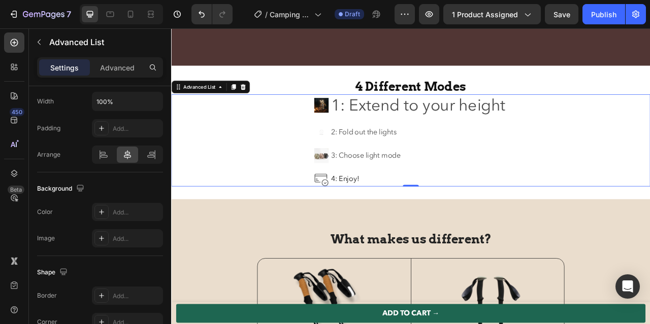
scroll to position [0, 0]
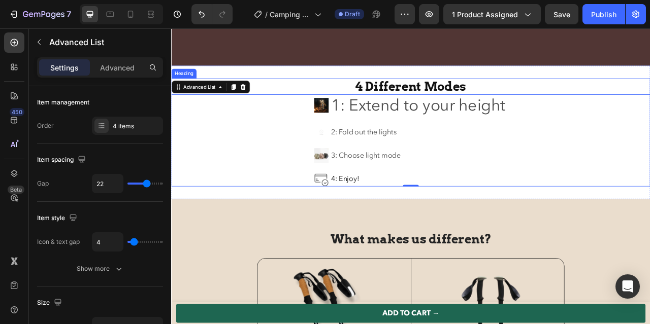
click at [295, 101] on h2 "4 Different Modes" at bounding box center [475, 102] width 609 height 20
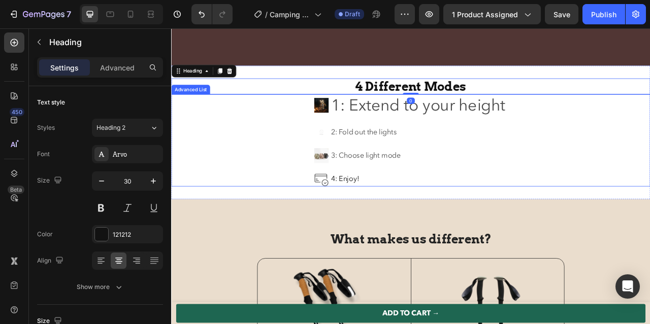
click at [312, 144] on div "Image 1: Extend to your height Text Block Image 2: Fold out the lights Text Blo…" at bounding box center [475, 170] width 609 height 117
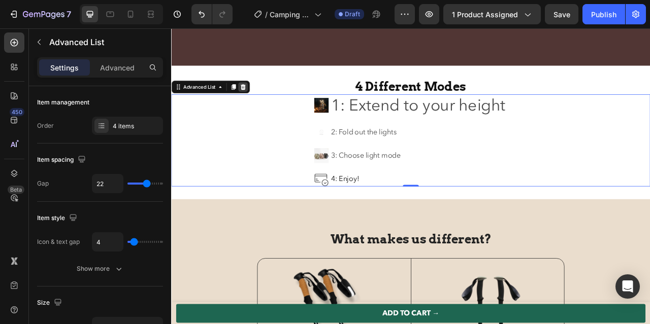
click at [264, 106] on icon at bounding box center [262, 102] width 7 height 7
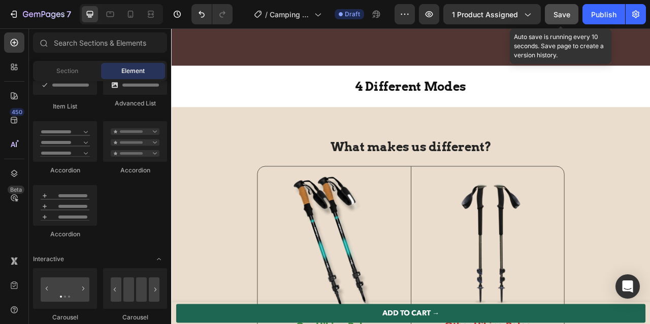
click at [564, 16] on span "Save" at bounding box center [561, 14] width 17 height 9
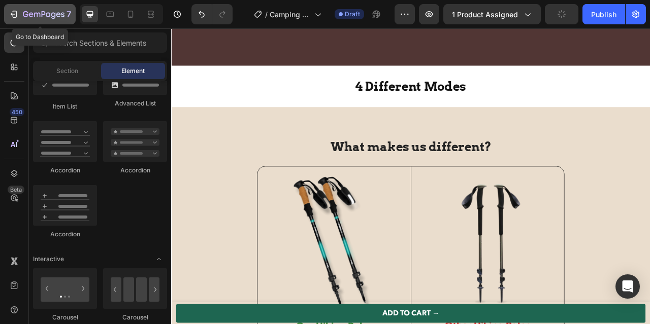
click at [34, 10] on div "7" at bounding box center [47, 14] width 48 height 12
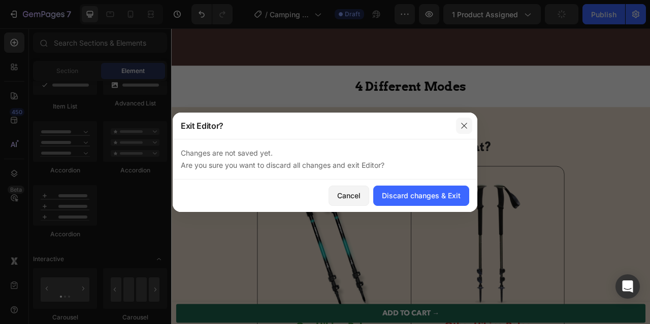
click at [467, 126] on icon "button" at bounding box center [464, 126] width 8 height 8
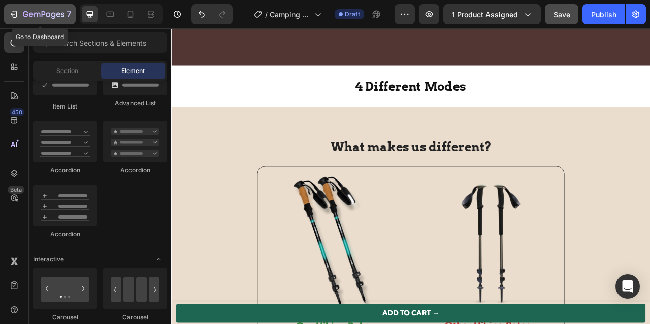
click at [44, 16] on icon "button" at bounding box center [44, 15] width 42 height 9
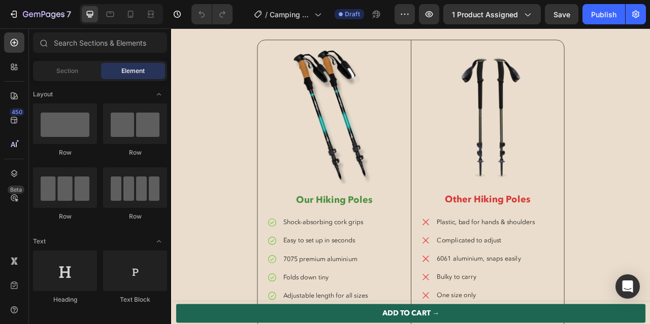
scroll to position [2927, 0]
click at [361, 252] on p "Our Hiking Poles" at bounding box center [378, 245] width 169 height 15
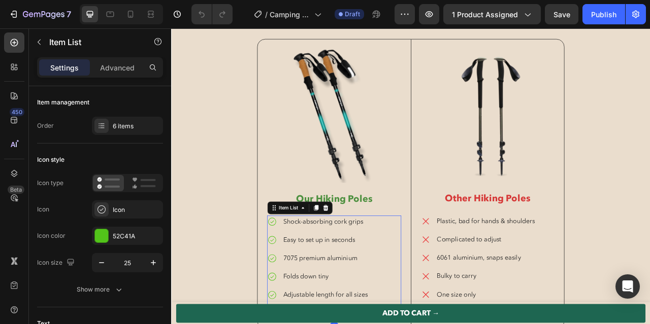
click at [321, 273] on p "Shock-absorbing cork grips" at bounding box center [373, 274] width 121 height 12
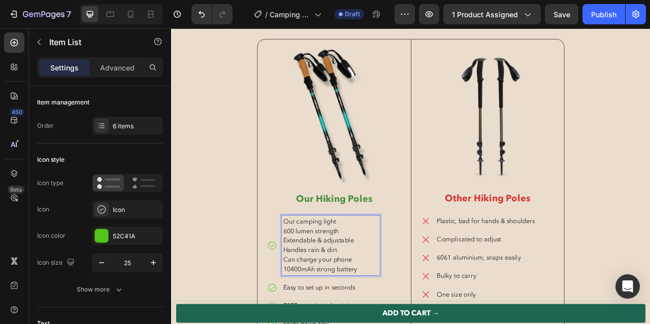
click at [334, 273] on p "Our camping light" at bounding box center [373, 274] width 121 height 12
click at [375, 253] on p "Our Hiking Poles" at bounding box center [378, 245] width 169 height 15
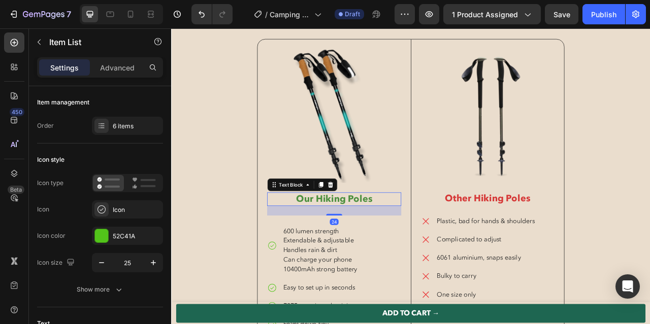
click at [375, 253] on p "Our Hiking Poles" at bounding box center [378, 245] width 169 height 15
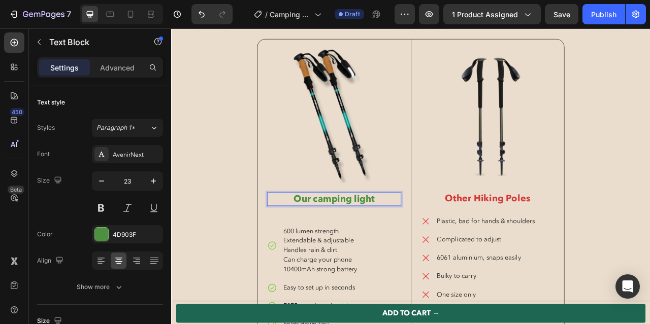
click at [357, 248] on p "Our camping light" at bounding box center [378, 245] width 169 height 15
click at [409, 244] on p "Our Camping light" at bounding box center [378, 245] width 169 height 15
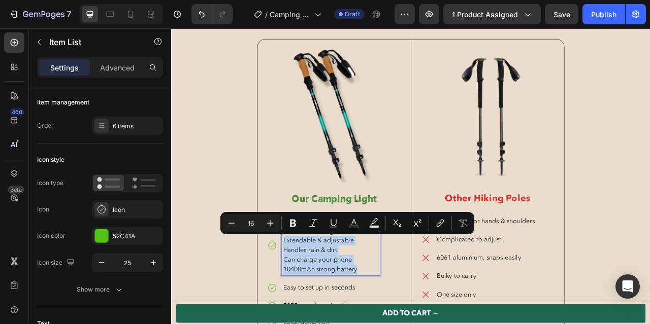
drag, startPoint x: 409, startPoint y: 338, endPoint x: 306, endPoint y: 300, distance: 110.2
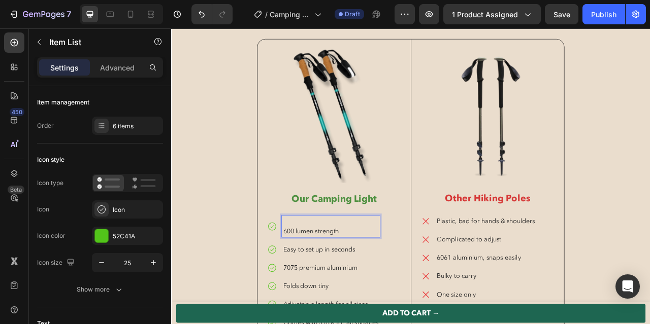
click at [314, 284] on p "600 lumen strength" at bounding box center [373, 286] width 121 height 12
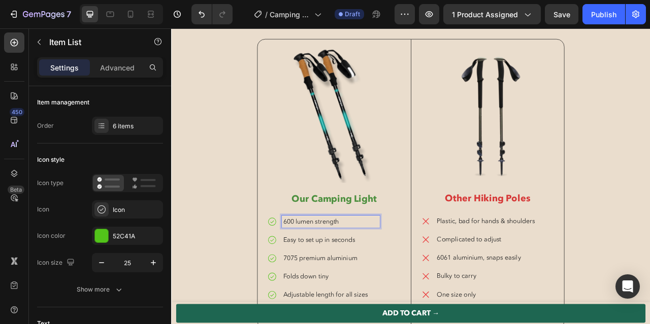
click at [335, 299] on p "Easy to set up in seconds" at bounding box center [373, 297] width 121 height 12
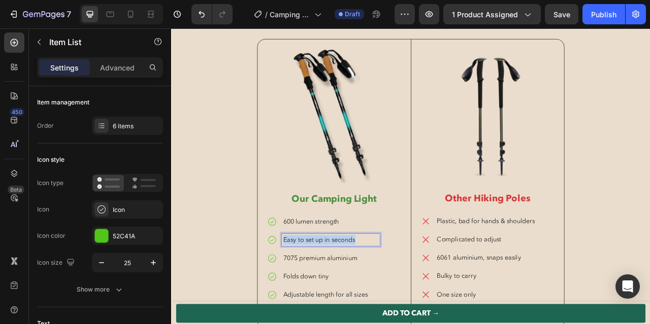
click at [335, 299] on p "Easy to set up in seconds" at bounding box center [373, 297] width 121 height 12
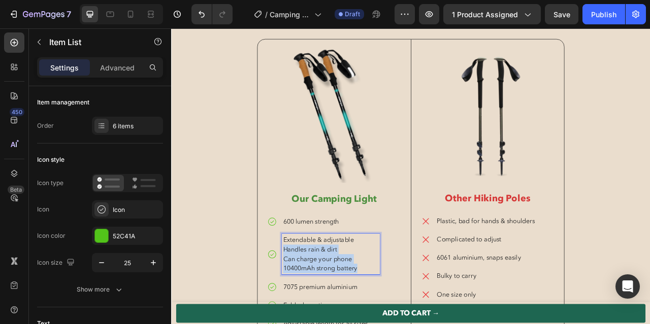
drag, startPoint x: 313, startPoint y: 309, endPoint x: 417, endPoint y: 345, distance: 110.2
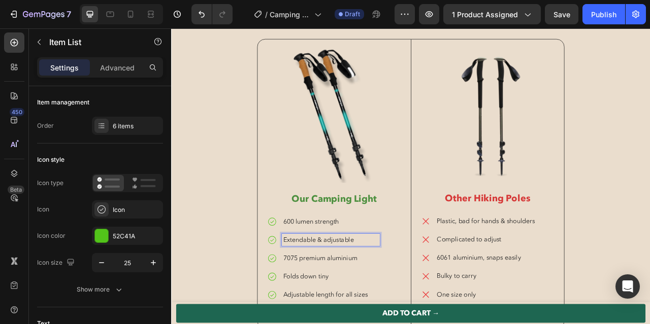
click at [373, 316] on p "7075 premium aluminium" at bounding box center [373, 321] width 121 height 12
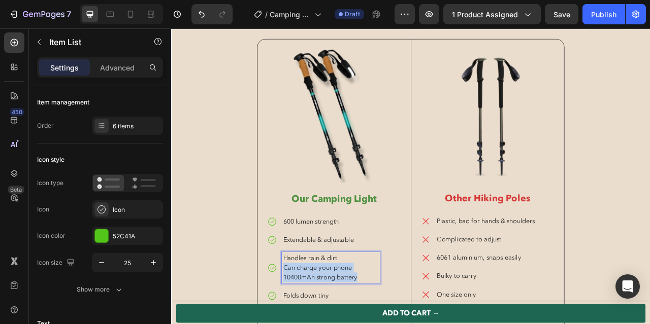
drag, startPoint x: 315, startPoint y: 333, endPoint x: 436, endPoint y: 354, distance: 122.6
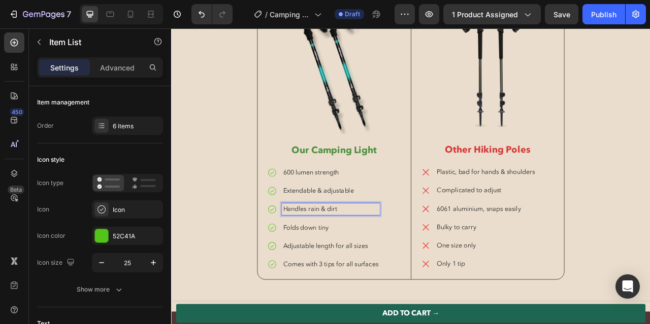
scroll to position [2998, 0]
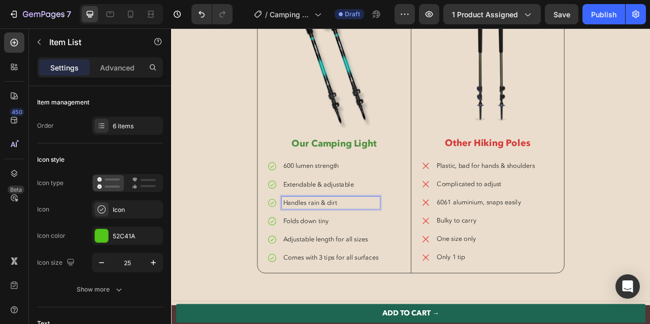
click at [348, 275] on p "Folds down tiny" at bounding box center [373, 274] width 121 height 12
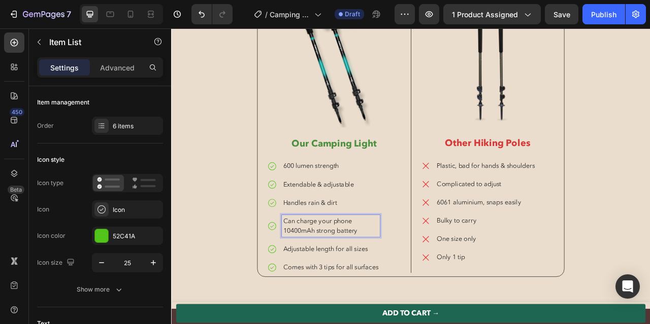
click at [321, 287] on p "Can charge your phone 10400mAh strong battery" at bounding box center [373, 280] width 121 height 24
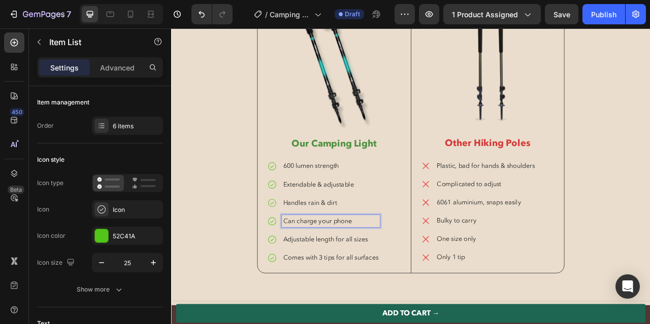
click at [327, 300] on p "Adjustable length for all sizes" at bounding box center [373, 297] width 121 height 12
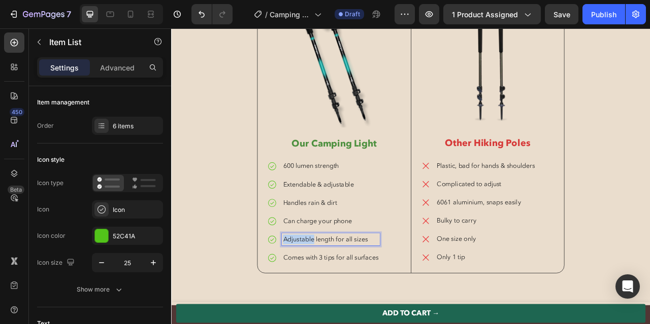
click at [327, 300] on p "Adjustable length for all sizes" at bounding box center [373, 297] width 121 height 12
click at [365, 324] on p "Comes with 3 tips for all surfaces" at bounding box center [373, 320] width 121 height 12
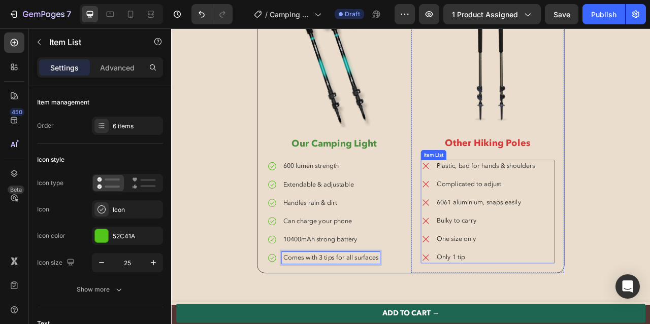
click at [539, 229] on p "Complicated to adjust" at bounding box center [571, 226] width 125 height 12
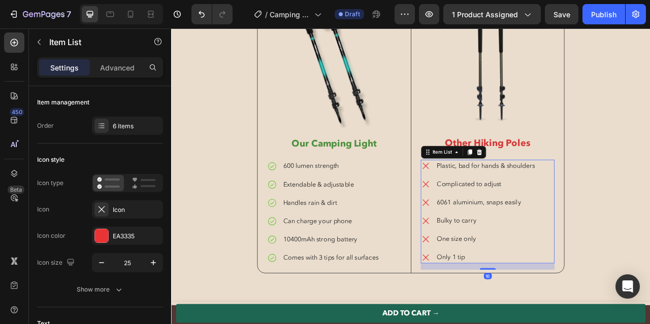
click at [537, 209] on p "Plastic, bad for hands & shoulders" at bounding box center [571, 203] width 125 height 12
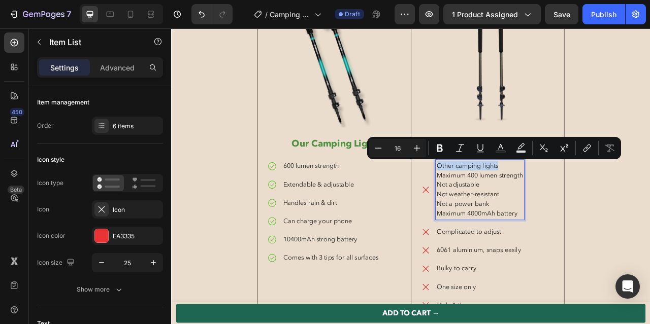
drag, startPoint x: 511, startPoint y: 204, endPoint x: 607, endPoint y: 205, distance: 96.0
click at [607, 205] on p "Other camping lights" at bounding box center [564, 203] width 110 height 12
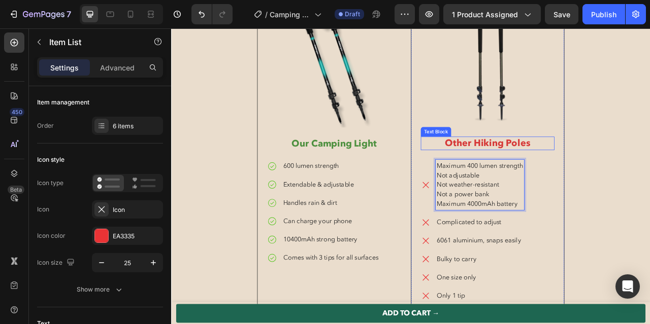
click at [575, 179] on p "Other Hiking Poles" at bounding box center [574, 174] width 168 height 15
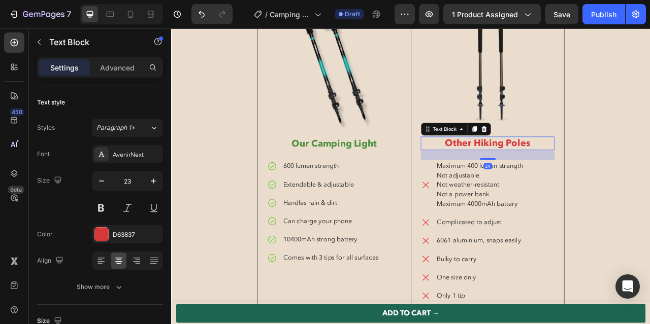
click at [575, 179] on p "Other Hiking Poles" at bounding box center [574, 174] width 168 height 15
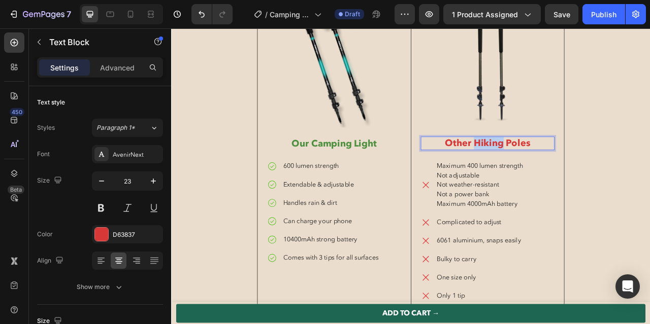
click at [575, 179] on p "Other Hiking Poles" at bounding box center [574, 174] width 168 height 15
click at [551, 178] on p "Other camping lights" at bounding box center [574, 174] width 168 height 15
click at [606, 178] on p "Other Camping lights" at bounding box center [574, 174] width 168 height 15
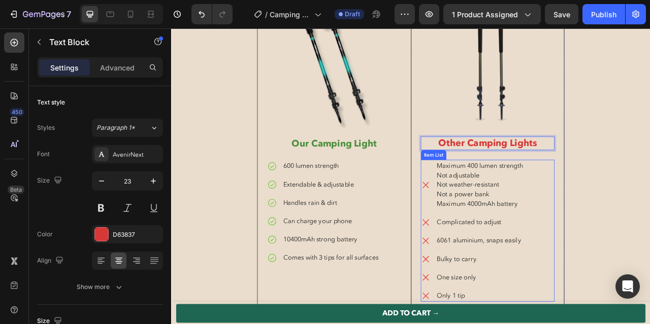
click at [557, 227] on p "Maximum 400 lumen strength Not adjustable Not weather-resistant Not a power ban…" at bounding box center [564, 227] width 110 height 61
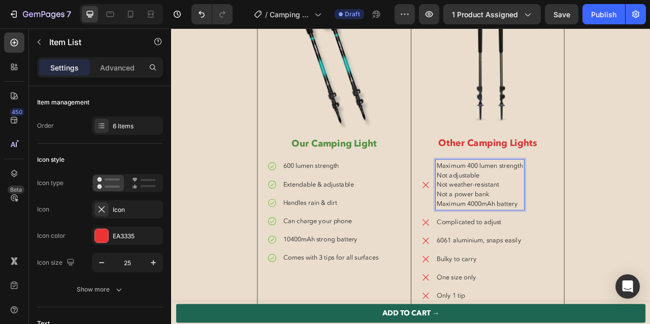
drag, startPoint x: 510, startPoint y: 214, endPoint x: 629, endPoint y: 256, distance: 126.1
click at [629, 256] on div "Maximum 400 lumen strength Not adjustable Not weather-resistant Not a power ban…" at bounding box center [573, 286] width 170 height 181
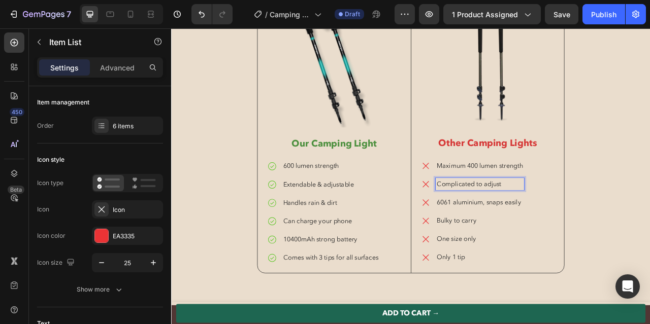
click at [535, 230] on p "Complicated to adjust" at bounding box center [564, 226] width 110 height 12
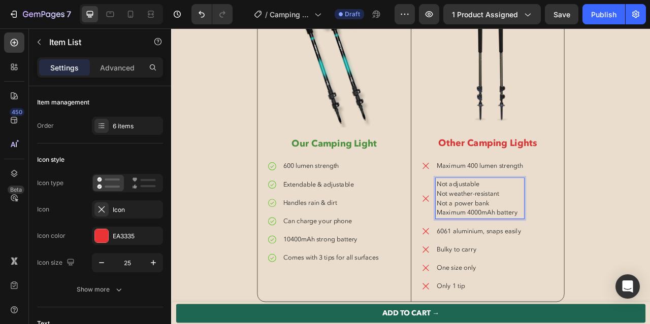
drag, startPoint x: 509, startPoint y: 240, endPoint x: 633, endPoint y: 275, distance: 129.4
click at [633, 275] on div "Maximum 400 lumen strength Not adjustable Not weather-resistant Not a power ban…" at bounding box center [573, 280] width 170 height 169
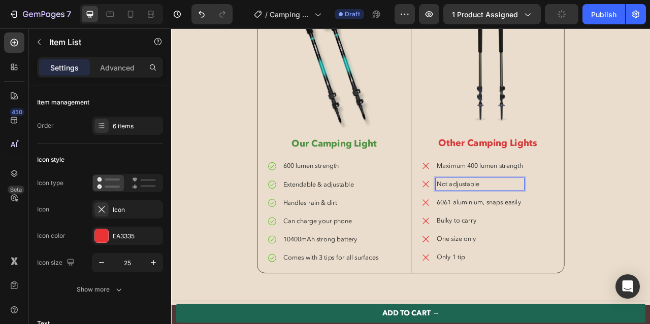
click at [576, 247] on p "6061 aluminium, snaps easily" at bounding box center [564, 250] width 110 height 12
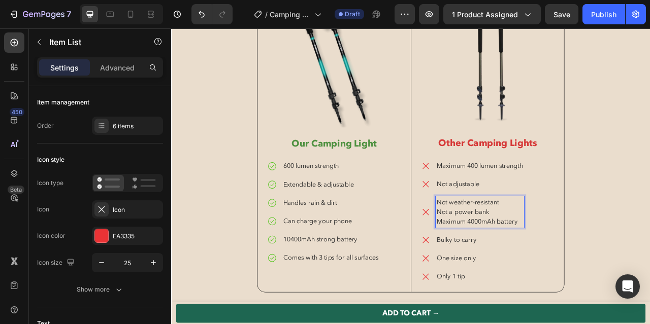
drag, startPoint x: 510, startPoint y: 260, endPoint x: 650, endPoint y: 276, distance: 141.0
click at [649, 276] on div "Maximum 400 lumen strength Not adjustable Not weather-resistant Not a power ban…" at bounding box center [573, 274] width 170 height 156
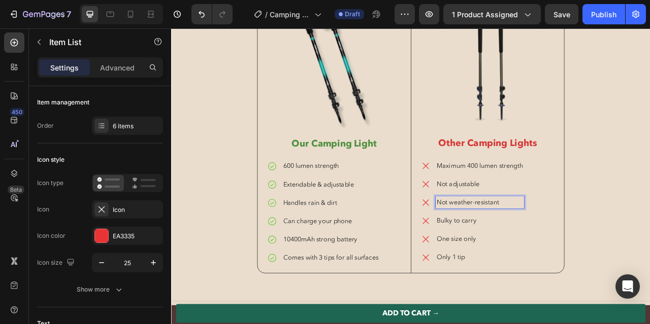
click at [563, 279] on p "Bulky to carry" at bounding box center [564, 273] width 110 height 12
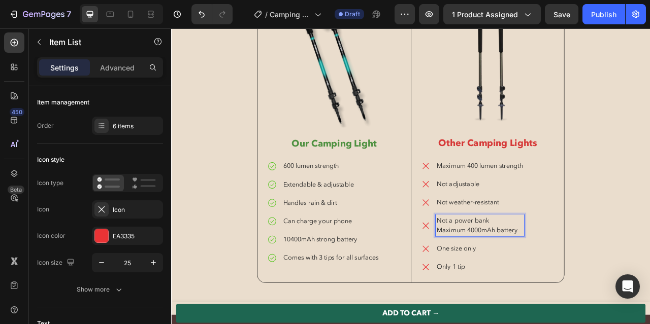
drag, startPoint x: 507, startPoint y: 285, endPoint x: 641, endPoint y: 292, distance: 134.3
click at [641, 292] on div "Maximum 400 lumen strength Not adjustable Not weather-resistant Not a power ban…" at bounding box center [573, 268] width 170 height 144
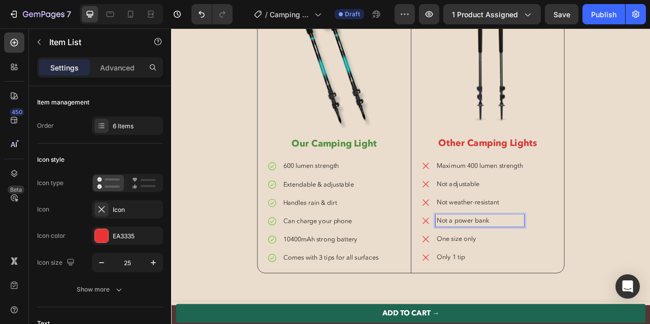
click at [555, 298] on p "One size only" at bounding box center [564, 296] width 110 height 12
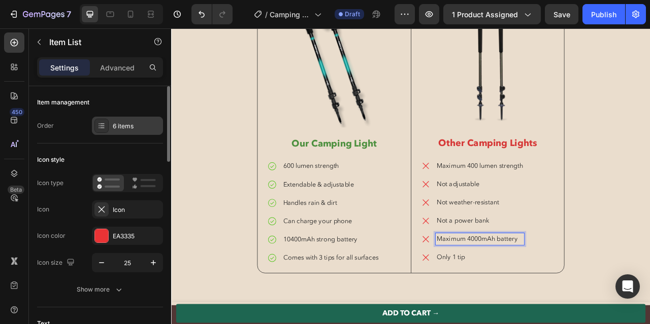
click at [122, 130] on div "6 items" at bounding box center [137, 126] width 48 height 9
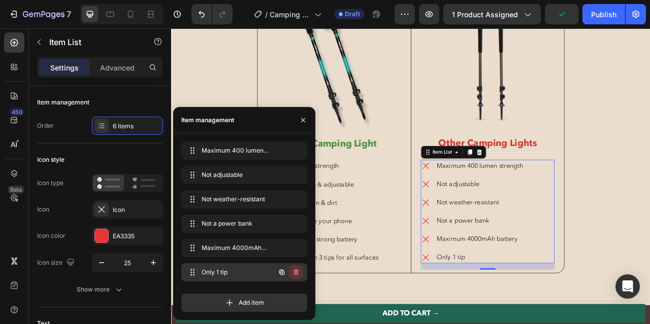
click at [295, 275] on icon "button" at bounding box center [296, 273] width 5 height 6
click at [294, 273] on div "Delete" at bounding box center [289, 272] width 19 height 9
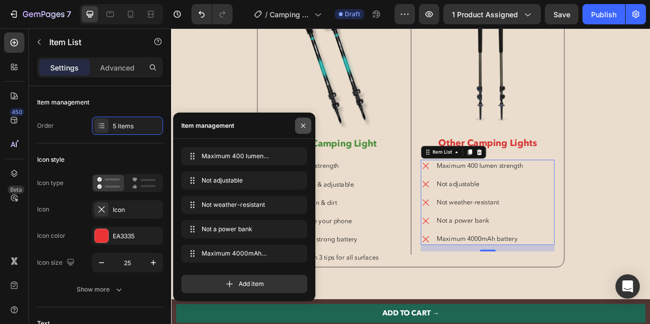
click at [304, 125] on icon "button" at bounding box center [303, 126] width 8 height 8
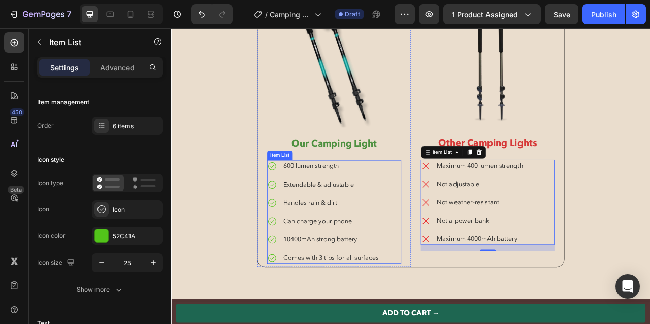
click at [373, 324] on div "600 lumen strength Extendable & adjustable Handles rain & dirt Can charge your …" at bounding box center [378, 262] width 171 height 132
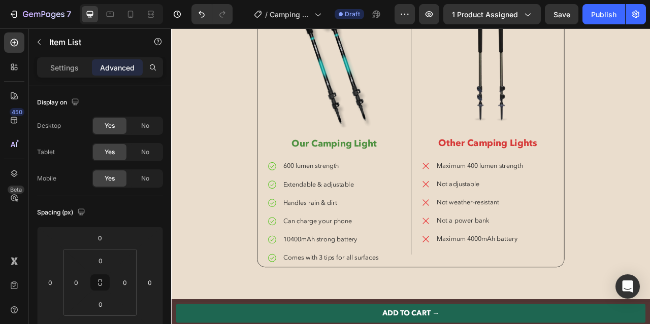
click at [441, 196] on div "600 lumen strength Extendable & adjustable Handles rain & dirt Can charge your …" at bounding box center [378, 262] width 171 height 132
click at [413, 211] on div "600 lumen strength" at bounding box center [374, 203] width 124 height 15
click at [419, 237] on div "600 lumen strength Extendable & adjustable Handles rain & dirt Can charge your …" at bounding box center [364, 262] width 143 height 132
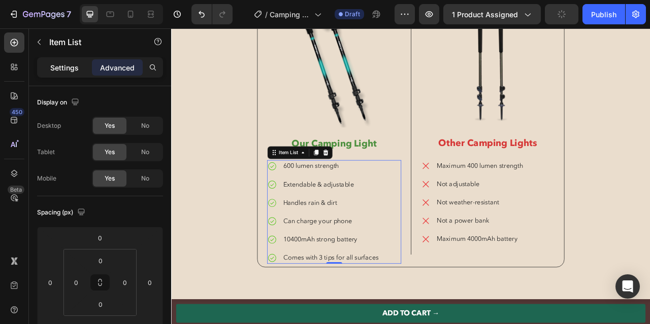
click at [60, 69] on p "Settings" at bounding box center [64, 67] width 28 height 11
type input "12"
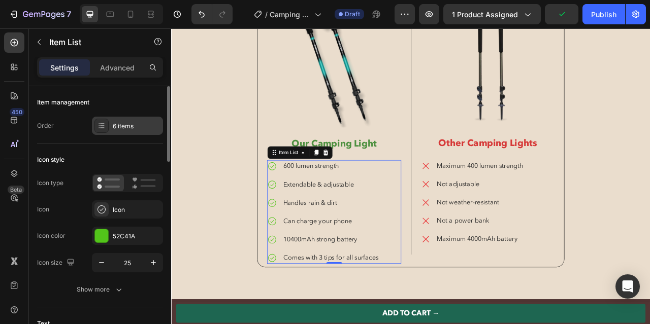
click at [130, 127] on div "6 items" at bounding box center [137, 126] width 48 height 9
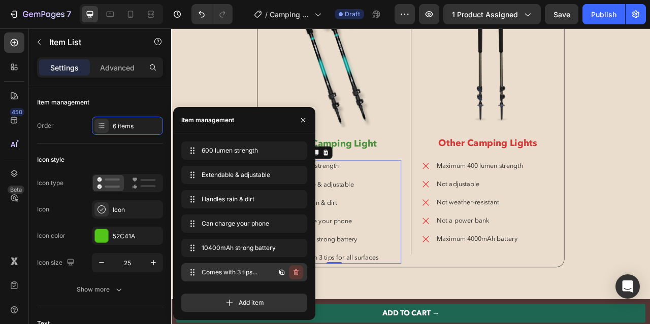
click at [296, 274] on icon "button" at bounding box center [296, 273] width 8 height 8
click at [296, 274] on div "Delete" at bounding box center [289, 272] width 19 height 9
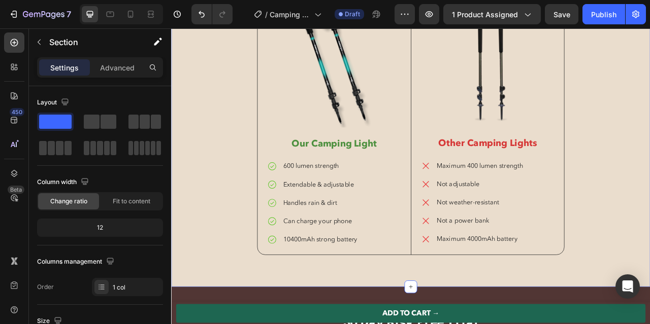
click at [649, 293] on div "What makes us different? Heading Image Our Camping Light Text Block 600 lumen s…" at bounding box center [476, 135] width 594 height 397
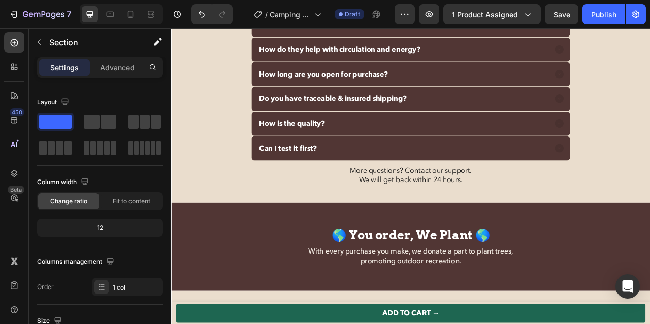
scroll to position [3782, 0]
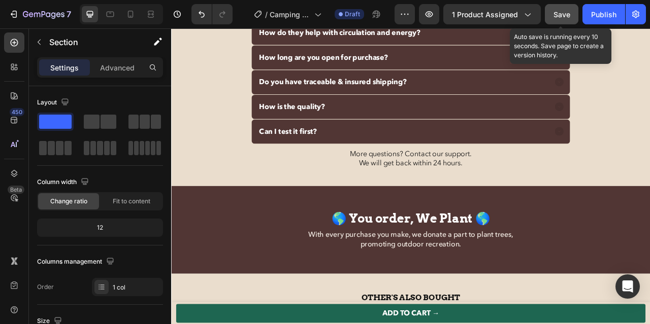
click at [566, 19] on div "Save" at bounding box center [561, 14] width 17 height 11
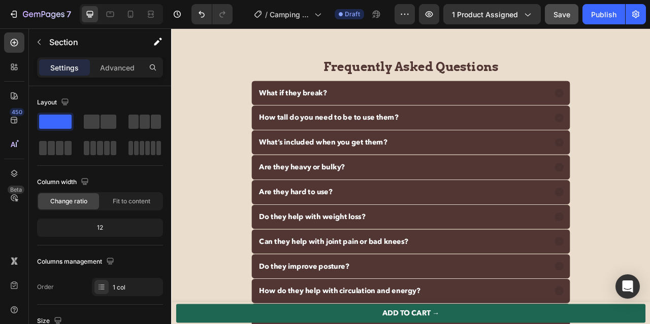
scroll to position [3405, 0]
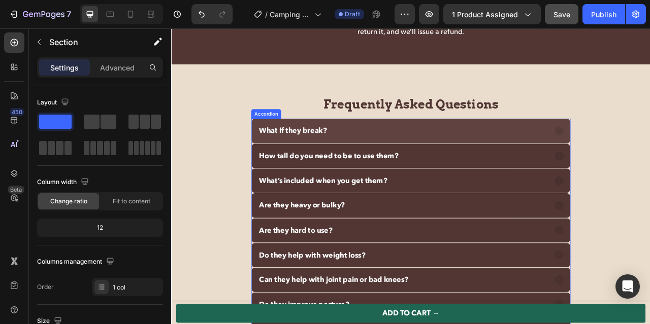
click at [318, 158] on p "What if they break?" at bounding box center [326, 159] width 86 height 12
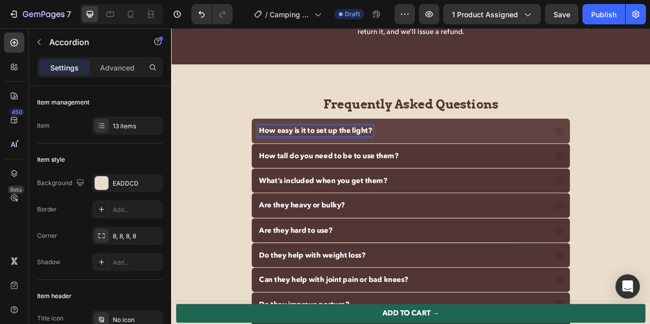
click at [535, 158] on div "How easy is it to set up the light?" at bounding box center [466, 158] width 370 height 15
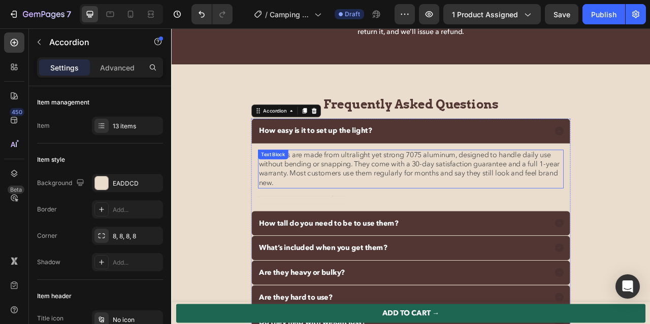
click at [429, 207] on p "The poles are made from ultralight yet strong 7075 aluminum, designed to handle…" at bounding box center [475, 207] width 387 height 47
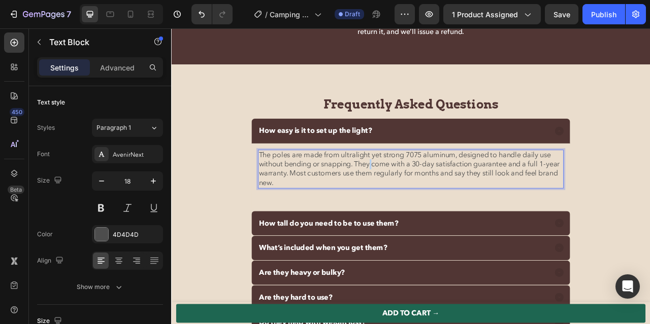
click at [429, 207] on p "The poles are made from ultralight yet strong 7075 aluminum, designed to handle…" at bounding box center [475, 207] width 387 height 47
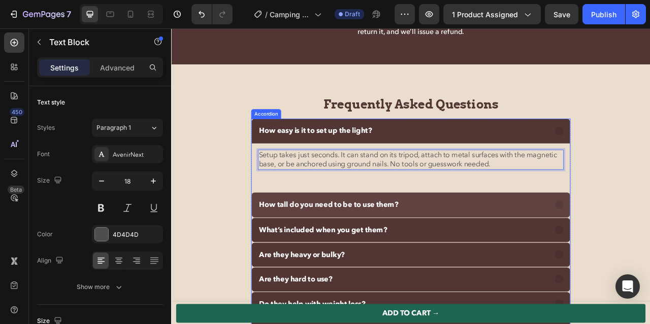
click at [348, 253] on p "How tall do you need to be to use them?" at bounding box center [371, 253] width 177 height 12
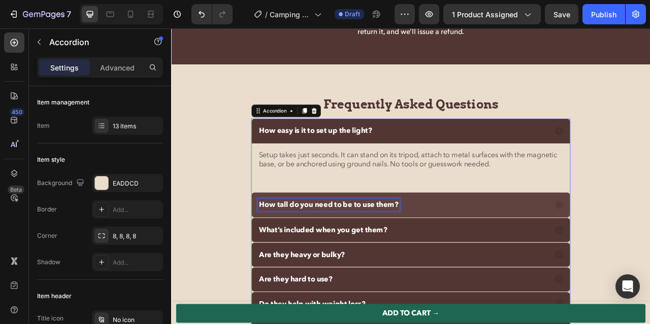
click at [348, 253] on p "How tall do you need to be to use them?" at bounding box center [371, 253] width 177 height 12
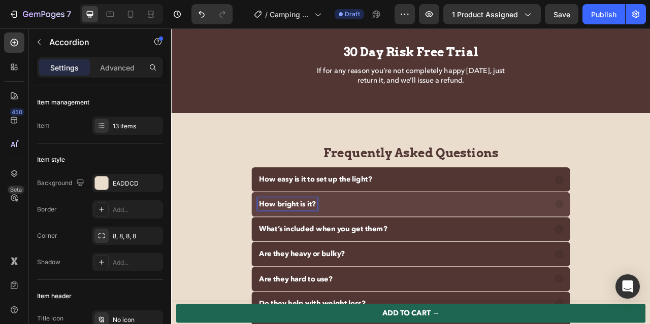
scroll to position [3342, 0]
click at [382, 249] on div "How bright is it?" at bounding box center [466, 252] width 370 height 15
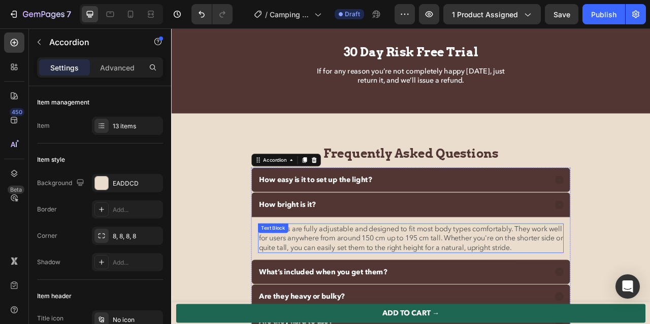
click at [346, 290] on p "The poles are fully adjustable and designed to fit most body types comfortably.…" at bounding box center [475, 295] width 387 height 35
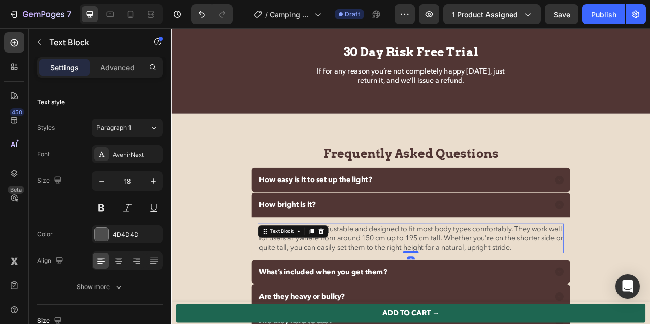
click at [346, 290] on icon at bounding box center [349, 287] width 8 height 8
click at [346, 290] on p "The poles are fully adjustable and designed to fit most body types comfortably.…" at bounding box center [475, 295] width 387 height 35
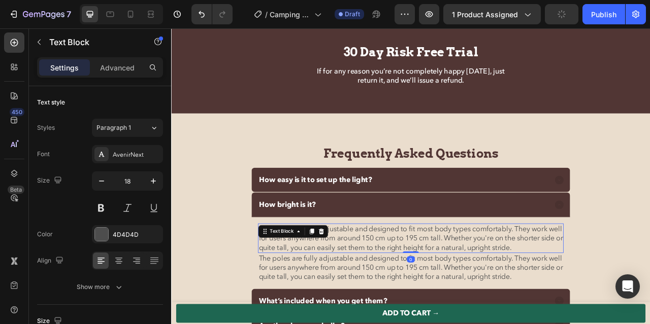
click at [400, 290] on p "The poles are fully adjustable and designed to fit most body types comfortably.…" at bounding box center [475, 295] width 387 height 35
click at [408, 296] on p "The poles are fully adjustable and designed to fit most body types comfortably.…" at bounding box center [475, 295] width 387 height 35
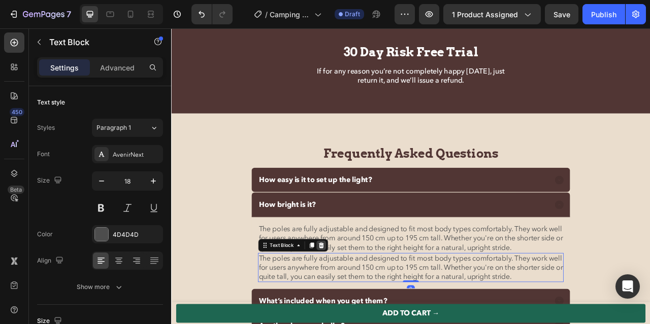
click at [360, 303] on icon at bounding box center [362, 304] width 7 height 7
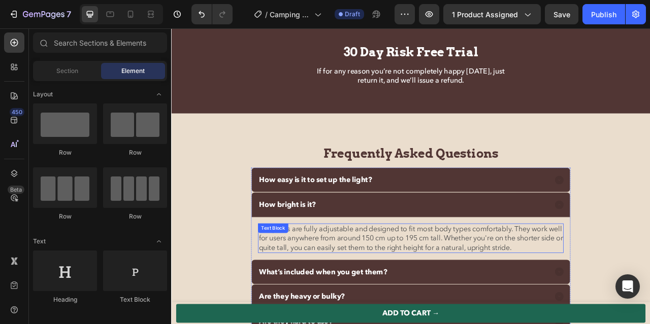
click at [364, 291] on p "The poles are fully adjustable and designed to fit most body types comfortably.…" at bounding box center [475, 295] width 387 height 35
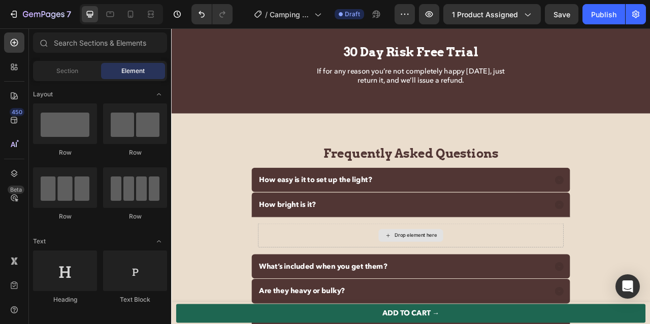
click at [364, 291] on div "Drop element here" at bounding box center [475, 292] width 389 height 30
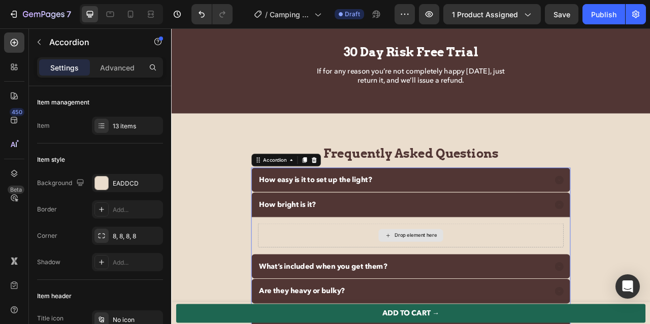
click at [364, 291] on div "Drop element here" at bounding box center [475, 292] width 389 height 30
click at [408, 291] on div "Drop element here" at bounding box center [475, 292] width 389 height 30
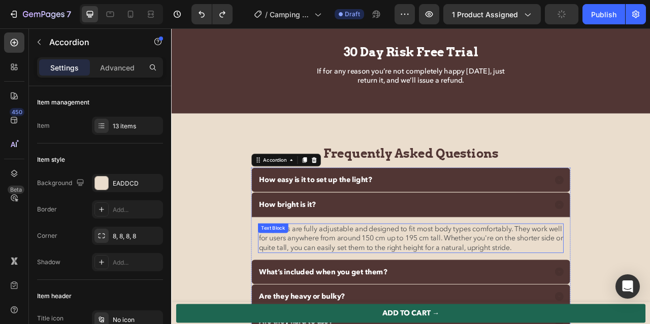
click at [409, 291] on p "The poles are fully adjustable and designed to fit most body types comfortably.…" at bounding box center [475, 295] width 387 height 35
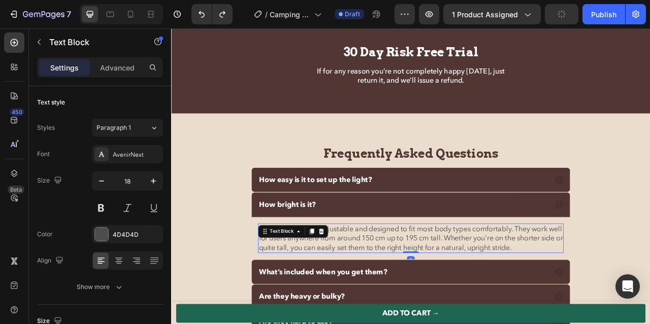
click at [409, 291] on p "The poles are fully adjustable and designed to fit most body types comfortably.…" at bounding box center [475, 295] width 387 height 35
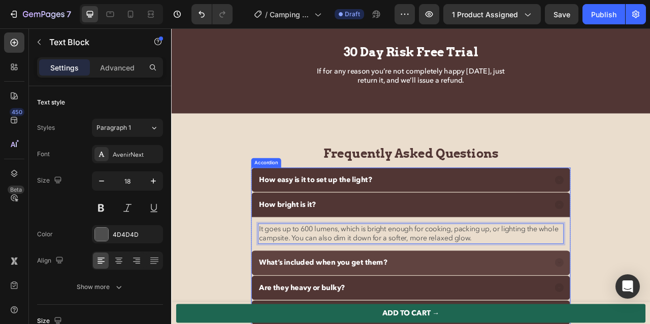
click at [380, 324] on strong "What’s included when you get them?" at bounding box center [364, 326] width 163 height 13
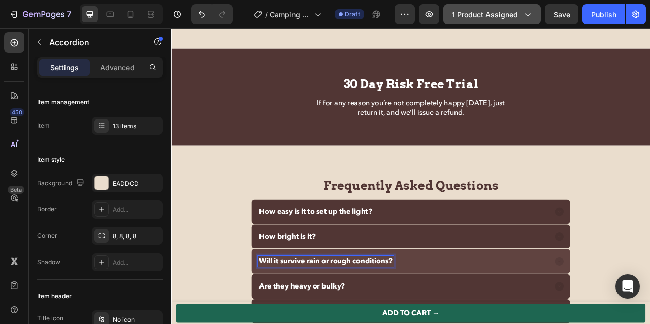
scroll to position [3300, 0]
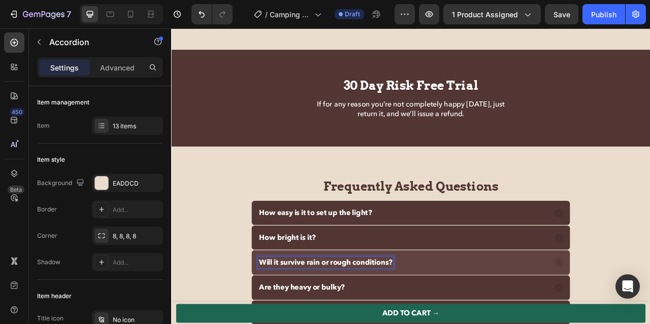
click at [506, 324] on div "Will it survive rain or rough conditions?" at bounding box center [466, 326] width 370 height 15
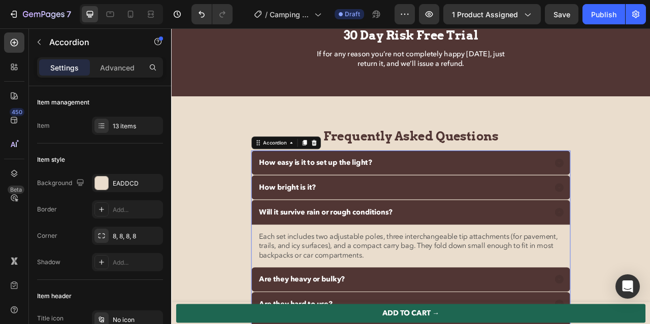
scroll to position [3370, 0]
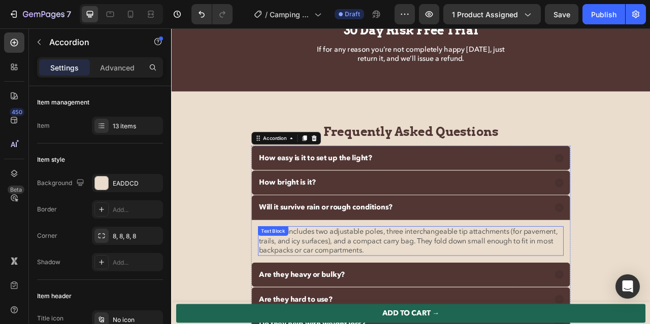
click at [486, 299] on span "Each set includes two adjustable poles, three interchangeable tip attachments (…" at bounding box center [472, 299] width 380 height 36
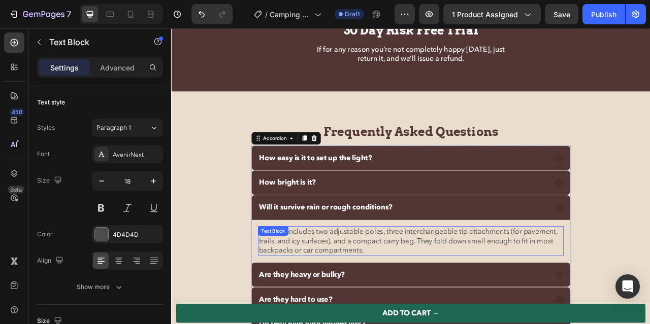
click at [486, 299] on span "Each set includes two adjustable poles, three interchangeable tip attachments (…" at bounding box center [472, 299] width 380 height 36
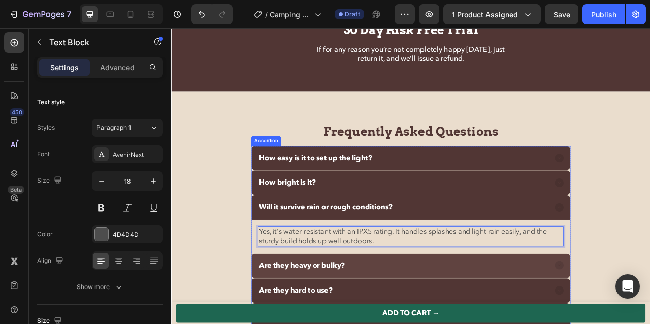
click at [361, 324] on strong "Are they heavy or bulky?" at bounding box center [337, 330] width 109 height 13
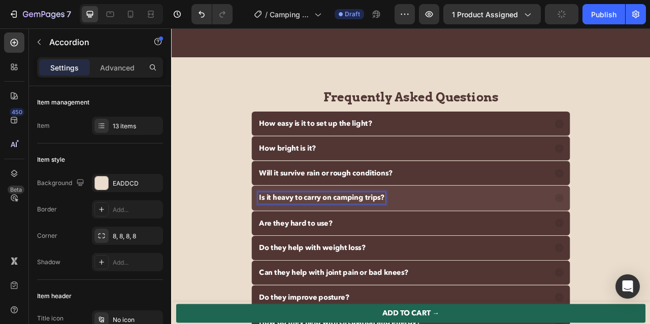
scroll to position [3410, 0]
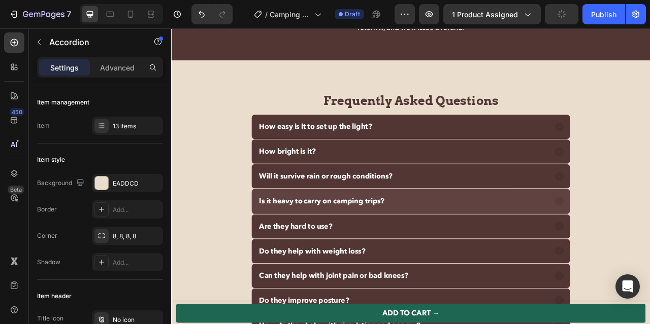
drag, startPoint x: 479, startPoint y: 246, endPoint x: 485, endPoint y: 249, distance: 6.4
click at [480, 247] on div "Is it heavy to carry on camping trips?" at bounding box center [466, 248] width 370 height 15
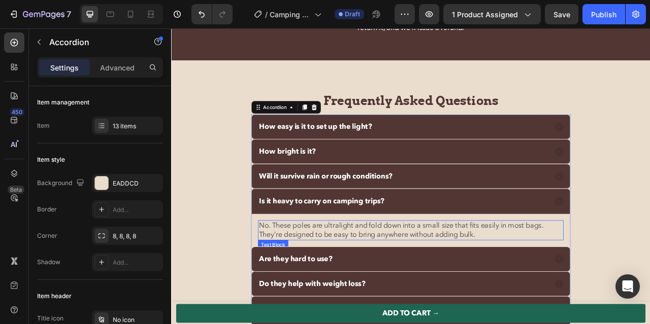
click at [387, 285] on span "No. These poles are ultralight and fold down into a small size that fits easily…" at bounding box center [463, 285] width 362 height 24
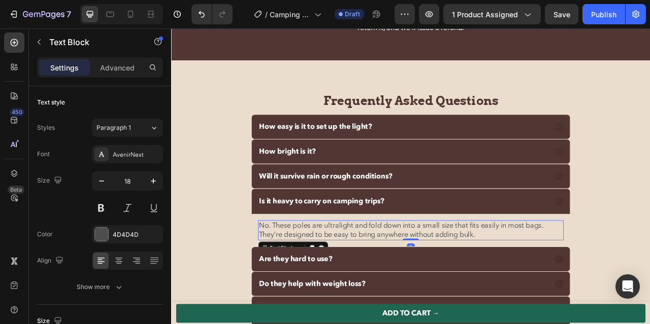
click at [387, 285] on span "No. These poles are ultralight and fold down into a small size that fits easily…" at bounding box center [463, 285] width 362 height 24
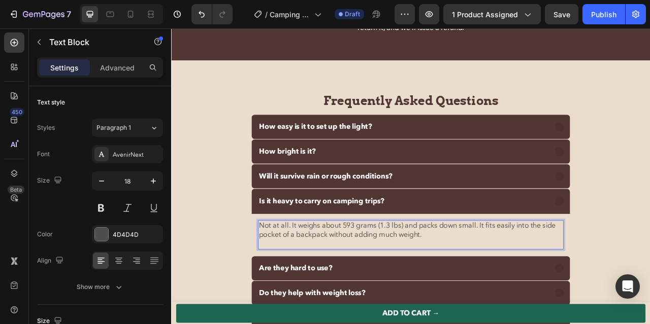
click at [387, 285] on span "Not at all. It weighs about 593 grams (1.3 lbs) and packs down small. It fits e…" at bounding box center [471, 285] width 378 height 24
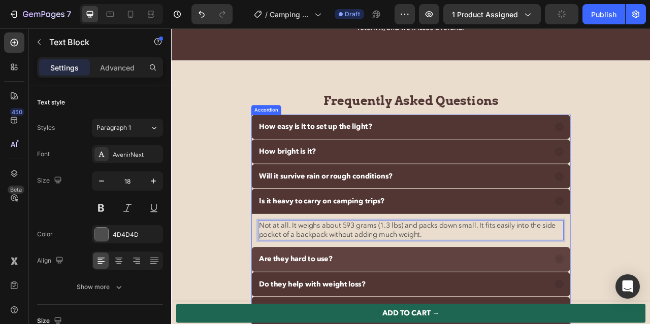
click at [354, 324] on strong "Are they hard to use?" at bounding box center [329, 322] width 93 height 13
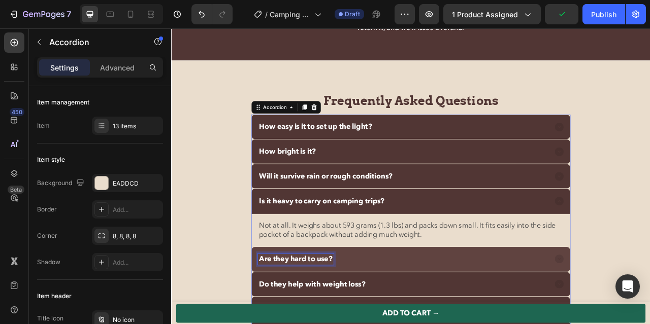
click at [354, 324] on strong "Are they hard to use?" at bounding box center [329, 322] width 93 height 13
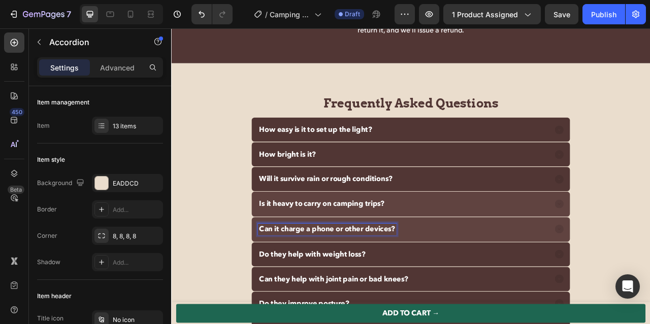
scroll to position [3452, 0]
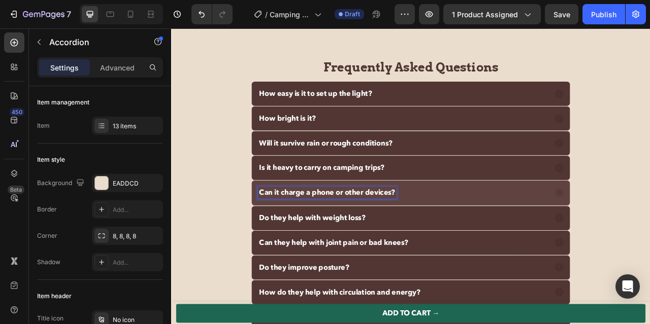
click at [481, 238] on div "Can it charge a phone or other devices?" at bounding box center [466, 237] width 370 height 15
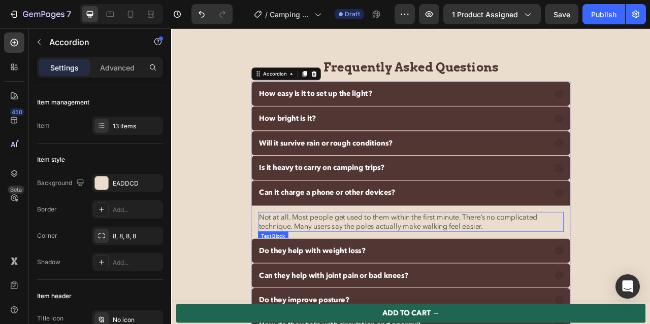
click at [417, 266] on span "Not at all. Most people get used to them within the first minute. There’s no co…" at bounding box center [459, 275] width 354 height 24
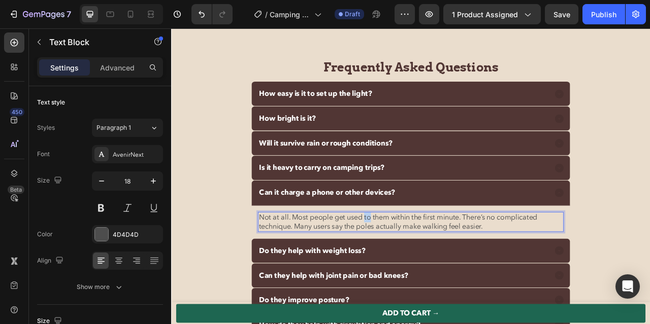
click at [417, 266] on span "Not at all. Most people get used to them within the first minute. There’s no co…" at bounding box center [459, 275] width 354 height 24
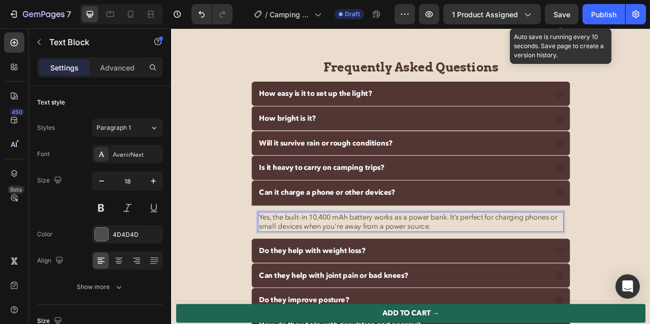
click at [563, 18] on span "Save" at bounding box center [561, 14] width 17 height 9
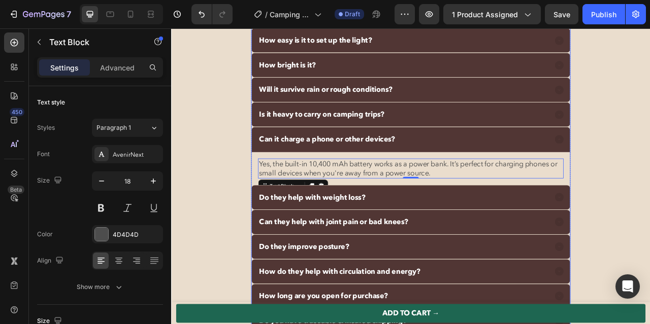
scroll to position [3520, 0]
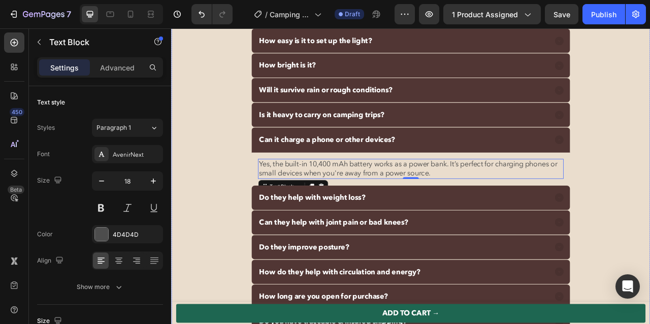
click at [649, 209] on div "Frequently Asked Questions Heading How easy is it to set up the light? How brig…" at bounding box center [475, 258] width 609 height 517
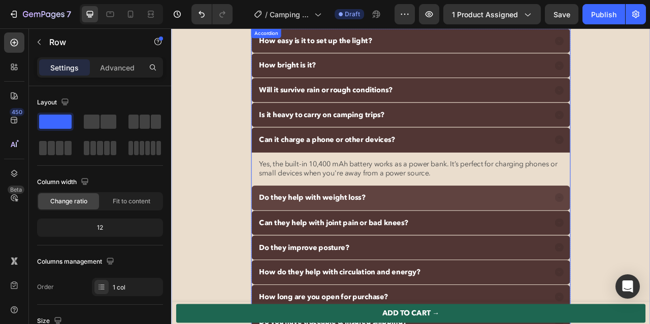
click at [394, 239] on p "Do they help with weight loss?" at bounding box center [350, 244] width 135 height 12
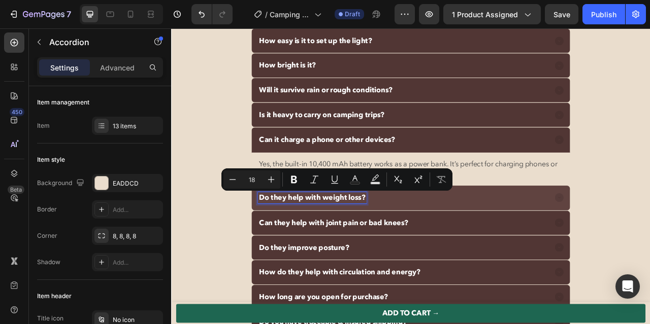
click at [394, 239] on p "Do they help with weight loss?" at bounding box center [350, 244] width 135 height 12
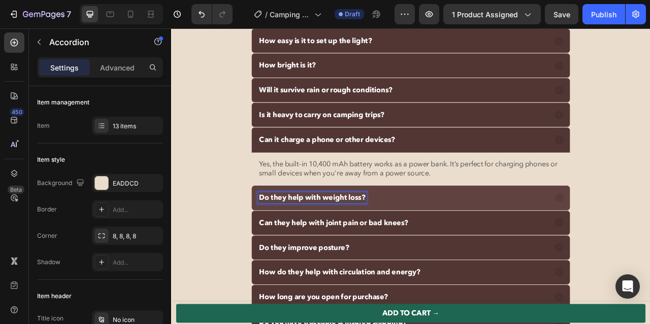
click at [394, 239] on p "Do they help with weight loss?" at bounding box center [350, 244] width 135 height 12
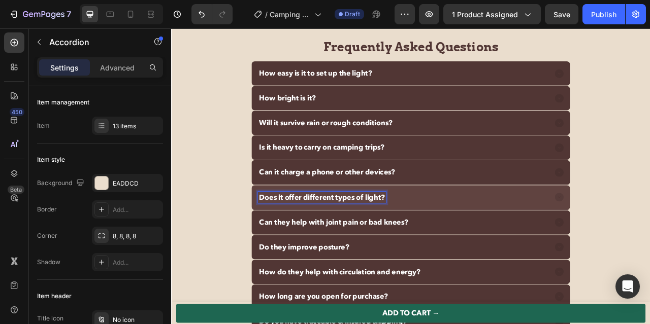
scroll to position [3477, 0]
click at [508, 241] on div "Does it offer different types of light?" at bounding box center [466, 244] width 370 height 15
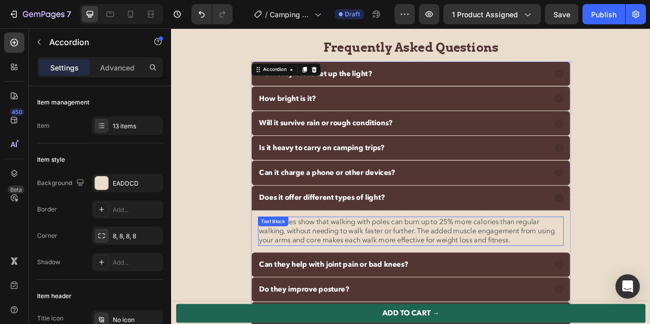
click at [466, 282] on p "Yes. Studies show that walking with poles can burn up to 25% more calories than…" at bounding box center [475, 286] width 387 height 35
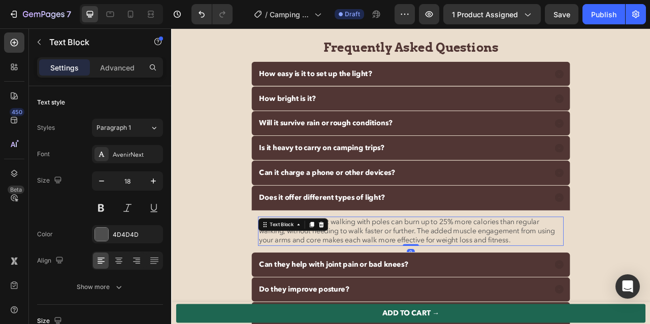
click at [466, 282] on p "Yes. Studies show that walking with poles can burn up to 25% more calories than…" at bounding box center [475, 286] width 387 height 35
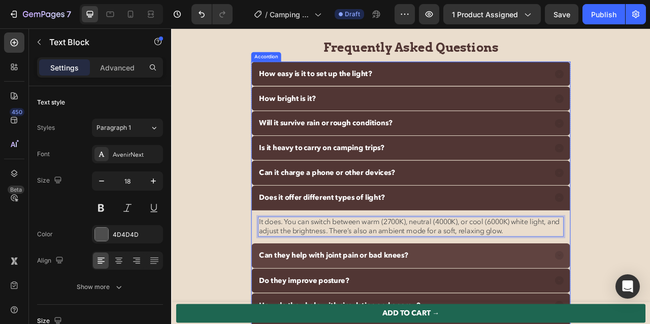
click at [308, 318] on strong "Can they help with joint pain or bad knees?" at bounding box center [378, 317] width 190 height 13
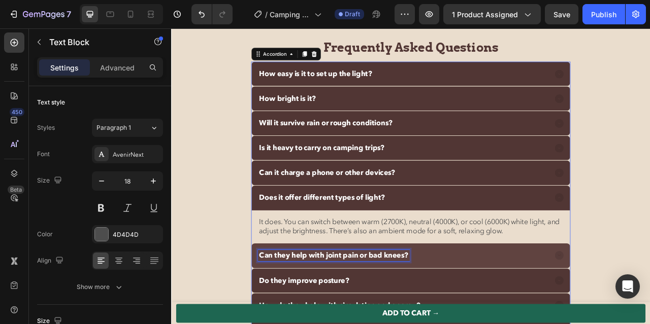
click at [308, 318] on strong "Can they help with joint pain or bad knees?" at bounding box center [378, 317] width 190 height 13
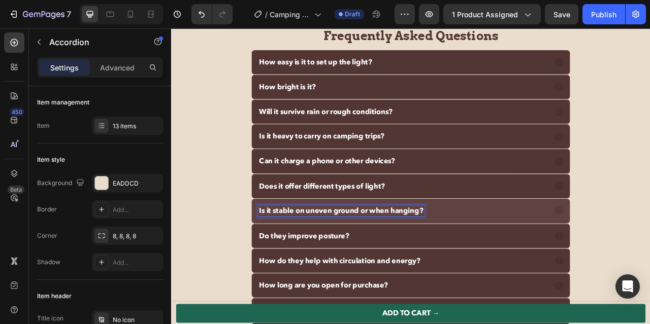
scroll to position [3491, 0]
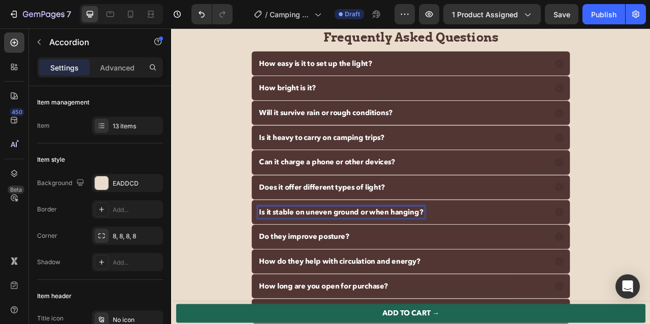
click at [599, 258] on div "Is it stable on uneven ground or when hanging?" at bounding box center [466, 262] width 370 height 15
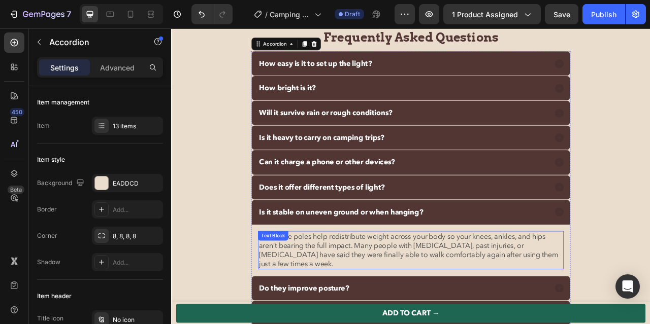
click at [425, 297] on span "Yes. These poles help redistribute weight across your body so your knees, ankle…" at bounding box center [472, 311] width 381 height 48
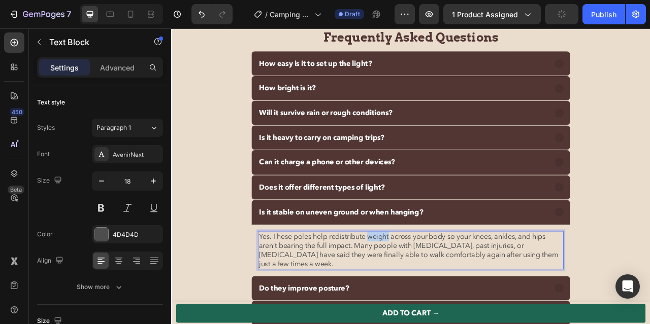
click at [425, 297] on span "Yes. These poles help redistribute weight across your body so your knees, ankle…" at bounding box center [472, 311] width 381 height 48
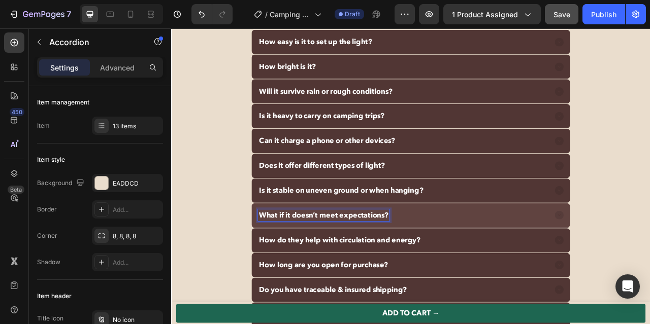
scroll to position [3518, 0]
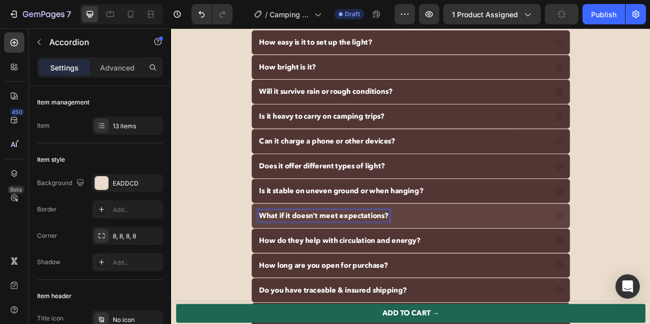
click at [471, 264] on div "What if it doesn’t meet expectations?" at bounding box center [466, 266] width 370 height 15
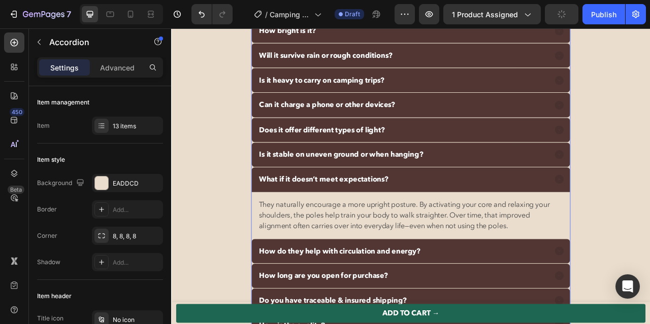
scroll to position [3578, 0]
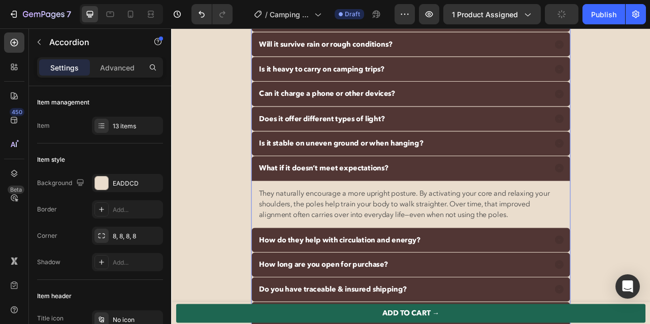
click at [471, 264] on p "They naturally encourage a more upright posture. By activating your core and re…" at bounding box center [475, 252] width 387 height 41
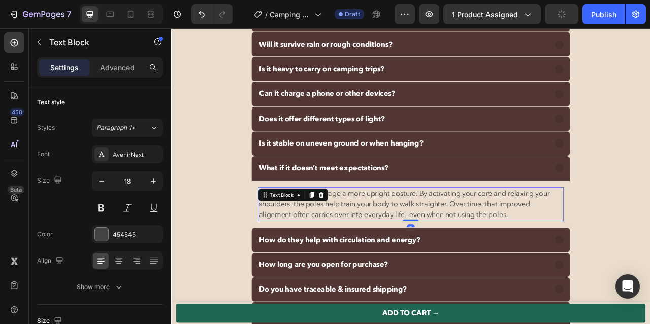
click at [471, 264] on p "They naturally encourage a more upright posture. By activating your core and re…" at bounding box center [475, 252] width 387 height 41
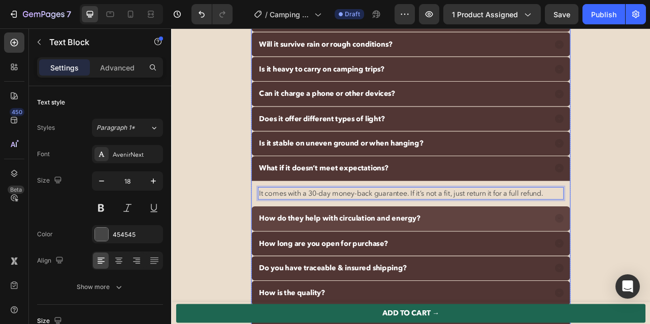
click at [376, 273] on p "How do they help with circulation and energy?" at bounding box center [385, 271] width 205 height 12
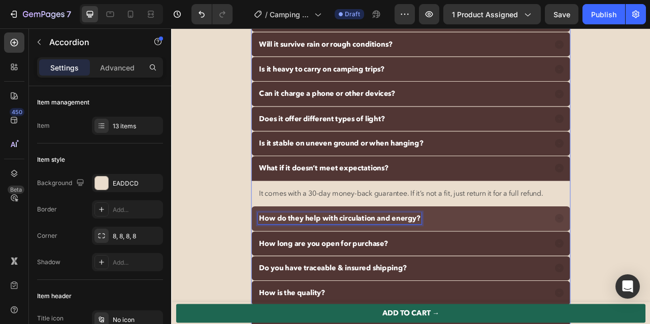
click at [376, 273] on p "How do they help with circulation and energy?" at bounding box center [385, 271] width 205 height 12
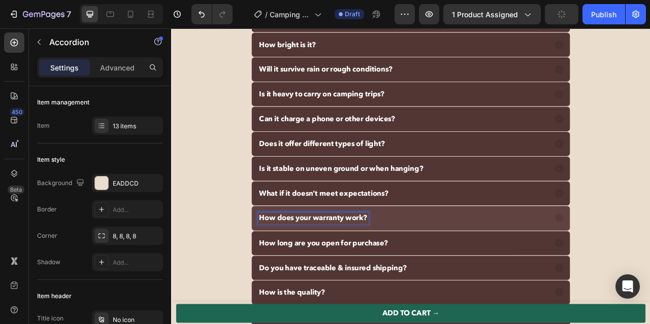
scroll to position [3545, 0]
click at [454, 268] on div "How does your warranty work?" at bounding box center [466, 270] width 370 height 15
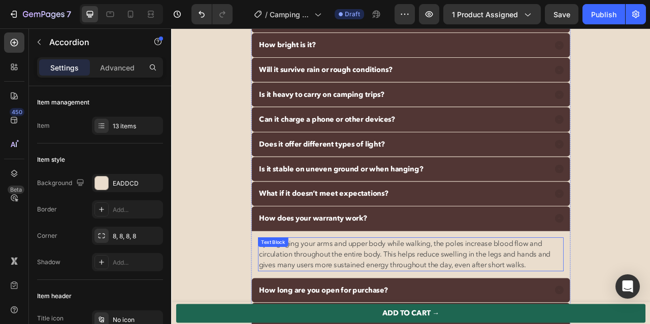
click at [389, 309] on p "By engaging your arms and upper body while walking, the poles increase blood fl…" at bounding box center [475, 316] width 387 height 41
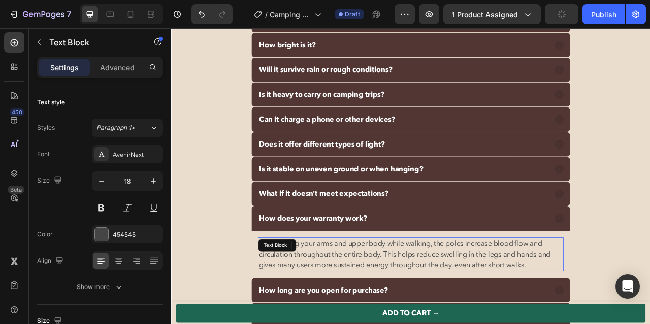
click at [389, 309] on p "By engaging your arms and upper body while walking, the poles increase blood fl…" at bounding box center [475, 316] width 387 height 41
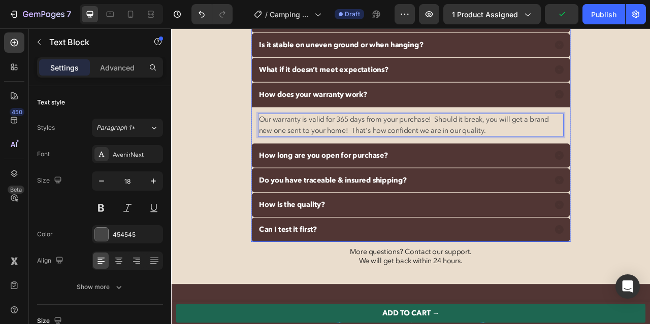
scroll to position [3704, 0]
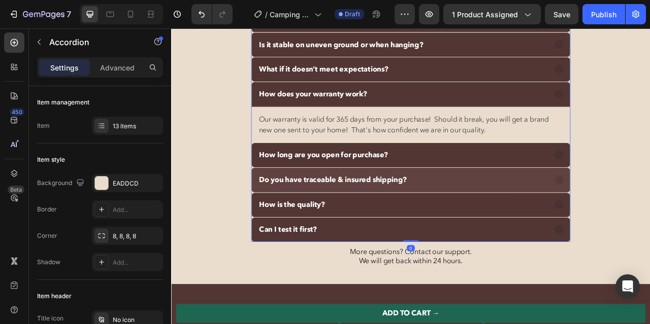
click at [434, 226] on p "Do you have traceable & insured shipping?" at bounding box center [377, 221] width 188 height 12
click at [499, 218] on div "Do you have traceable & insured shipping?" at bounding box center [466, 221] width 370 height 15
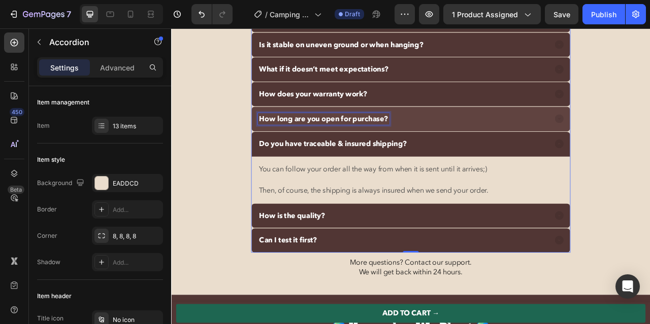
click at [435, 141] on p "How long are you open for purchase?" at bounding box center [365, 144] width 164 height 12
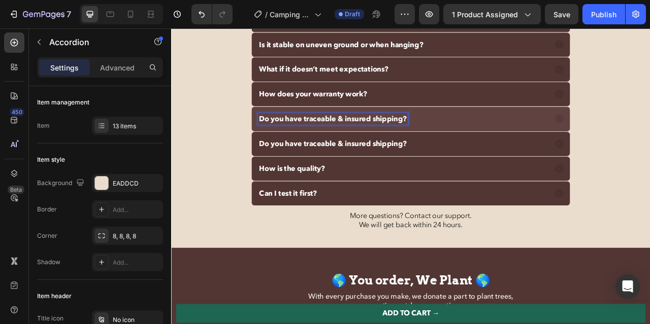
click at [520, 146] on div "Do you have traceable & insured shipping?" at bounding box center [466, 143] width 370 height 15
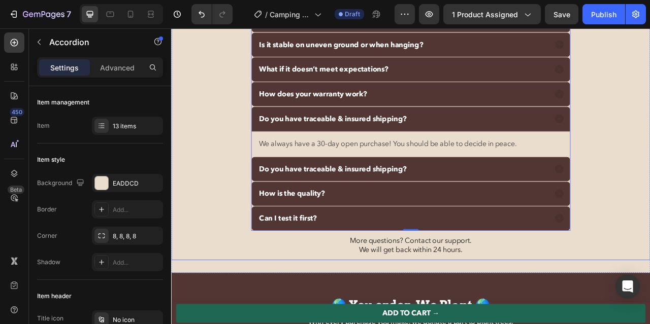
click at [649, 118] on div "Frequently Asked Questions Heading How easy is it to set up the light? How brig…" at bounding box center [475, 70] width 609 height 508
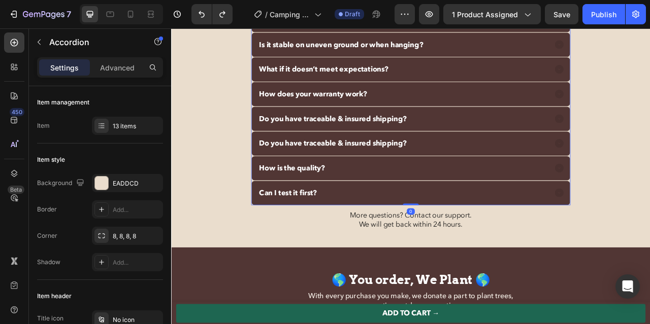
click at [394, 144] on p "Do you have traceable & insured shipping?" at bounding box center [377, 144] width 188 height 12
click at [115, 129] on div "13 items" at bounding box center [137, 126] width 48 height 9
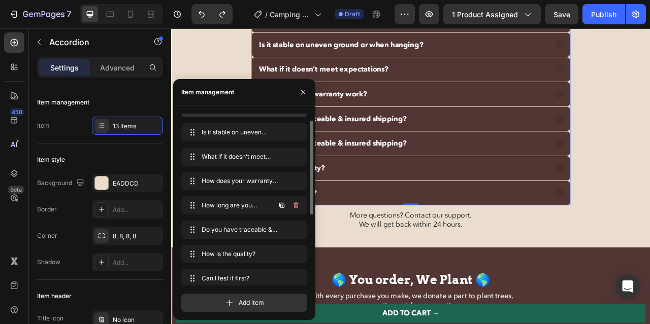
scroll to position [143, 0]
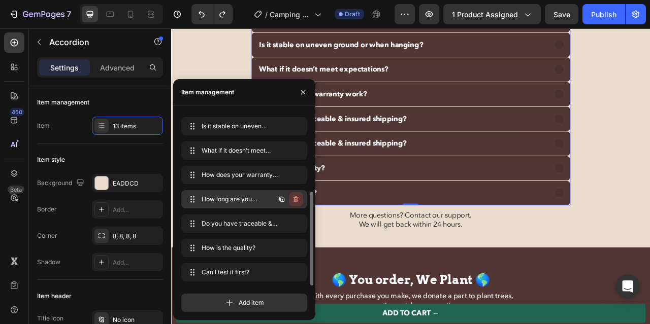
click at [298, 198] on icon "button" at bounding box center [296, 200] width 5 height 6
click at [290, 201] on div "Delete" at bounding box center [289, 199] width 19 height 9
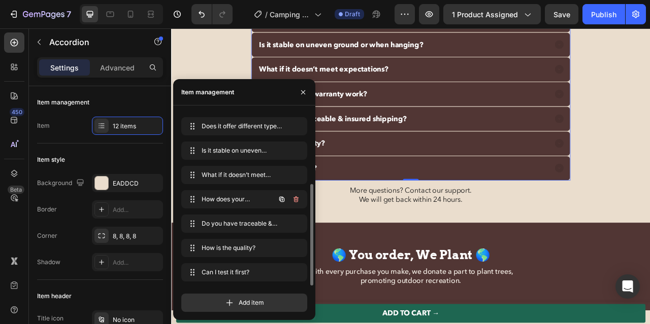
scroll to position [118, 0]
click at [649, 170] on div "Frequently Asked Questions Heading How easy is it to set up the light? How brig…" at bounding box center [475, 38] width 609 height 444
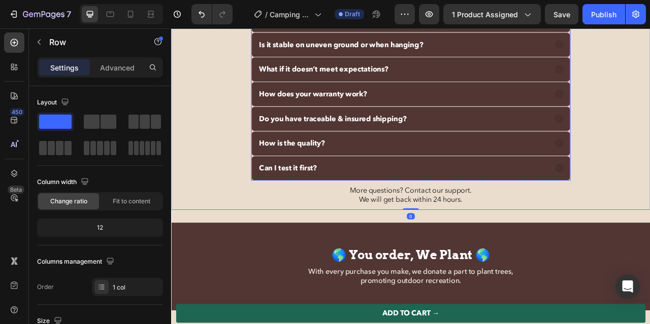
click at [417, 114] on p "How does your warranty work?" at bounding box center [352, 112] width 138 height 12
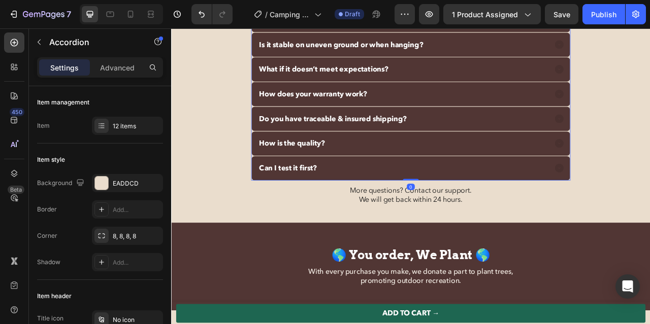
click at [455, 118] on div "How does your warranty work?" at bounding box center [466, 112] width 370 height 15
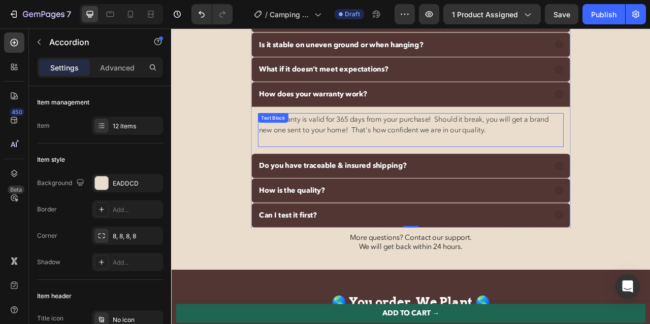
click at [514, 144] on p "Our warranty is valid for 365 days from your purchase! Should it break, you wil…" at bounding box center [475, 157] width 387 height 41
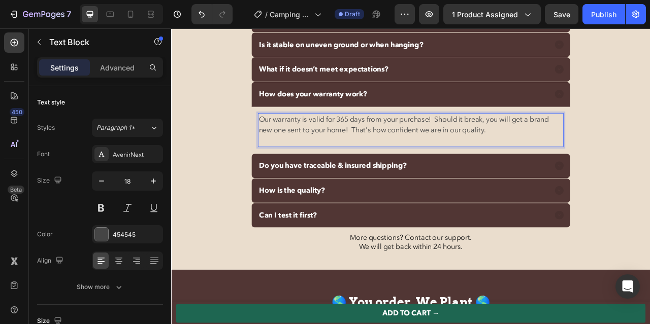
click at [513, 146] on p "Our warranty is valid for 365 days from your purchase! Should it break, you wil…" at bounding box center [475, 157] width 387 height 41
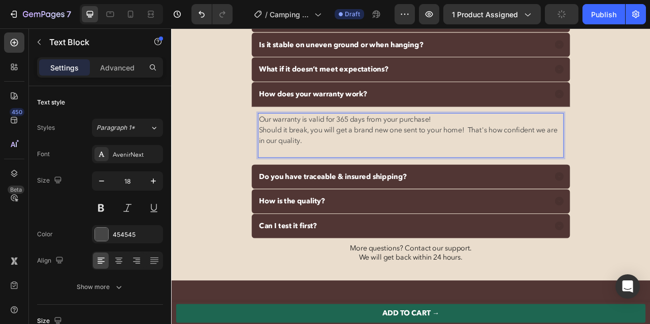
click at [557, 159] on p "Should it break, you will get a brand new one sent to your home! That's how con…" at bounding box center [475, 171] width 387 height 41
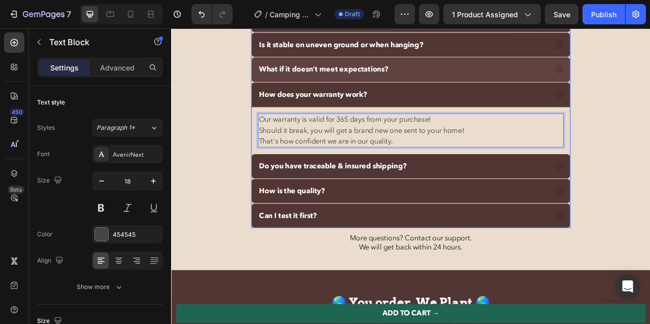
scroll to position [3704, 0]
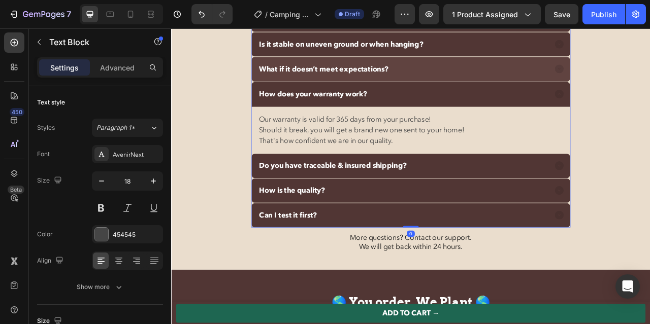
click at [470, 77] on div "What if it doesn’t meet expectations?" at bounding box center [466, 80] width 370 height 15
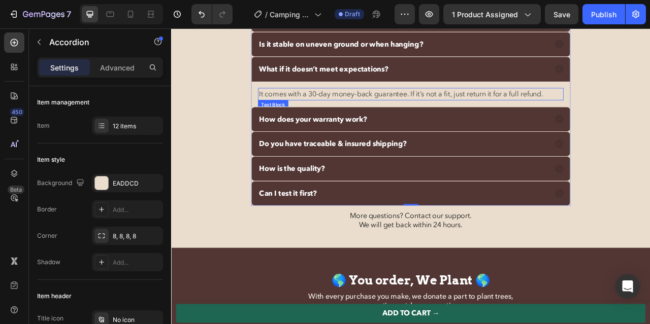
click at [477, 112] on p "It comes with a 30-day money-back guarantee. If it’s not a fit, just return it …" at bounding box center [475, 112] width 387 height 14
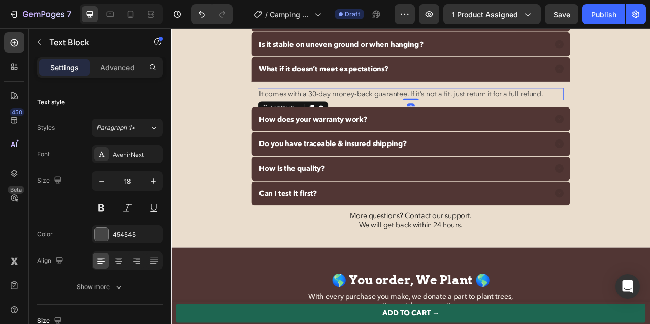
click at [476, 112] on p "It comes with a 30-day money-back guarantee. If it’s not a fit, just return it …" at bounding box center [475, 112] width 387 height 14
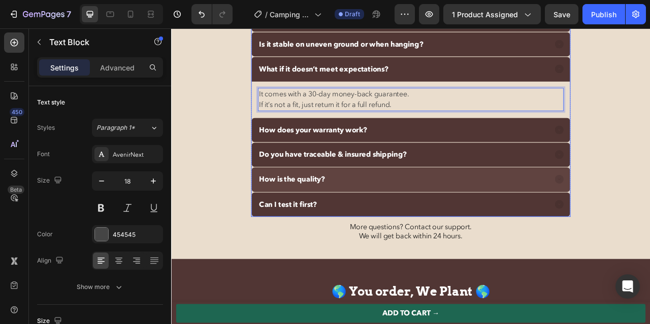
click at [477, 223] on div "How is the quality?" at bounding box center [466, 220] width 370 height 15
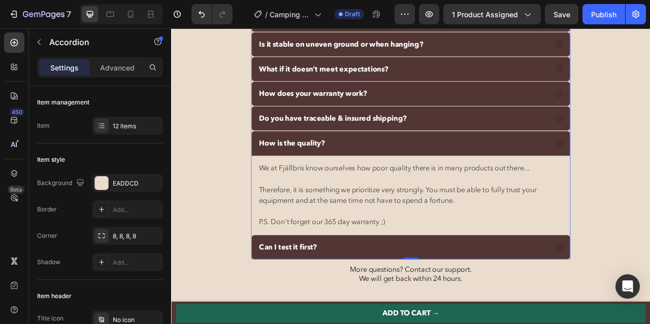
click at [473, 187] on div "How is the quality?" at bounding box center [475, 174] width 405 height 31
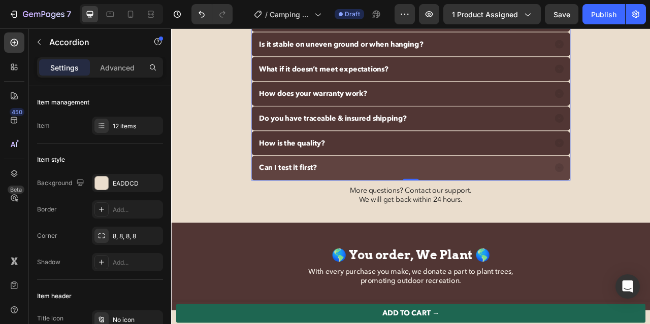
click at [462, 208] on div "Can I test it first?" at bounding box center [466, 206] width 370 height 15
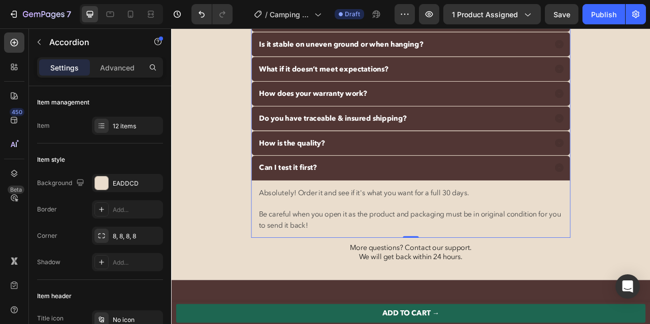
click at [462, 208] on div "Can I test it first?" at bounding box center [466, 206] width 370 height 15
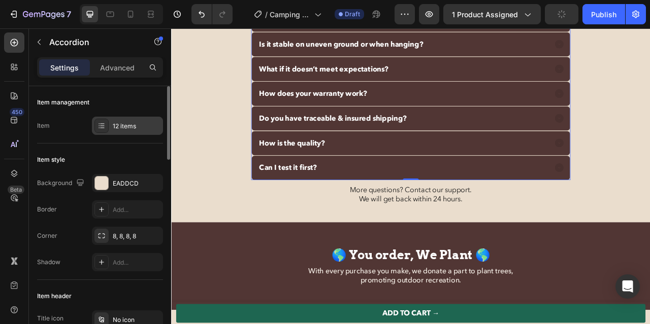
click at [143, 123] on div "12 items" at bounding box center [137, 126] width 48 height 9
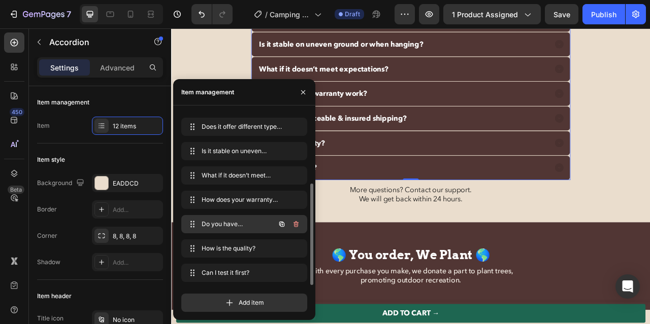
scroll to position [118, 0]
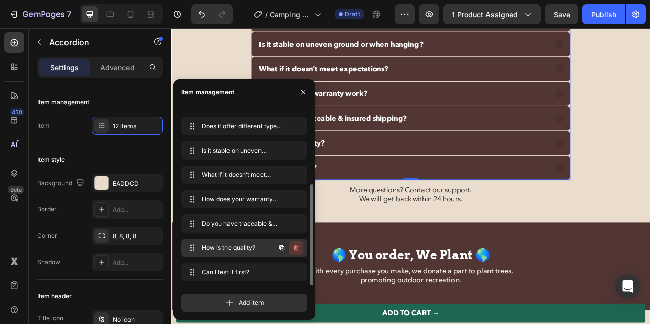
click at [297, 248] on icon "button" at bounding box center [297, 249] width 1 height 3
click at [297, 248] on div "Delete" at bounding box center [289, 248] width 19 height 9
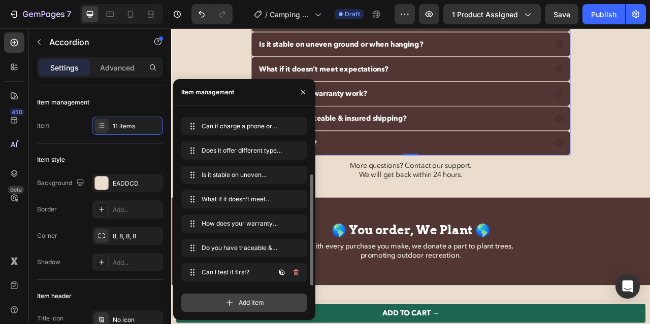
scroll to position [94, 0]
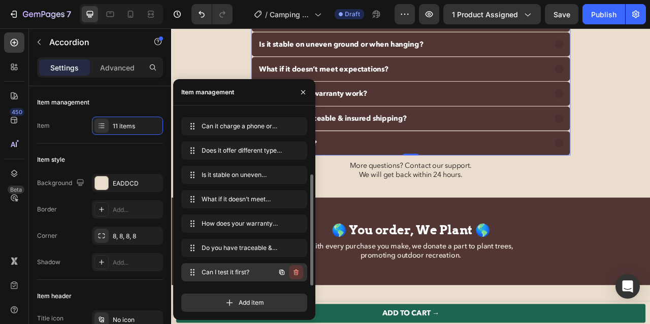
click at [298, 275] on icon "button" at bounding box center [296, 273] width 8 height 8
click at [289, 274] on div "Delete" at bounding box center [289, 272] width 19 height 9
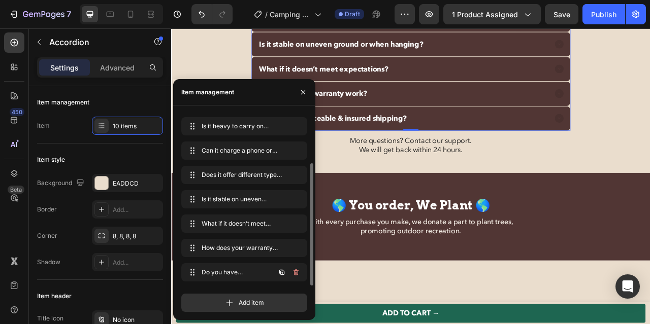
scroll to position [70, 0]
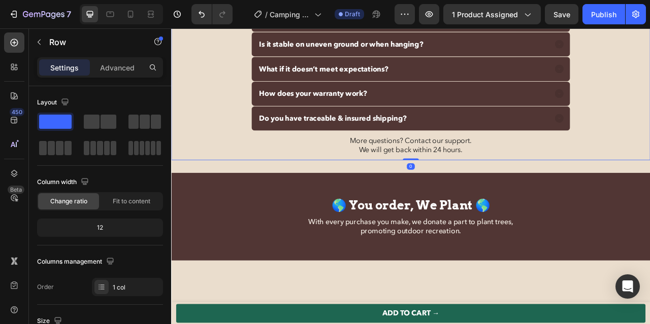
click at [649, 95] on div "Frequently Asked Questions Heading How easy is it to set up the light? How brig…" at bounding box center [475, 5] width 609 height 381
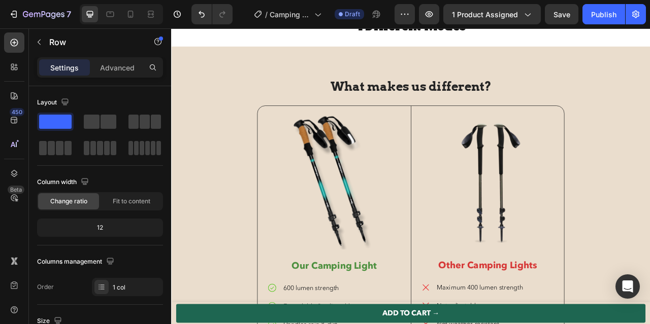
scroll to position [2617, 0]
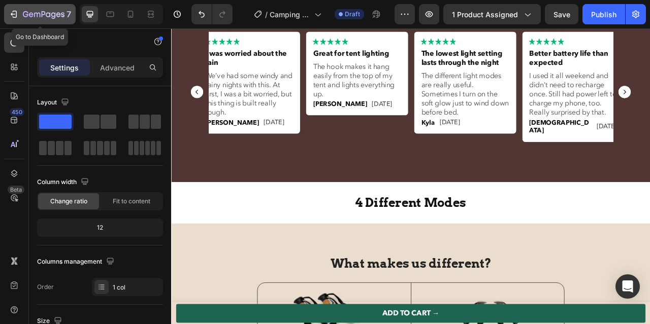
click at [13, 14] on icon "button" at bounding box center [14, 14] width 10 height 10
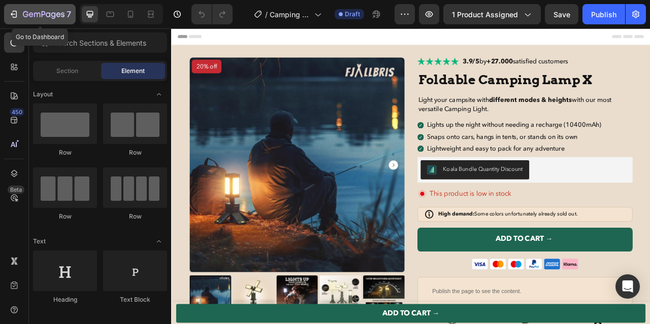
click at [19, 15] on div "7" at bounding box center [40, 14] width 62 height 12
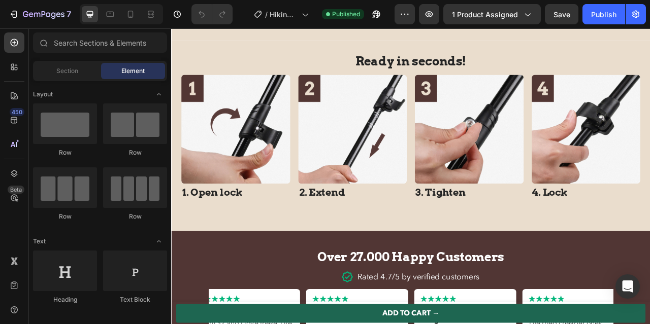
scroll to position [2026, 0]
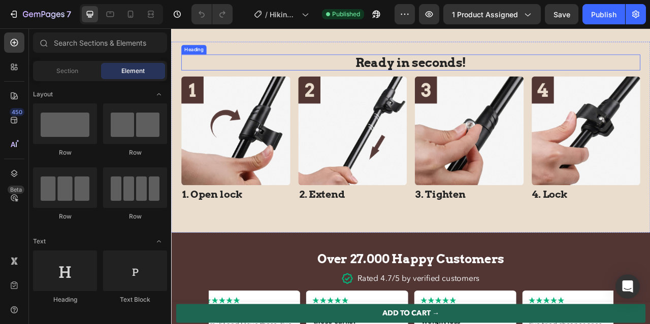
click at [388, 80] on h2 "Ready in seconds!" at bounding box center [476, 71] width 584 height 20
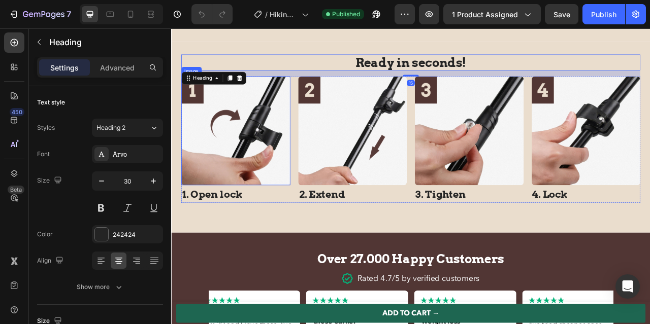
click at [280, 126] on img at bounding box center [253, 158] width 139 height 139
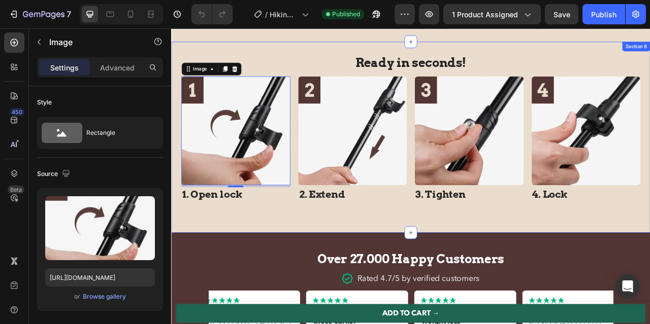
click at [302, 269] on div "Ready in seconds! Heading Image 5 1. Open lock Heading Image 2. Extend Heading …" at bounding box center [475, 166] width 609 height 243
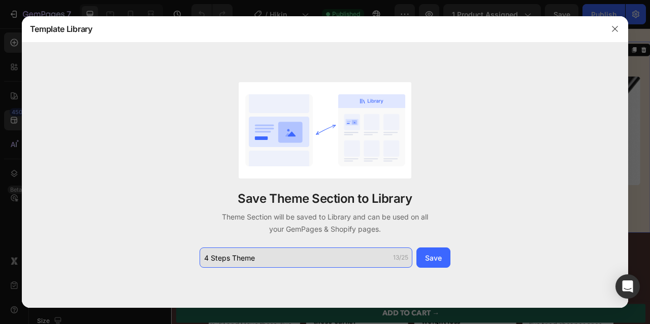
type input "4 Steps Theme"
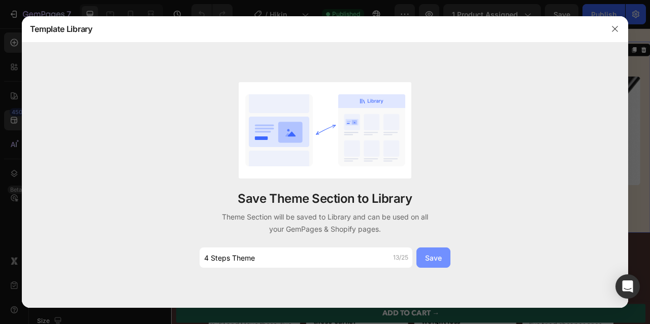
click at [441, 255] on div "Save" at bounding box center [433, 258] width 17 height 11
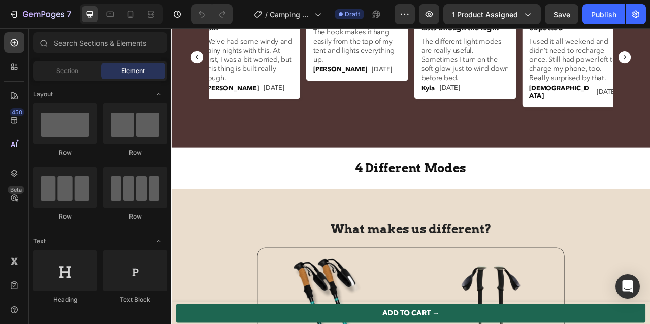
scroll to position [2658, 0]
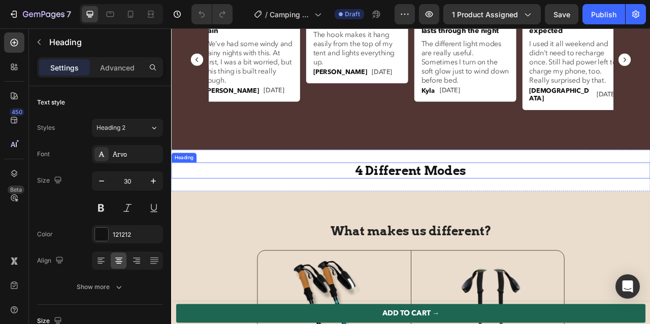
click at [414, 211] on h2 "4 Different Modes" at bounding box center [475, 209] width 609 height 20
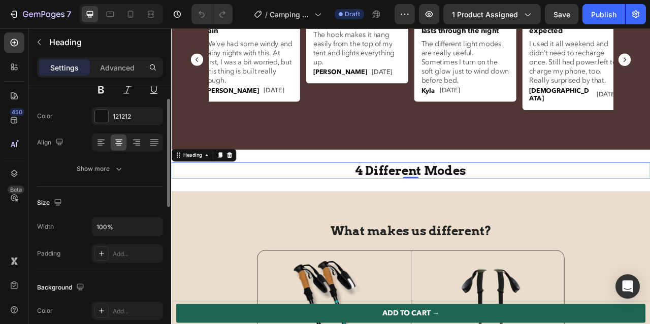
scroll to position [123, 0]
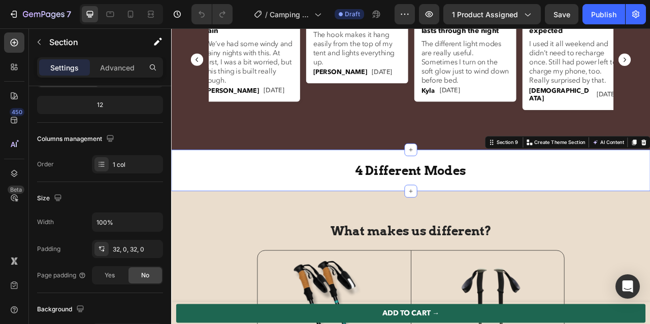
click at [442, 225] on div "4 Different Modes Heading Section 9 Create Theme Section AI Content Write with …" at bounding box center [475, 209] width 609 height 53
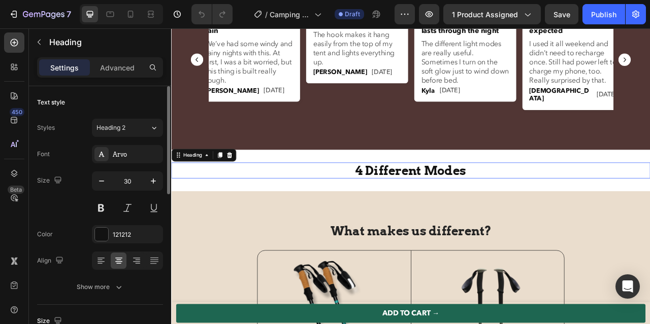
click at [462, 215] on h2 "4 Different Modes" at bounding box center [475, 209] width 609 height 20
click at [243, 190] on icon at bounding box center [245, 189] width 7 height 7
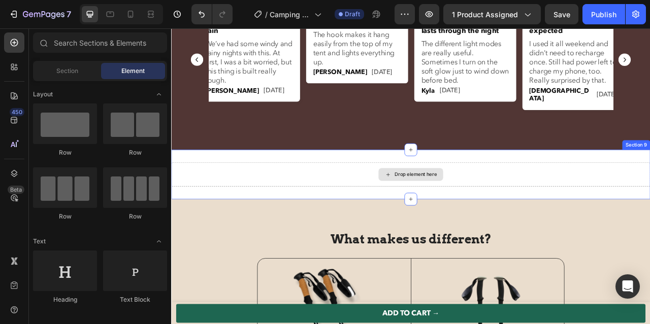
click at [474, 213] on div "Drop element here" at bounding box center [482, 214] width 54 height 8
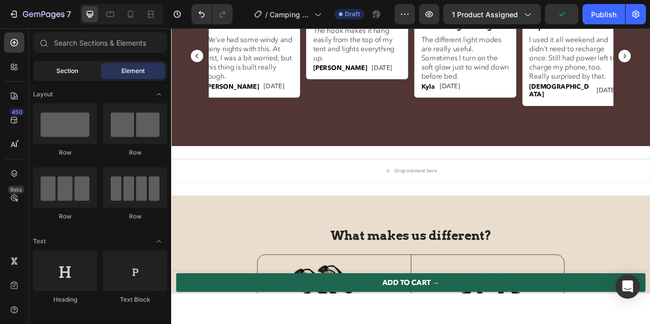
click at [88, 73] on div "Section" at bounding box center [67, 71] width 64 height 16
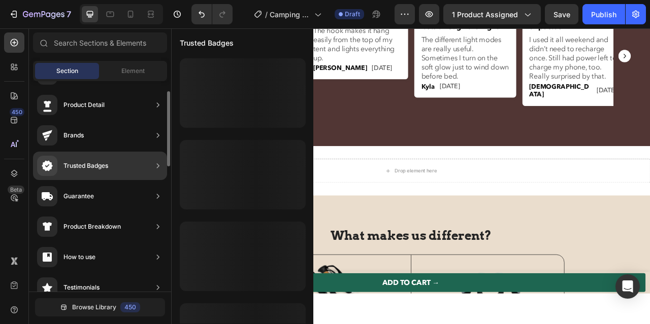
scroll to position [26, 0]
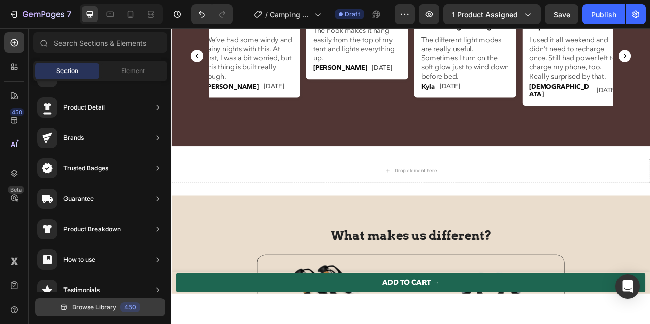
click at [107, 306] on span "Browse Library" at bounding box center [94, 307] width 44 height 9
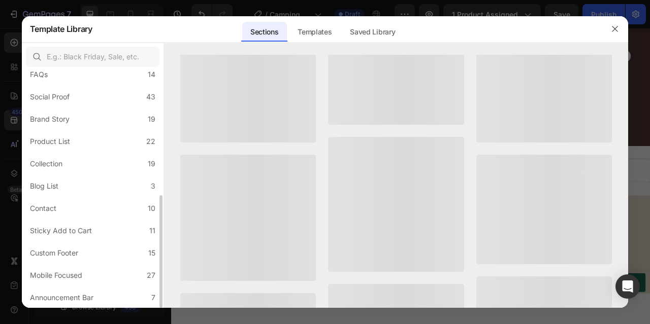
scroll to position [379, 0]
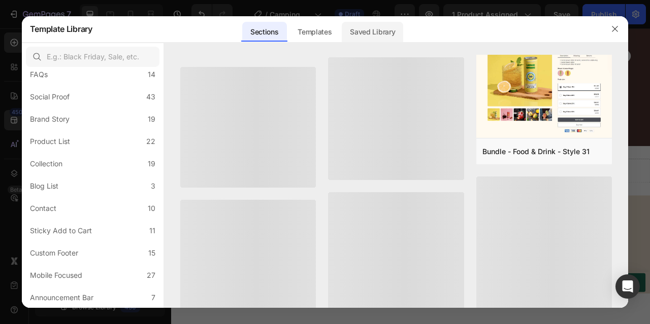
click at [368, 35] on div "Saved Library" at bounding box center [372, 32] width 61 height 20
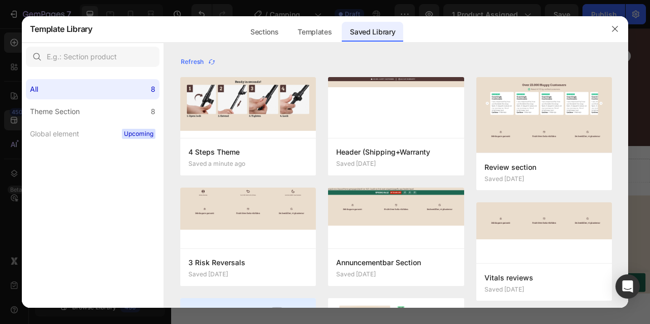
scroll to position [0, 0]
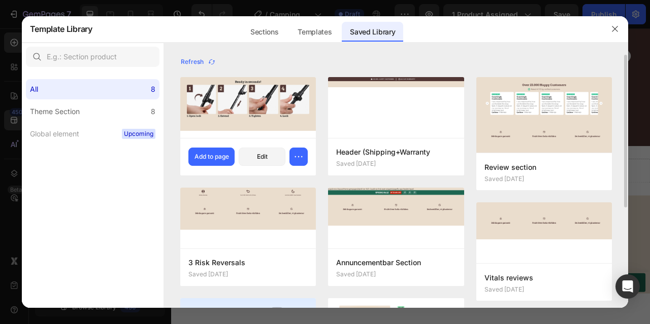
click at [273, 112] on img at bounding box center [248, 104] width 136 height 54
click at [227, 161] on div "Add to page" at bounding box center [211, 156] width 35 height 9
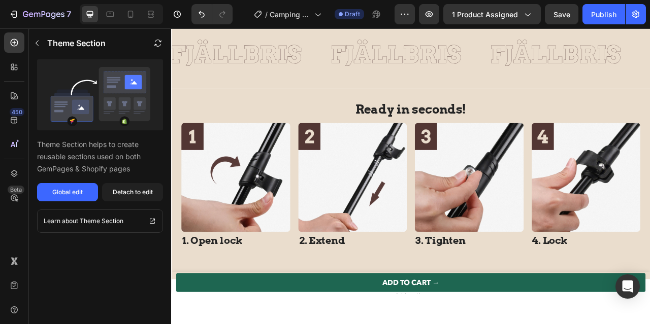
scroll to position [4260, 0]
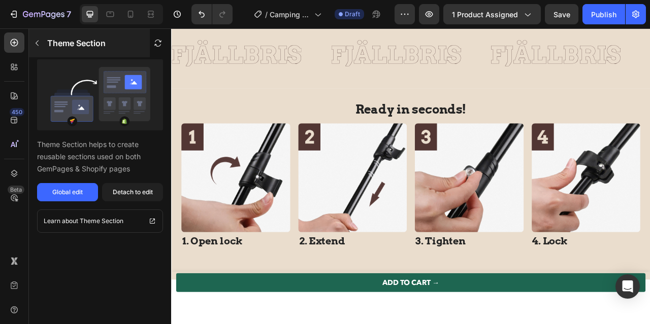
click at [43, 46] on button "button" at bounding box center [37, 43] width 16 height 16
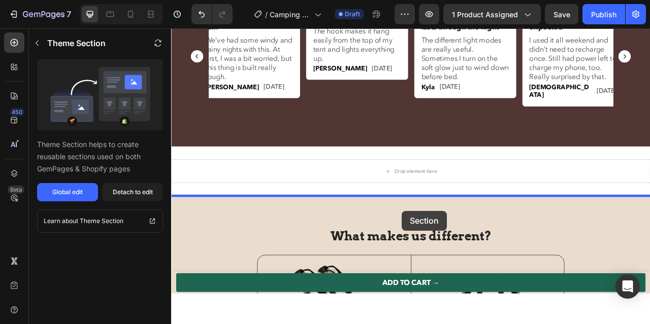
scroll to position [2669, 0]
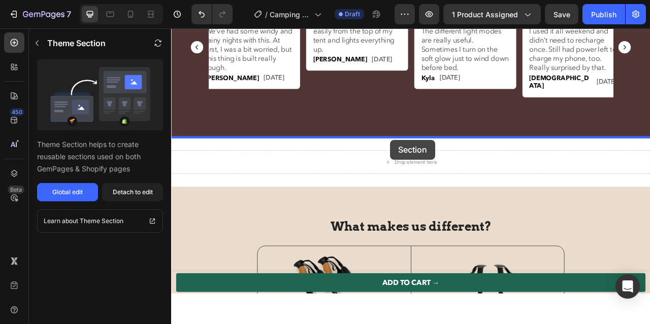
drag, startPoint x: 506, startPoint y: 126, endPoint x: 449, endPoint y: 171, distance: 72.6
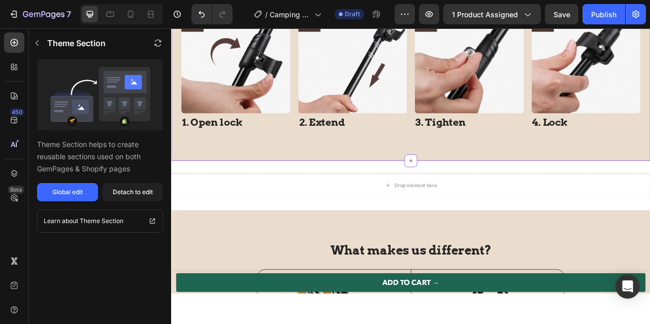
scroll to position [2894, 0]
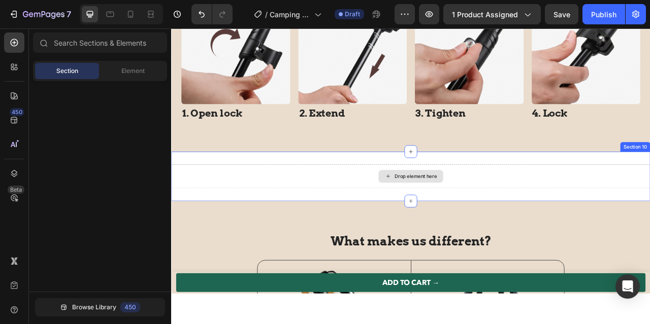
click at [453, 210] on div "Drop element here" at bounding box center [476, 217] width 82 height 16
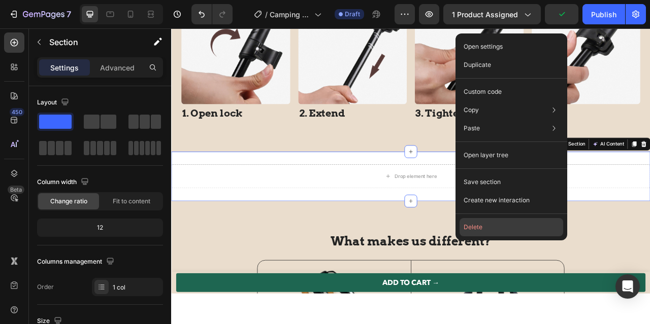
click at [510, 224] on button "Delete" at bounding box center [512, 227] width 104 height 18
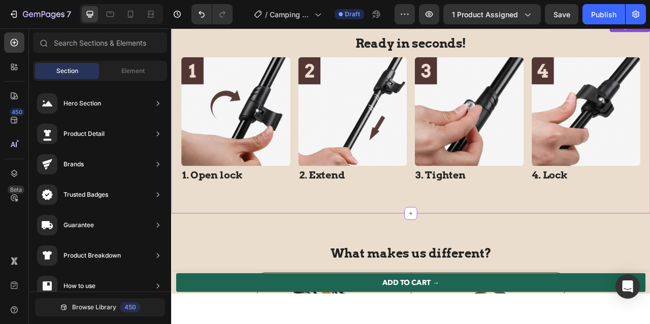
scroll to position [2780, 0]
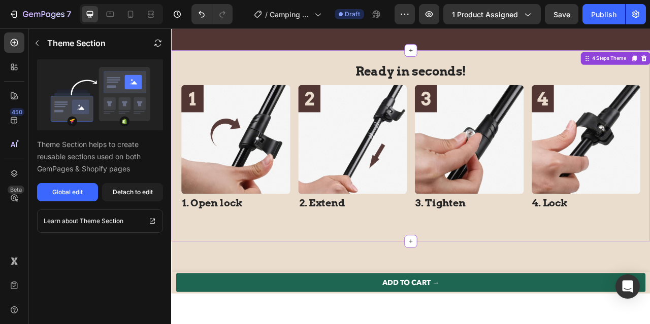
click at [448, 85] on h2 "Ready in seconds!" at bounding box center [476, 83] width 584 height 20
click at [477, 82] on h2 "Ready in seconds!" at bounding box center [476, 83] width 584 height 20
click at [514, 81] on h2 "Ready in seconds!" at bounding box center [476, 83] width 584 height 20
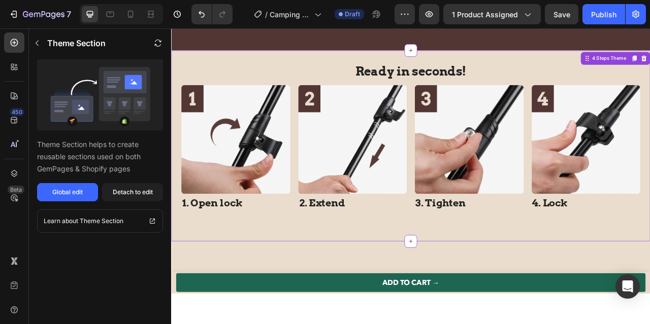
click at [514, 81] on h2 "Ready in seconds!" at bounding box center [476, 83] width 584 height 20
click at [121, 198] on button "Detach to edit" at bounding box center [132, 192] width 61 height 18
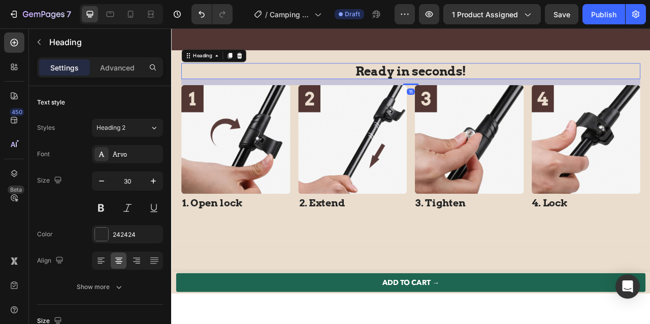
click at [445, 85] on h2 "Ready in seconds!" at bounding box center [476, 83] width 584 height 20
click at [446, 85] on h2 "Ready in seconds!" at bounding box center [476, 83] width 584 height 20
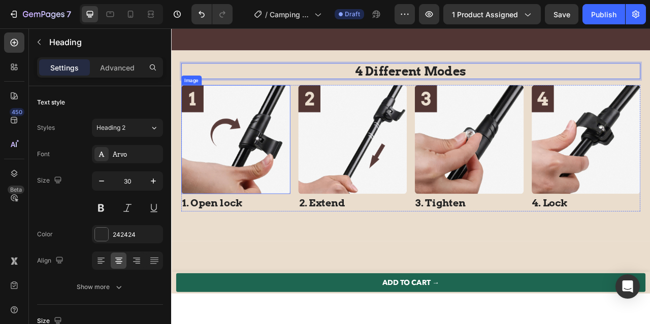
click at [281, 143] on img at bounding box center [253, 170] width 139 height 139
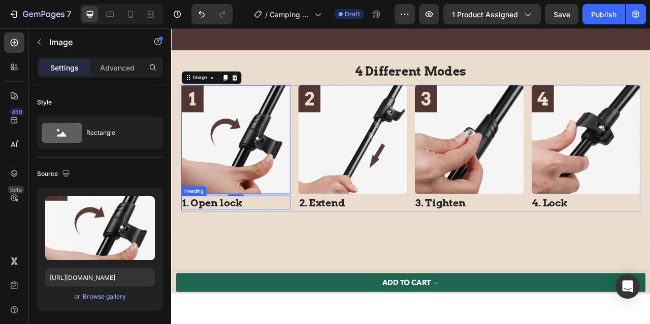
click at [225, 257] on h2 "1. Open lock" at bounding box center [253, 250] width 139 height 17
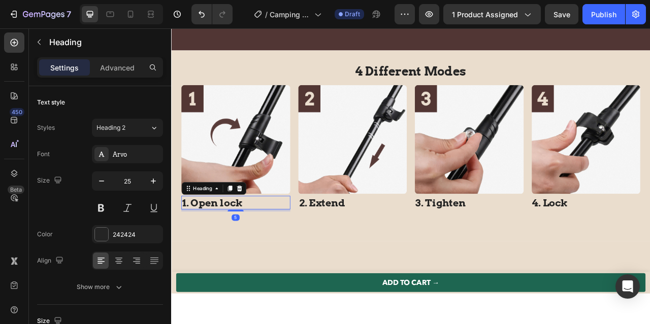
click at [225, 257] on h2 "1. Open lock" at bounding box center [253, 250] width 139 height 17
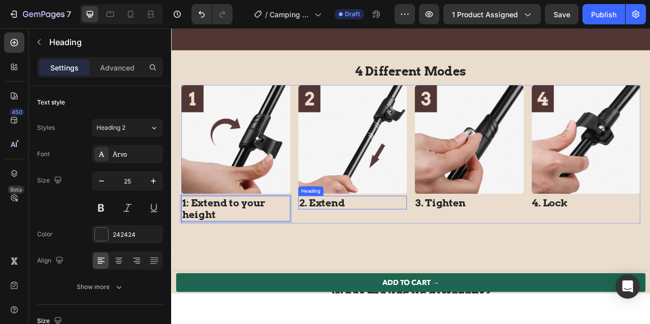
click at [352, 253] on h1 "2. Extend" at bounding box center [402, 250] width 139 height 17
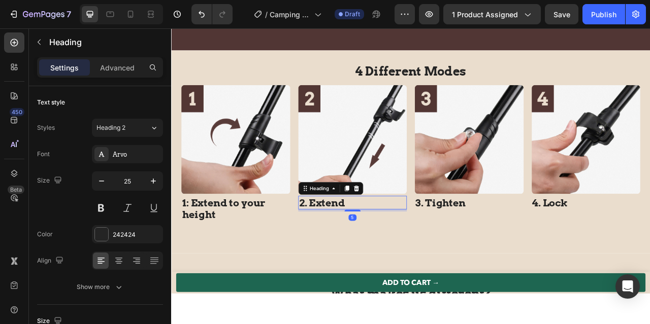
click at [352, 253] on h1 "2. Extend" at bounding box center [402, 250] width 139 height 17
click at [352, 253] on p "2. Extend" at bounding box center [402, 250] width 137 height 15
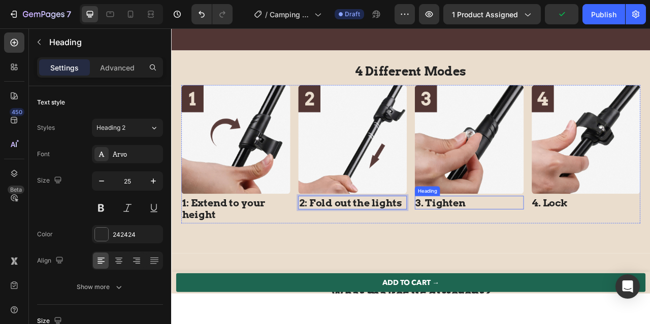
click at [522, 253] on h2 "3. Tighten" at bounding box center [550, 250] width 139 height 17
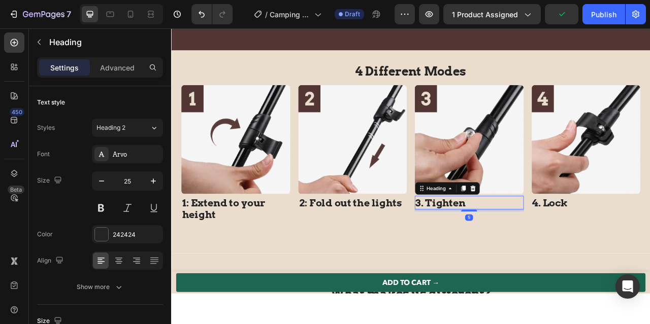
click at [522, 253] on h2 "3. Tighten" at bounding box center [550, 250] width 139 height 17
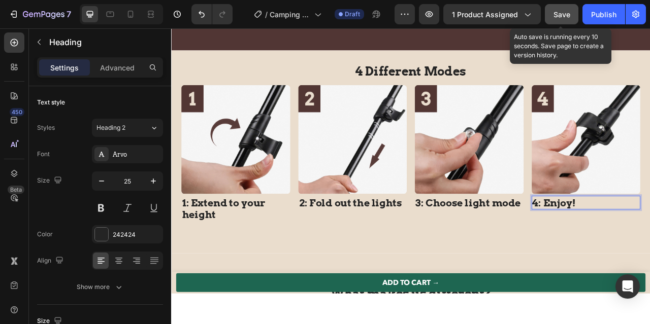
click at [568, 17] on span "Save" at bounding box center [561, 14] width 17 height 9
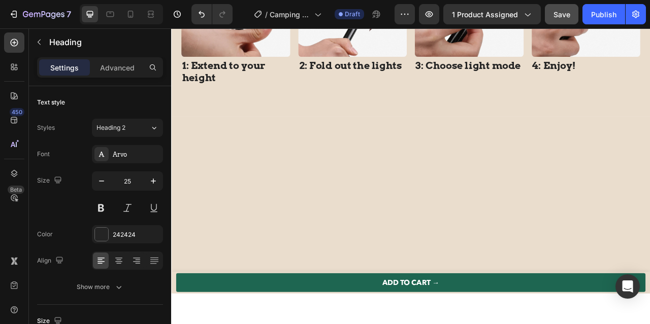
scroll to position [2484, 0]
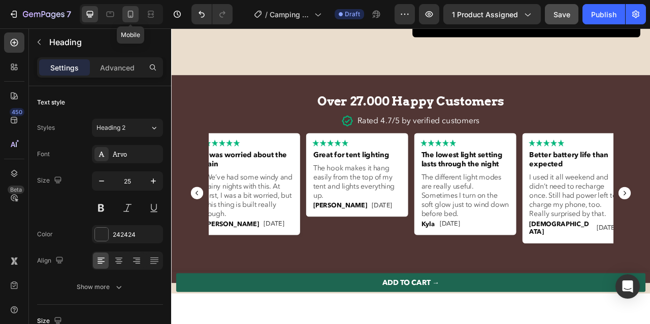
click at [130, 16] on icon at bounding box center [131, 14] width 6 height 7
type input "20"
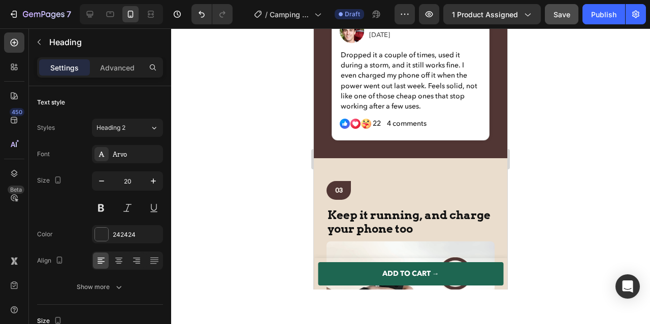
scroll to position [2115, 0]
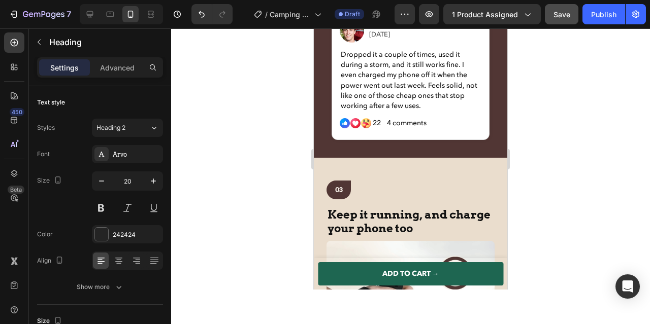
click at [342, 113] on div "Dropped it a couple of times, used it during a storm, and it still works fine. …" at bounding box center [411, 84] width 142 height 70
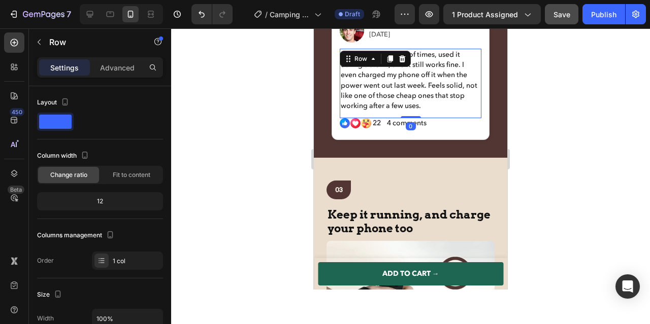
click at [300, 177] on div at bounding box center [410, 176] width 479 height 296
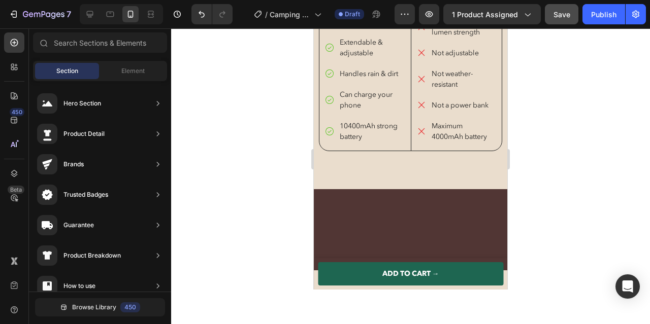
scroll to position [3775, 0]
